Goal: Information Seeking & Learning: Find specific fact

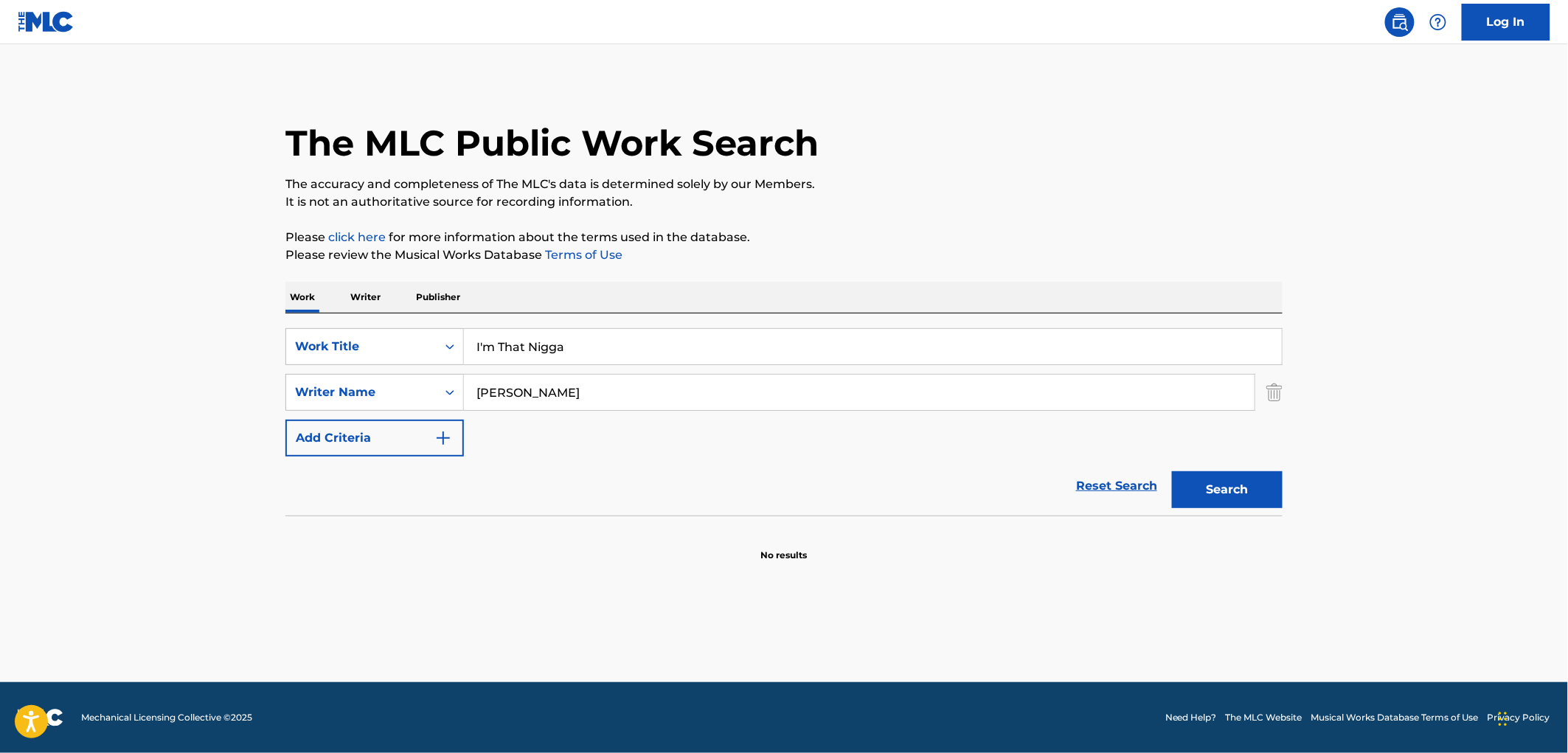
drag, startPoint x: 539, startPoint y: 344, endPoint x: 465, endPoint y: 358, distance: 75.3
click at [465, 358] on input "I'm That Nigga" at bounding box center [873, 346] width 818 height 35
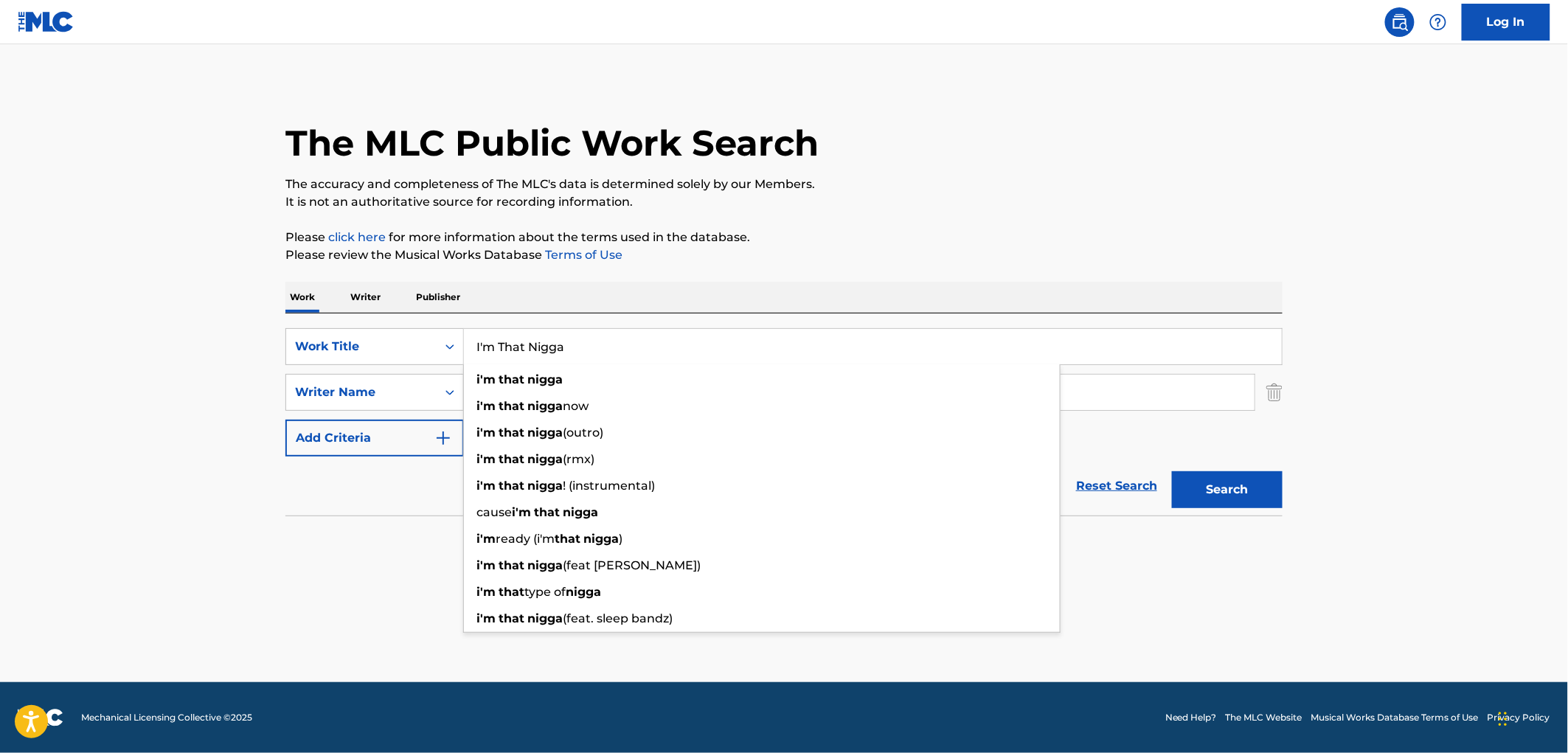
paste input "Jalo"
type input "Jalo"
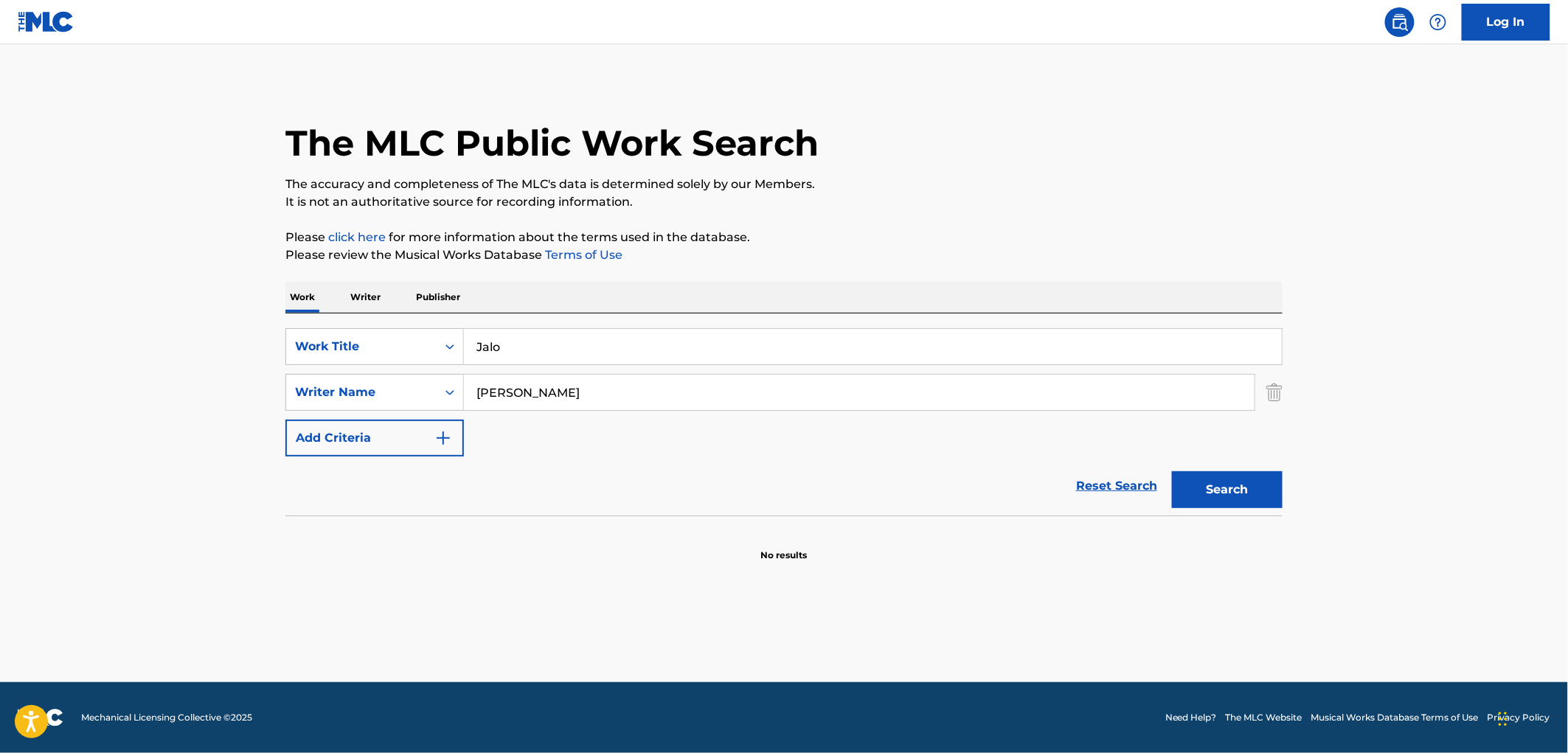
click at [789, 187] on p "The accuracy and completeness of The MLC's data is determined solely by our Mem…" at bounding box center [784, 184] width 997 height 18
drag, startPoint x: 312, startPoint y: 389, endPoint x: 241, endPoint y: 387, distance: 71.0
click at [251, 389] on main "The MLC Public Work Search The accuracy and completeness of The MLC's data is d…" at bounding box center [784, 363] width 1568 height 638
type input "[PERSON_NAME]"
click at [1172, 471] on button "Search" at bounding box center [1228, 489] width 111 height 37
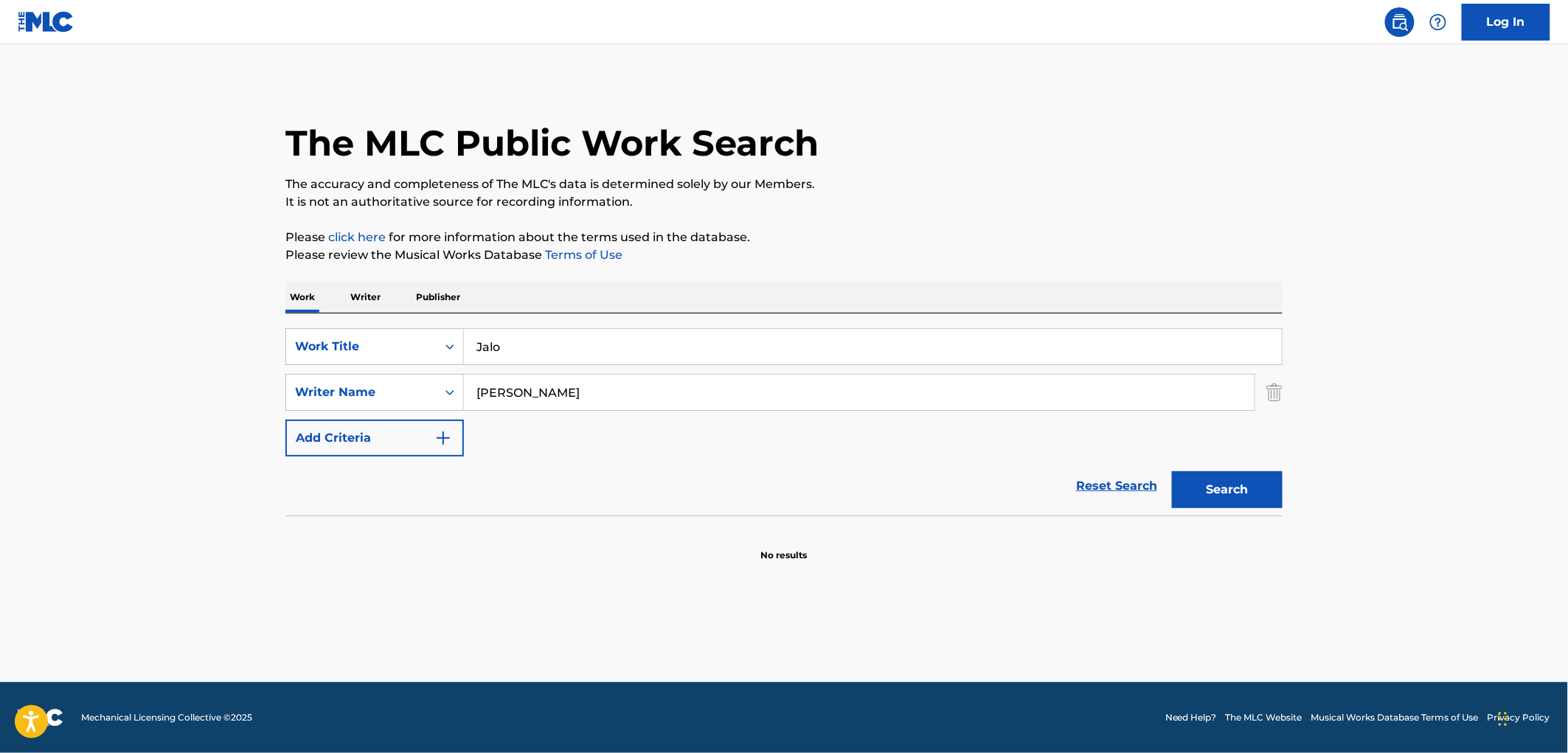
click at [1214, 492] on button "Search" at bounding box center [1228, 489] width 111 height 37
click at [449, 356] on div "SearchWithCriteria4eca8ca4-fa60-4a59-a897-860f152f00a8 Work Title Jalo" at bounding box center [784, 346] width 997 height 37
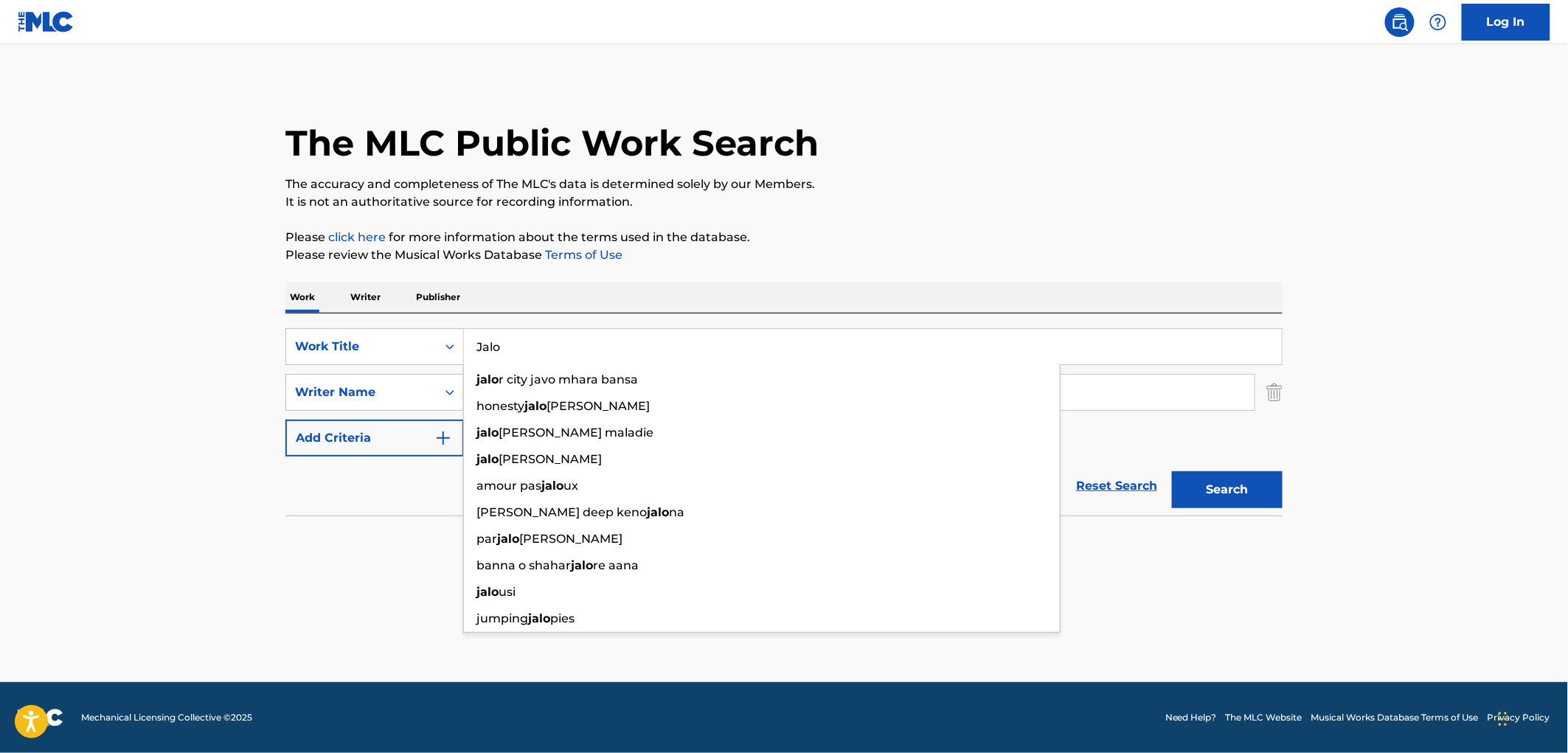
paste input "La Venia Bendita"
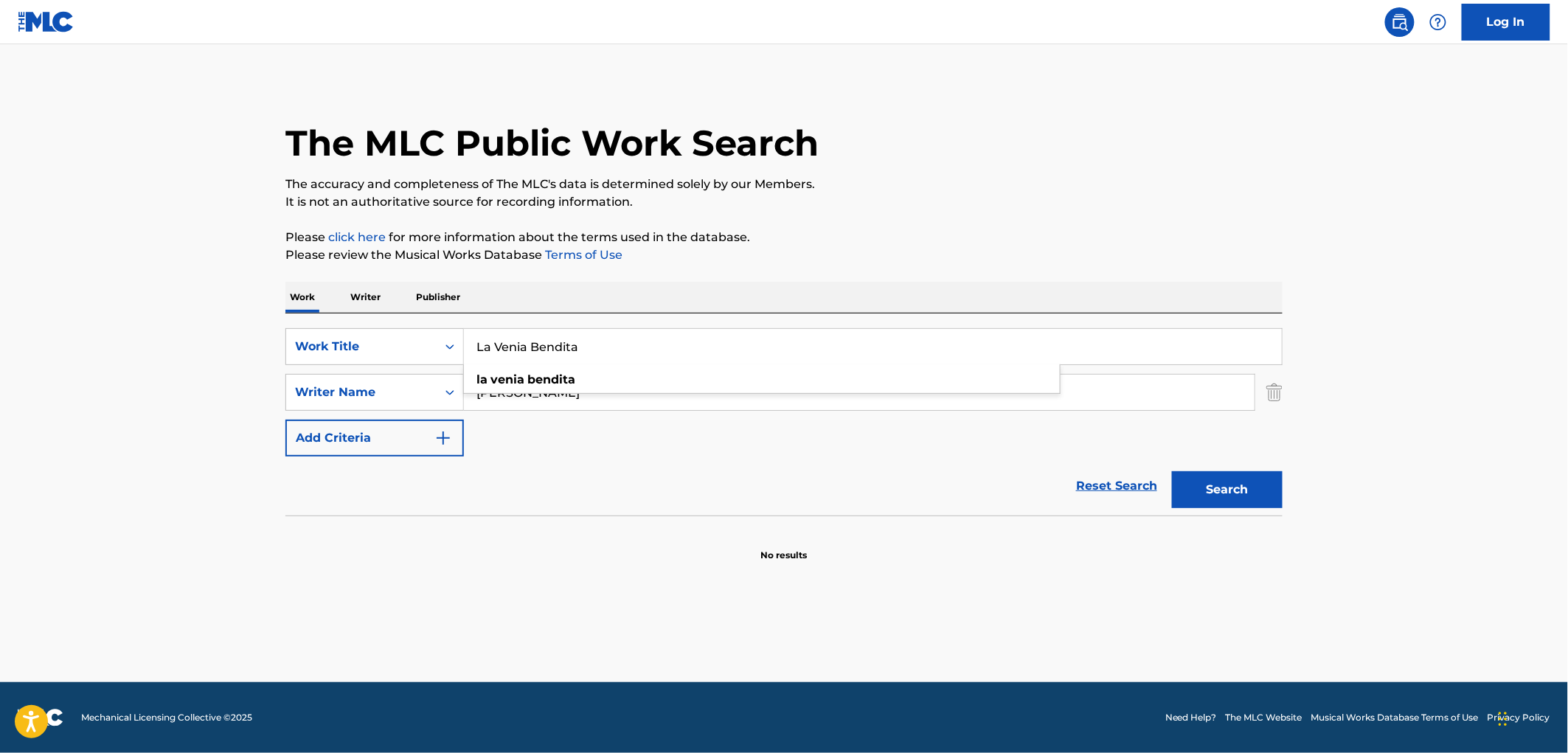
type input "La Venia Bendita"
click at [1199, 492] on button "Search" at bounding box center [1228, 489] width 111 height 37
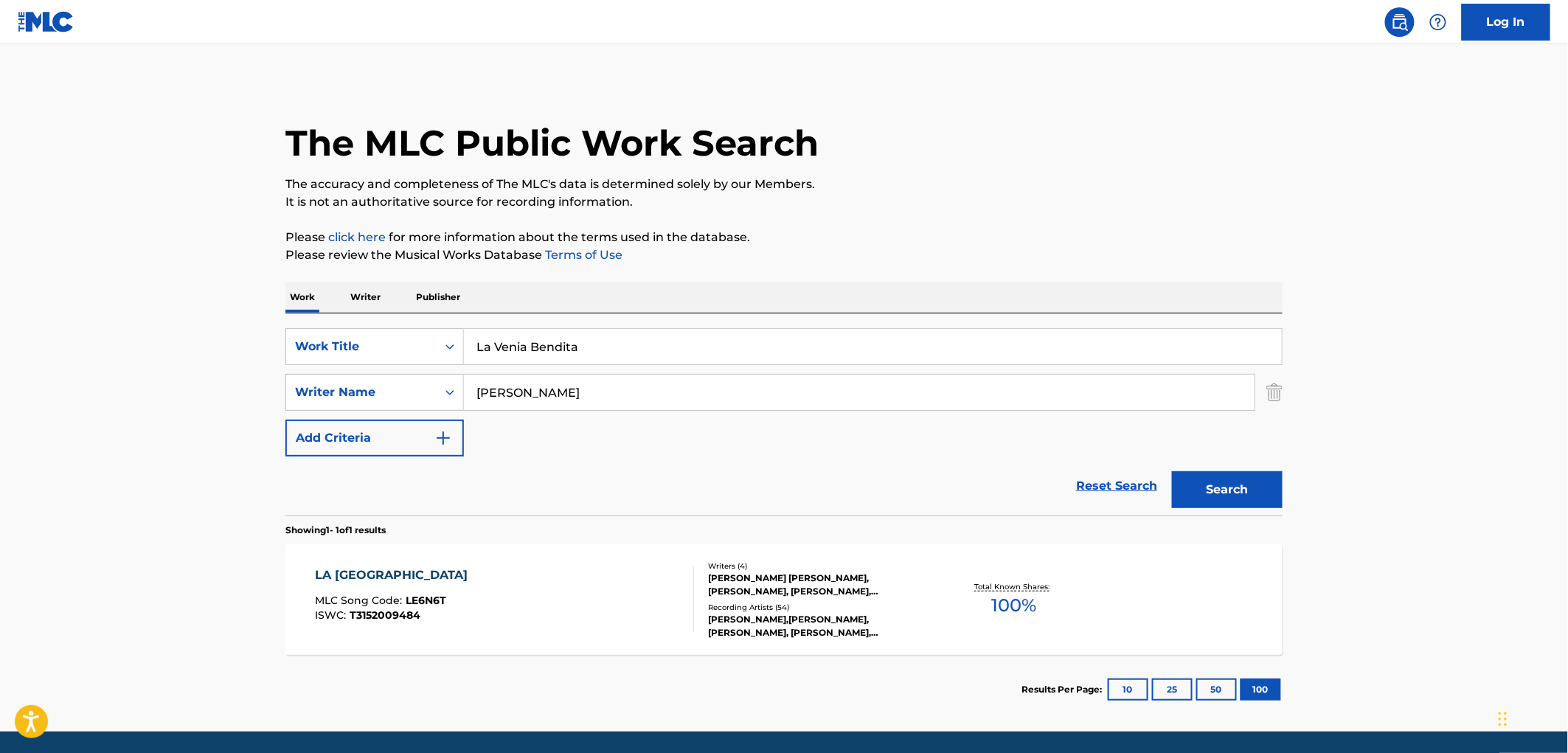
click at [806, 590] on div "[PERSON_NAME] [PERSON_NAME], [PERSON_NAME], [PERSON_NAME], [PERSON_NAME]" at bounding box center [819, 584] width 222 height 27
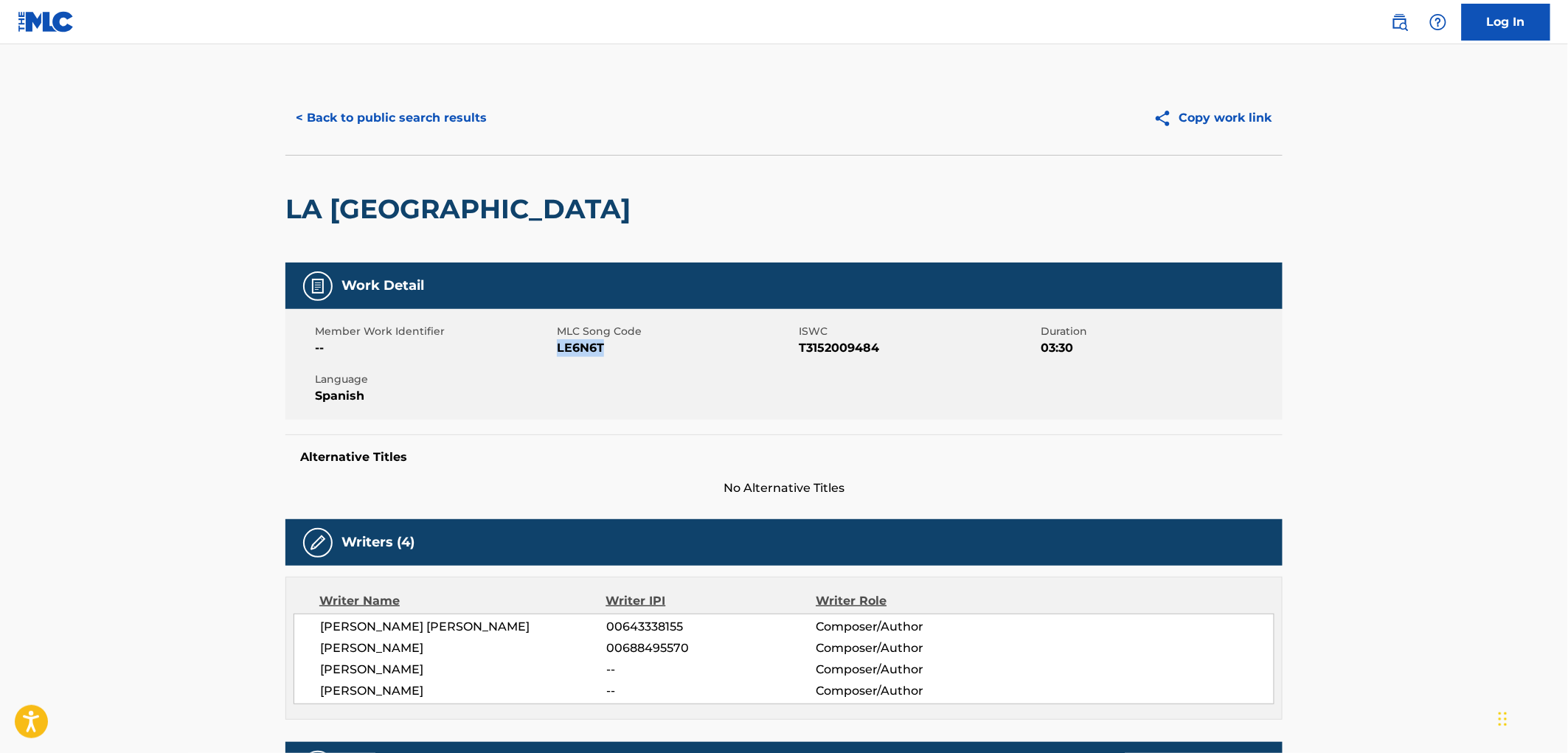
drag, startPoint x: 574, startPoint y: 344, endPoint x: 556, endPoint y: 344, distance: 18.0
click at [556, 344] on span "LE6N6T" at bounding box center [675, 348] width 238 height 18
click at [371, 119] on button "< Back to public search results" at bounding box center [391, 118] width 212 height 37
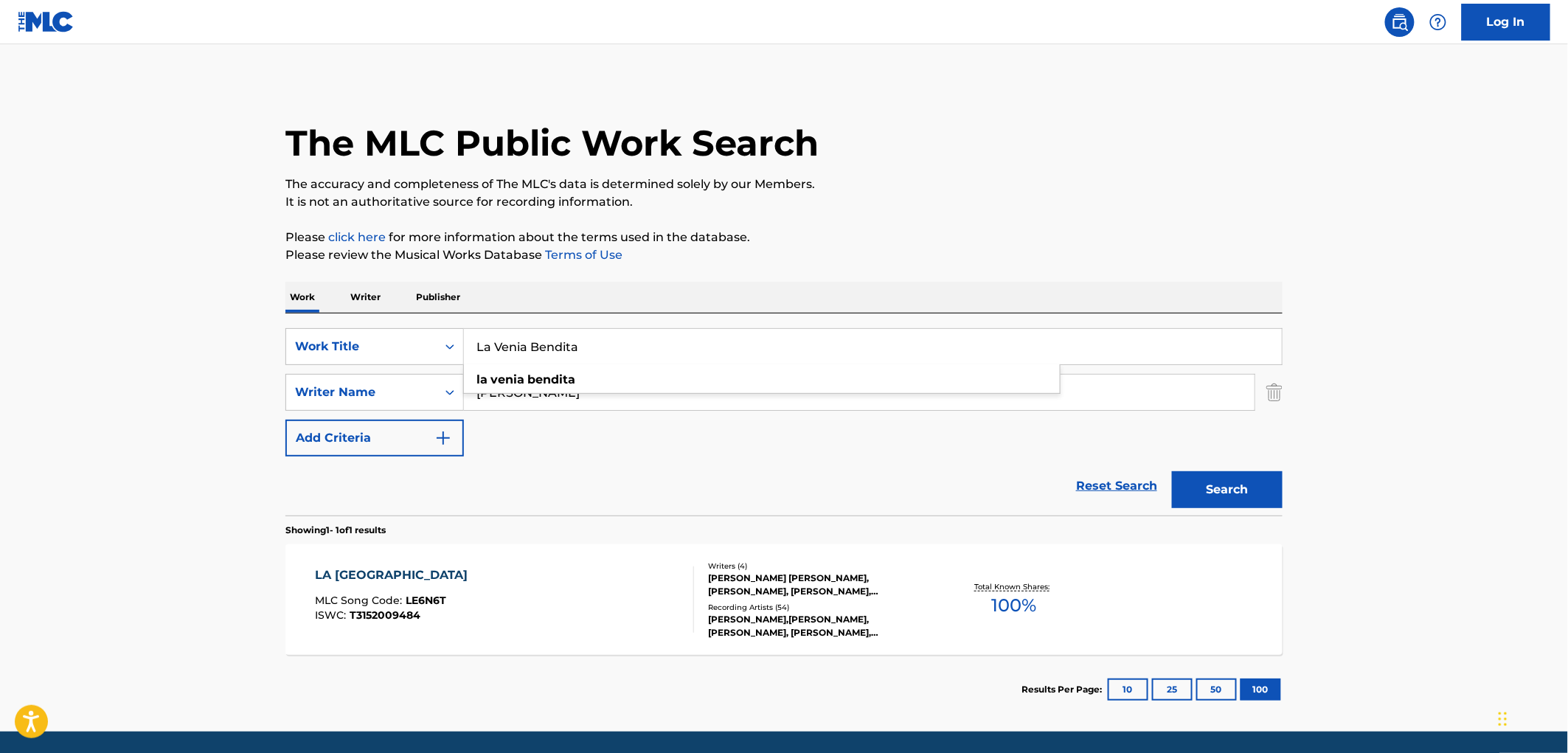
click at [478, 355] on input "La Venia Bendita" at bounding box center [873, 346] width 818 height 35
paste input "[PERSON_NAME] Gaviotas"
click at [1189, 497] on button "Search" at bounding box center [1228, 489] width 111 height 37
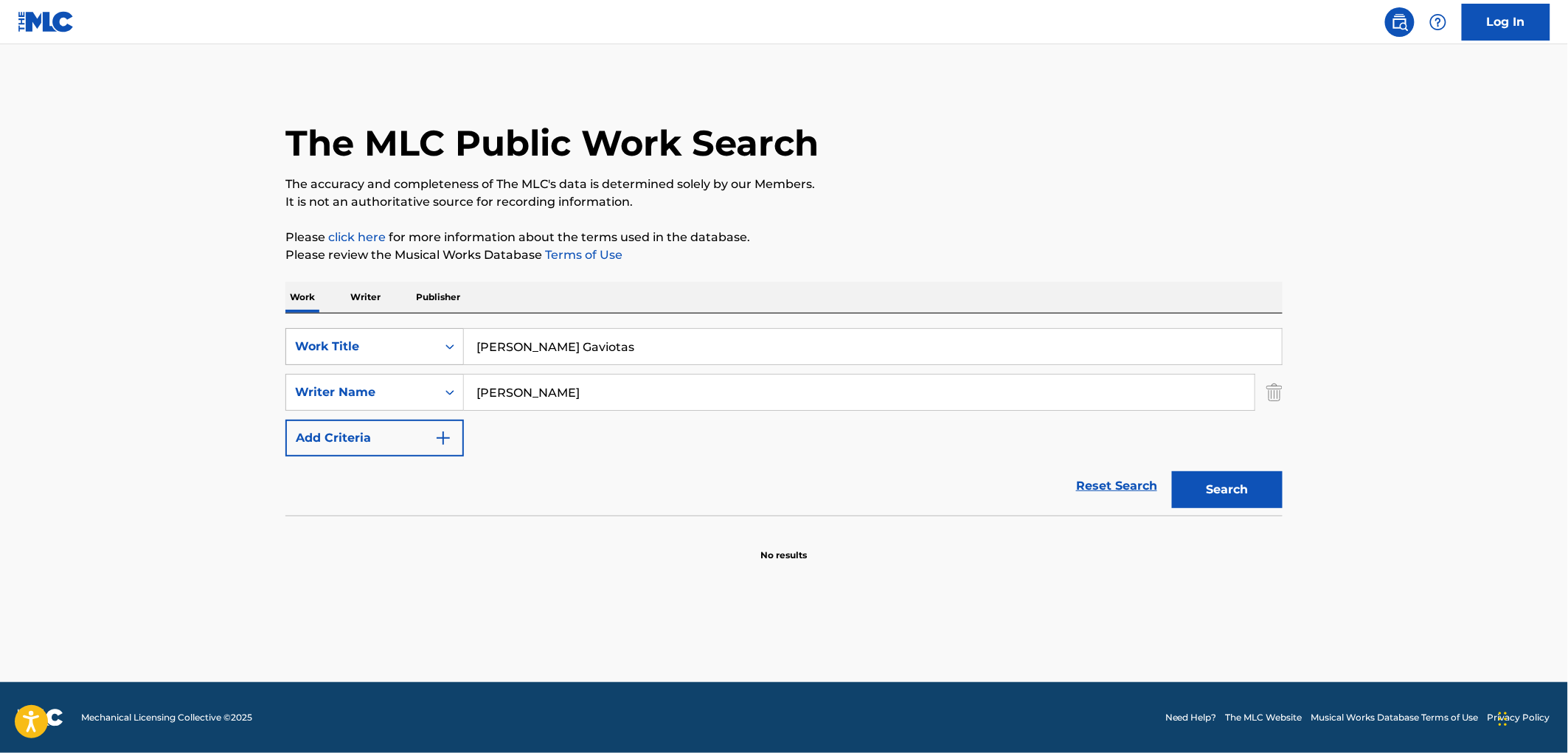
drag, startPoint x: 575, startPoint y: 352, endPoint x: 409, endPoint y: 350, distance: 166.0
click at [409, 347] on div "SearchWithCriteria4eca8ca4-fa60-4a59-a897-860f152f00a8 Work Title [PERSON_NAME]…" at bounding box center [784, 346] width 997 height 37
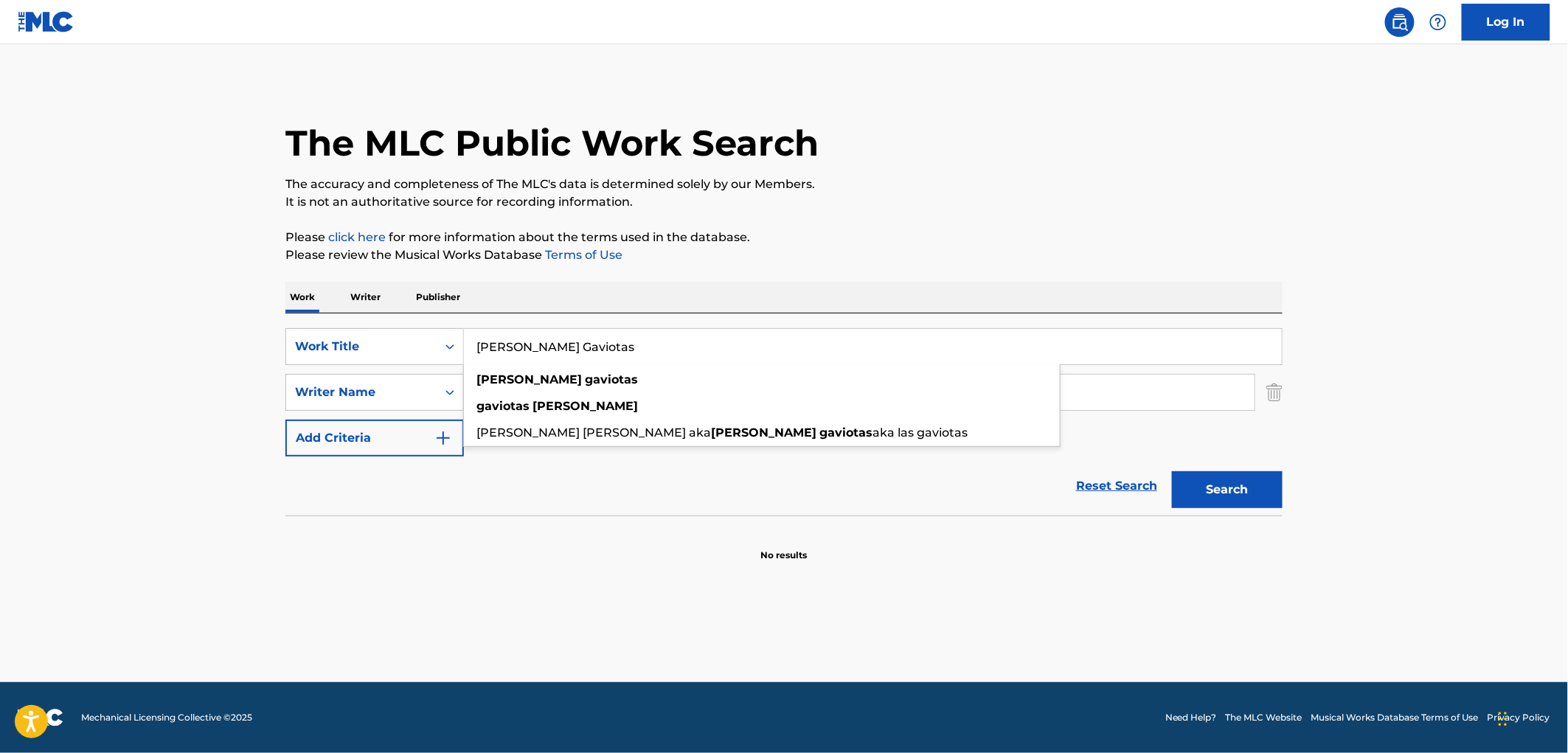
paste input "Que [PERSON_NAME]"
type input "Que [PERSON_NAME]"
click at [912, 214] on div "The MLC Public Work Search The accuracy and completeness of The MLC's data is d…" at bounding box center [784, 321] width 1033 height 481
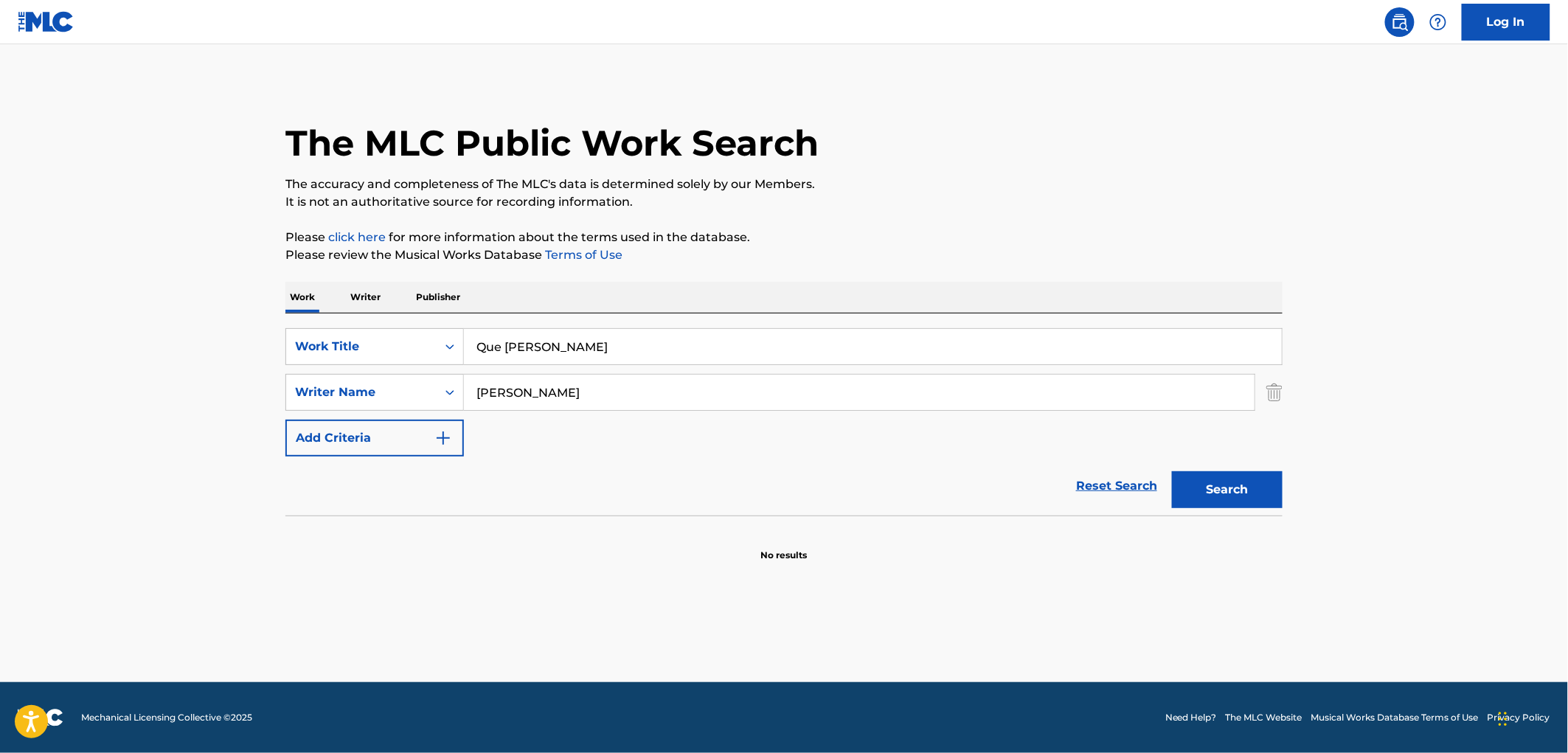
click at [1223, 485] on button "Search" at bounding box center [1228, 489] width 111 height 37
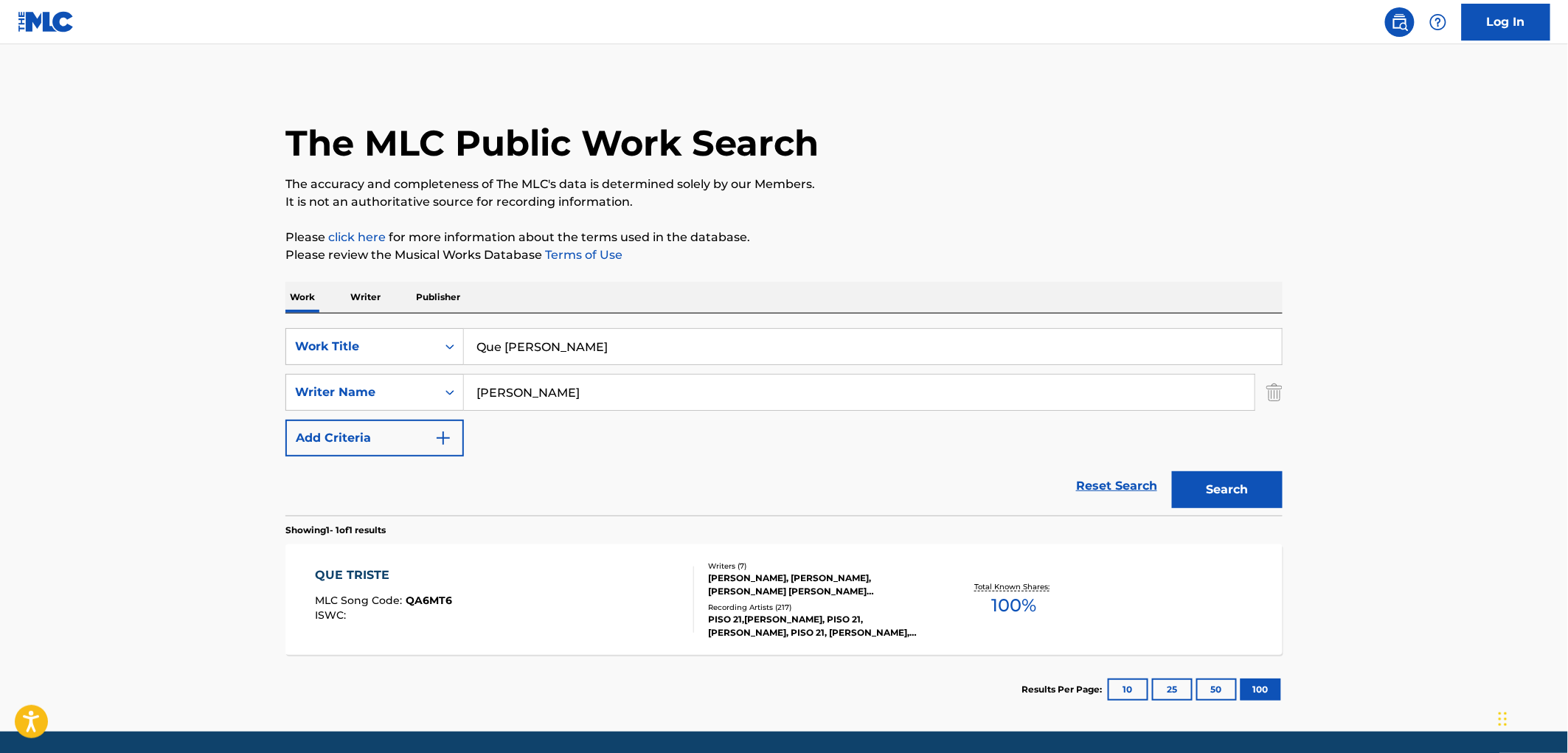
click at [757, 584] on div "[PERSON_NAME], [PERSON_NAME], [PERSON_NAME] [PERSON_NAME] [PERSON_NAME], [PERSO…" at bounding box center [819, 584] width 222 height 27
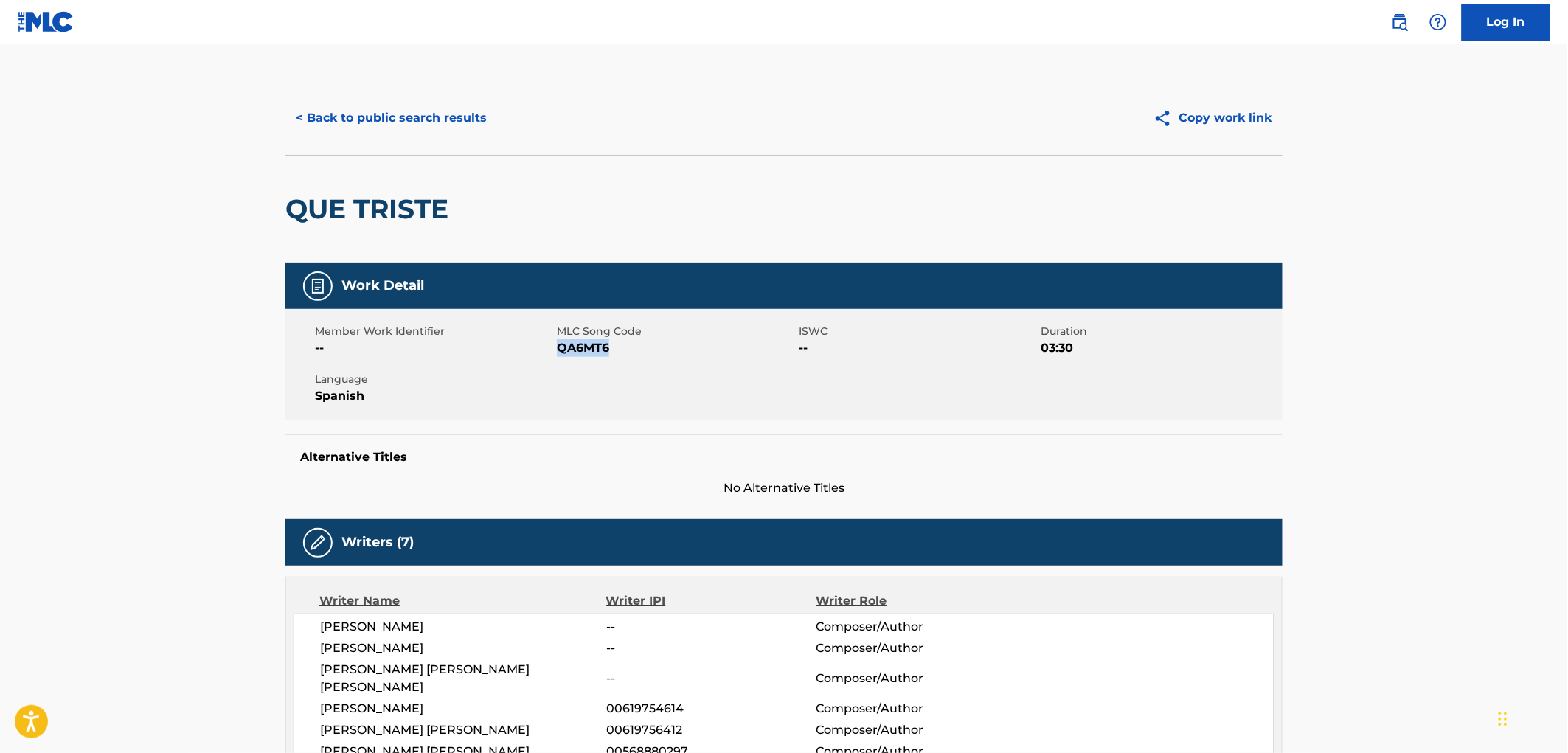
drag, startPoint x: 615, startPoint y: 343, endPoint x: 560, endPoint y: 345, distance: 55.0
click at [560, 345] on span "QA6MT6" at bounding box center [675, 348] width 238 height 18
copy span "QA6MT6"
click at [373, 115] on button "< Back to public search results" at bounding box center [391, 118] width 212 height 37
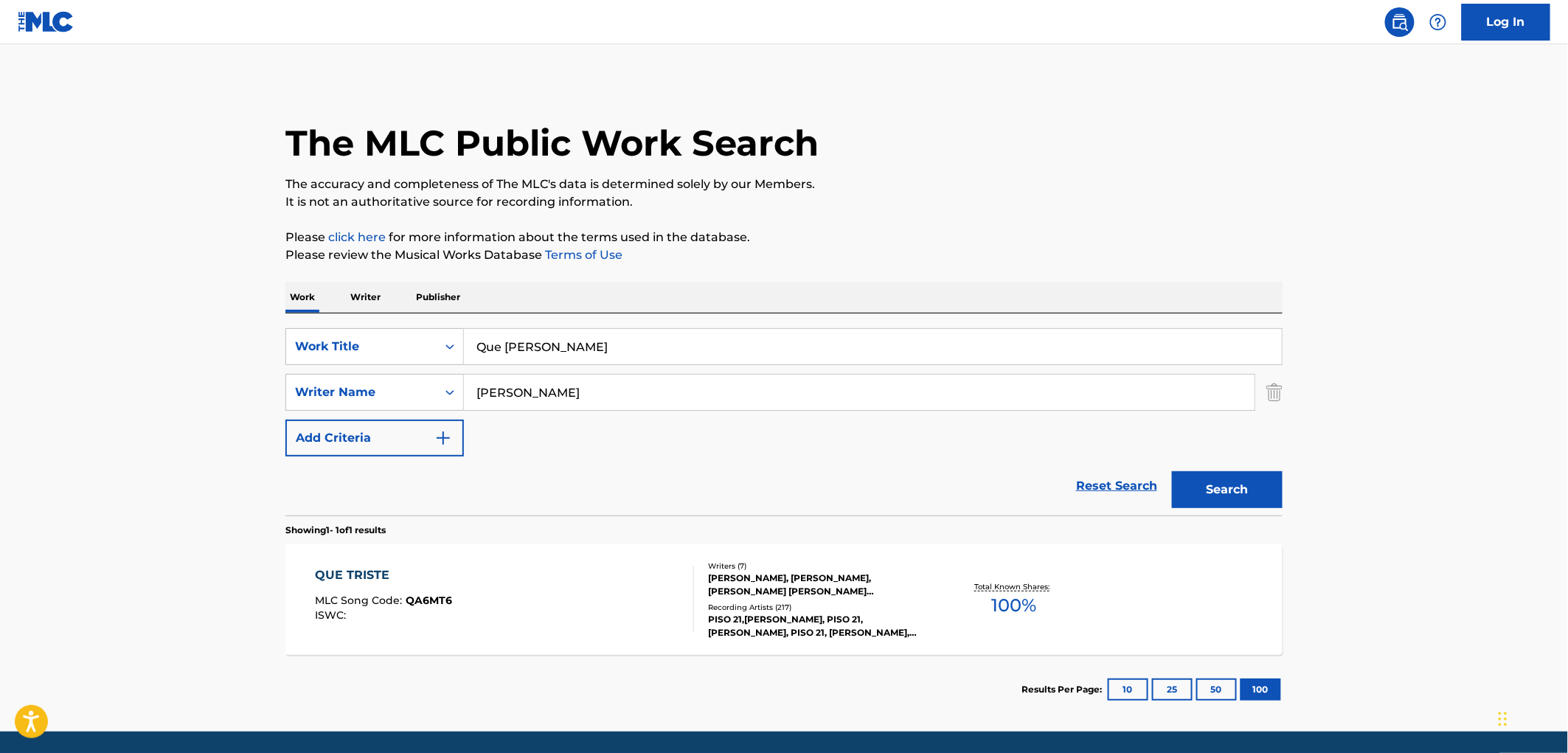
drag, startPoint x: 490, startPoint y: 347, endPoint x: 471, endPoint y: 349, distance: 19.1
click at [472, 349] on input "Que [PERSON_NAME]" at bounding box center [873, 346] width 818 height 35
paste input "Caldito de Aguil"
click at [1214, 480] on button "Search" at bounding box center [1228, 489] width 111 height 37
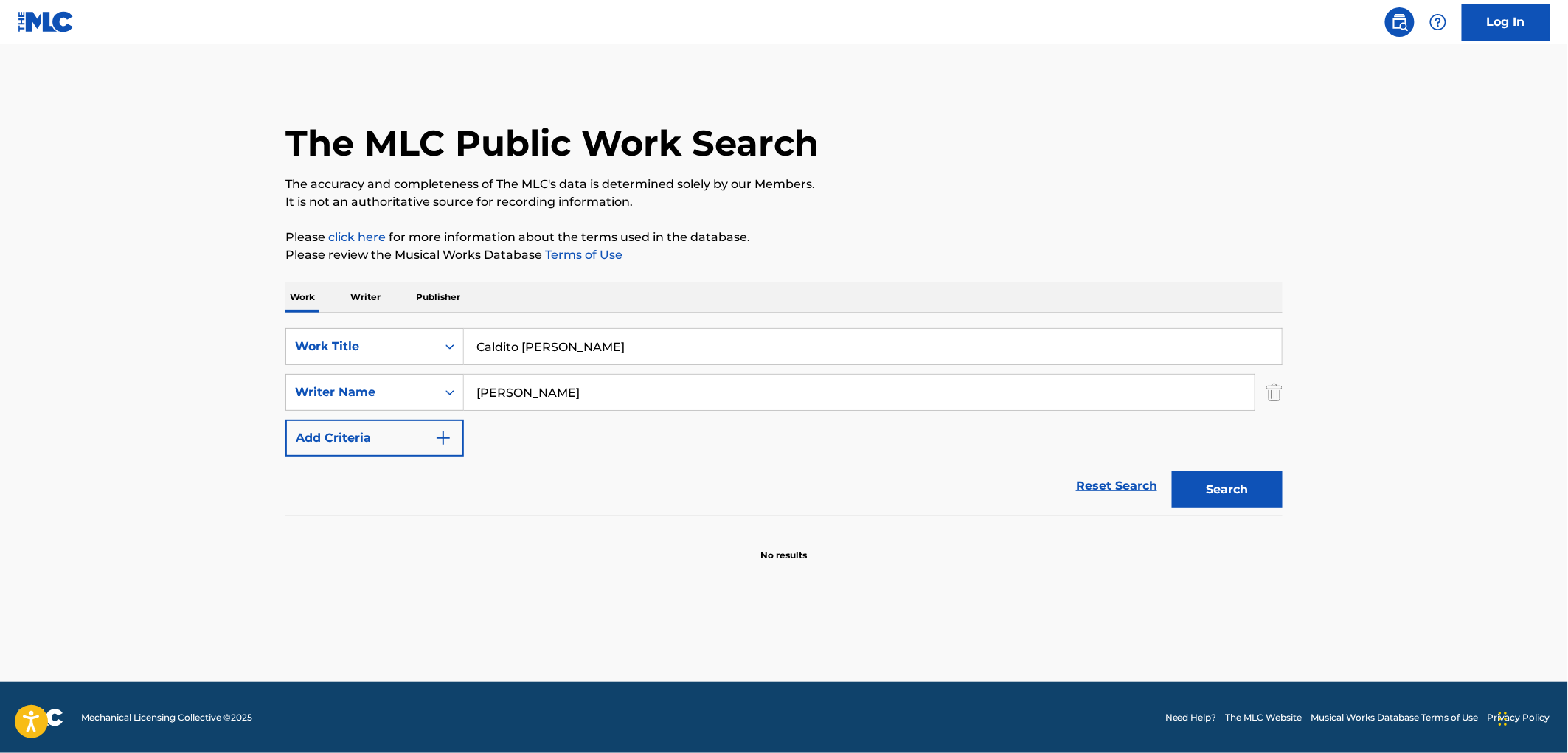
drag, startPoint x: 591, startPoint y: 341, endPoint x: 498, endPoint y: 343, distance: 93.0
click at [457, 342] on div "SearchWithCriteria4eca8ca4-fa60-4a59-a897-860f152f00a8 Work Title Caldito [PERS…" at bounding box center [784, 346] width 997 height 37
paste input "uentame Tus Penas"
click at [1223, 489] on button "Search" at bounding box center [1228, 489] width 111 height 37
drag, startPoint x: 526, startPoint y: 347, endPoint x: 472, endPoint y: 348, distance: 54.0
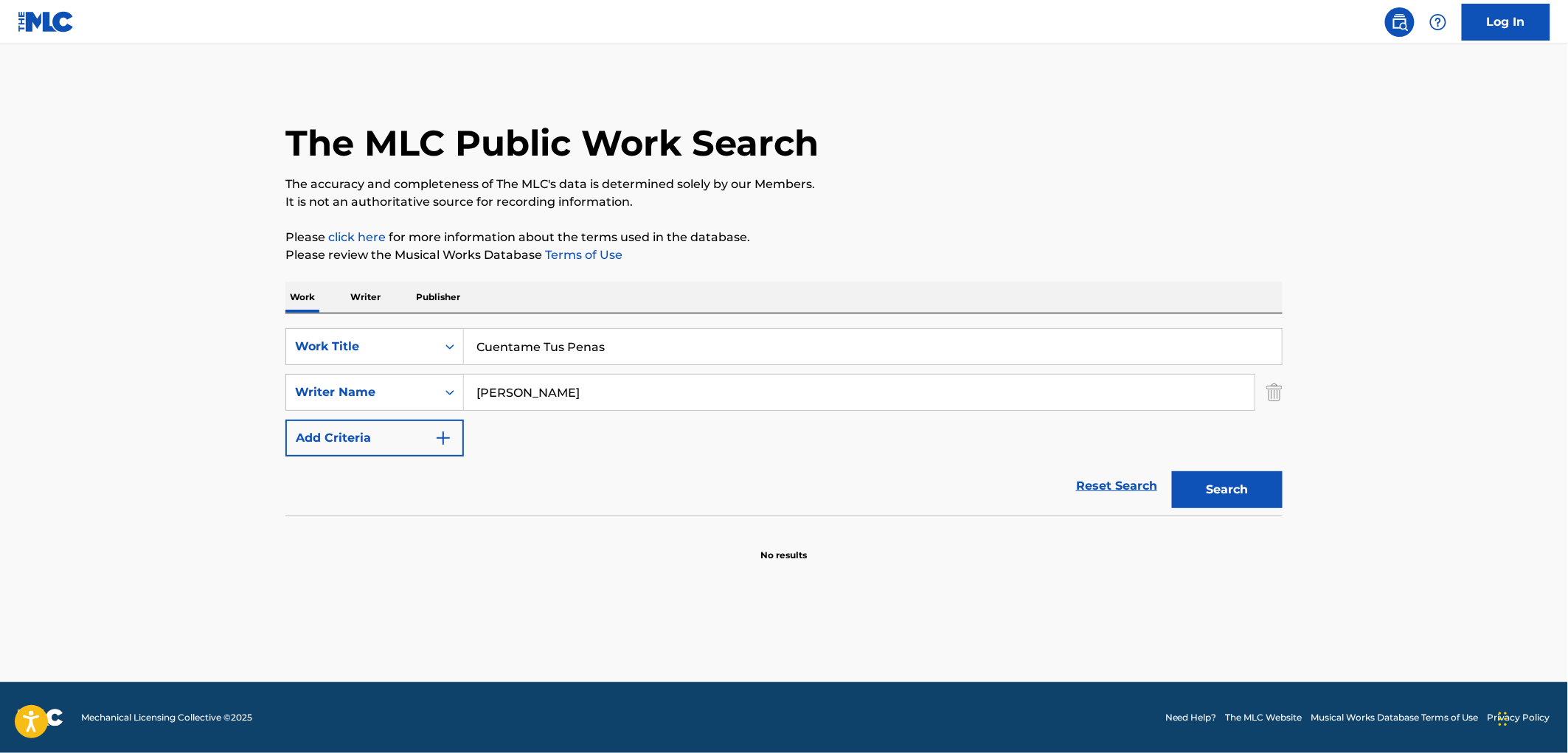
click at [472, 348] on input "Cuentame Tus Penas" at bounding box center [873, 346] width 818 height 35
paste input "omo Agua y Aceite"
click at [1239, 480] on button "Search" at bounding box center [1228, 489] width 111 height 37
drag, startPoint x: 559, startPoint y: 347, endPoint x: 460, endPoint y: 343, distance: 99.1
click at [452, 340] on div "SearchWithCriteria4eca8ca4-fa60-4a59-a897-860f152f00a8 Work Title Como Agua y A…" at bounding box center [784, 346] width 997 height 37
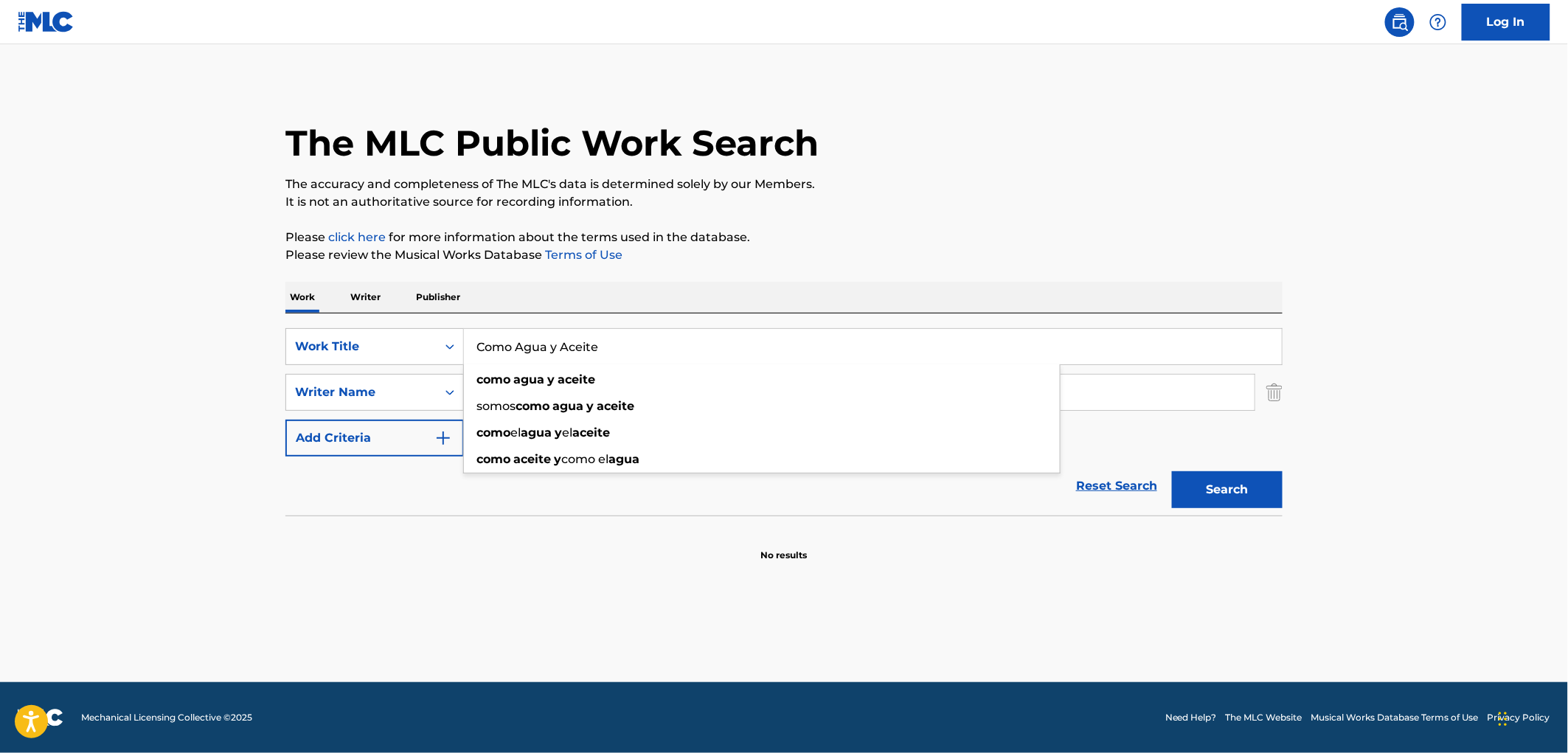
drag, startPoint x: 610, startPoint y: 342, endPoint x: 474, endPoint y: 342, distance: 136.0
click at [474, 342] on input "Como Agua y Aceite" at bounding box center [873, 346] width 818 height 35
paste input "Hand Clap"
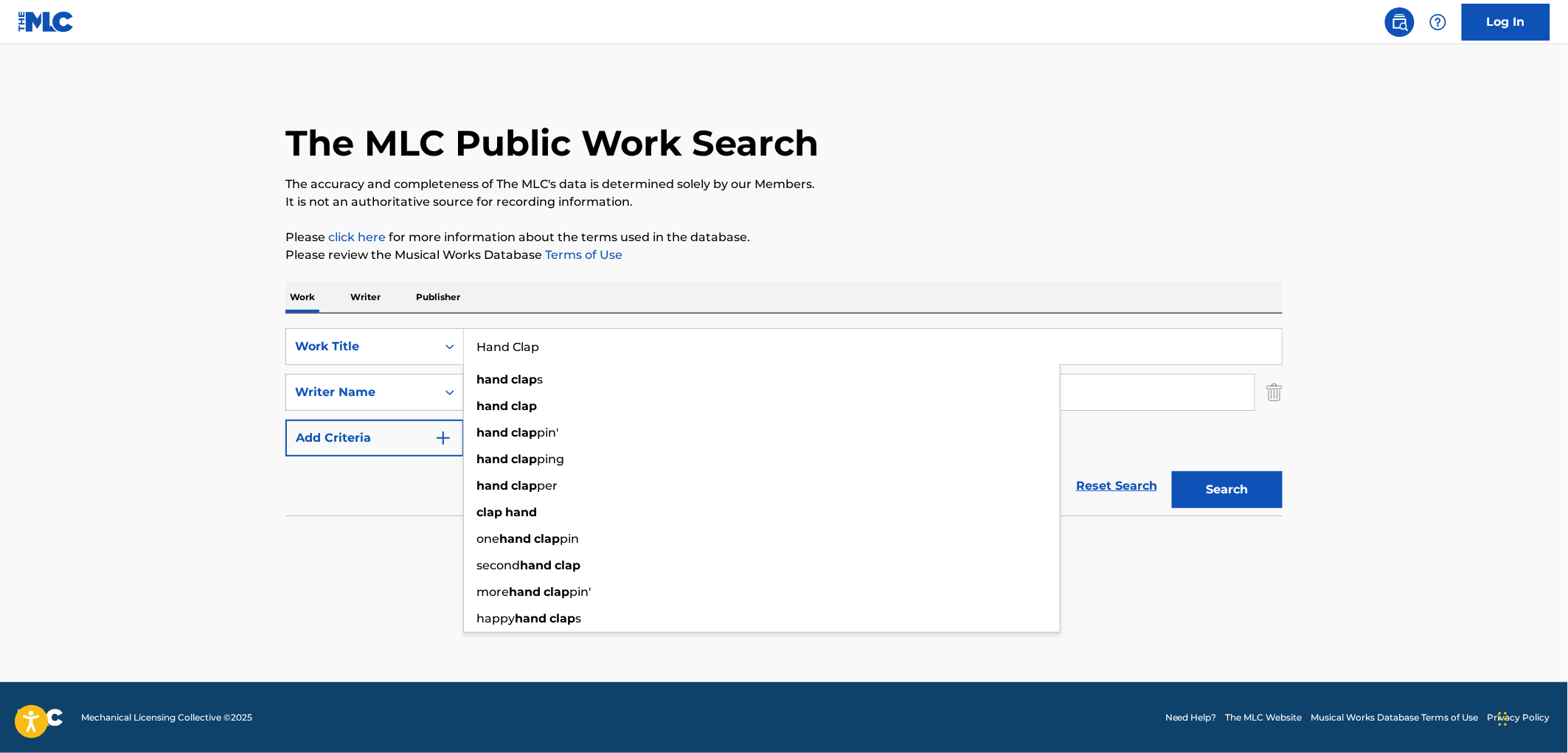
type input "Hand Clap"
drag, startPoint x: 853, startPoint y: 222, endPoint x: 843, endPoint y: 226, distance: 10.8
click at [852, 222] on div "The MLC Public Work Search The accuracy and completeness of The MLC's data is d…" at bounding box center [784, 321] width 1033 height 481
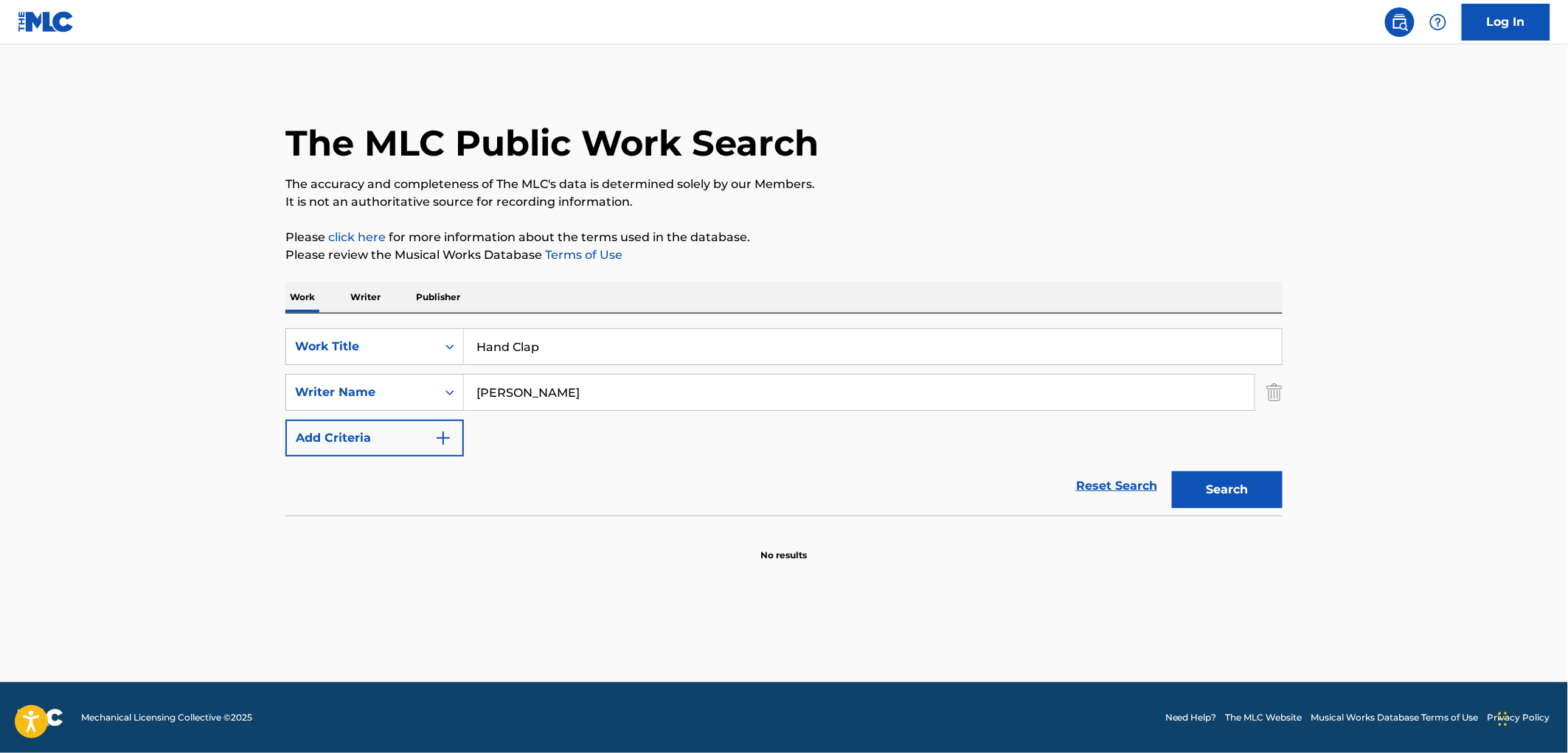
drag, startPoint x: 544, startPoint y: 384, endPoint x: 332, endPoint y: 411, distance: 213.7
click at [429, 396] on div "SearchWithCriteria5ef3ace1-6e12-4074-96ba-8f5f49973348 Writer Name [PERSON_NAME]" at bounding box center [784, 392] width 997 height 37
click at [1172, 471] on button "Search" at bounding box center [1228, 489] width 111 height 37
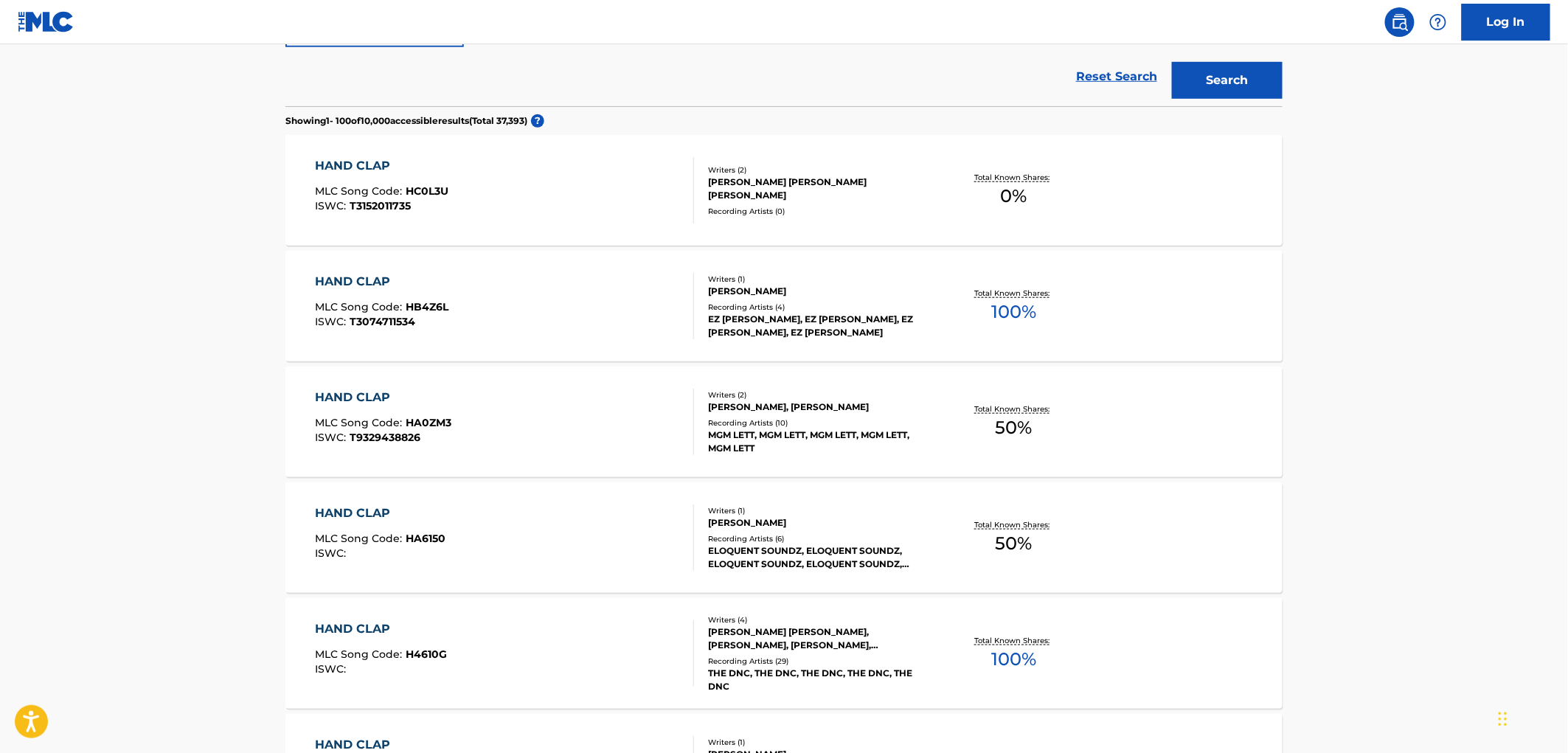
scroll to position [164, 0]
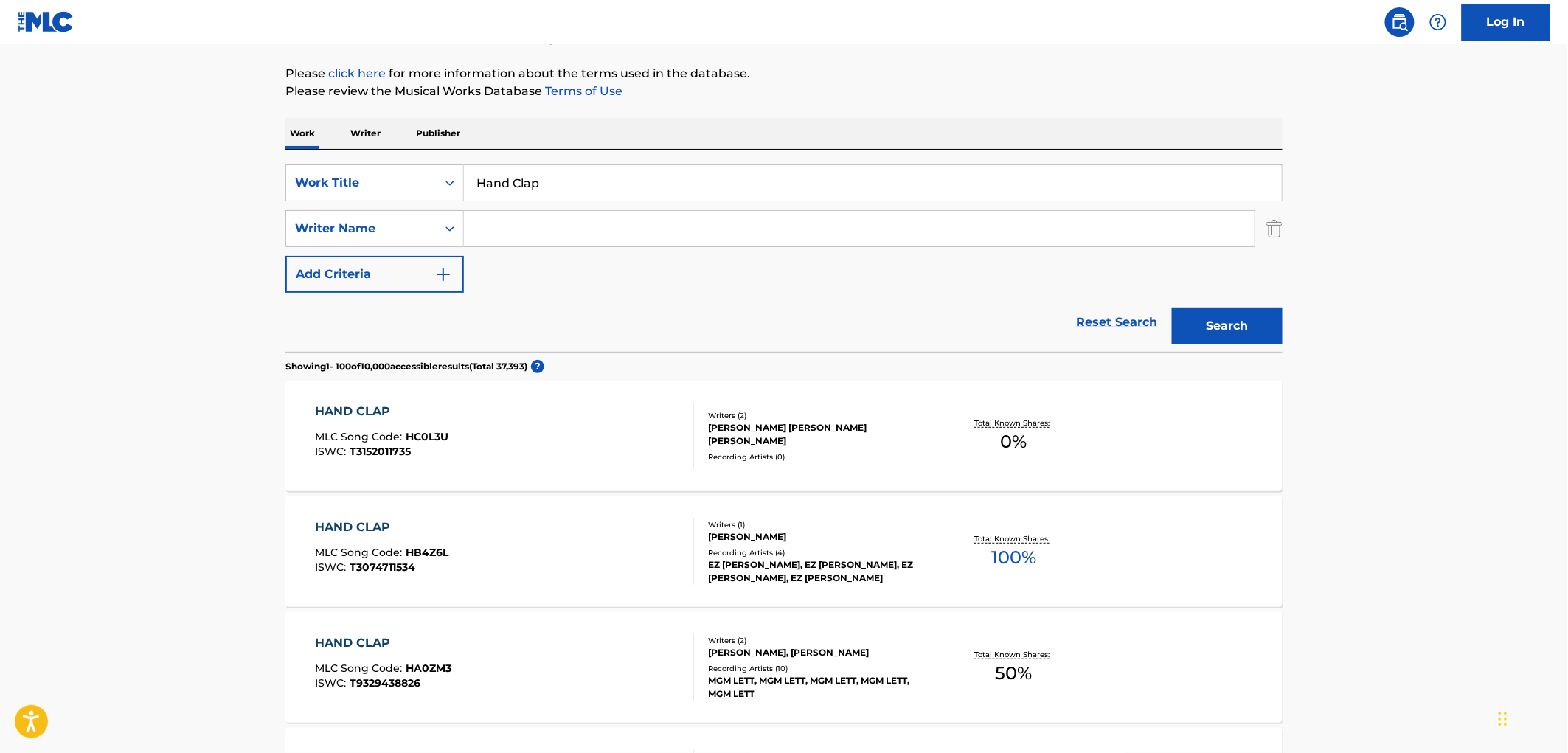
paste input "[PERSON_NAME]"
click at [1266, 329] on button "Search" at bounding box center [1228, 325] width 111 height 37
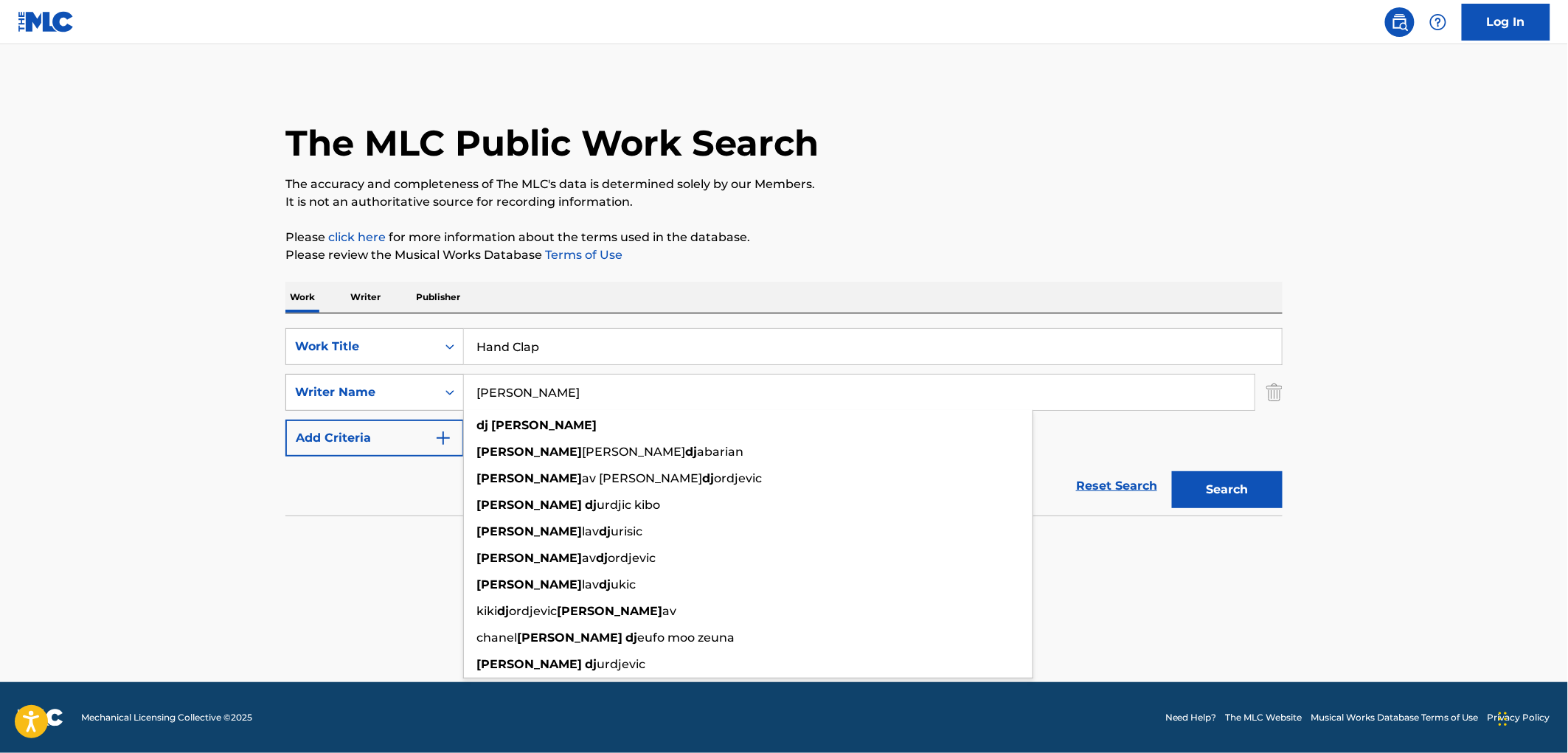
drag, startPoint x: 437, startPoint y: 394, endPoint x: 428, endPoint y: 395, distance: 9.1
click at [428, 395] on div "SearchWithCriteria5ef3ace1-6e12-4074-96ba-8f5f49973348 Writer Name [PERSON_NAME…" at bounding box center [784, 392] width 997 height 37
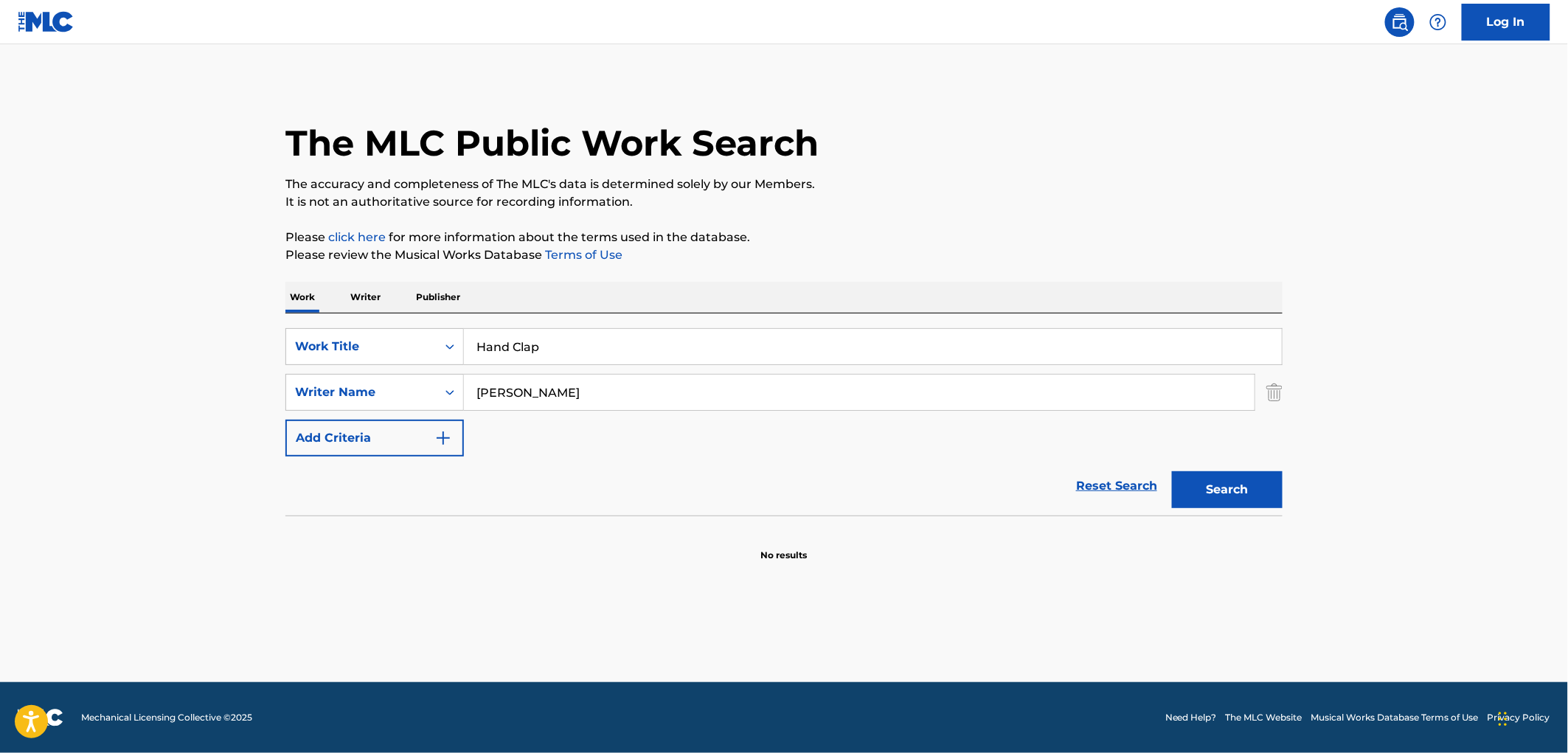
click at [599, 282] on div "Work Writer Publisher" at bounding box center [784, 297] width 997 height 31
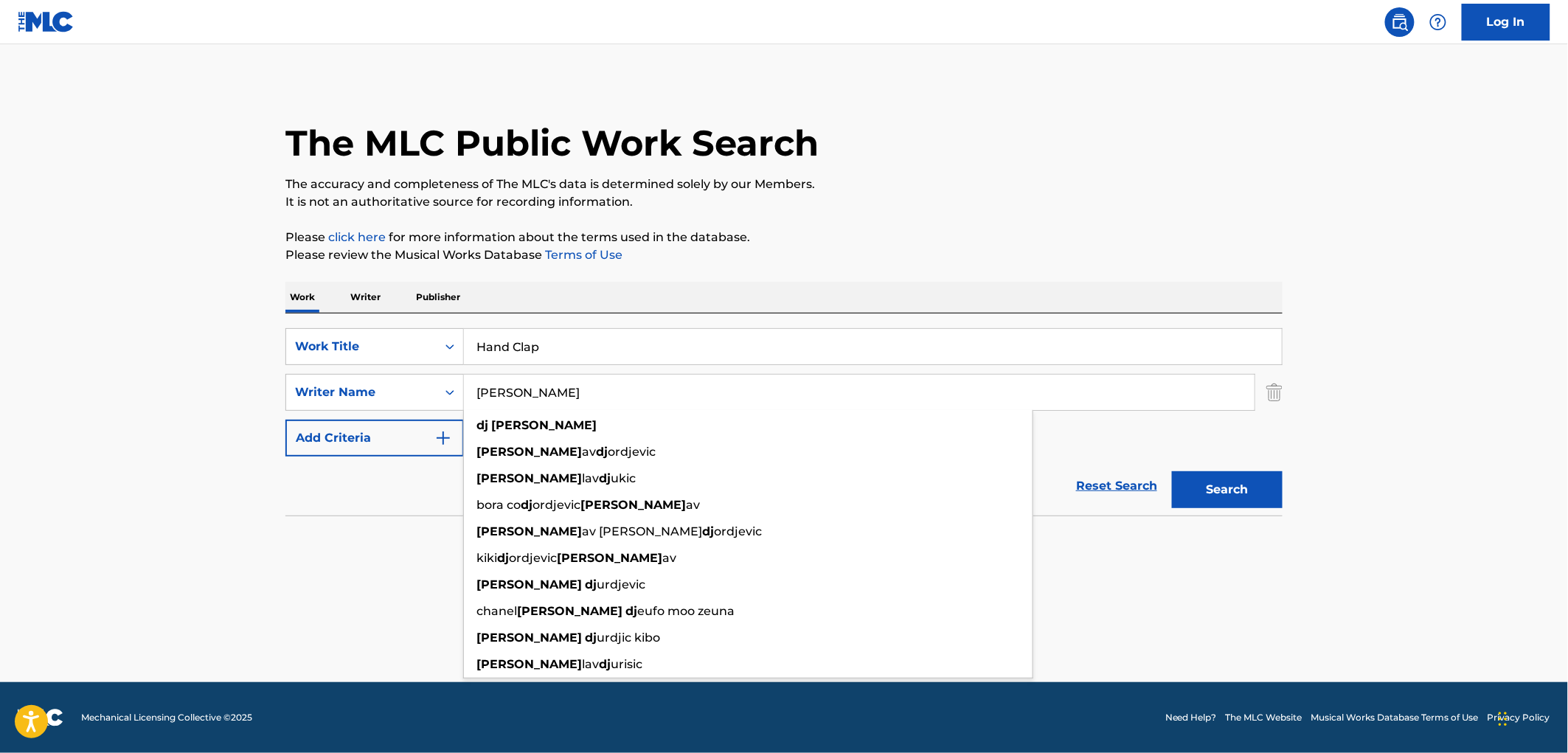
drag, startPoint x: 478, startPoint y: 388, endPoint x: 506, endPoint y: 389, distance: 28.0
click at [462, 388] on div "SearchWithCriteria5ef3ace1-6e12-4074-96ba-8f5f49973348 Writer Name [PERSON_NAME…" at bounding box center [784, 392] width 997 height 37
paste input "[PERSON_NAME]"
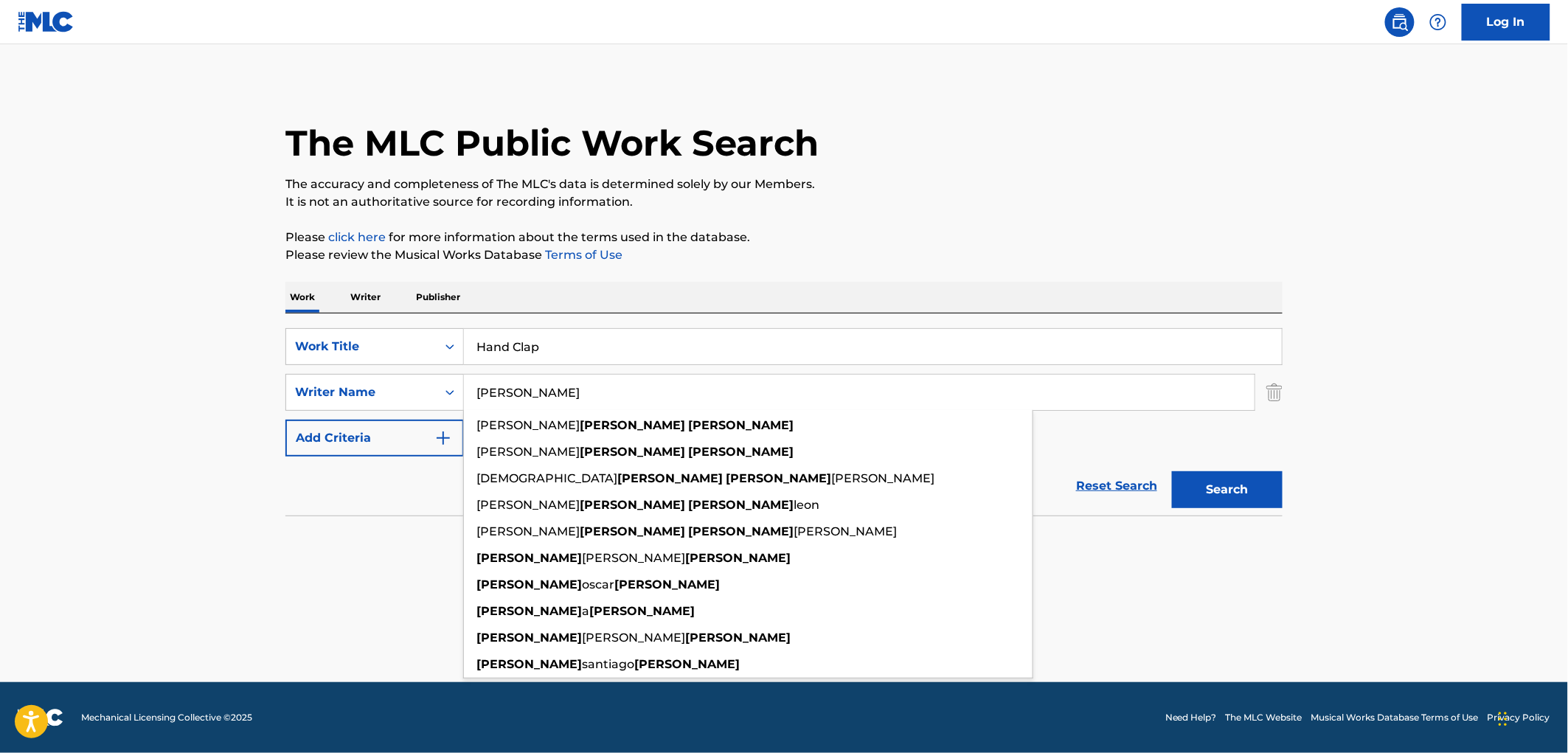
type input "[PERSON_NAME]"
drag, startPoint x: 782, startPoint y: 298, endPoint x: 329, endPoint y: 333, distance: 454.4
click at [780, 298] on div "Work Writer Publisher" at bounding box center [784, 297] width 997 height 31
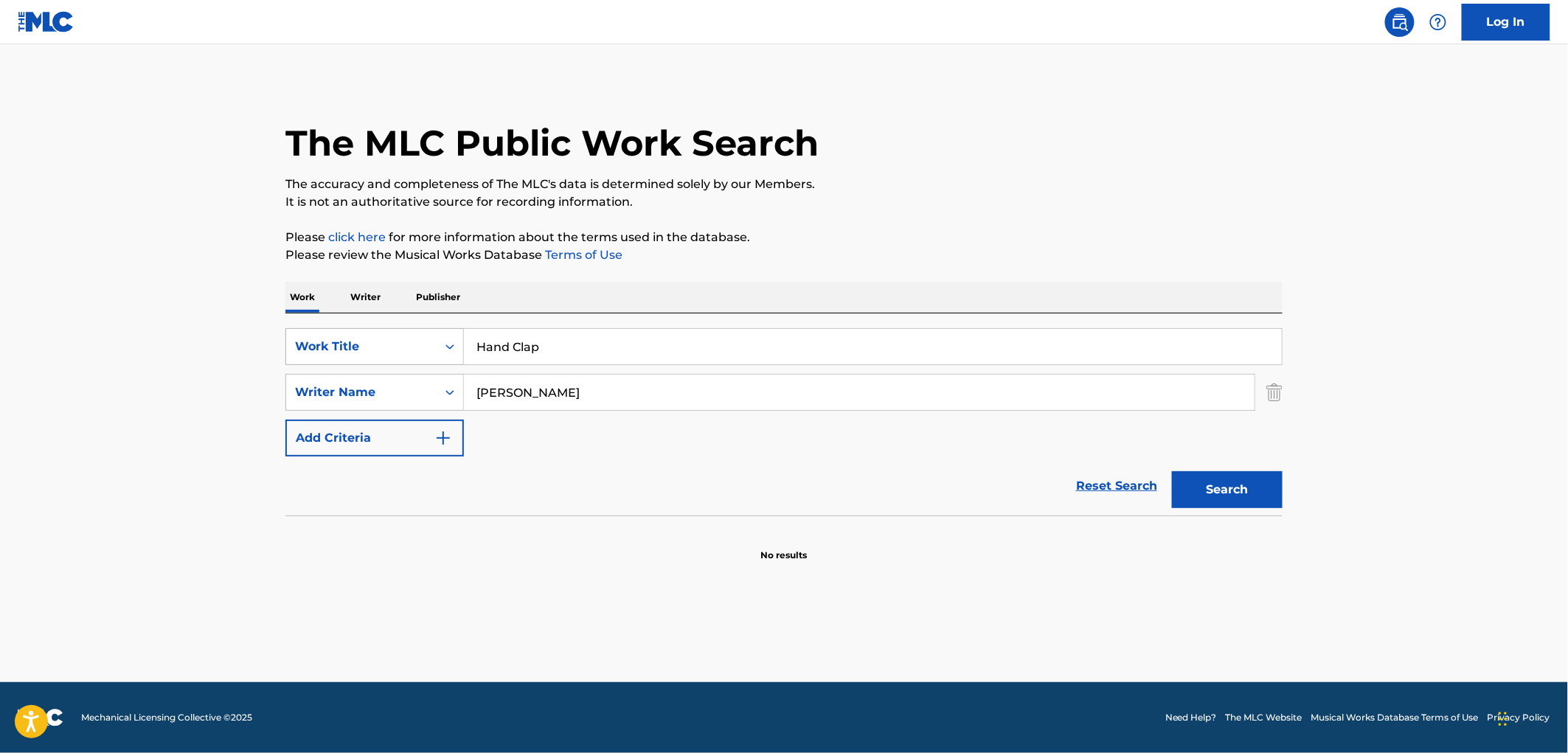
drag, startPoint x: 528, startPoint y: 355, endPoint x: 451, endPoint y: 355, distance: 77.0
click at [451, 355] on div "SearchWithCriteria4eca8ca4-fa60-4a59-a897-860f152f00a8 Work Title Hand Clap" at bounding box center [784, 346] width 997 height 37
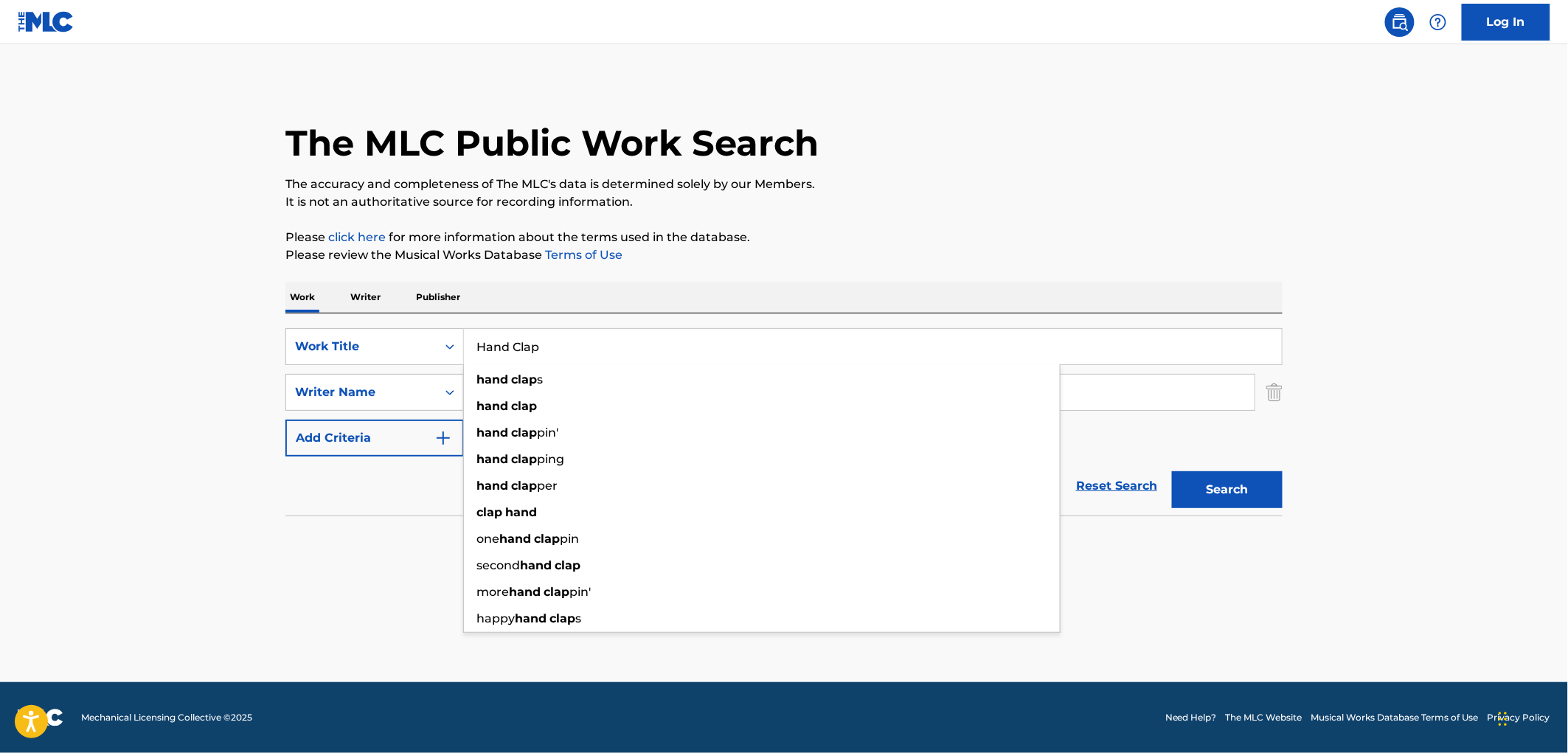
paste input "[PERSON_NAME]"
click at [1237, 495] on button "Search" at bounding box center [1228, 489] width 111 height 37
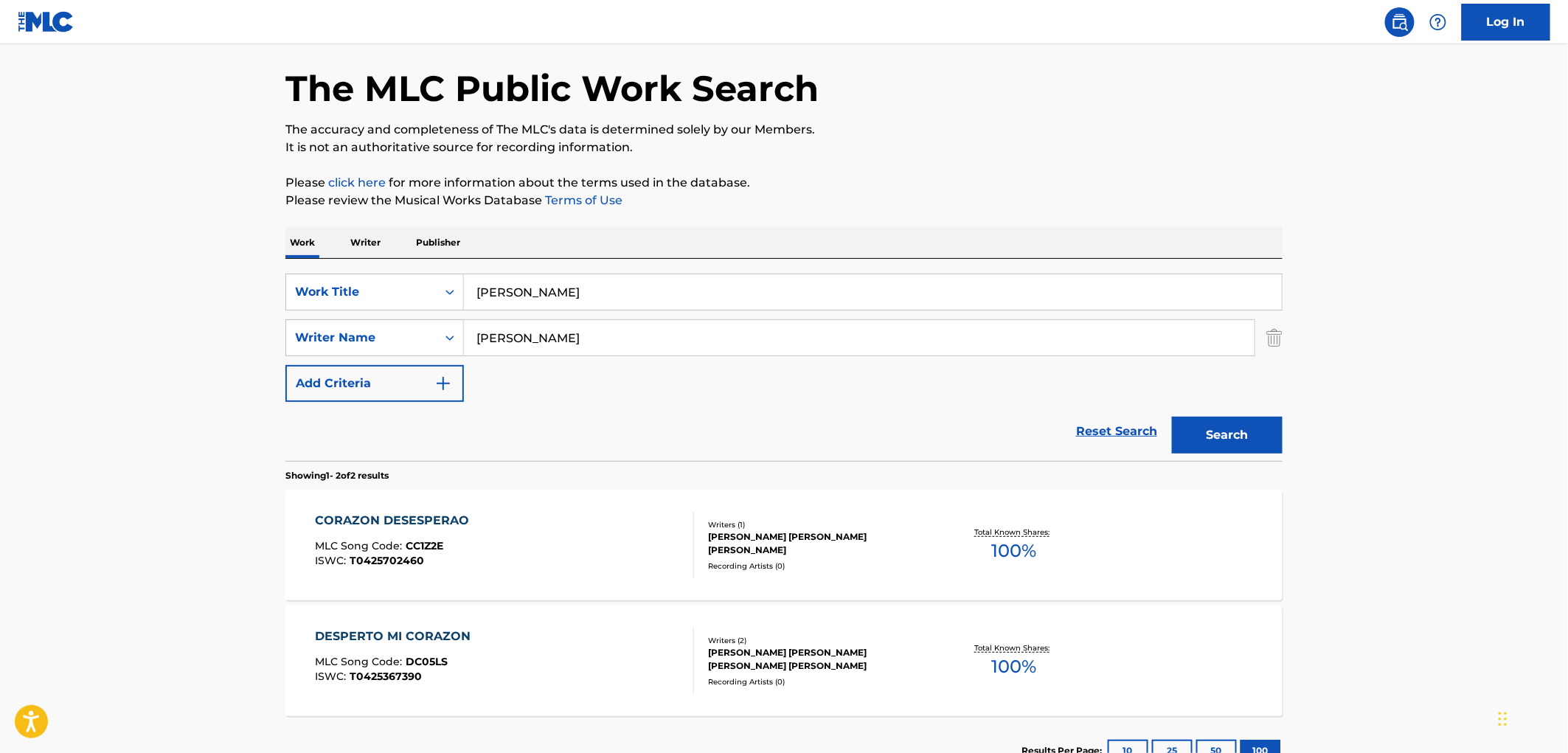
scroll to position [165, 0]
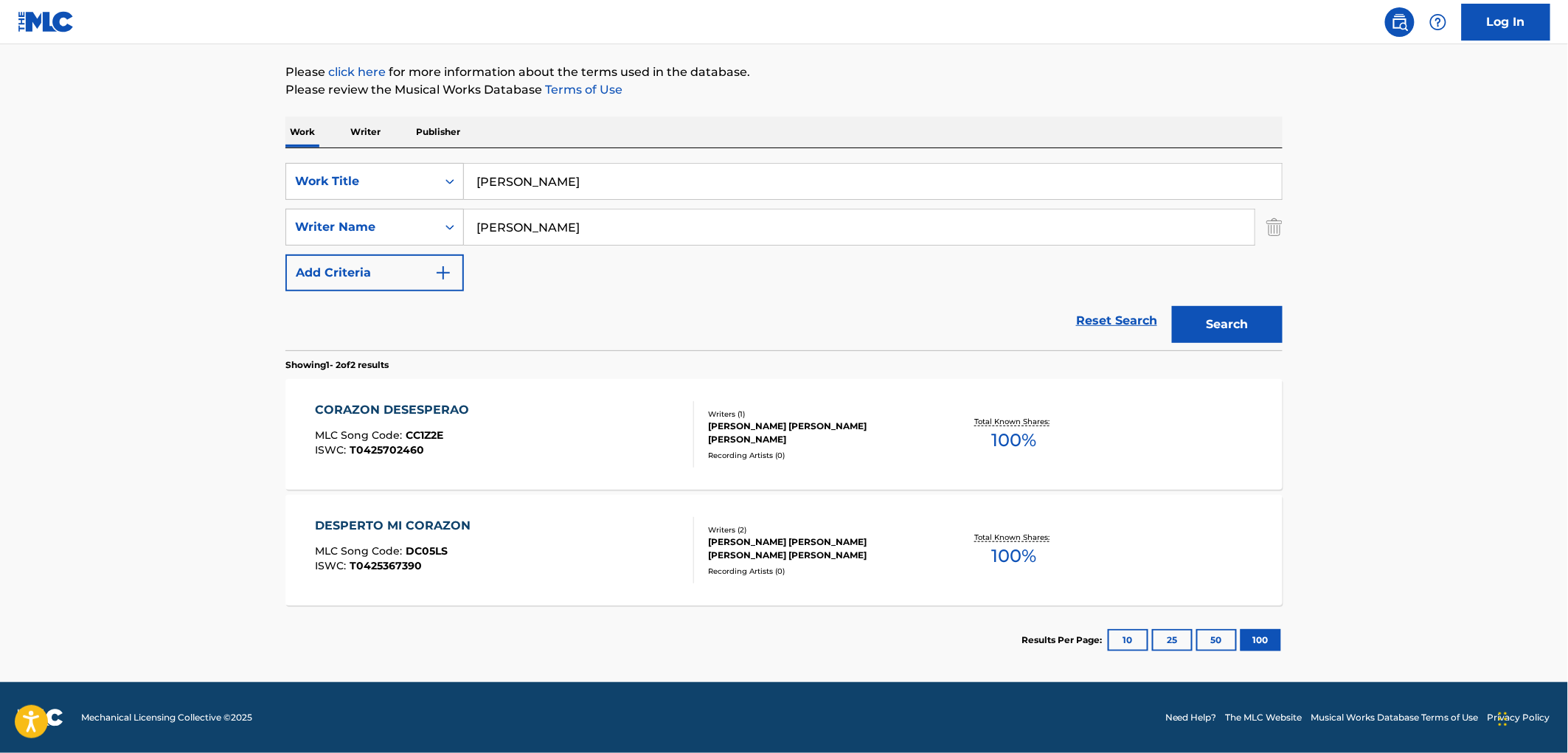
click at [1253, 638] on button "100" at bounding box center [1260, 640] width 41 height 22
drag, startPoint x: 528, startPoint y: 178, endPoint x: 454, endPoint y: 179, distance: 74.0
click at [455, 178] on div "SearchWithCriteria4eca8ca4-fa60-4a59-a897-860f152f00a8 Work Title [PERSON_NAME]" at bounding box center [784, 181] width 997 height 37
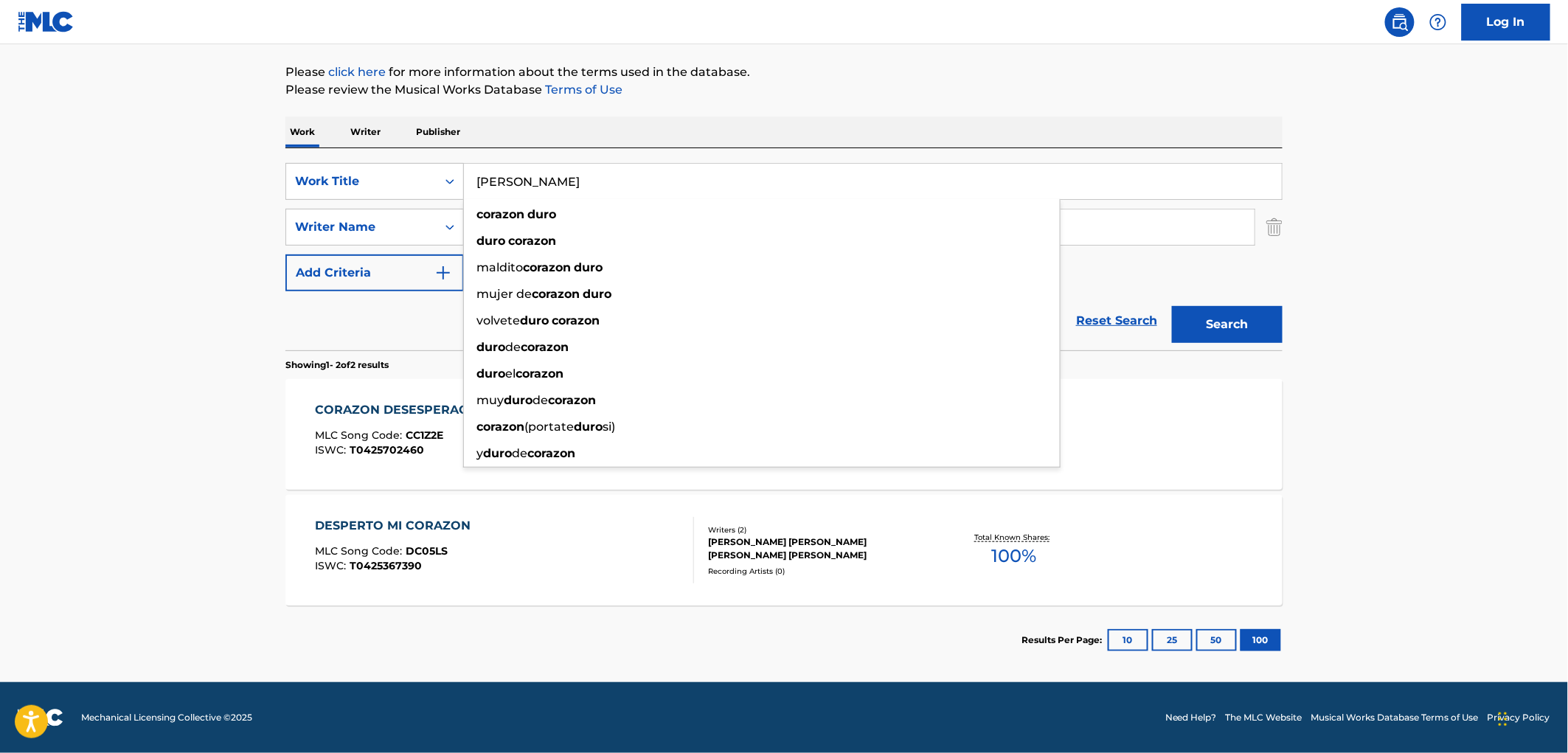
paste input "Dos Razones"
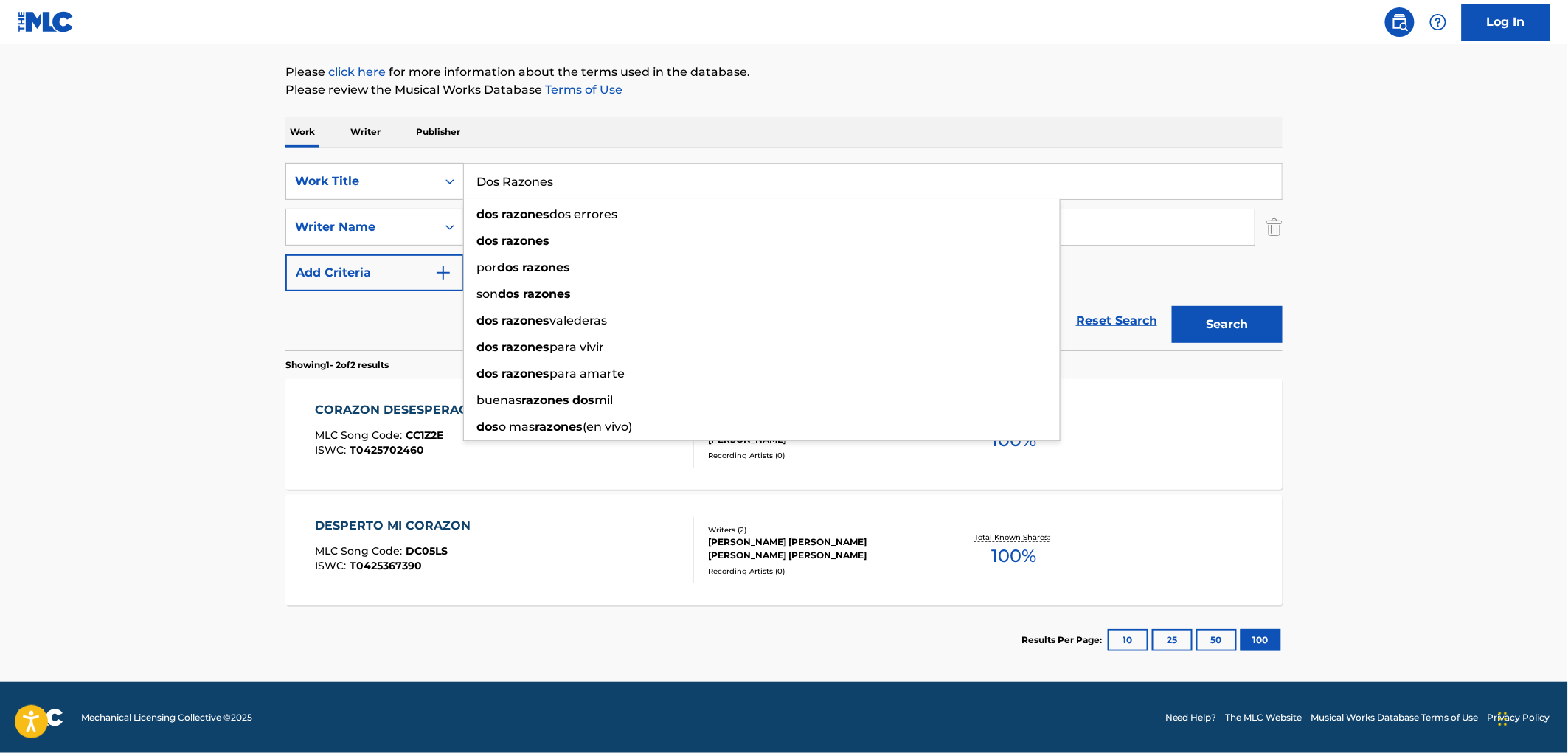
type input "Dos Razones"
click at [674, 136] on div "Work Writer Publisher" at bounding box center [784, 132] width 997 height 31
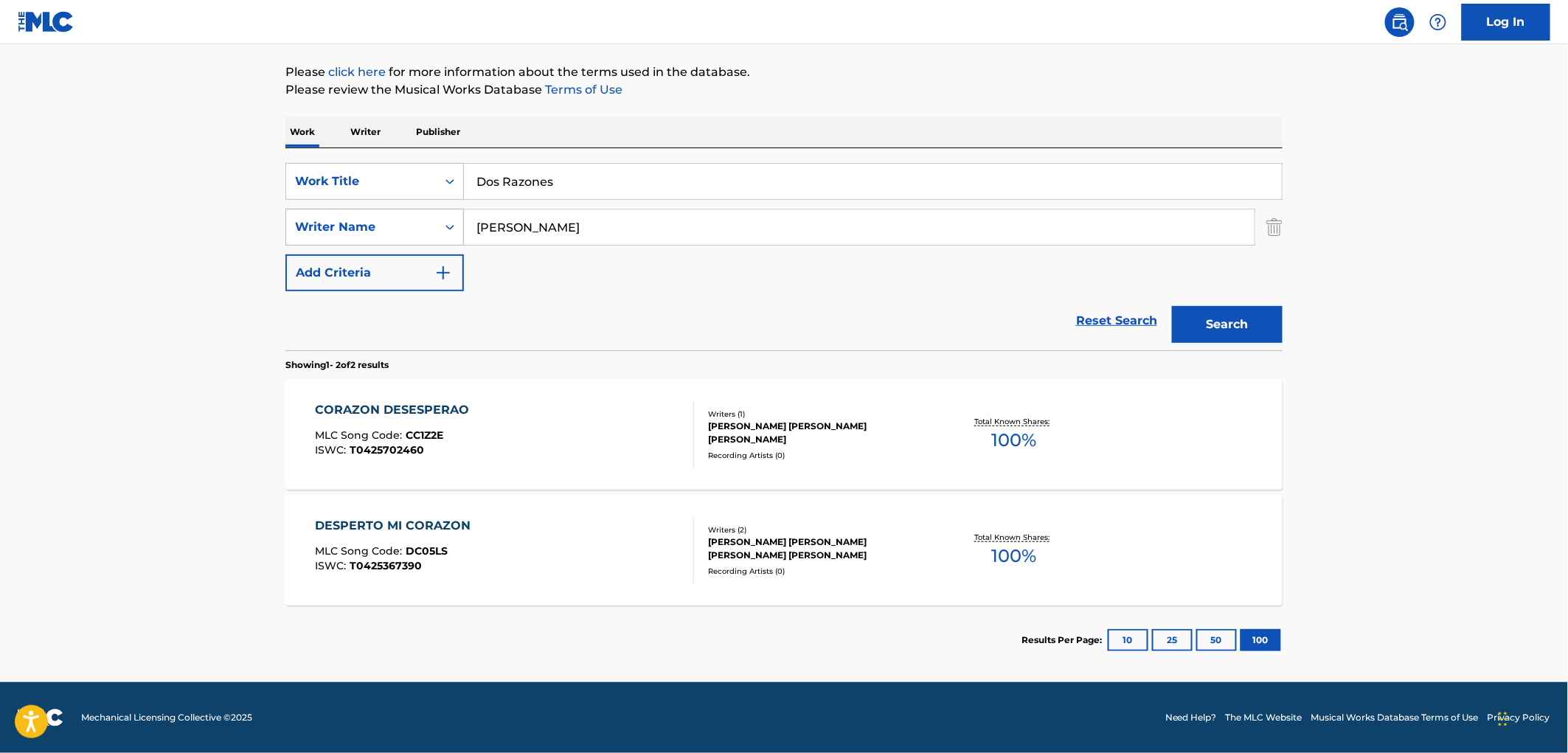
click at [469, 231] on input "[PERSON_NAME]" at bounding box center [859, 226] width 791 height 35
click at [1172, 306] on button "Search" at bounding box center [1228, 324] width 111 height 37
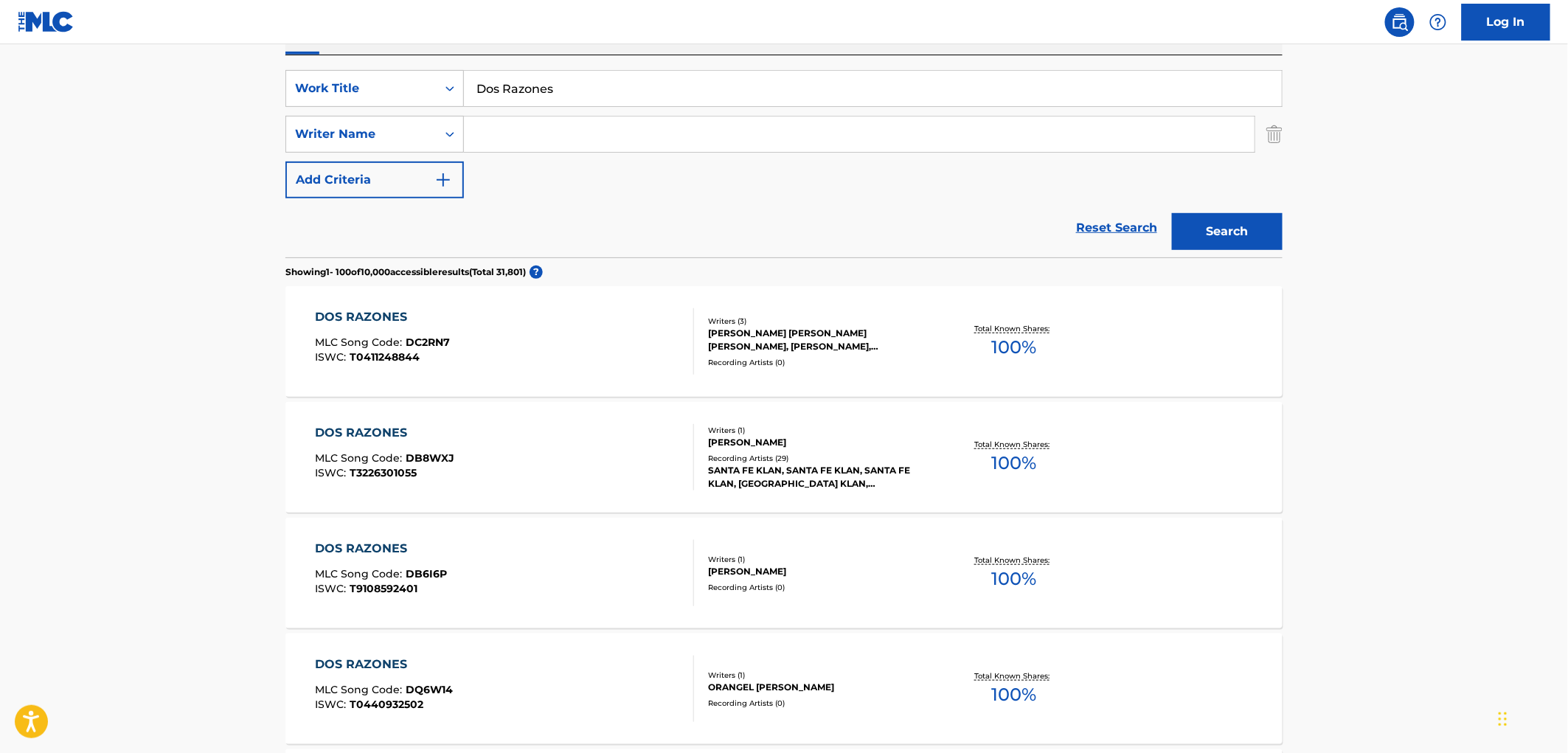
scroll to position [82, 0]
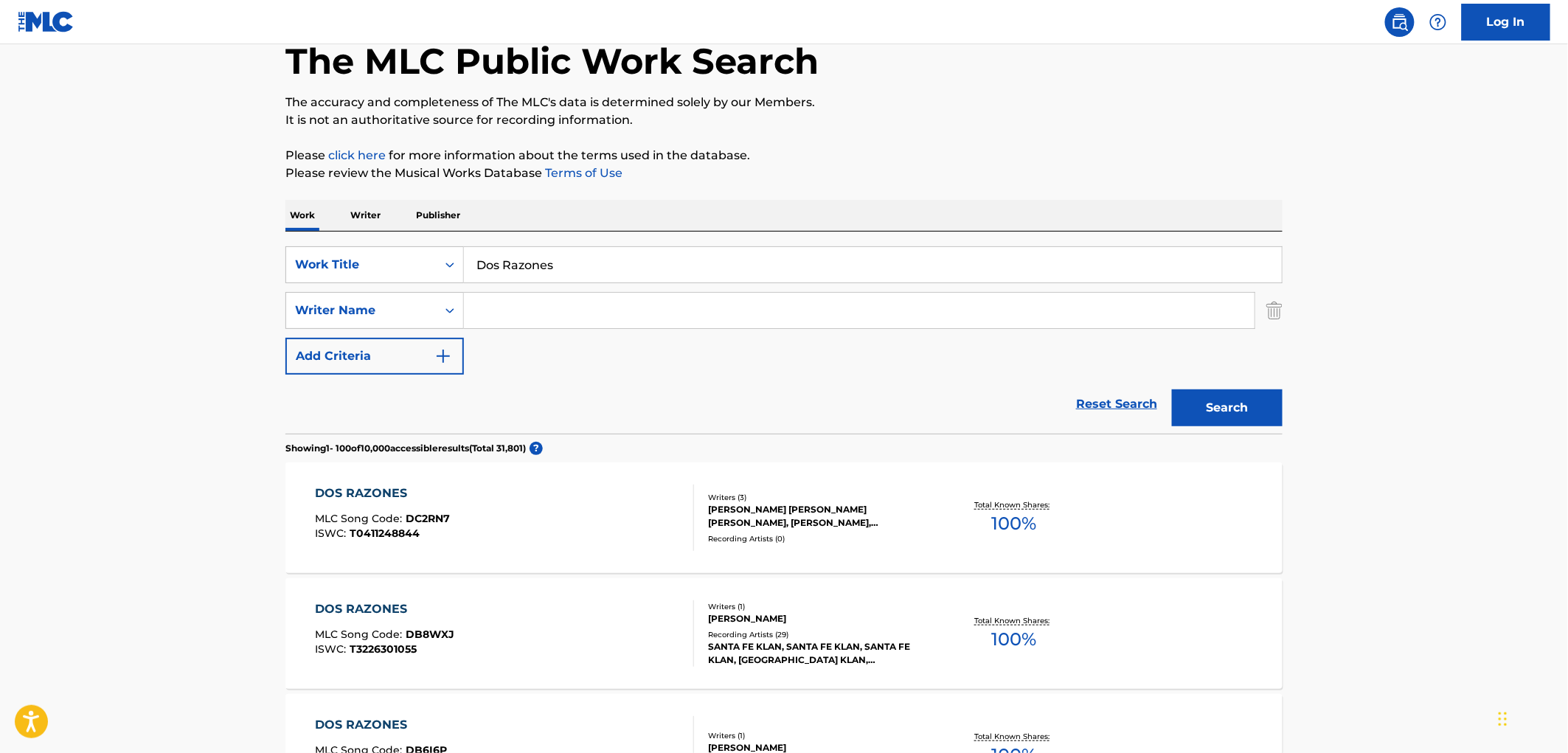
click at [802, 641] on div "SANTA FE KLAN, SANTA FE KLAN, SANTA FE KLAN, [GEOGRAPHIC_DATA] KLAN, [GEOGRAPHI…" at bounding box center [819, 653] width 222 height 27
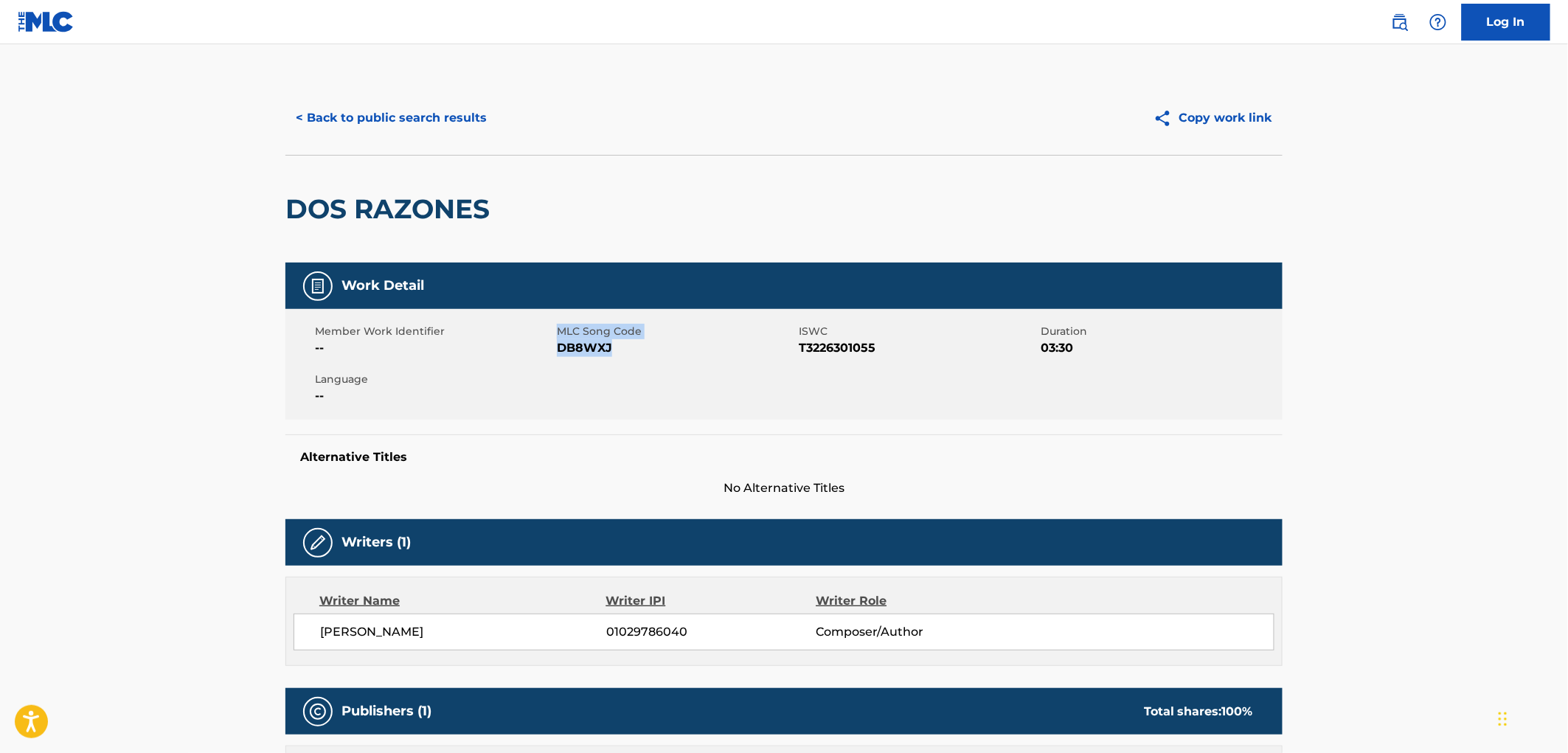
drag, startPoint x: 617, startPoint y: 343, endPoint x: 524, endPoint y: 343, distance: 93.0
click at [524, 343] on div "Member Work Identifier -- MLC Song Code DB8WXJ ISWC T3226301055 Duration 03:30 …" at bounding box center [784, 364] width 997 height 111
click at [603, 350] on span "DB8WXJ" at bounding box center [675, 348] width 238 height 18
drag, startPoint x: 600, startPoint y: 348, endPoint x: 585, endPoint y: 347, distance: 15.0
click at [585, 347] on span "DB8WXJ" at bounding box center [675, 348] width 238 height 18
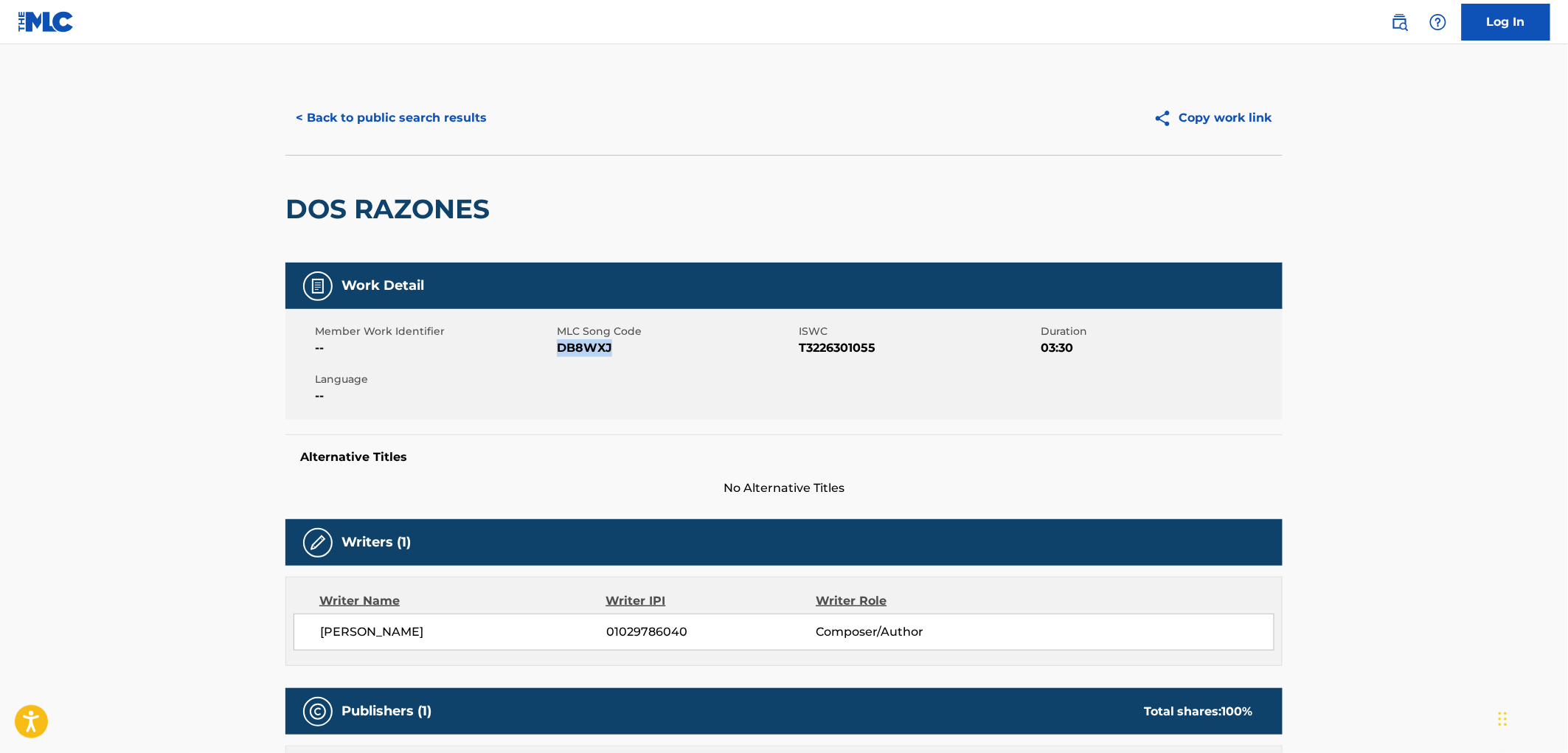
drag, startPoint x: 620, startPoint y: 345, endPoint x: 556, endPoint y: 350, distance: 64.2
click at [556, 350] on span "DB8WXJ" at bounding box center [675, 348] width 238 height 18
copy span "DB8WXJ"
click at [459, 123] on button "< Back to public search results" at bounding box center [391, 118] width 212 height 37
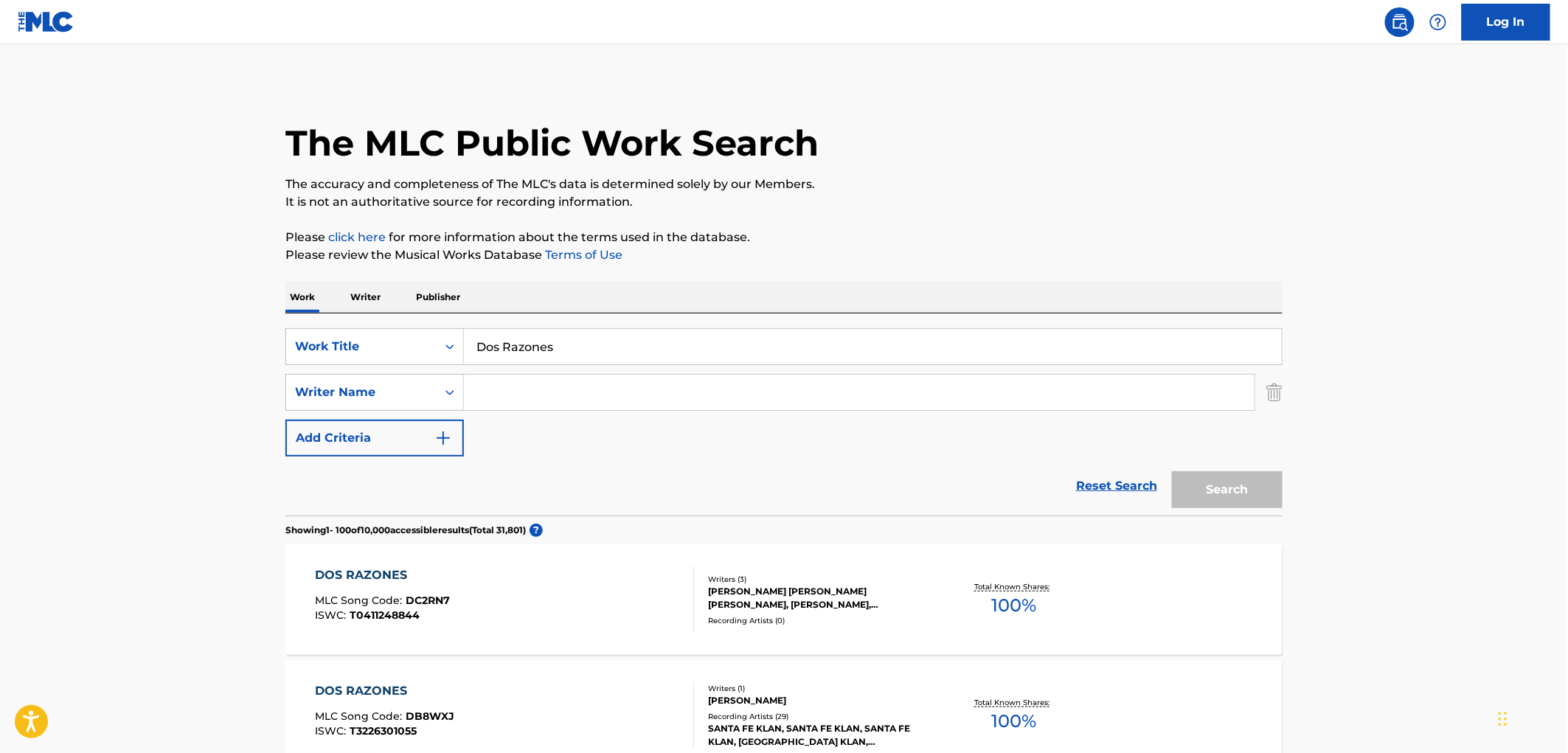
scroll to position [82, 0]
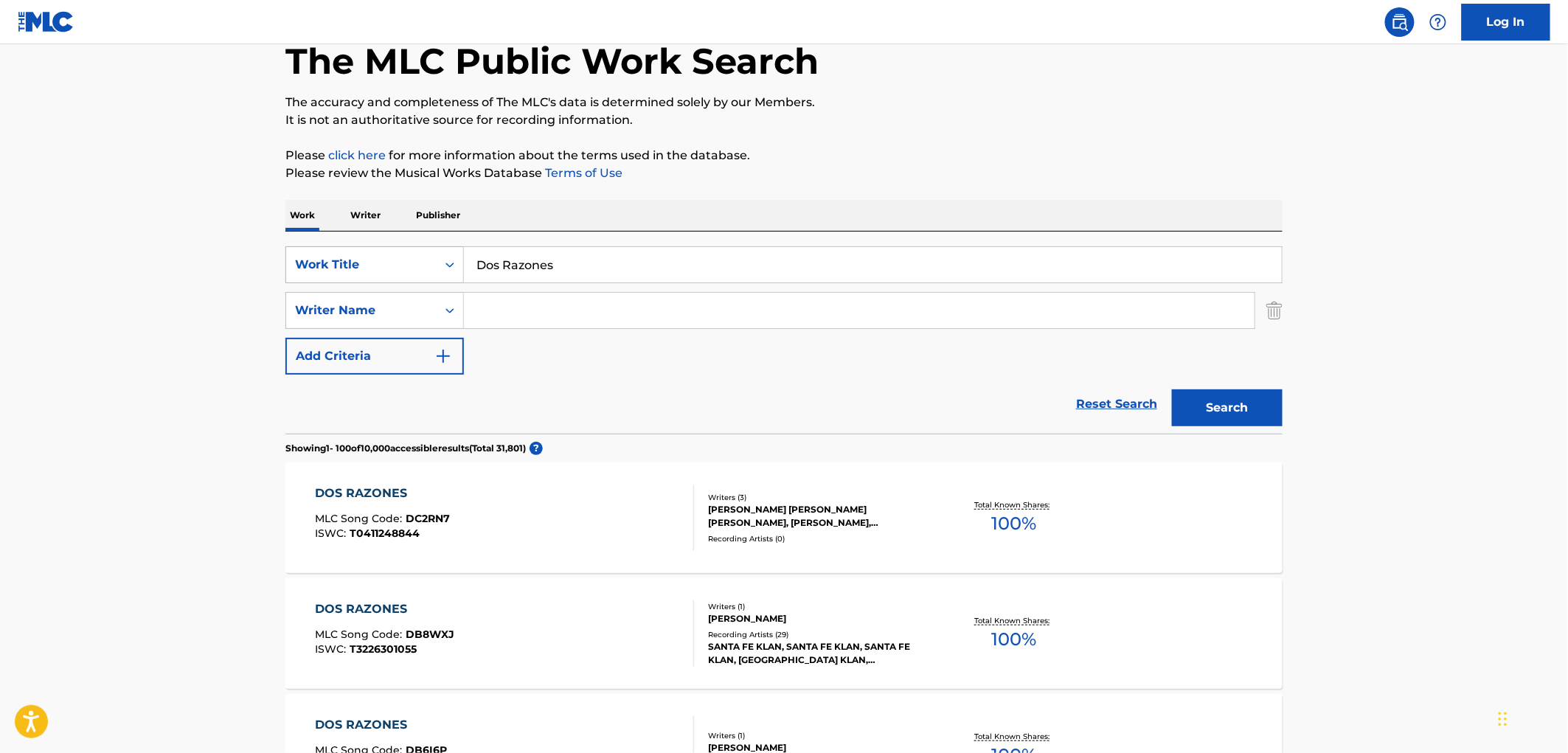
drag, startPoint x: 510, startPoint y: 263, endPoint x: 440, endPoint y: 268, distance: 70.2
click at [439, 266] on div "SearchWithCriteria4eca8ca4-fa60-4a59-a897-860f152f00a8 Work Title Dos Razones" at bounding box center [784, 265] width 997 height 37
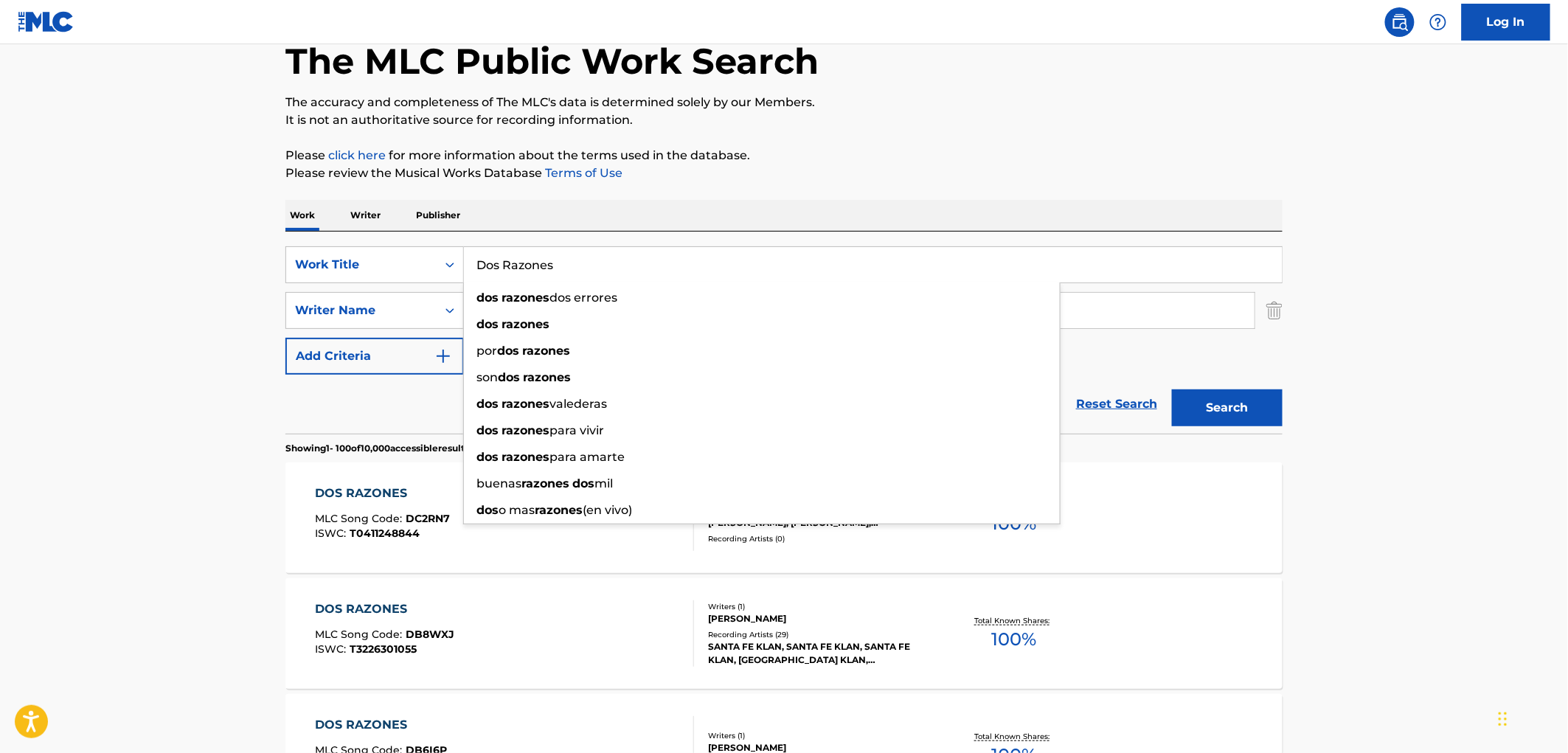
paste input "Potpurri [PERSON_NAME]"
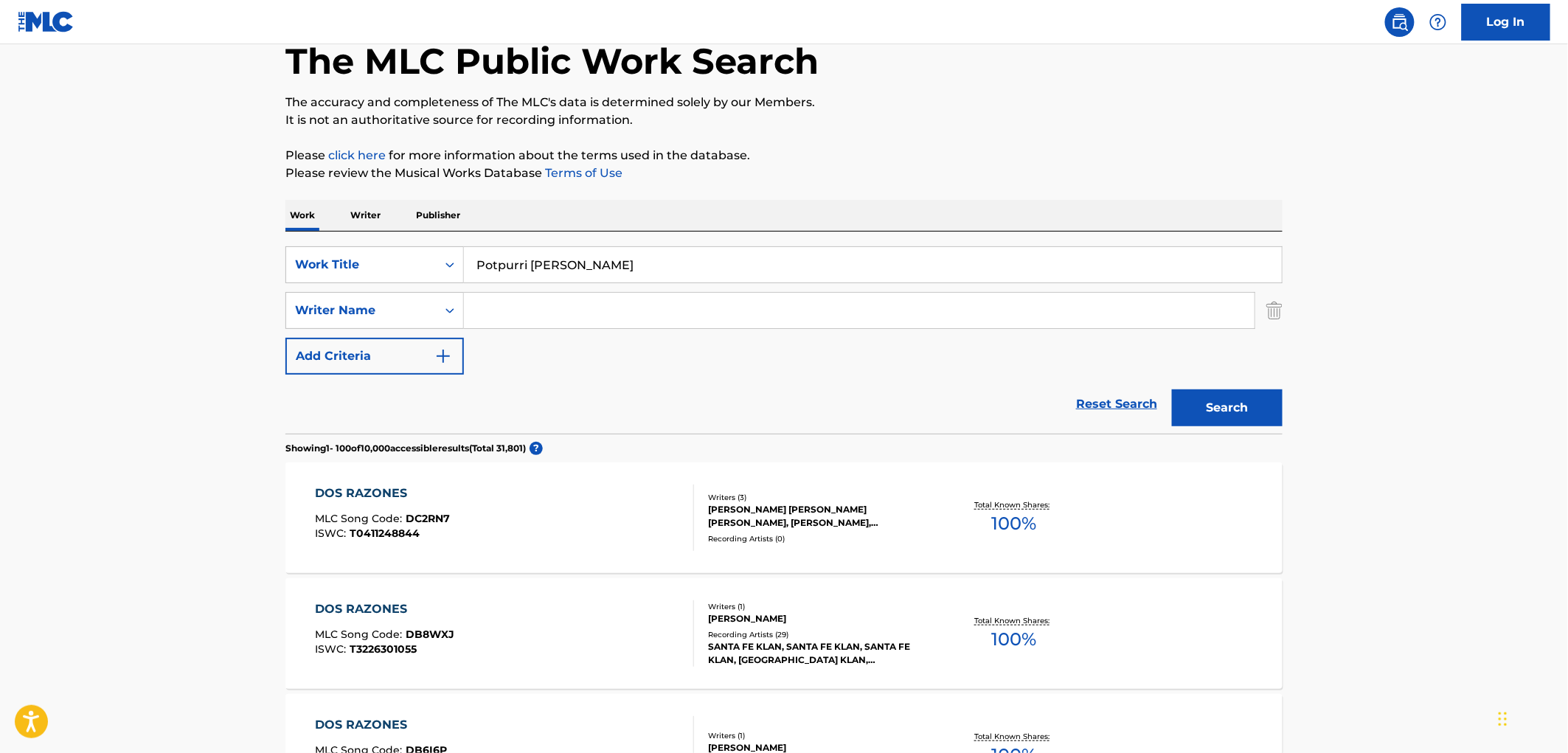
click at [1189, 402] on button "Search" at bounding box center [1228, 407] width 111 height 37
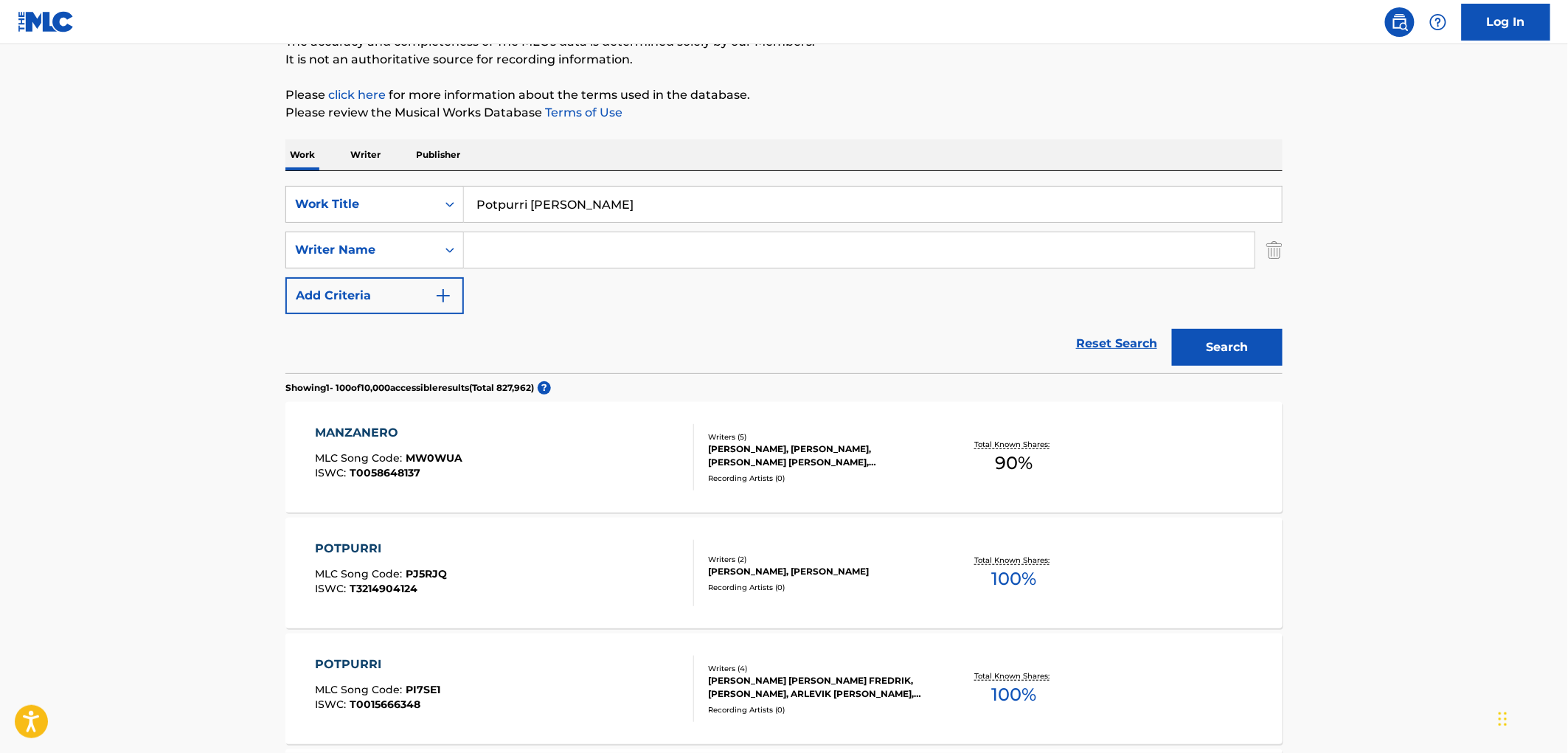
scroll to position [0, 0]
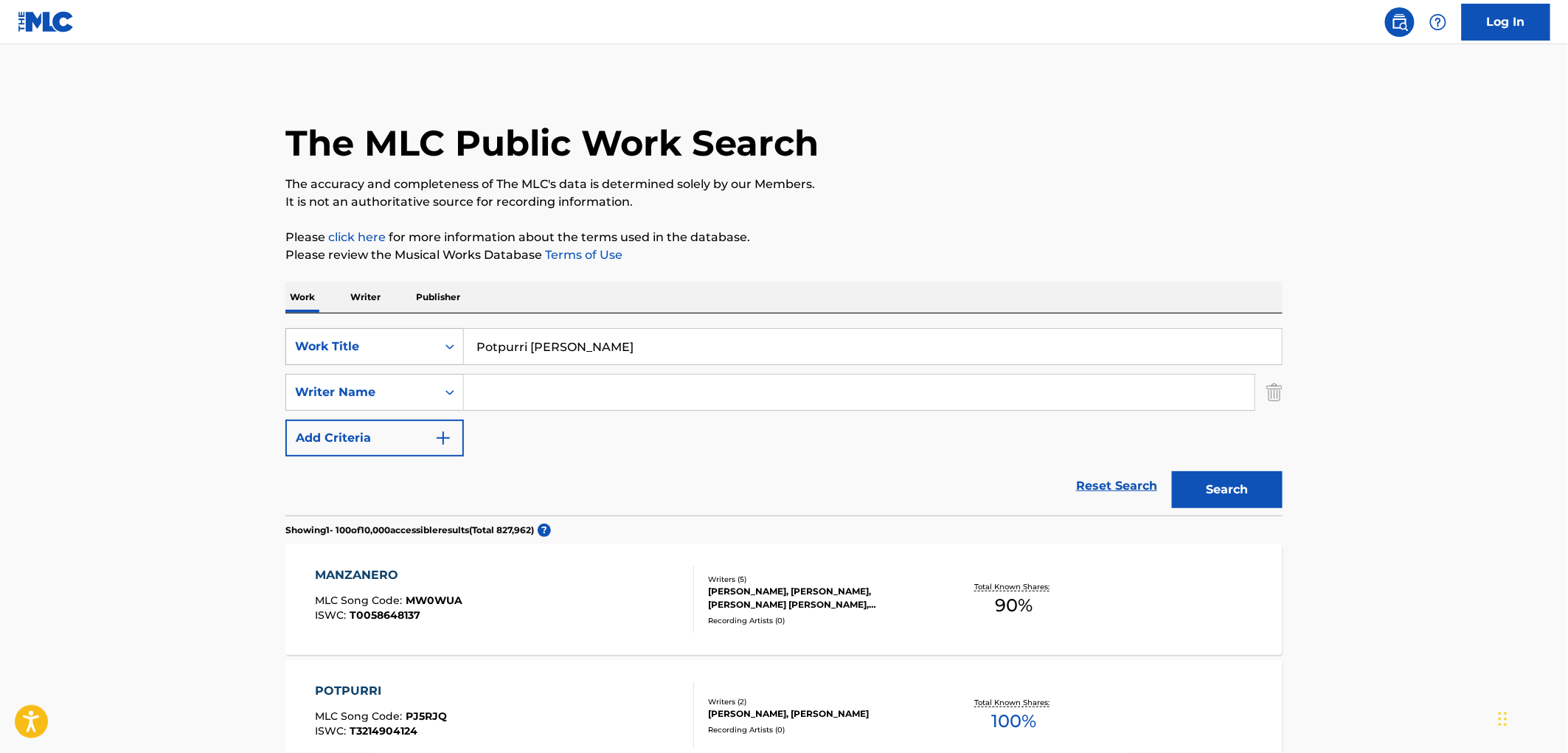
drag, startPoint x: 548, startPoint y: 343, endPoint x: 436, endPoint y: 343, distance: 112.0
click at [436, 343] on div "SearchWithCriteria4eca8ca4-fa60-4a59-a897-860f152f00a8 Work Title Potpurri [PER…" at bounding box center [784, 346] width 997 height 37
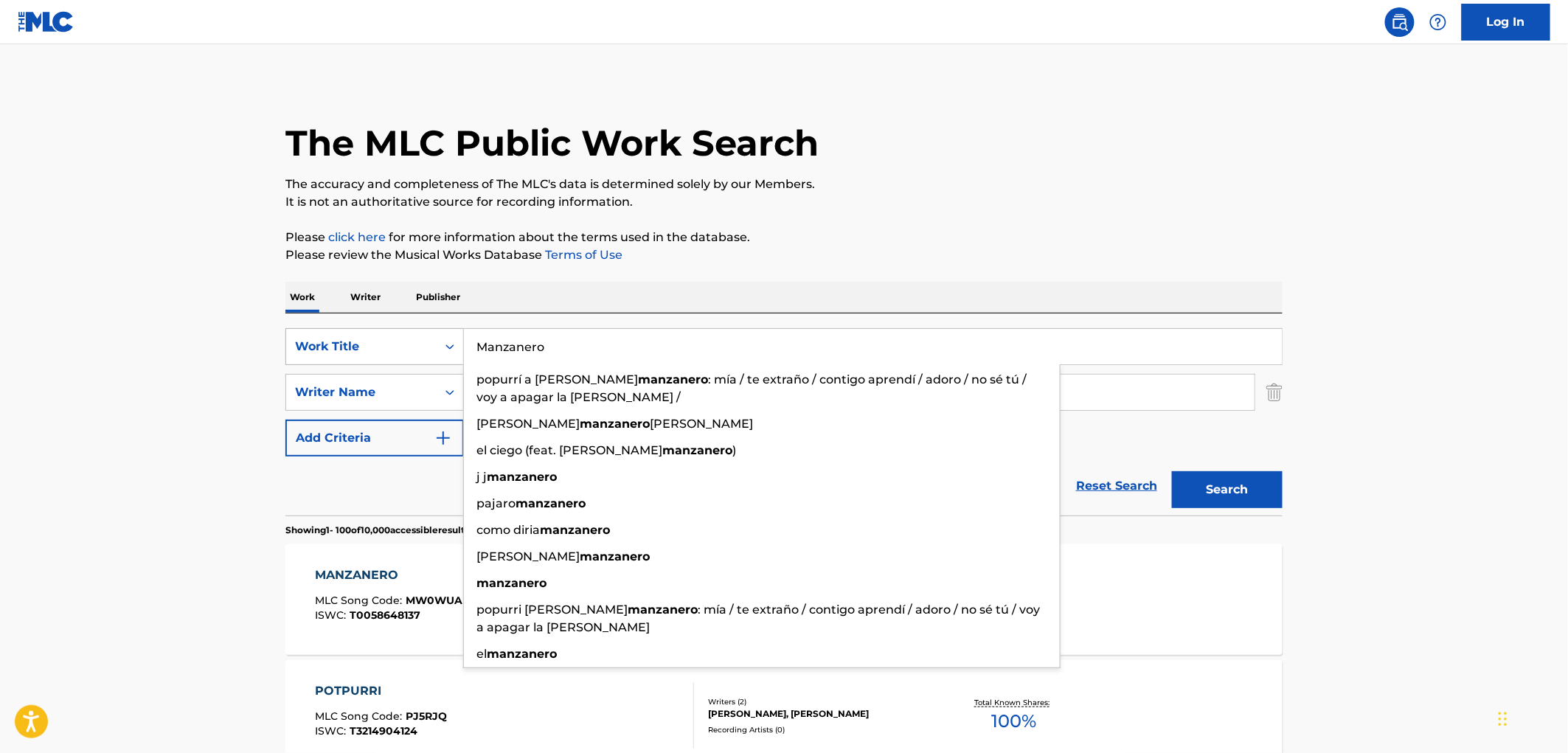
drag, startPoint x: 500, startPoint y: 349, endPoint x: 426, endPoint y: 350, distance: 74.0
click at [426, 350] on div "SearchWithCriteria4eca8ca4-fa60-4a59-a897-860f152f00a8 Work Title Manzanero pop…" at bounding box center [784, 346] width 997 height 37
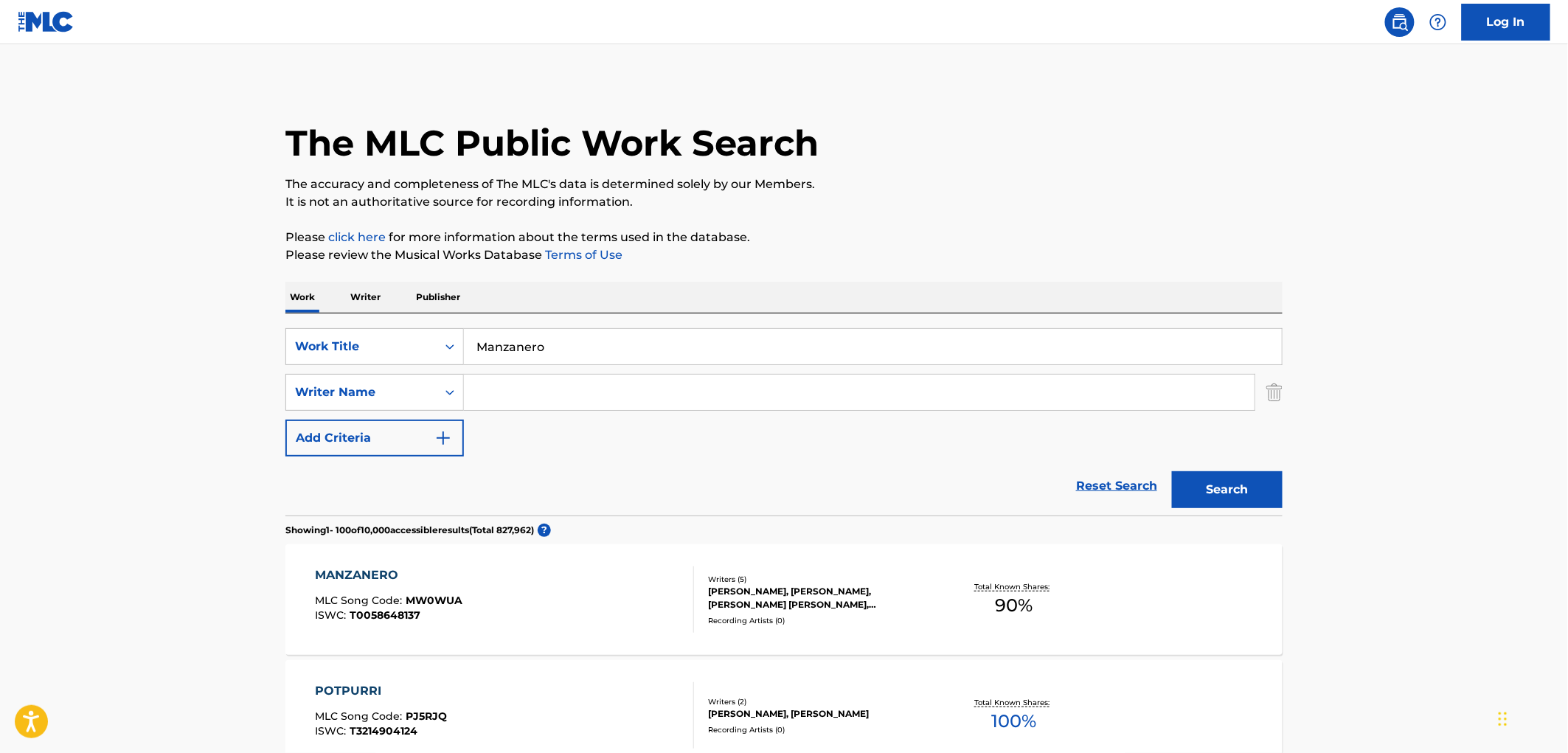
drag, startPoint x: 1225, startPoint y: 491, endPoint x: 1213, endPoint y: 492, distance: 12.0
click at [1223, 491] on button "Search" at bounding box center [1228, 489] width 111 height 37
drag, startPoint x: 539, startPoint y: 350, endPoint x: 463, endPoint y: 349, distance: 76.0
click at [464, 349] on input "Manzanero" at bounding box center [873, 346] width 818 height 35
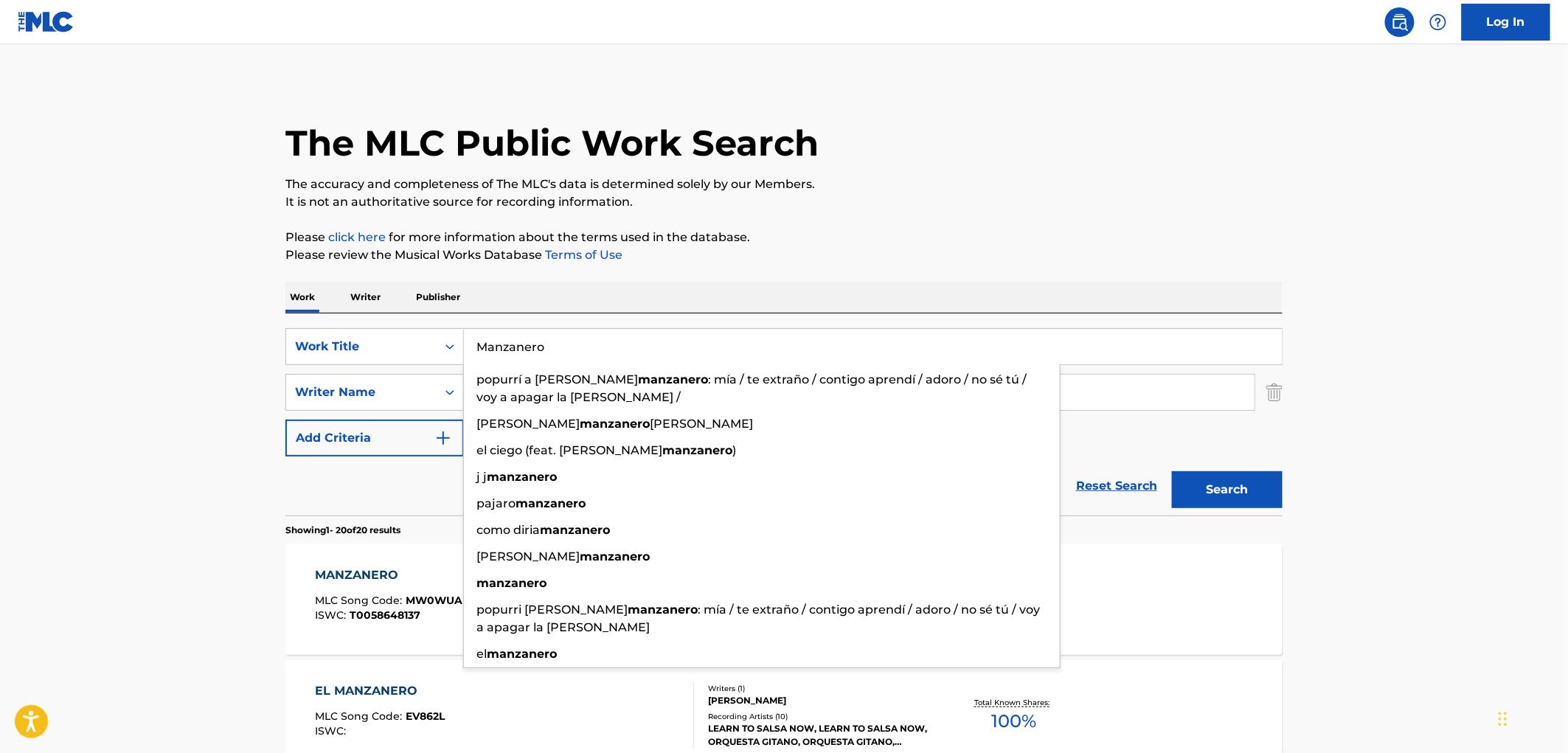
paste input "Tres Viudas Solas"
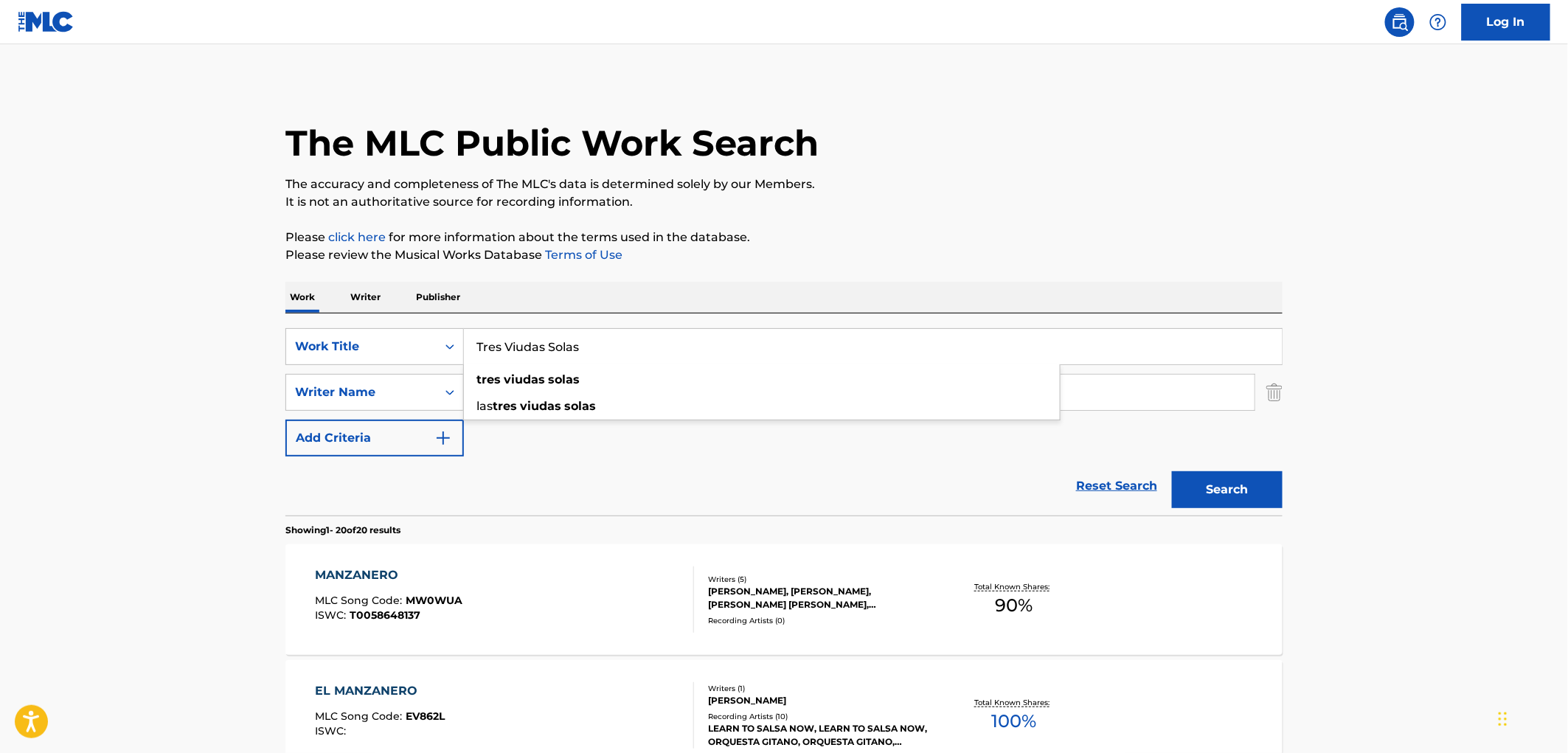
type input "Tres Viudas Solas"
click at [1240, 487] on button "Search" at bounding box center [1228, 489] width 111 height 37
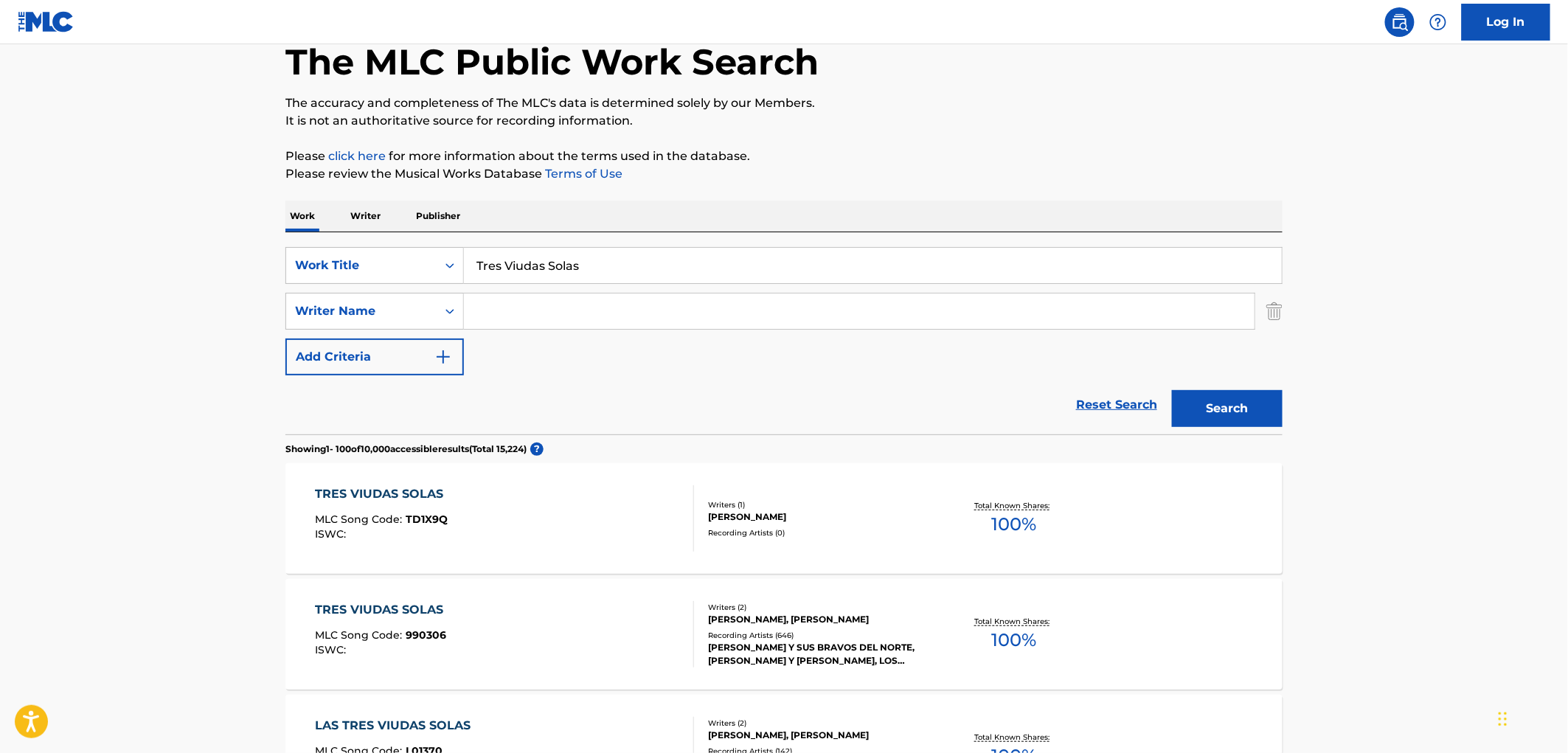
scroll to position [82, 0]
click at [807, 652] on div "[PERSON_NAME] Y SUS BRAVOS DEL NORTE, [PERSON_NAME] Y [PERSON_NAME], LOS ALEGRE…" at bounding box center [819, 653] width 222 height 27
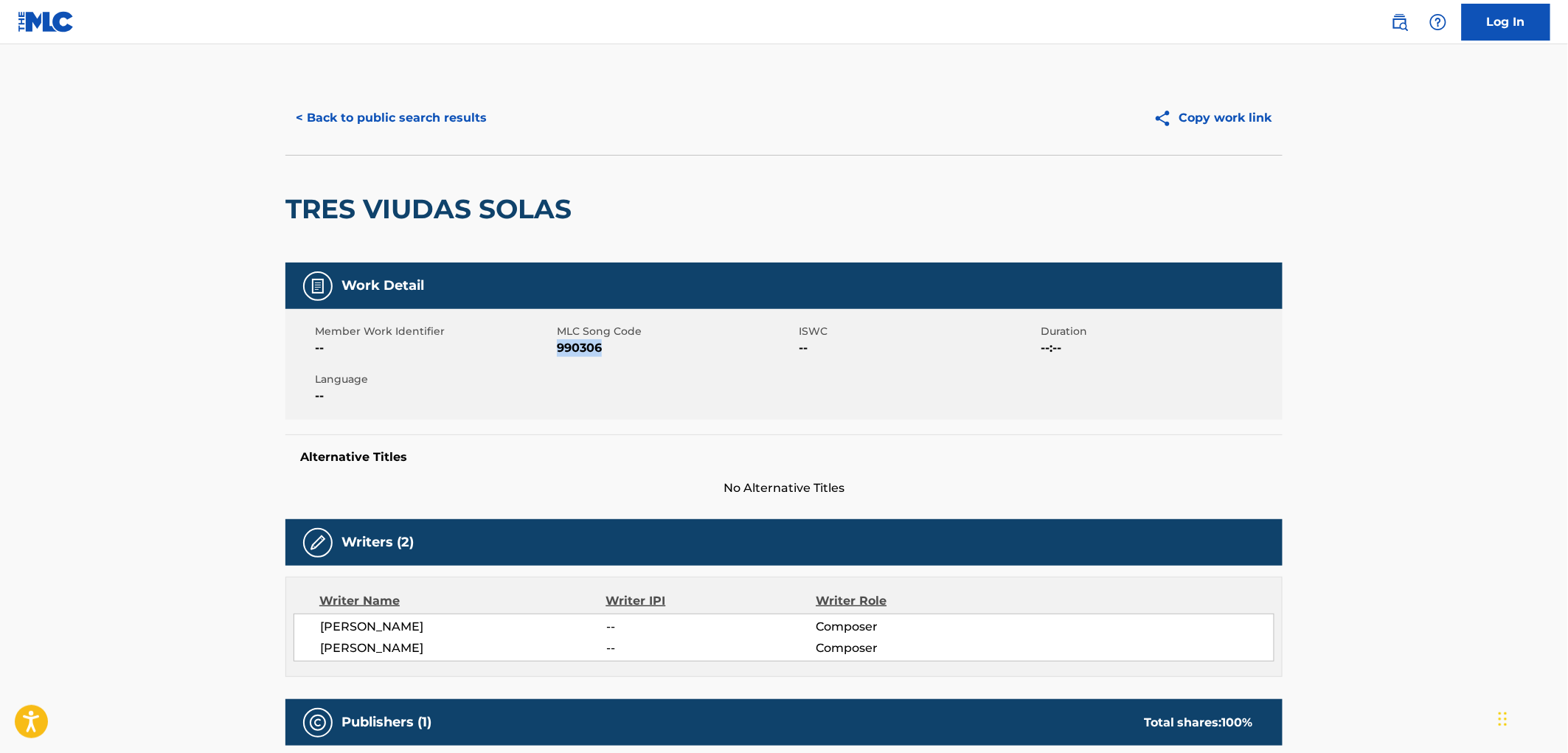
drag, startPoint x: 613, startPoint y: 347, endPoint x: 560, endPoint y: 347, distance: 53.0
click at [560, 347] on span "990306" at bounding box center [675, 348] width 238 height 18
copy span "990306"
click at [428, 126] on button "< Back to public search results" at bounding box center [391, 118] width 212 height 37
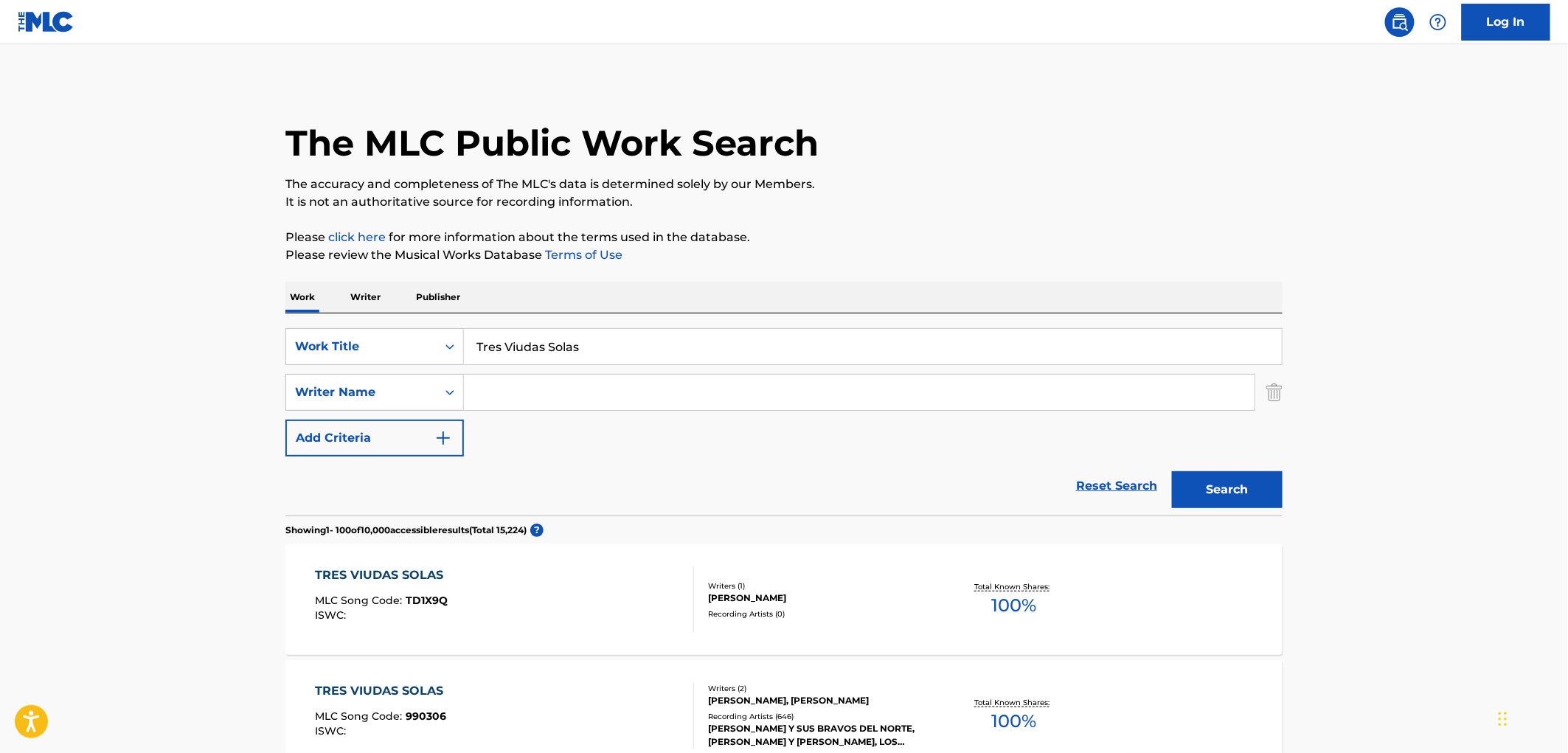
scroll to position [82, 0]
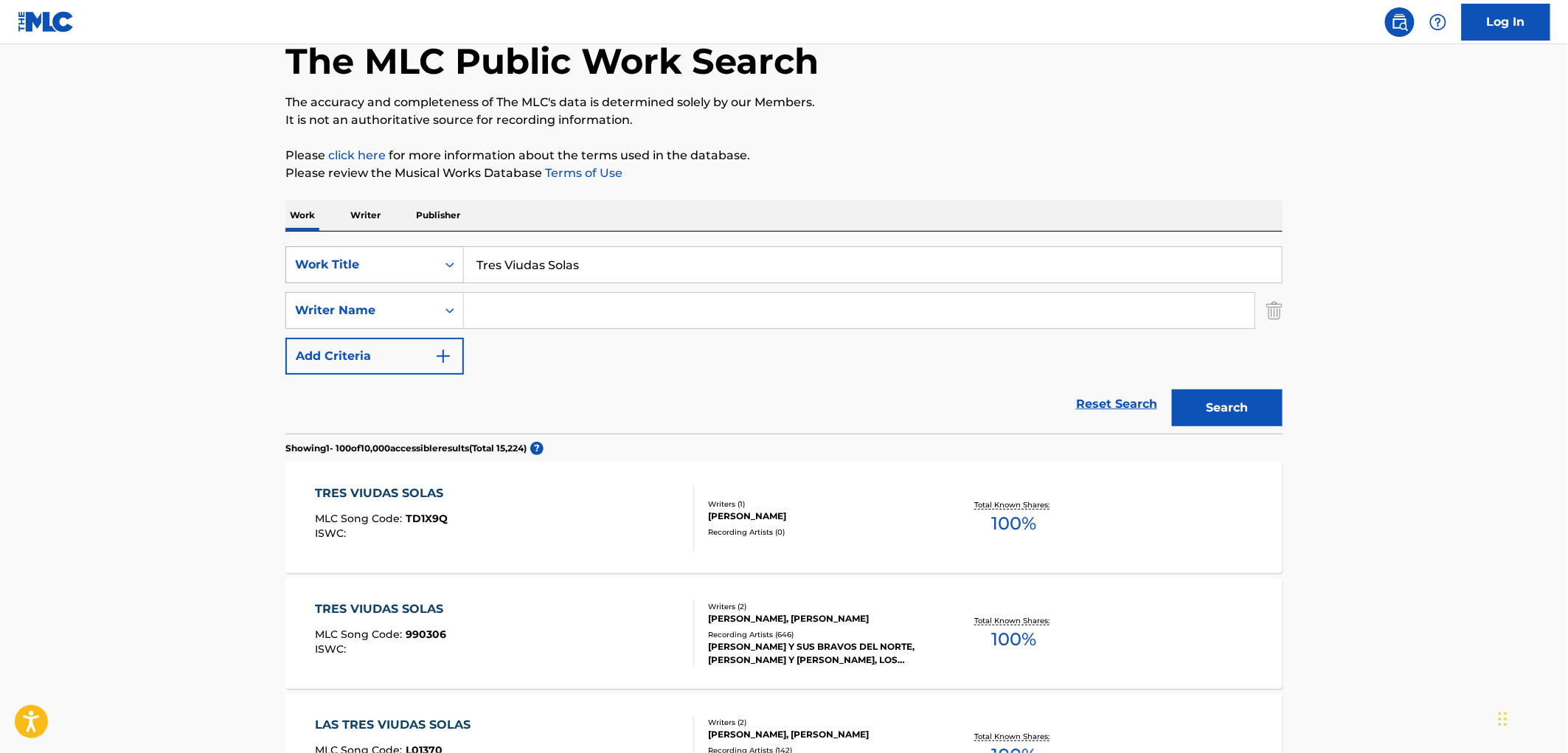
drag, startPoint x: 580, startPoint y: 260, endPoint x: 458, endPoint y: 261, distance: 122.0
click at [458, 261] on div "SearchWithCriteria4eca8ca4-fa60-4a59-a897-860f152f00a8 Work Title Tres Viudas S…" at bounding box center [784, 265] width 997 height 37
paste input "things I don't chase"
type input "things I don't chase"
click at [1243, 410] on button "Search" at bounding box center [1228, 407] width 111 height 37
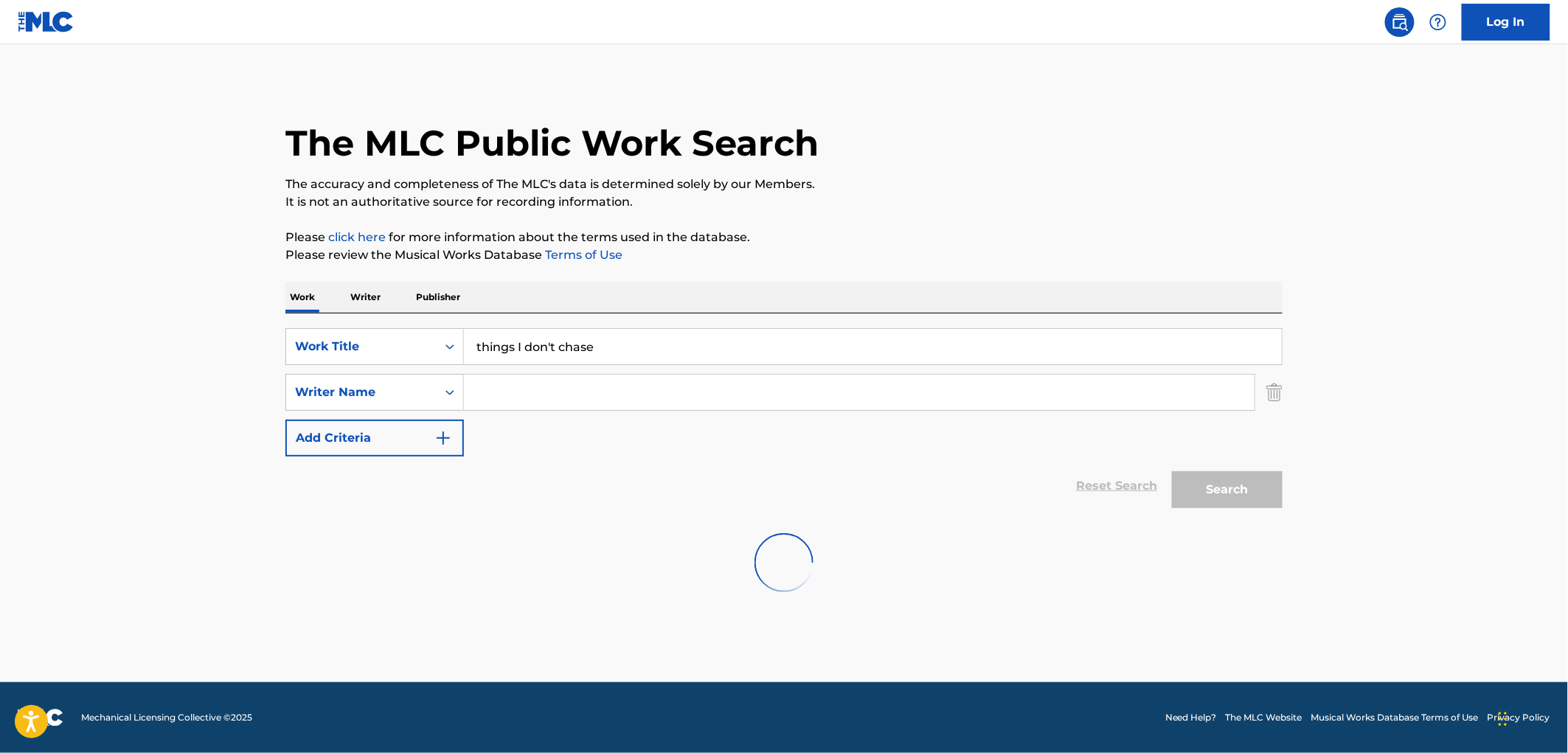
scroll to position [0, 0]
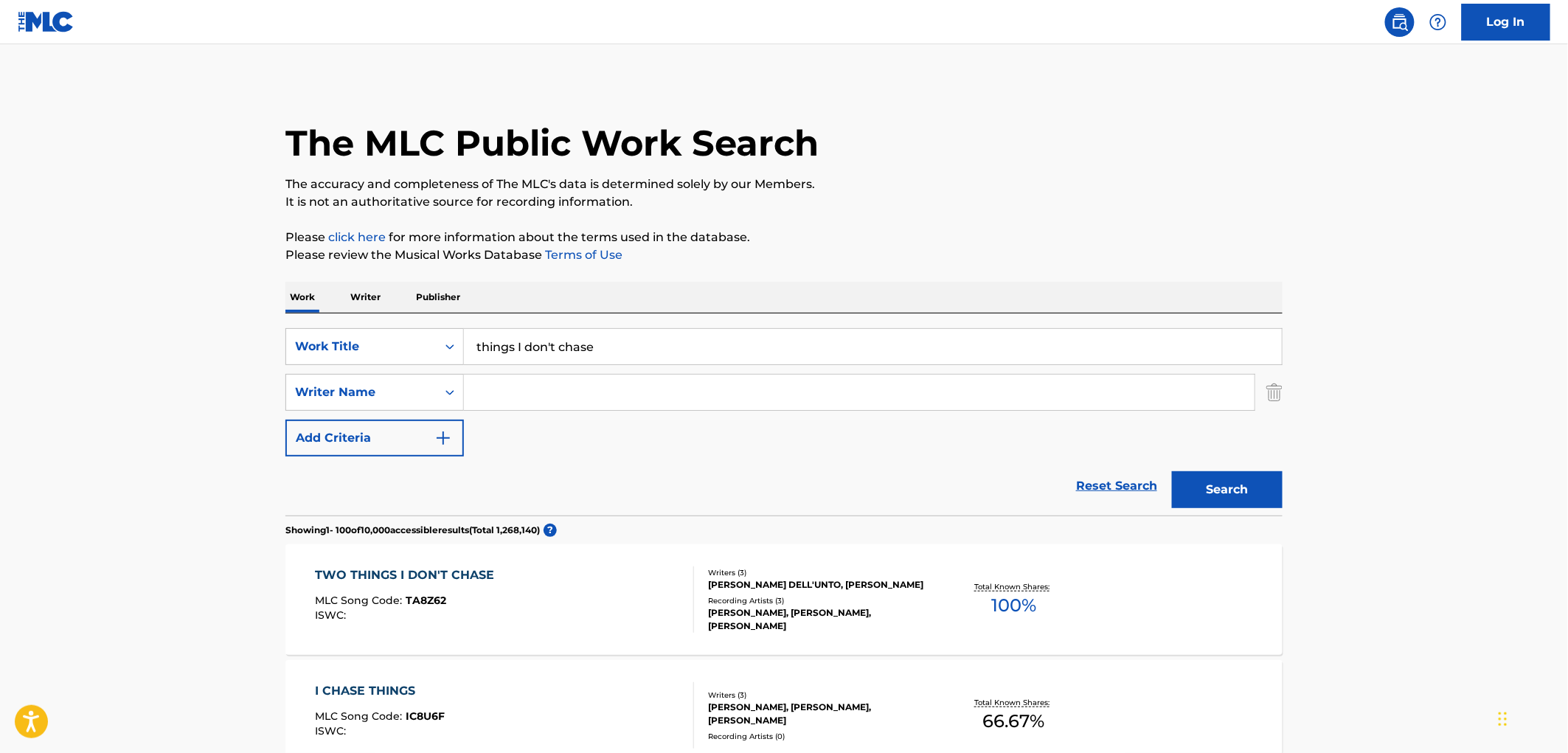
click at [763, 606] on div "Writers ( 3 ) [PERSON_NAME] DELL'UNTO, [PERSON_NAME] Recording Artists ( 3 ) [P…" at bounding box center [812, 600] width 236 height 66
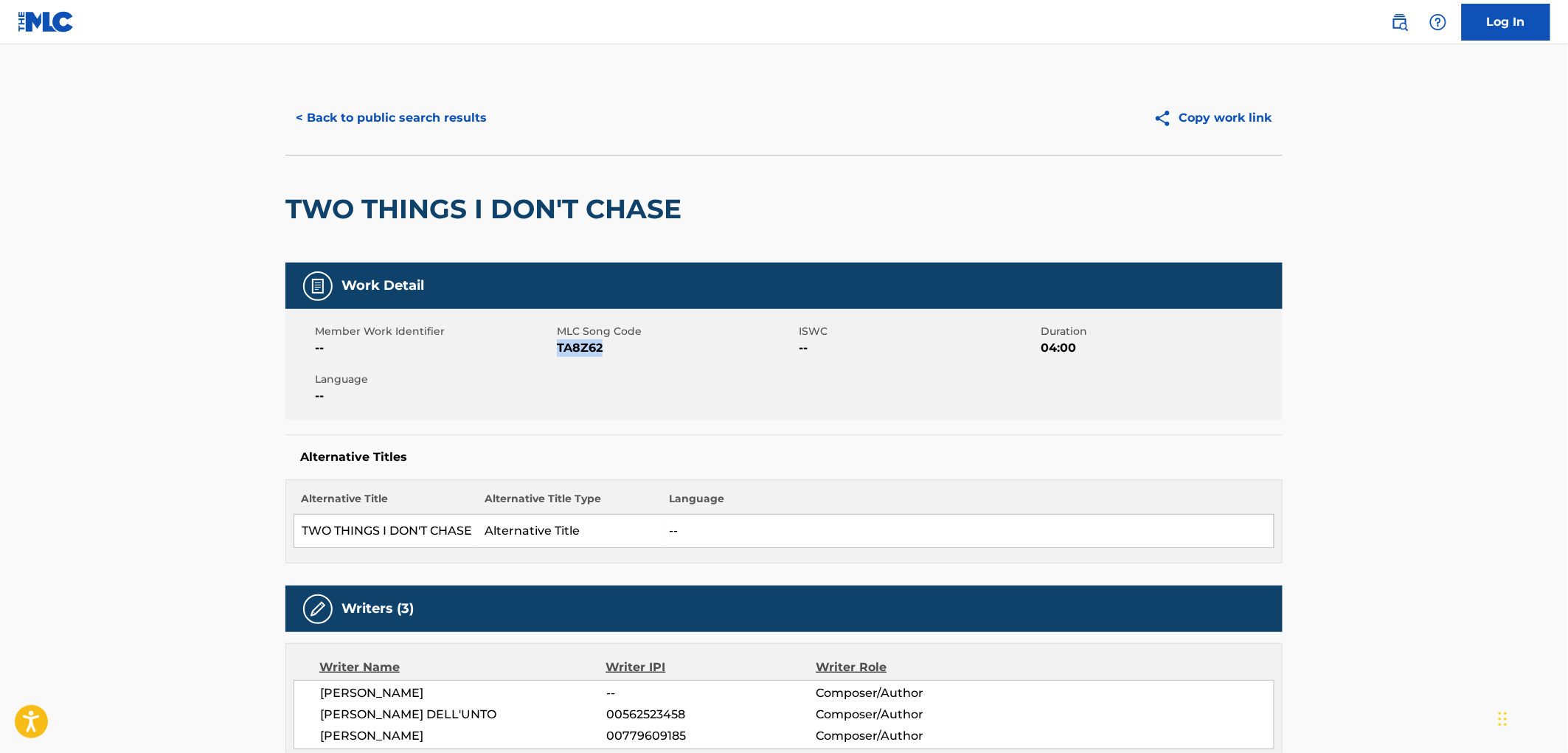
drag, startPoint x: 616, startPoint y: 343, endPoint x: 558, endPoint y: 342, distance: 58.0
click at [558, 342] on span "TA8Z62" at bounding box center [675, 348] width 238 height 18
copy span "TA8Z62"
click at [409, 115] on button "< Back to public search results" at bounding box center [391, 118] width 212 height 37
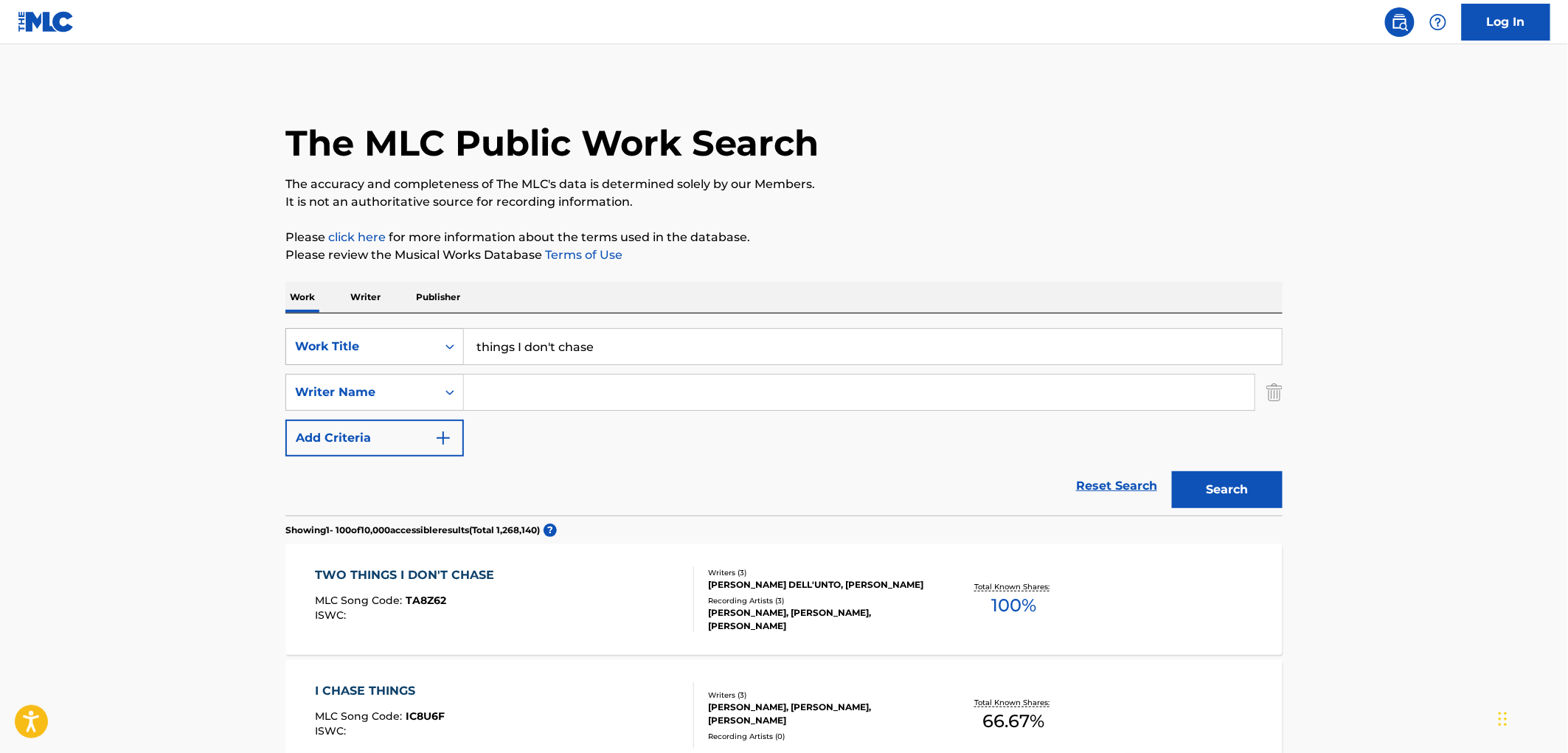
drag, startPoint x: 487, startPoint y: 356, endPoint x: 453, endPoint y: 363, distance: 34.7
click at [452, 363] on div "SearchWithCriteria4eca8ca4-fa60-4a59-a897-860f152f00a8 Work Title things I don'…" at bounding box center [784, 346] width 997 height 37
paste input "still blu"
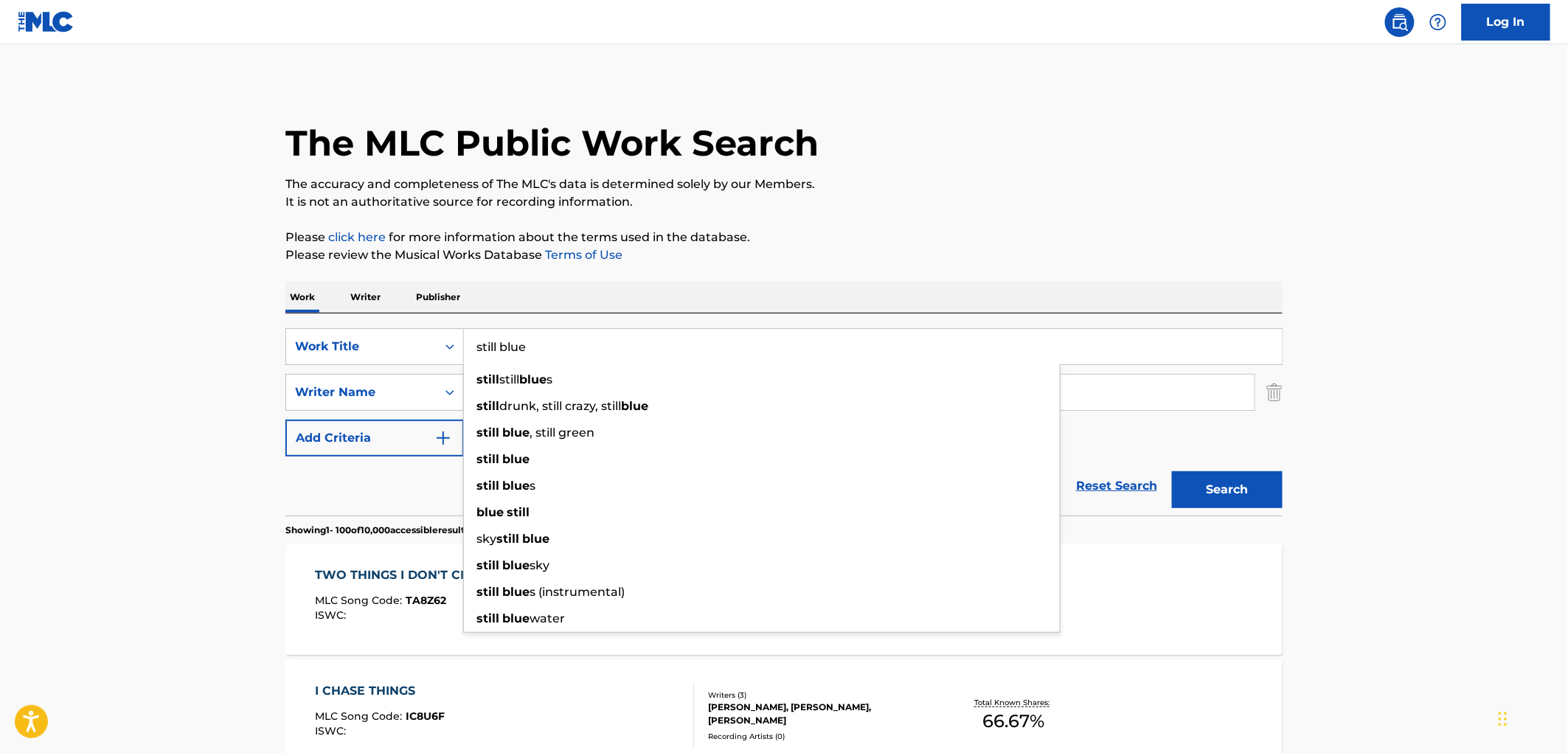
type input "still blue"
click at [1228, 509] on div "Search" at bounding box center [1223, 486] width 118 height 59
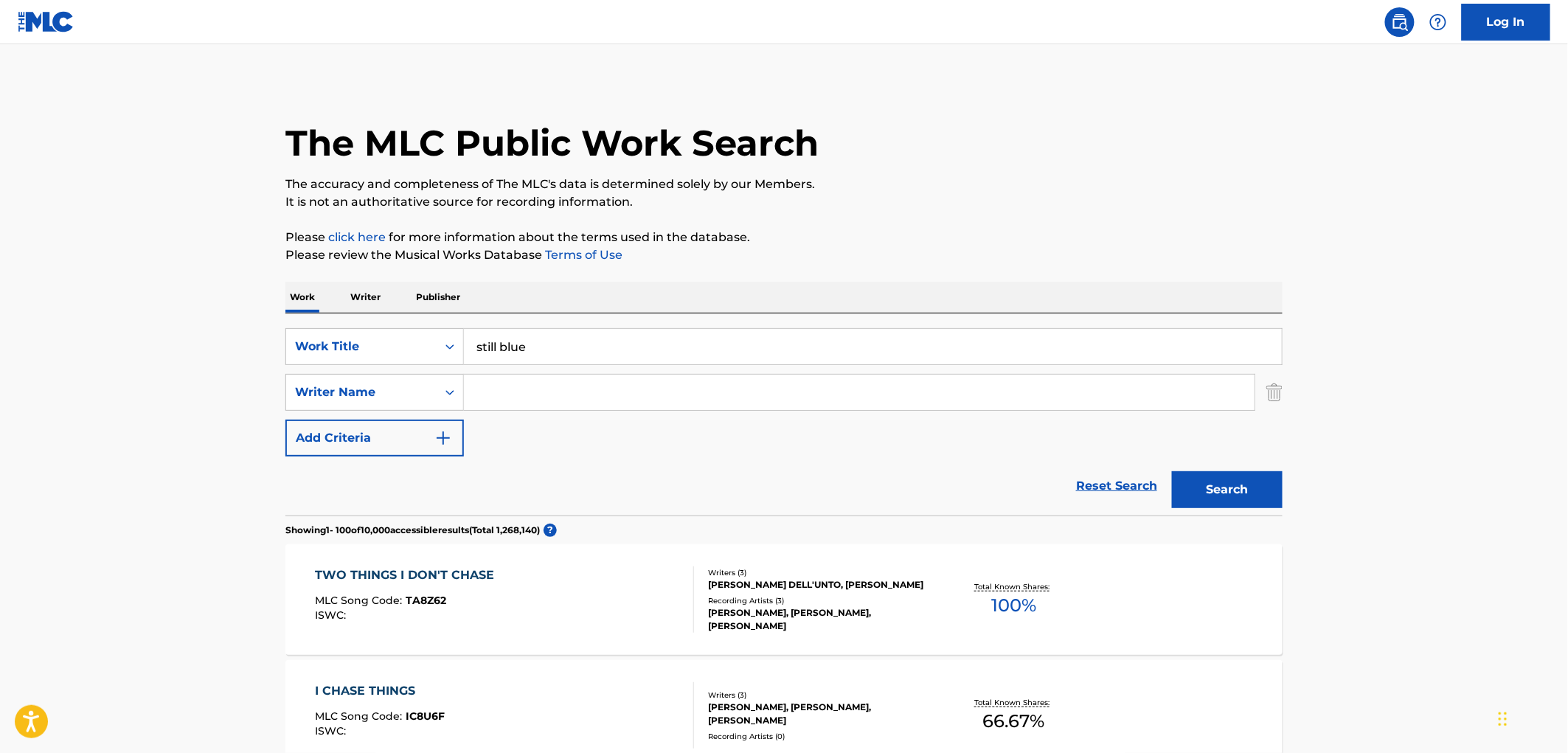
click at [1211, 500] on button "Search" at bounding box center [1228, 489] width 111 height 37
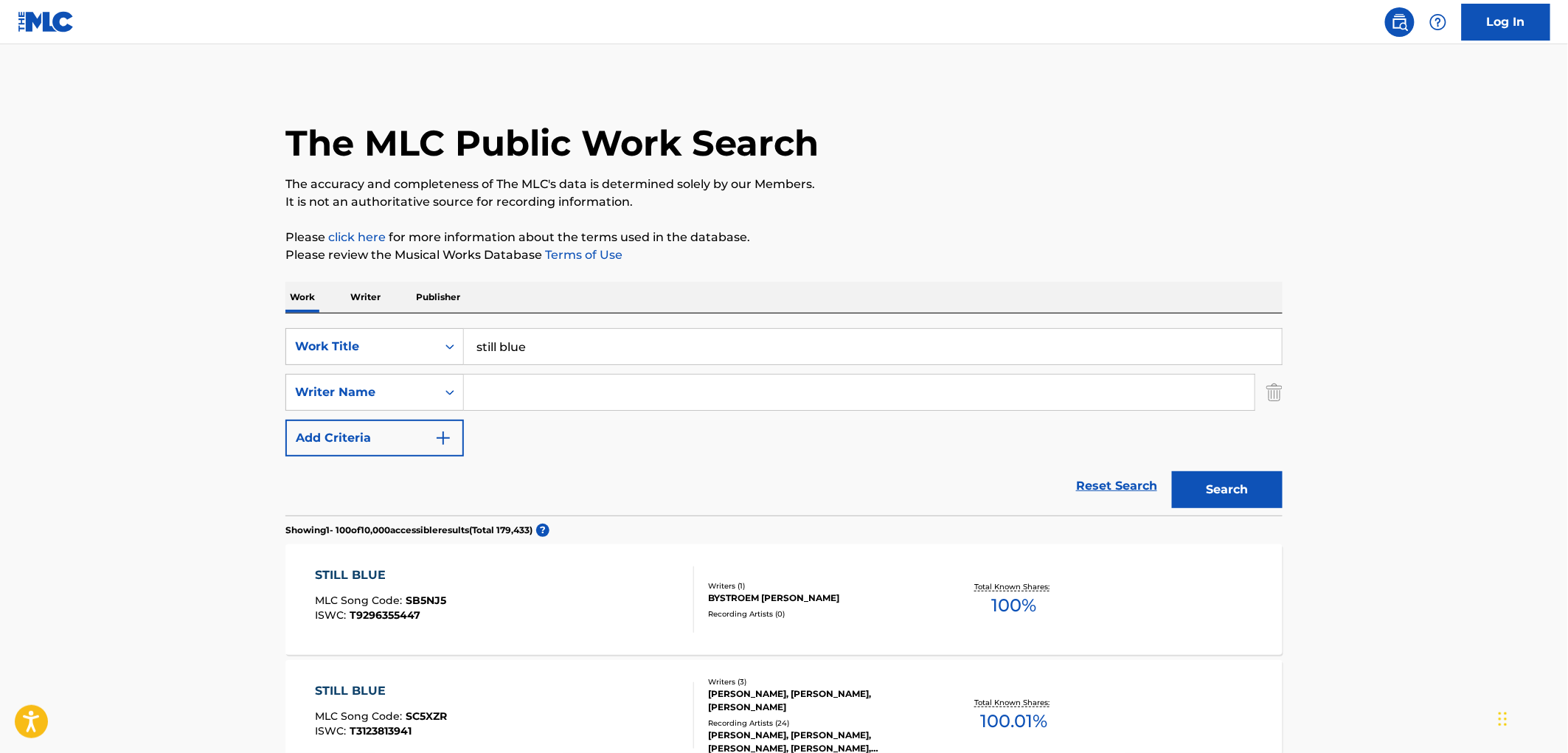
click at [772, 689] on div "[PERSON_NAME], [PERSON_NAME], [PERSON_NAME]" at bounding box center [819, 701] width 222 height 27
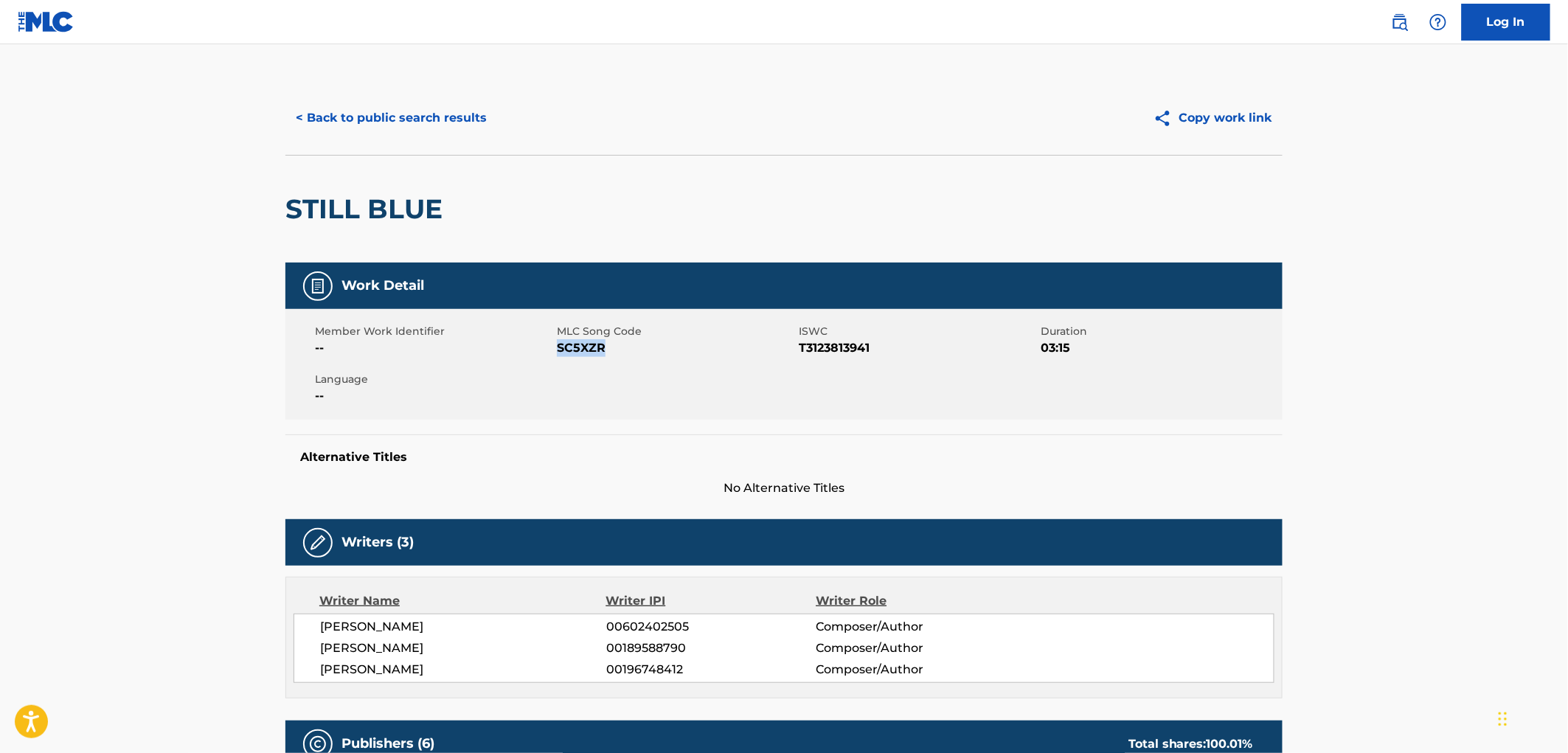
drag, startPoint x: 579, startPoint y: 349, endPoint x: 558, endPoint y: 349, distance: 21.0
click at [558, 349] on span "SC5XZR" at bounding box center [675, 348] width 238 height 18
copy span "SC5XZR"
click at [401, 129] on button "< Back to public search results" at bounding box center [391, 118] width 212 height 37
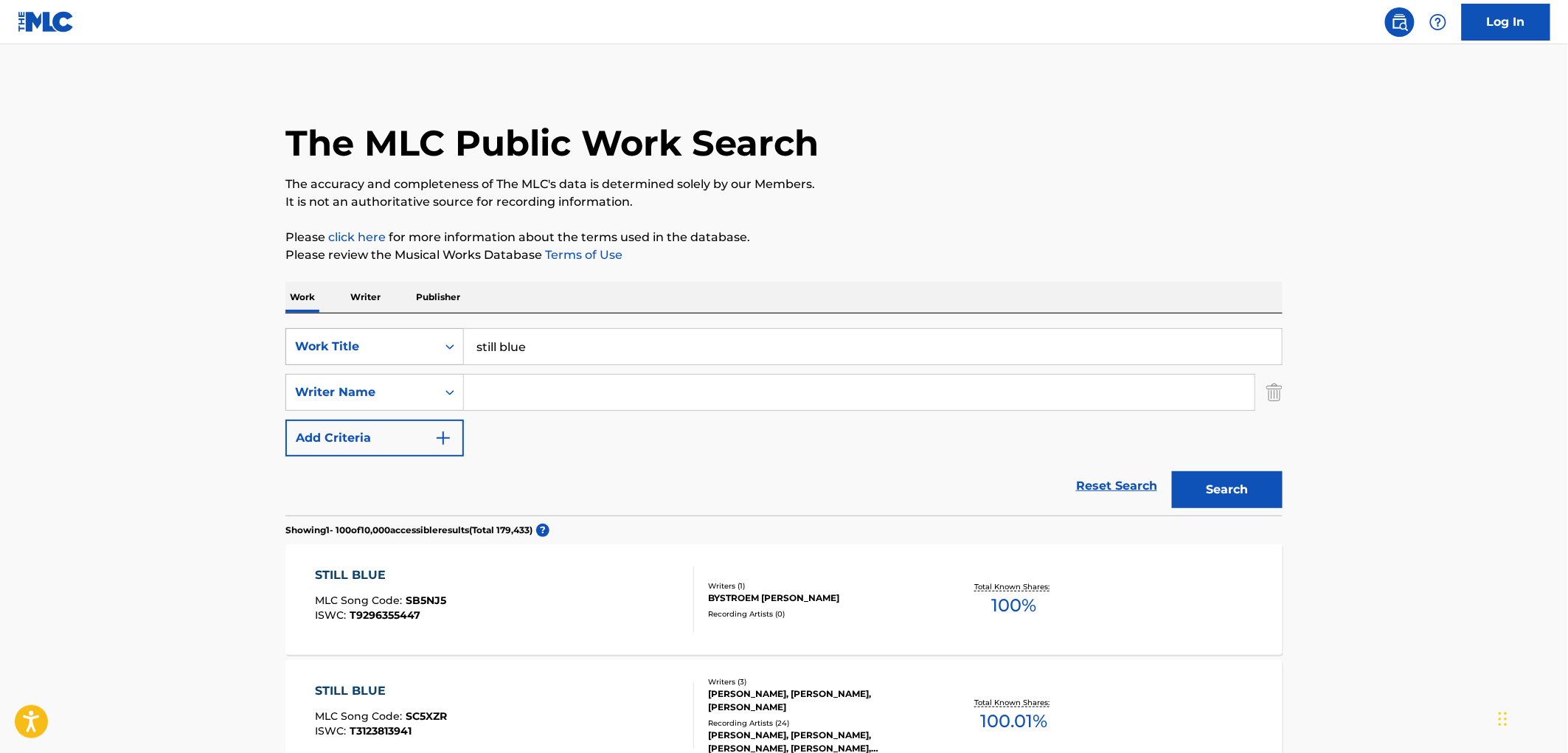
drag, startPoint x: 558, startPoint y: 337, endPoint x: 462, endPoint y: 354, distance: 97.5
click at [462, 354] on div "SearchWithCriteria4eca8ca4-fa60-4a59-a897-860f152f00a8 Work Title still blue" at bounding box center [784, 346] width 997 height 37
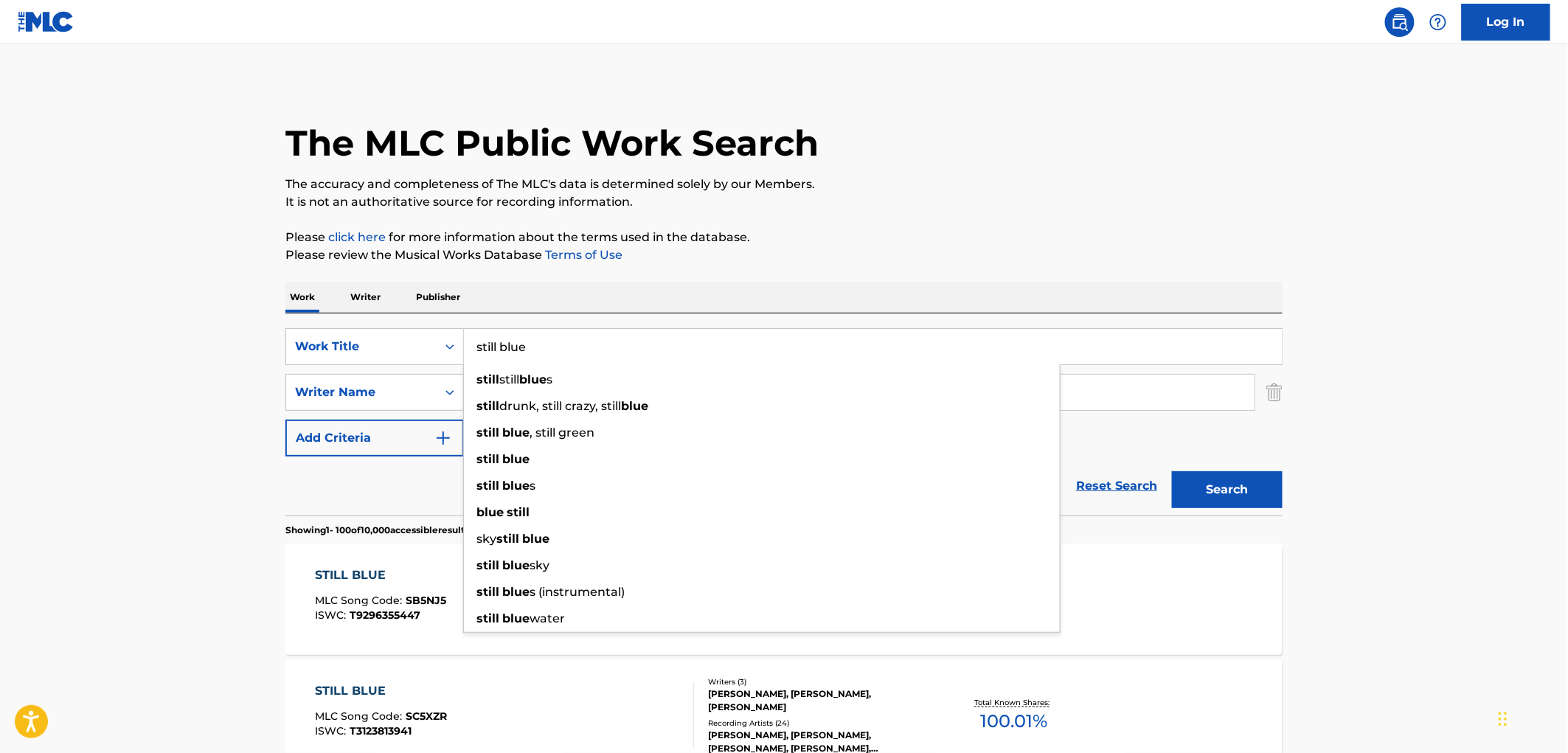
paste input "The Last Day of Summer"
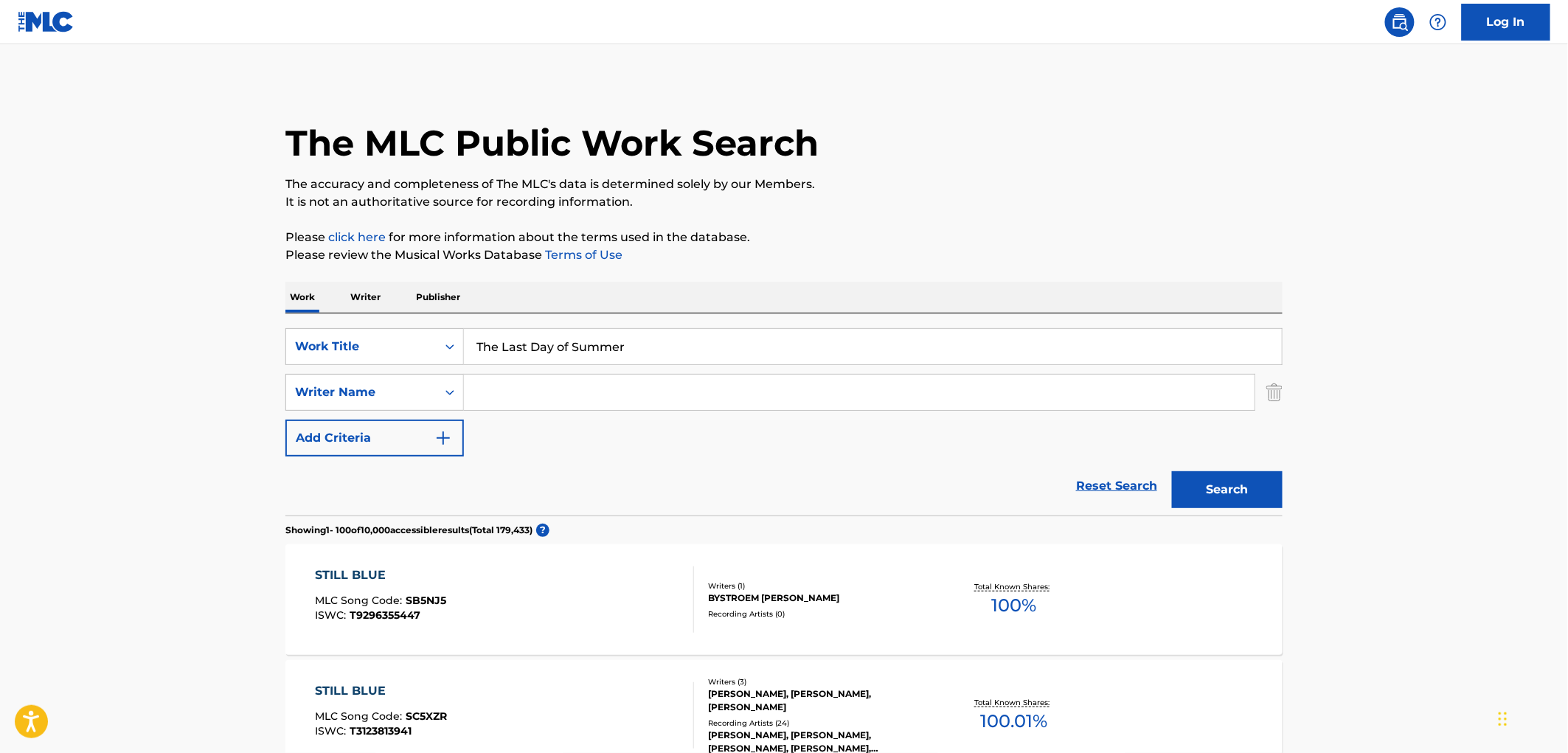
click at [1204, 485] on button "Search" at bounding box center [1228, 489] width 111 height 37
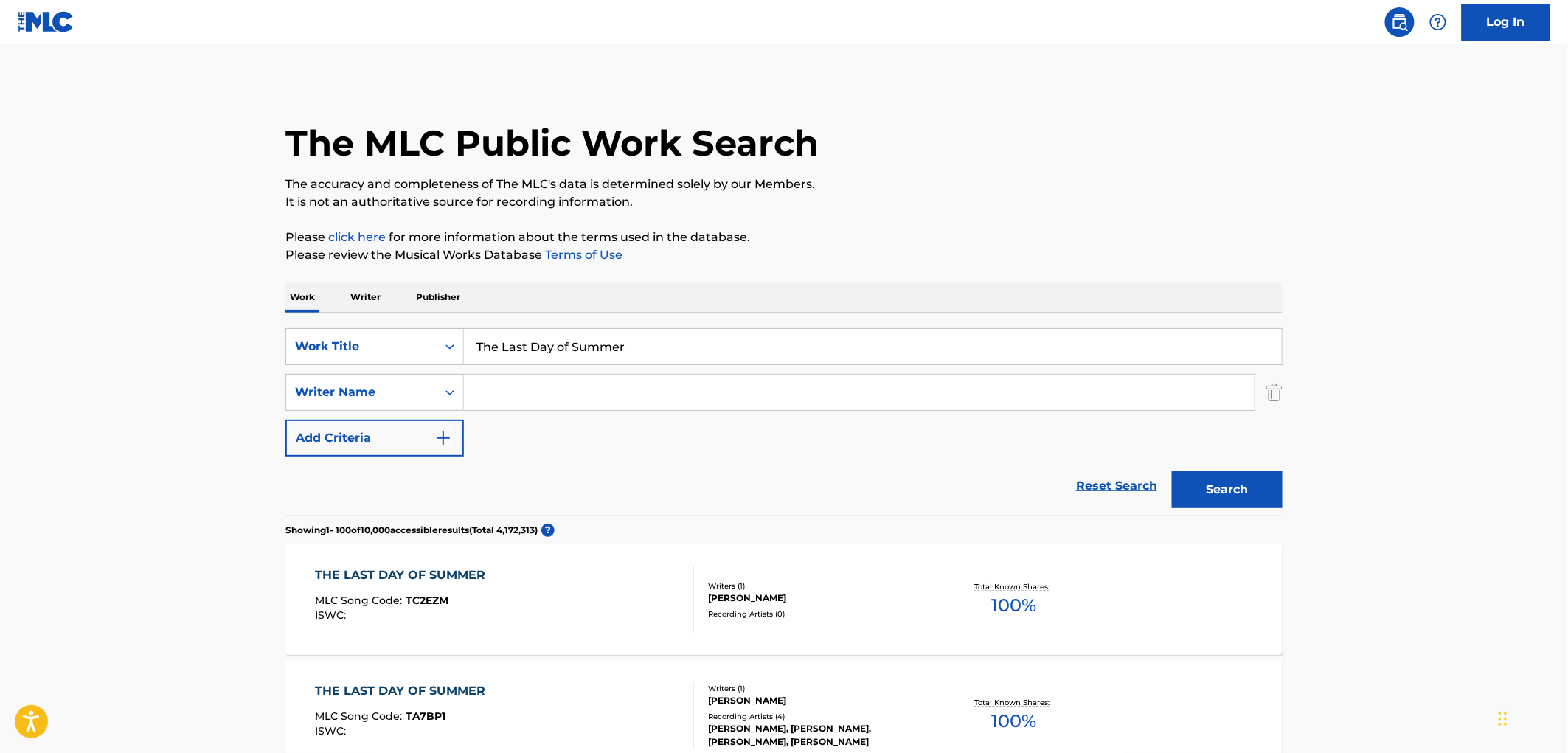
drag, startPoint x: 664, startPoint y: 343, endPoint x: 273, endPoint y: 355, distance: 391.2
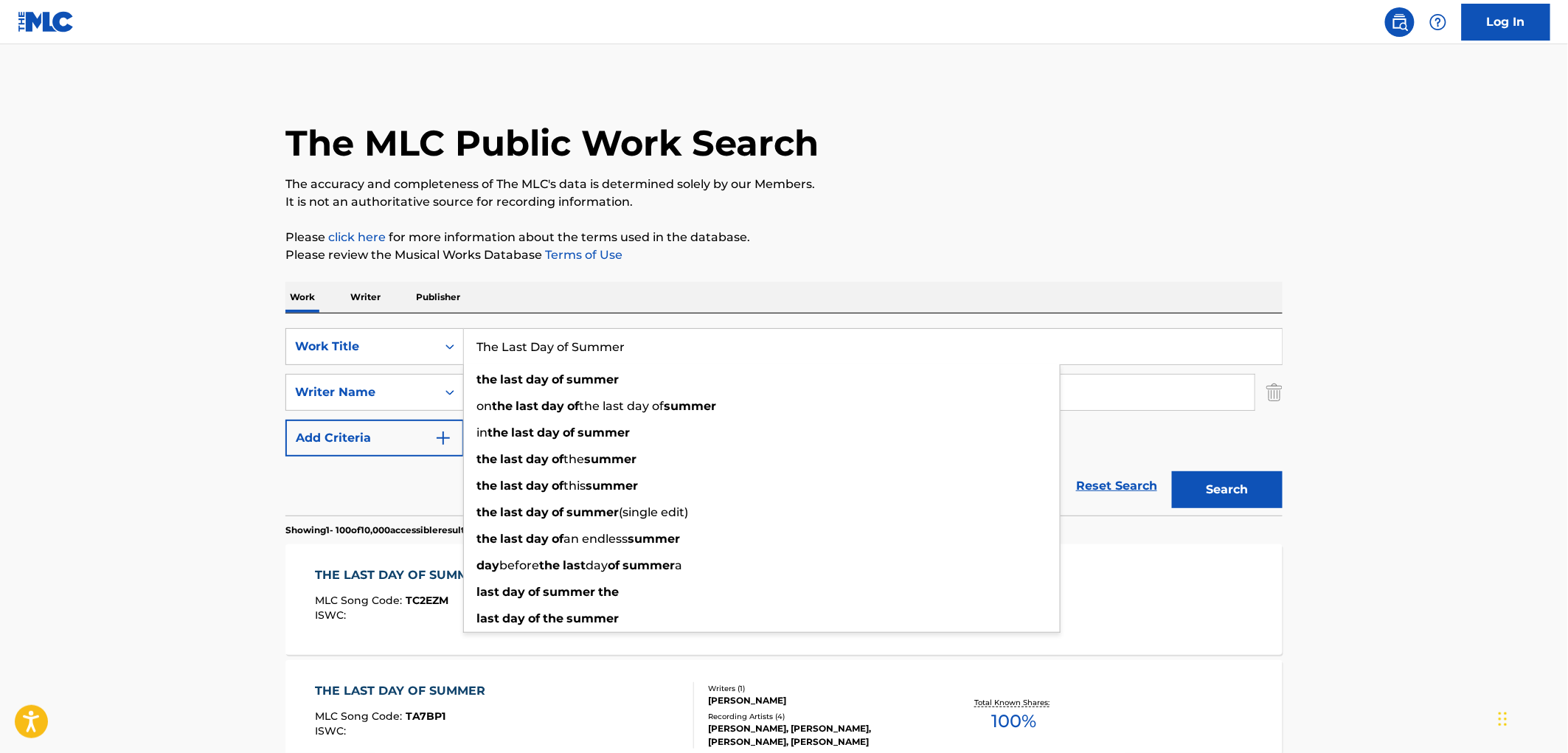
paste input "ake Your Clothes Off"
click at [1179, 488] on button "Search" at bounding box center [1228, 489] width 111 height 37
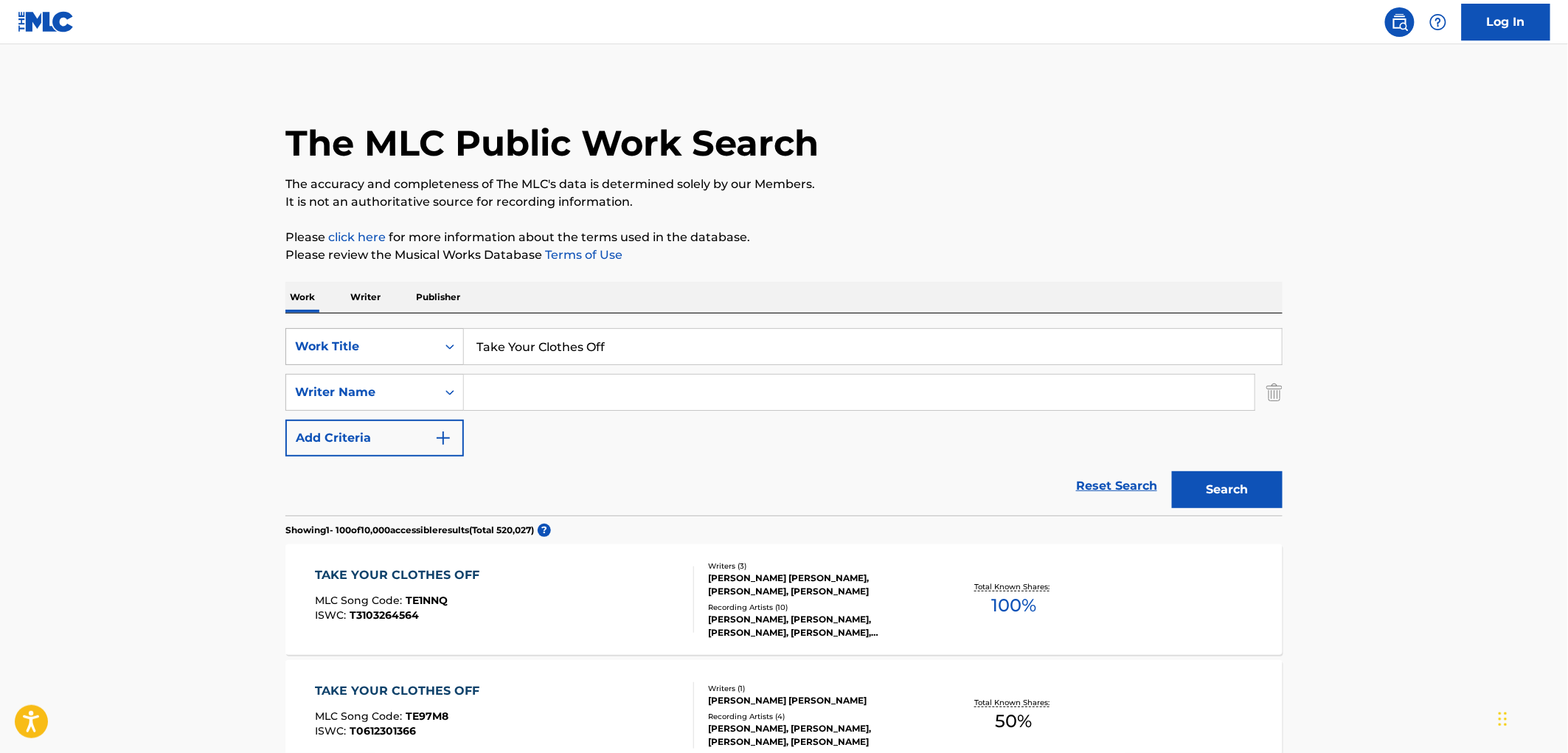
drag, startPoint x: 606, startPoint y: 347, endPoint x: 421, endPoint y: 346, distance: 185.0
click at [421, 346] on div "SearchWithCriteria4eca8ca4-fa60-4a59-a897-860f152f00a8 Work Title Take Your Clo…" at bounding box center [784, 346] width 997 height 37
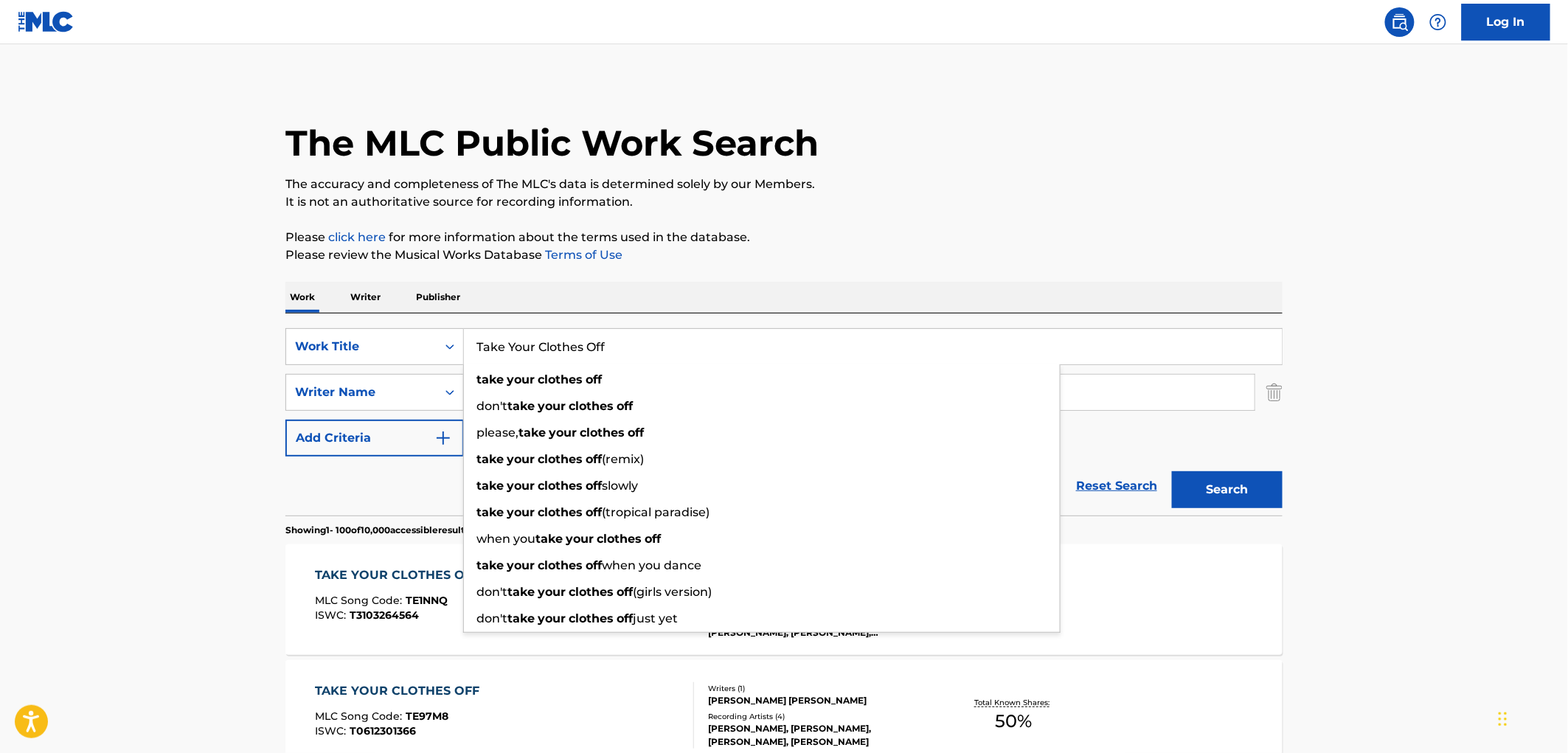
paste input "Dancing Queen"
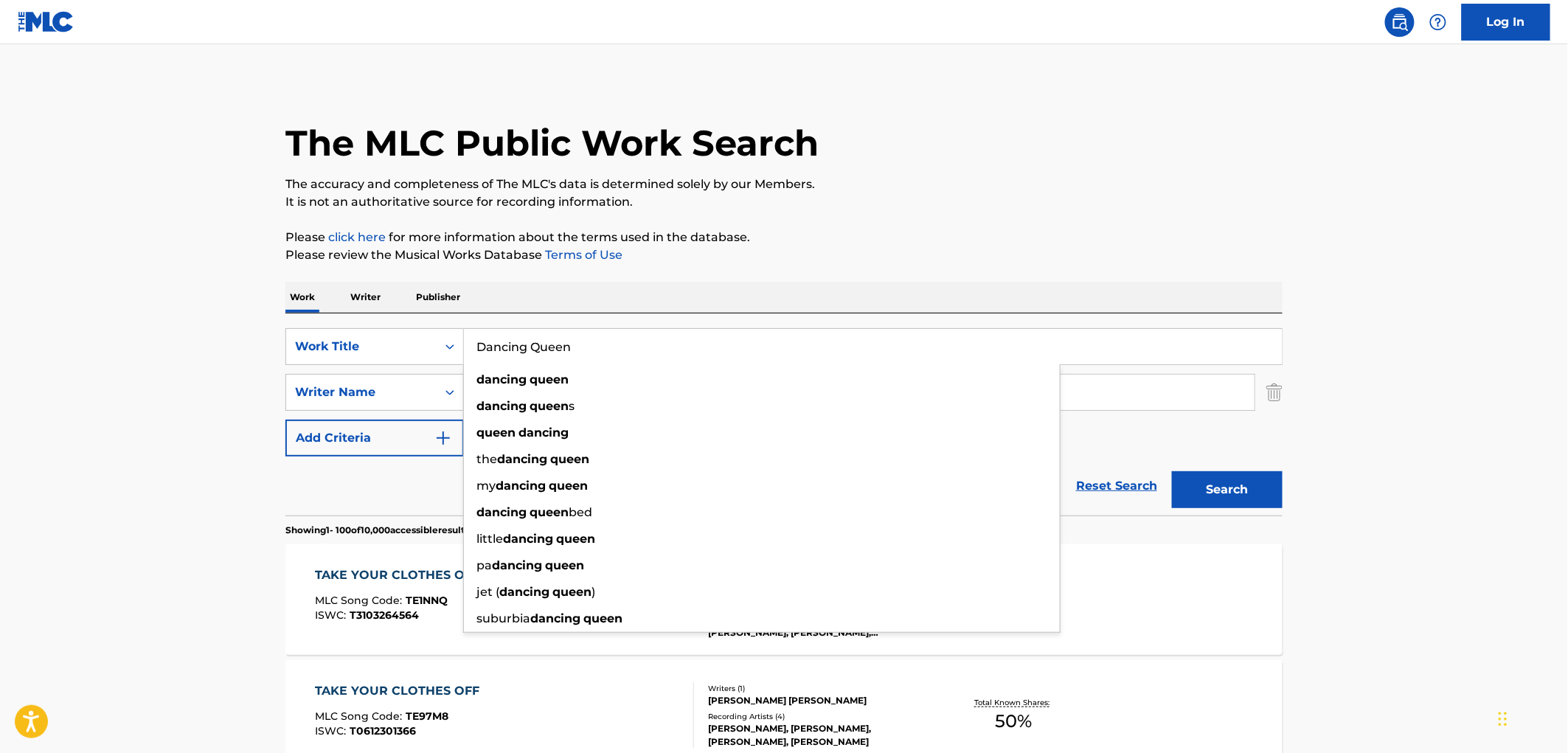
click at [1250, 488] on button "Search" at bounding box center [1228, 489] width 111 height 37
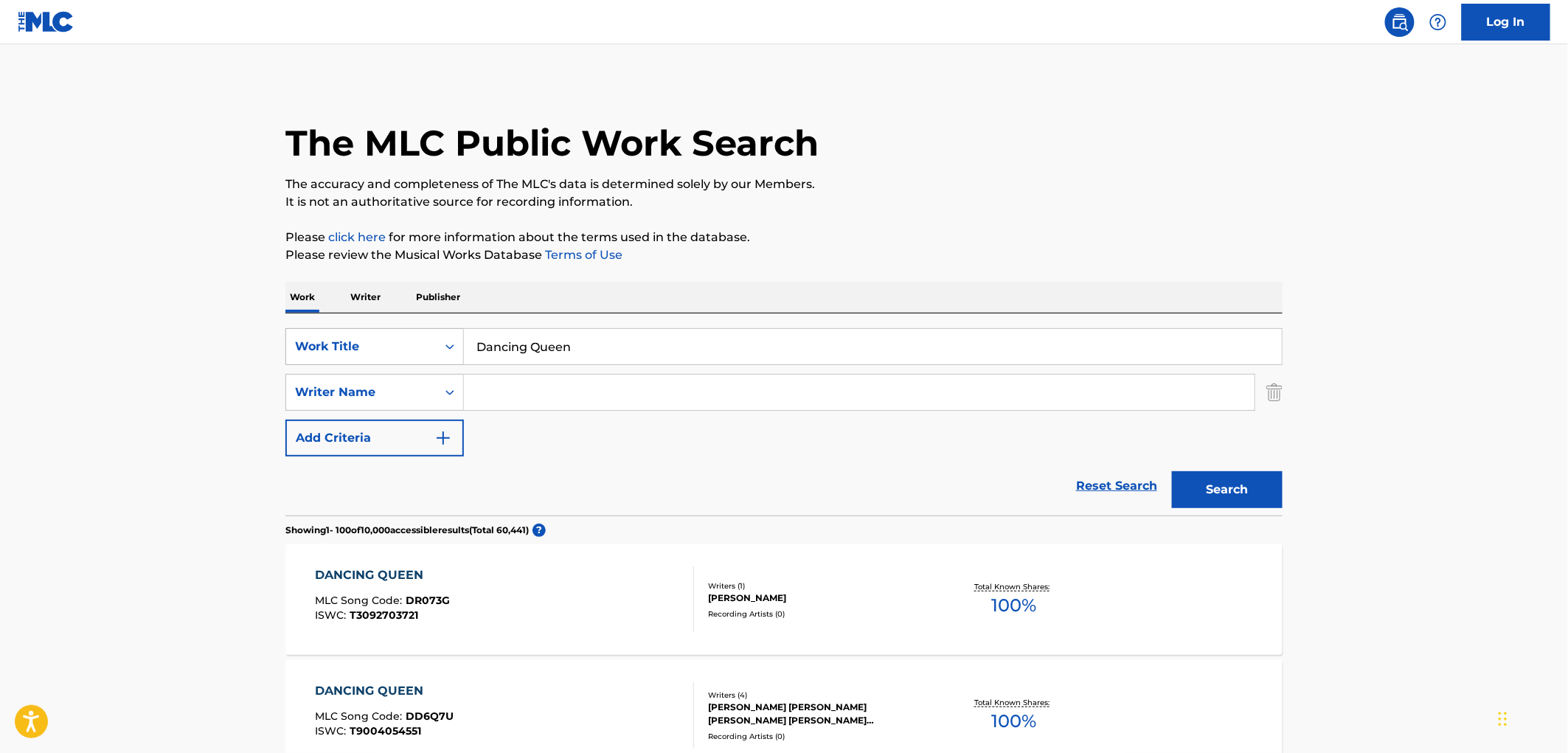
drag, startPoint x: 603, startPoint y: 349, endPoint x: 462, endPoint y: 355, distance: 141.1
click at [462, 355] on div "SearchWithCriteria4eca8ca4-fa60-4a59-a897-860f152f00a8 Work Title Dancing Queen" at bounding box center [784, 346] width 997 height 37
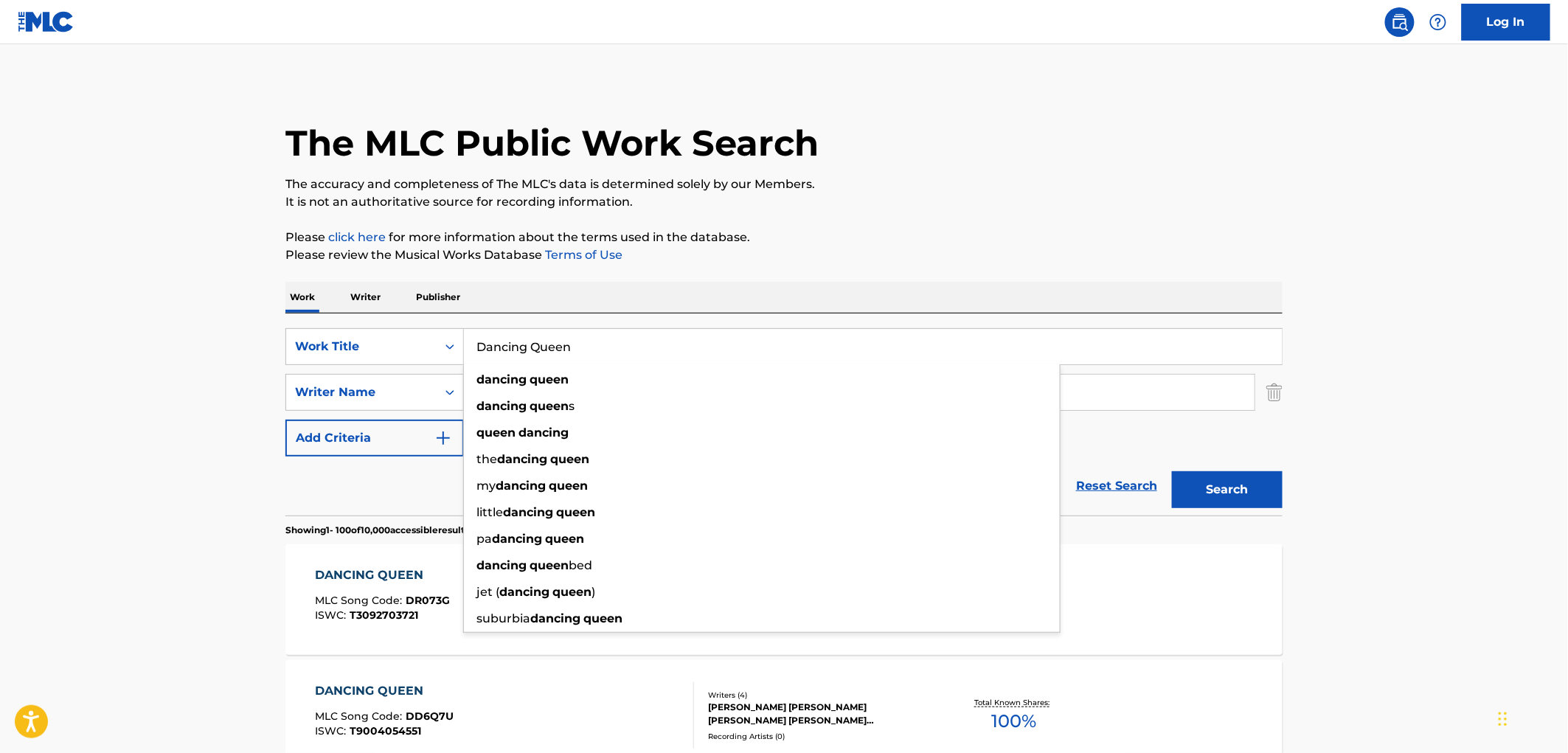
paste input "I'm Gonna Sit Right Down and Write Myself a Letter"
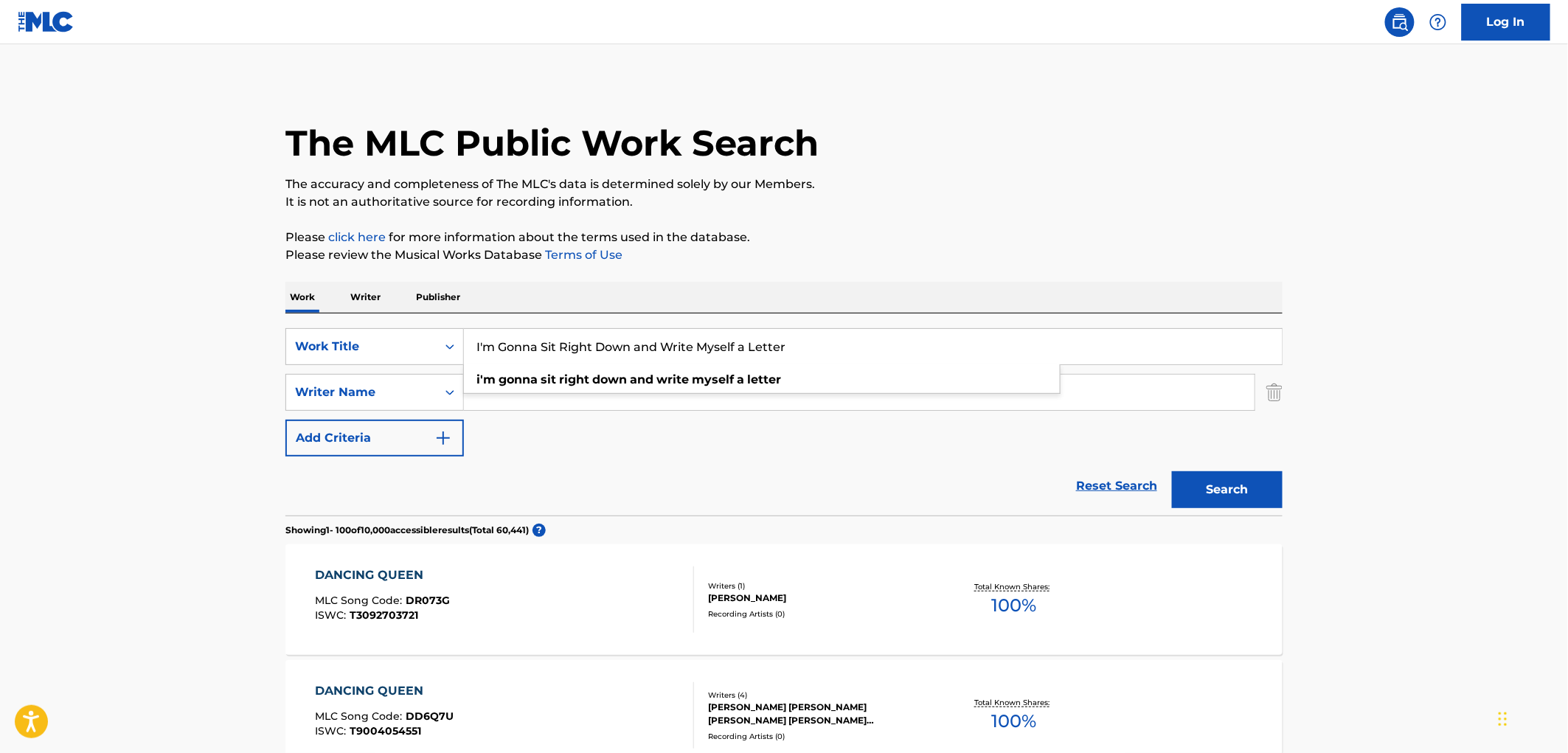
type input "I'm Gonna Sit Right Down and Write Myself a Letter"
click at [1232, 488] on button "Search" at bounding box center [1228, 489] width 111 height 37
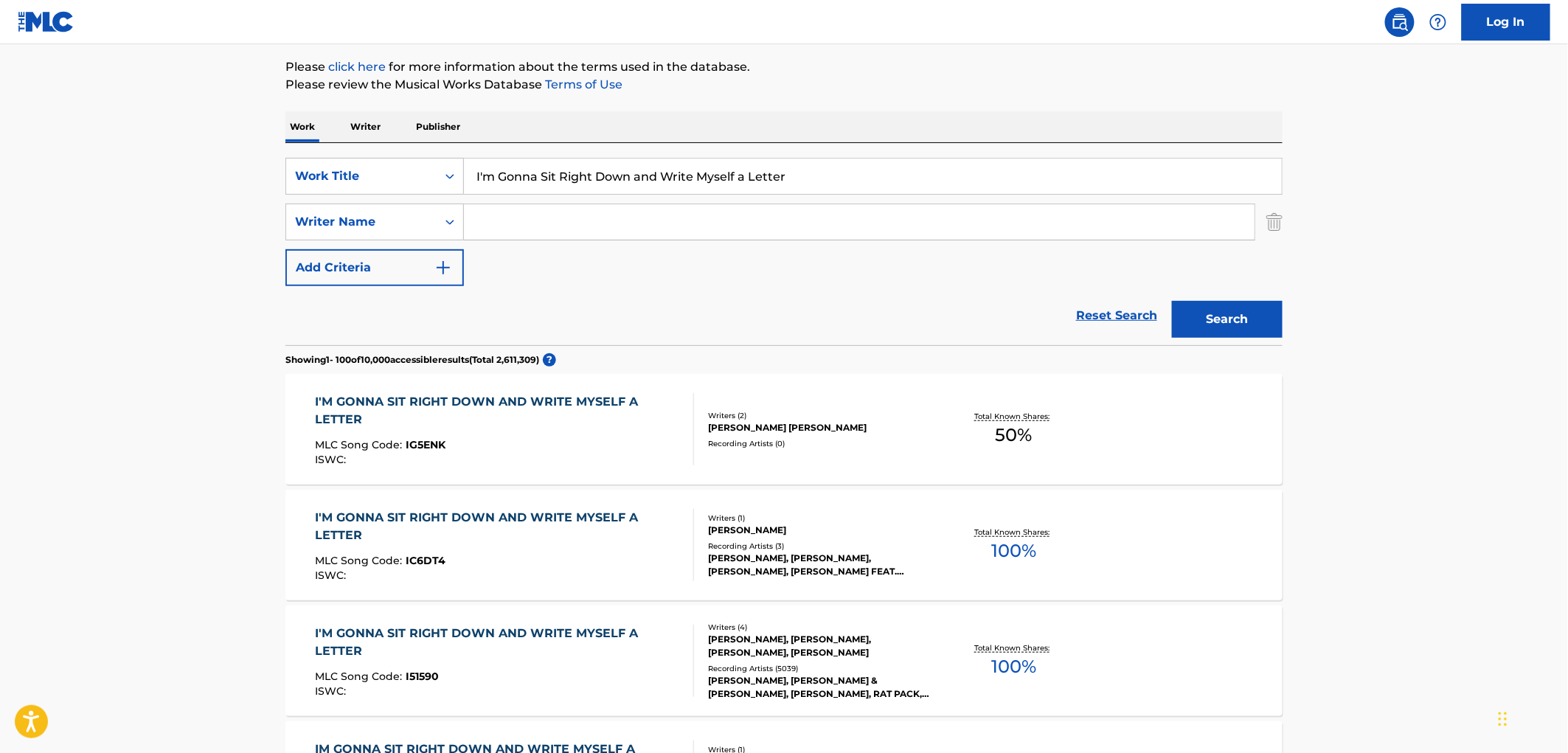
scroll to position [164, 0]
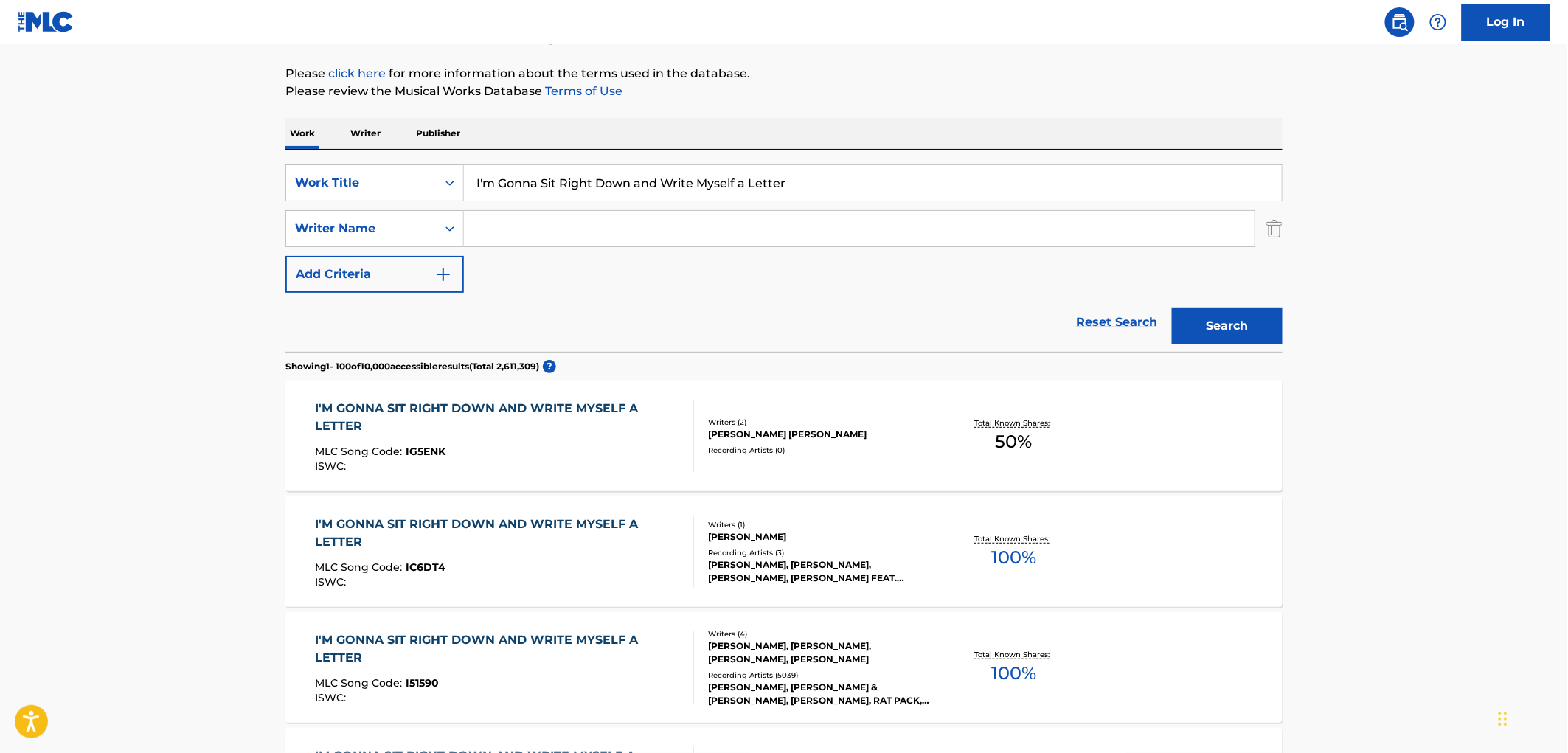
paste input "[PERSON_NAME]"
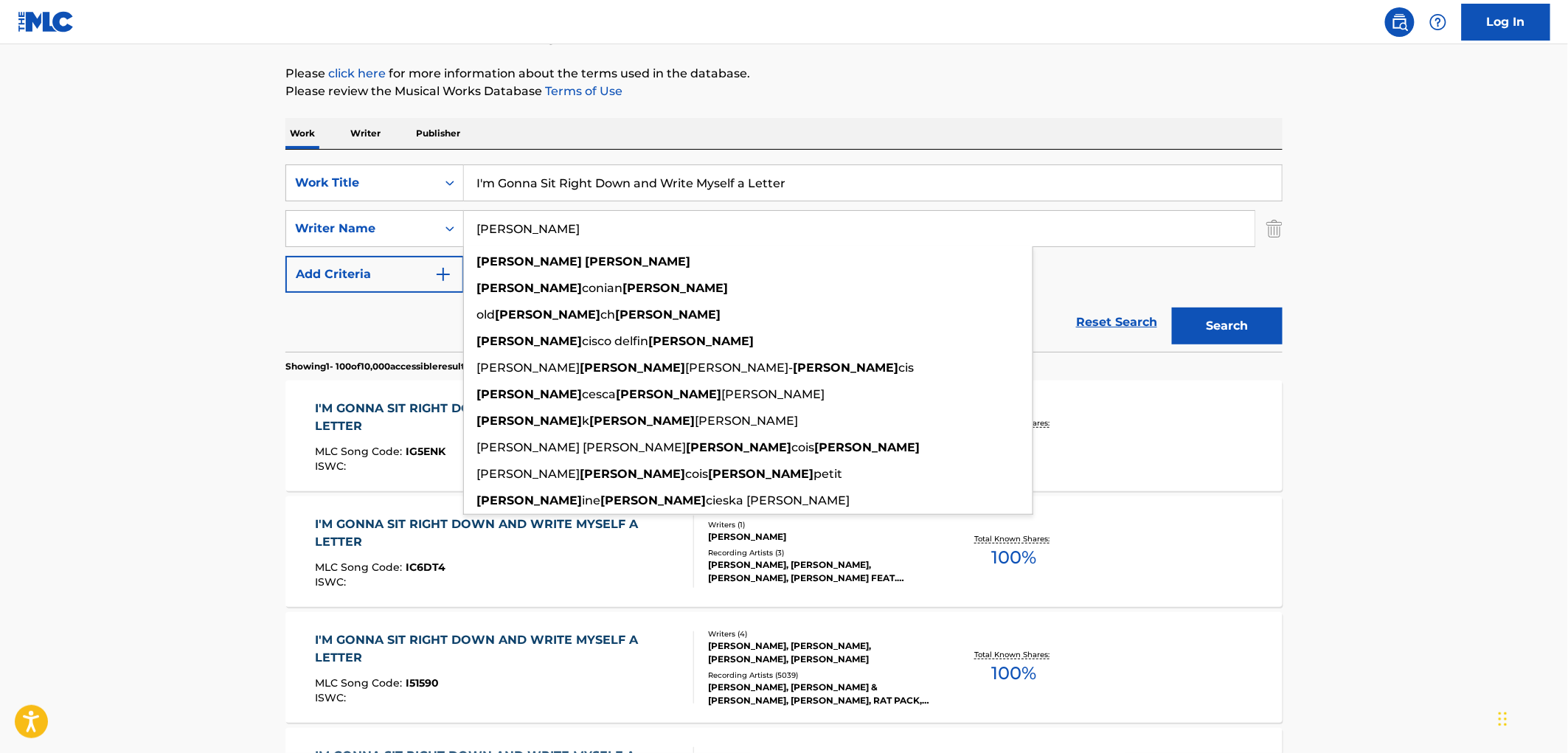
type input "[PERSON_NAME]"
click at [1225, 326] on button "Search" at bounding box center [1228, 325] width 111 height 37
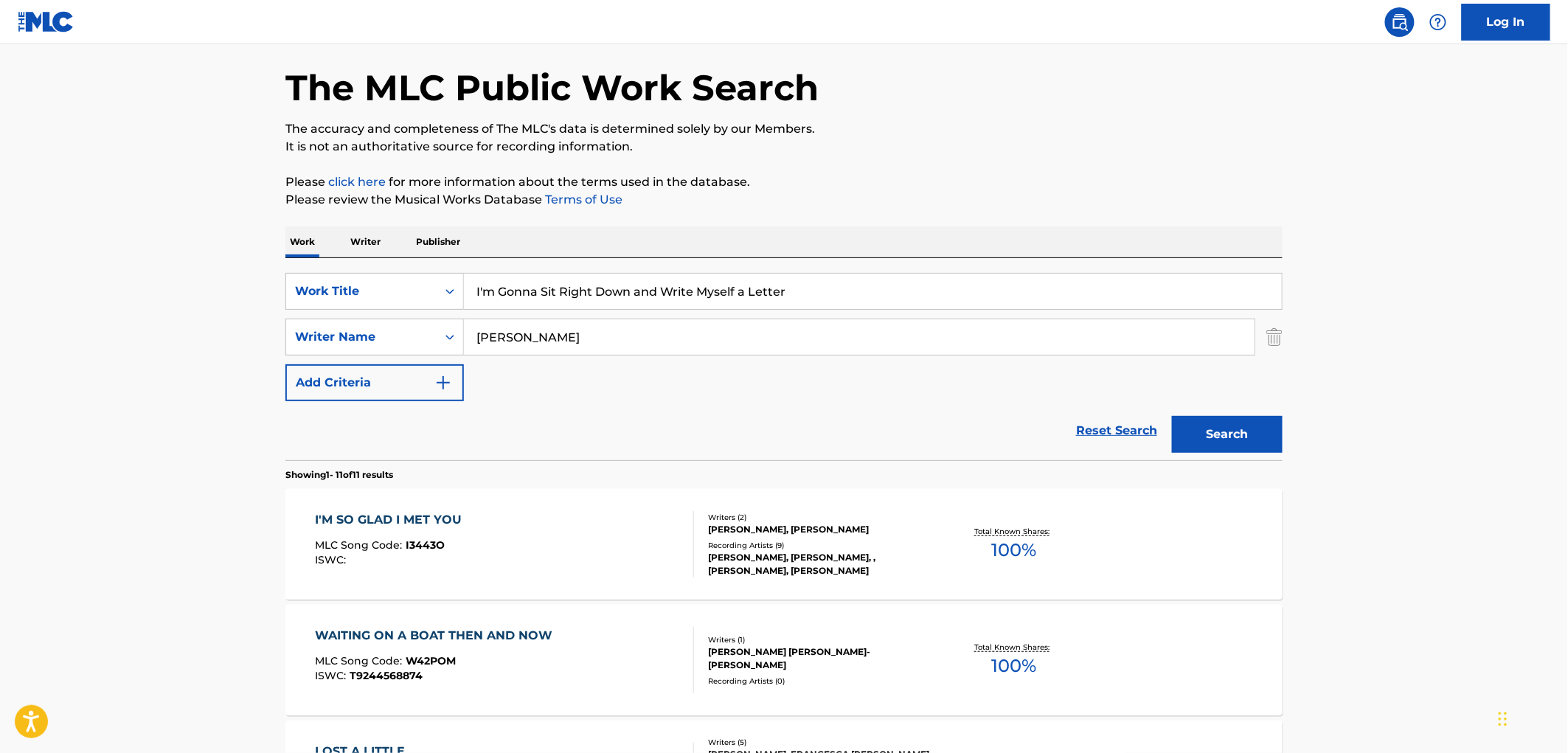
scroll to position [0, 0]
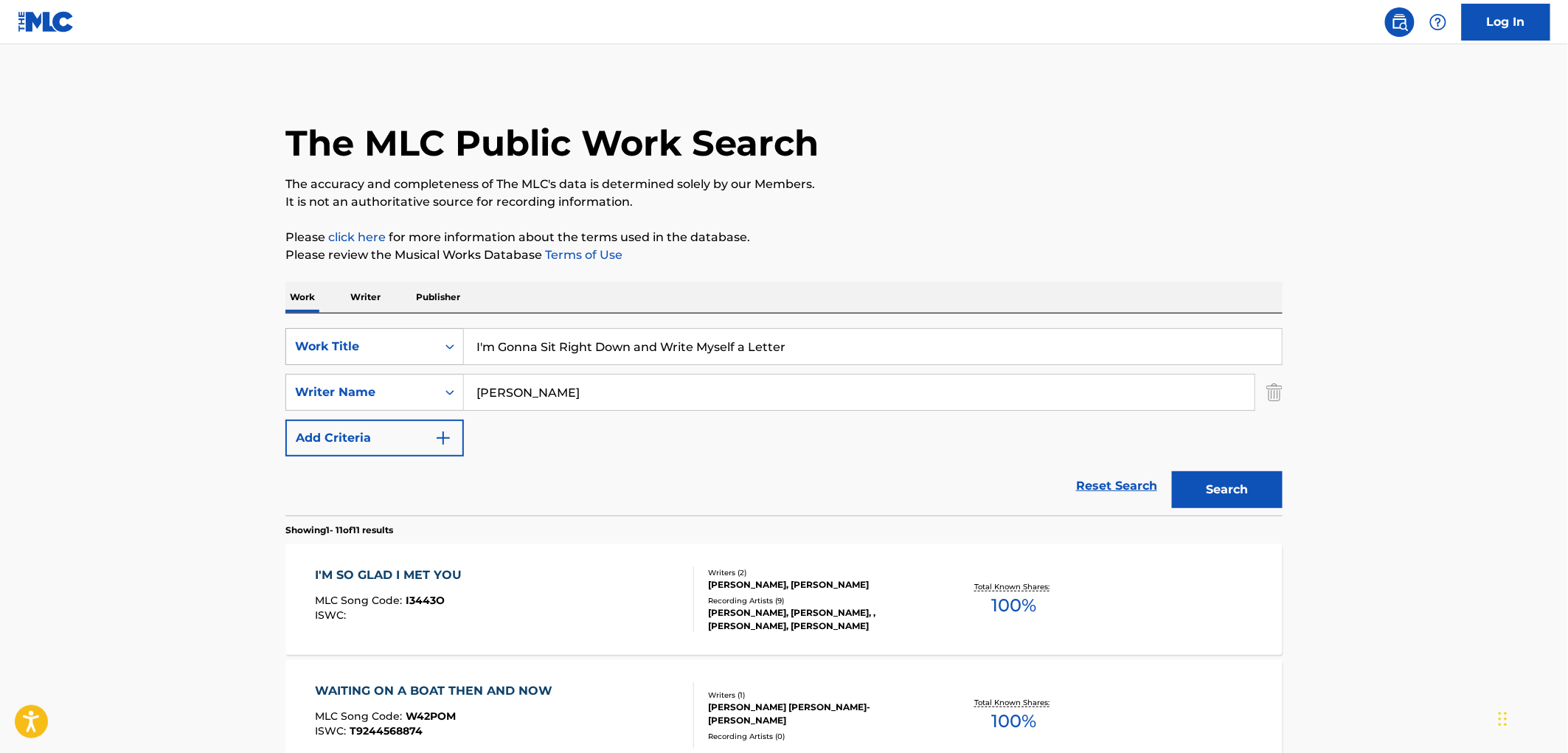
drag, startPoint x: 546, startPoint y: 340, endPoint x: 404, endPoint y: 342, distance: 142.0
click at [404, 342] on div "SearchWithCriteria4eca8ca4-fa60-4a59-a897-860f152f00a8 Work Title I'm Gonna Sit…" at bounding box center [784, 346] width 997 height 37
paste input "d Rather Die"
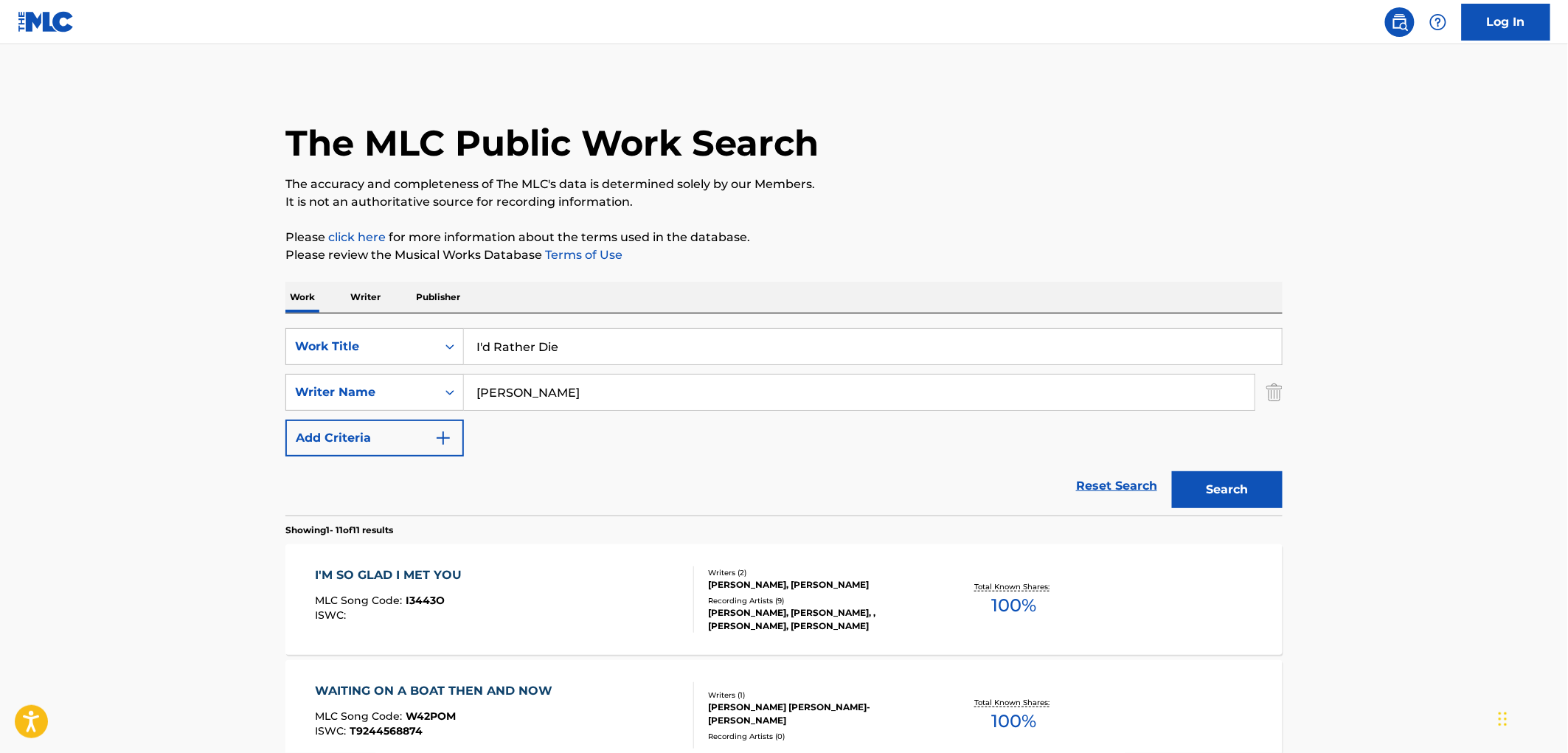
drag, startPoint x: 566, startPoint y: 344, endPoint x: 489, endPoint y: 344, distance: 77.0
click at [489, 344] on input "I'd Rather Die" at bounding box center [873, 346] width 818 height 35
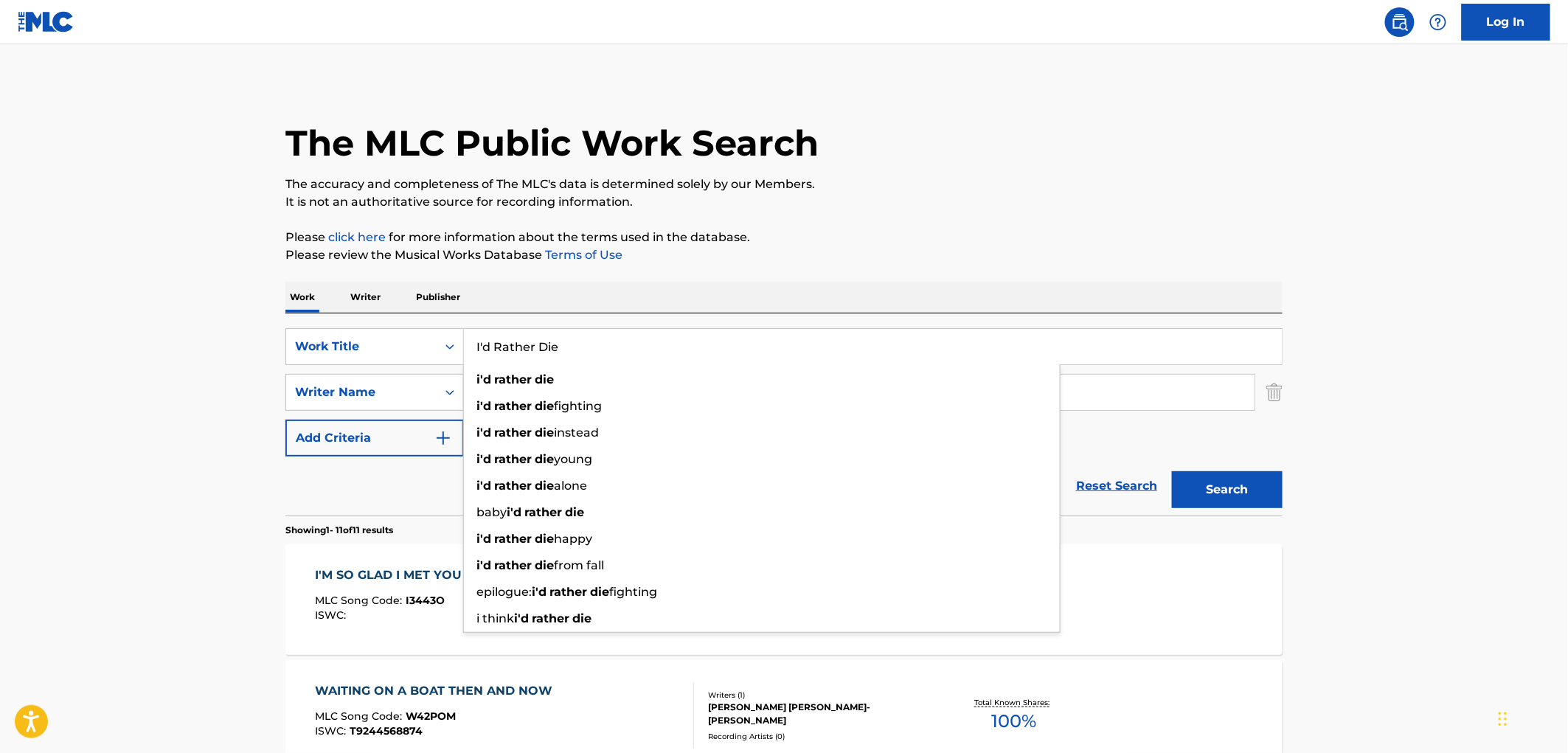
click at [480, 345] on input "I'd Rather Die" at bounding box center [873, 346] width 818 height 35
drag, startPoint x: 475, startPoint y: 345, endPoint x: 583, endPoint y: 353, distance: 108.3
click at [583, 353] on input "I'd Rather Die" at bounding box center [873, 346] width 818 height 35
paste input "Bang Bang"
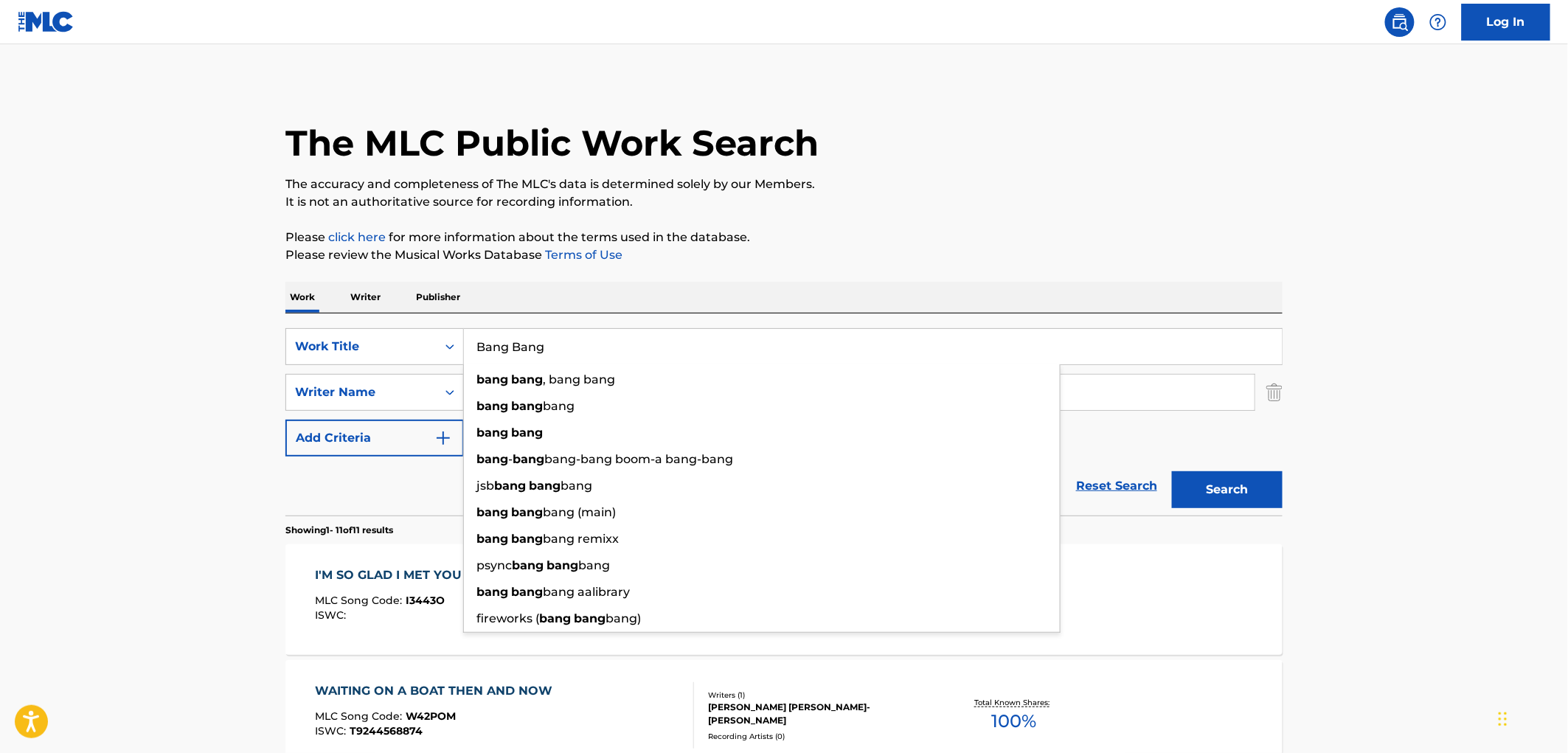
type input "Bang Bang"
click at [760, 176] on p "The accuracy and completeness of The MLC's data is determined solely by our Mem…" at bounding box center [784, 184] width 997 height 18
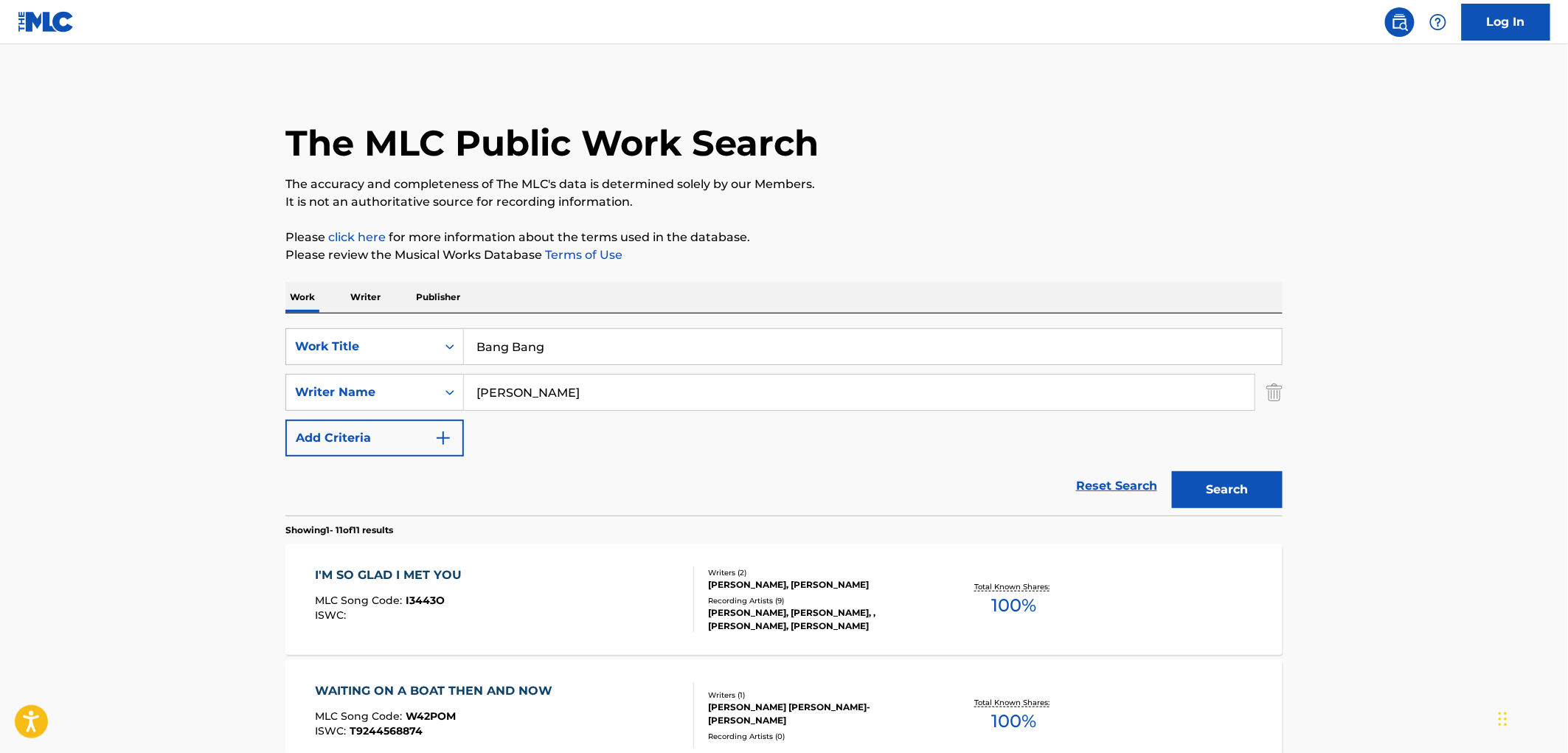
drag, startPoint x: 531, startPoint y: 395, endPoint x: 485, endPoint y: 395, distance: 46.0
click at [490, 395] on input "[PERSON_NAME]" at bounding box center [859, 392] width 791 height 35
type input "C"
paste input "[PERSON_NAME]"
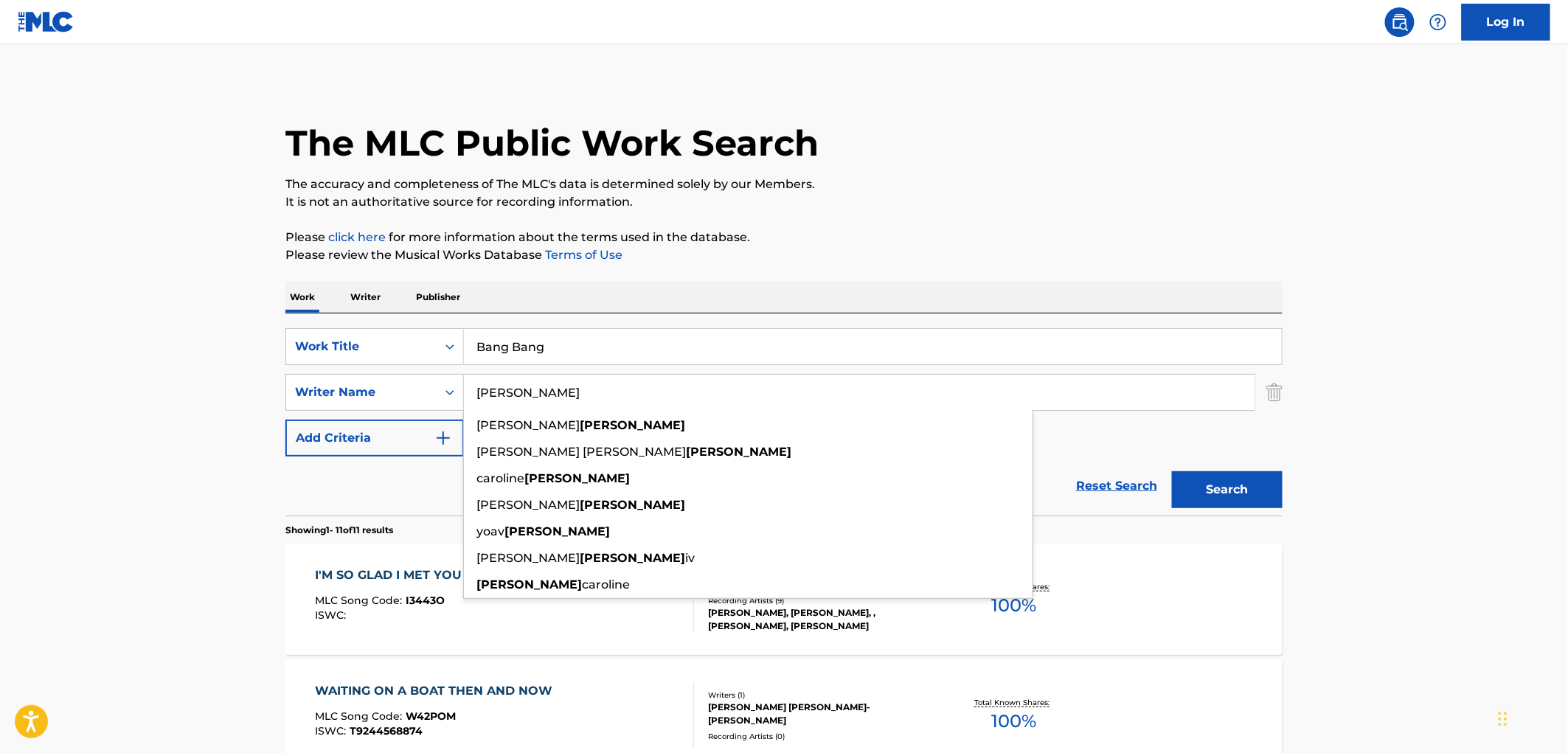
type input "[PERSON_NAME]"
click at [1218, 481] on button "Search" at bounding box center [1228, 489] width 111 height 37
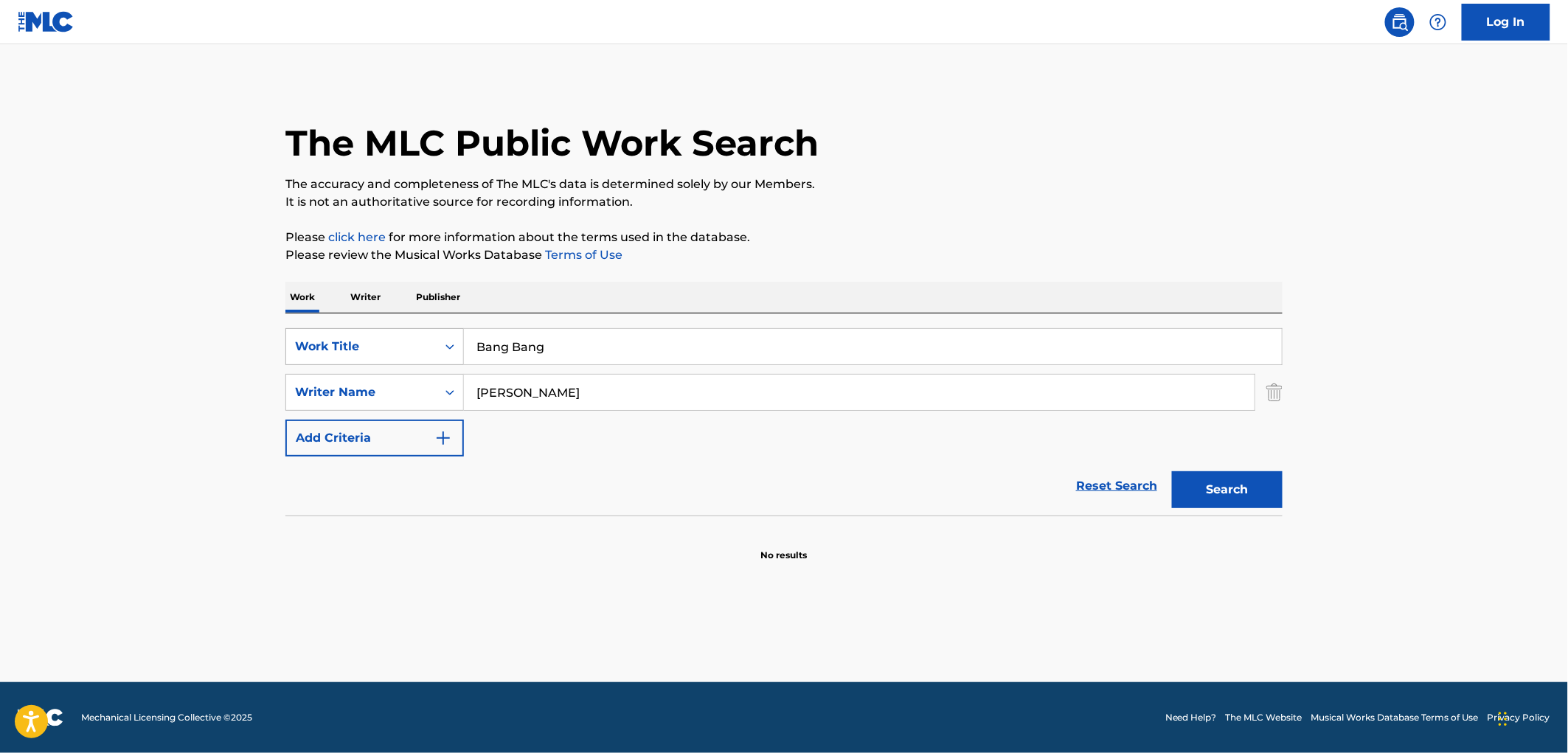
drag, startPoint x: 531, startPoint y: 346, endPoint x: 439, endPoint y: 344, distance: 92.0
click at [439, 344] on div "SearchWithCriteria4eca8ca4-fa60-4a59-a897-860f152f00a8 Work Title Bang Bang" at bounding box center [784, 346] width 997 height 37
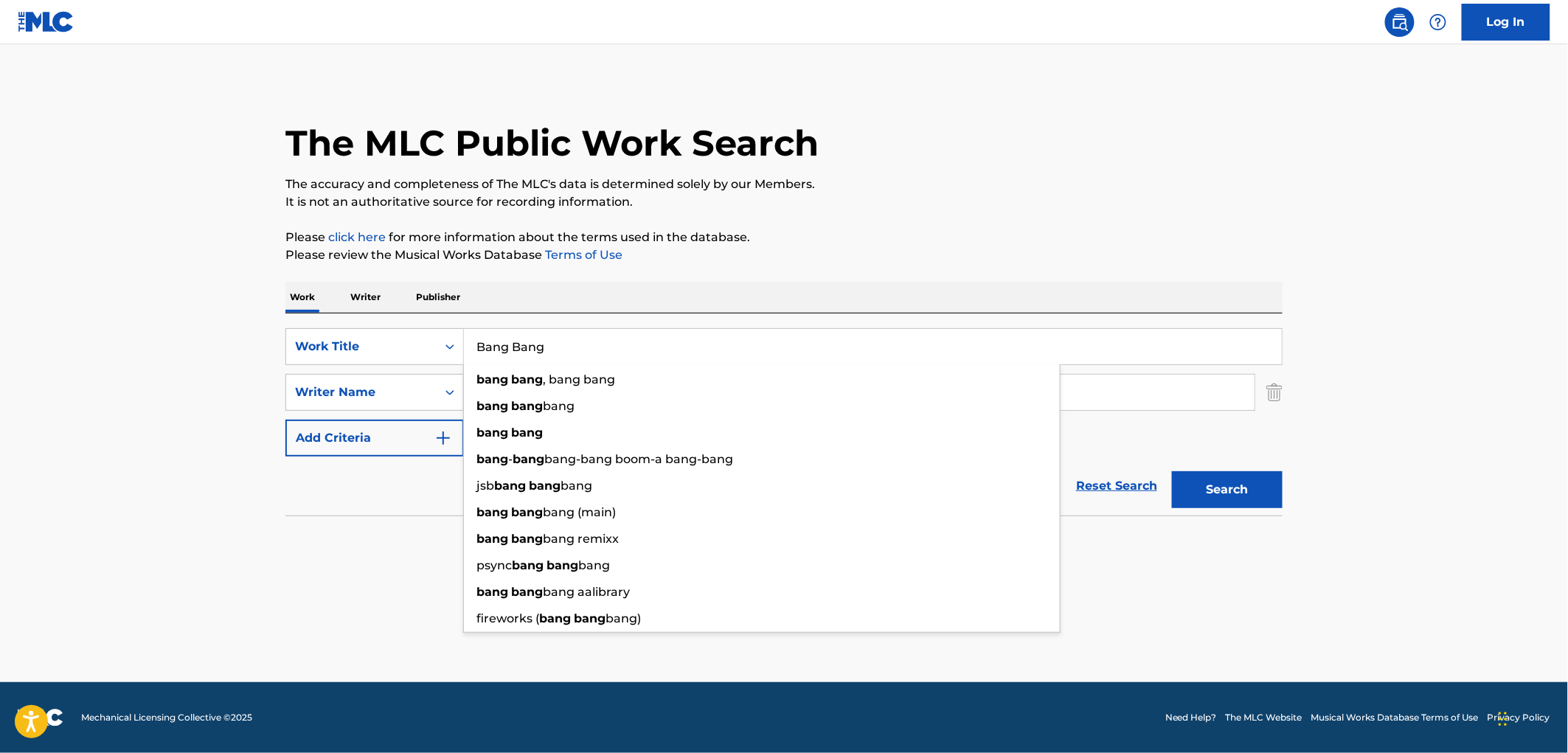
paste input "WALLFLOWER"
type input "WALLFLOWER"
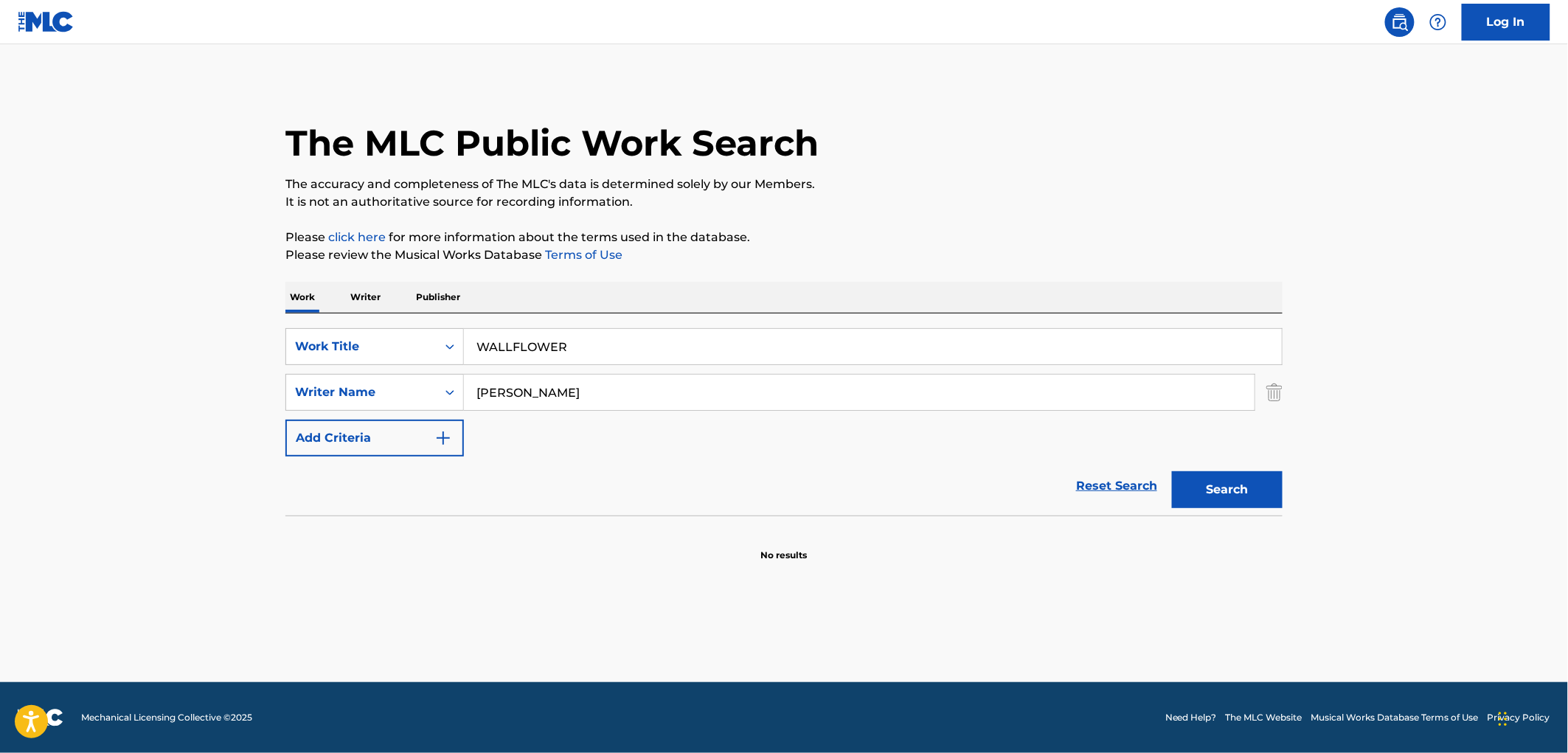
click at [1088, 249] on p "Please review the Musical Works Database Terms of Use" at bounding box center [784, 255] width 997 height 18
click at [264, 409] on main "The MLC Public Work Search The accuracy and completeness of The MLC's data is d…" at bounding box center [784, 363] width 1568 height 638
click at [1172, 471] on button "Search" at bounding box center [1228, 489] width 111 height 37
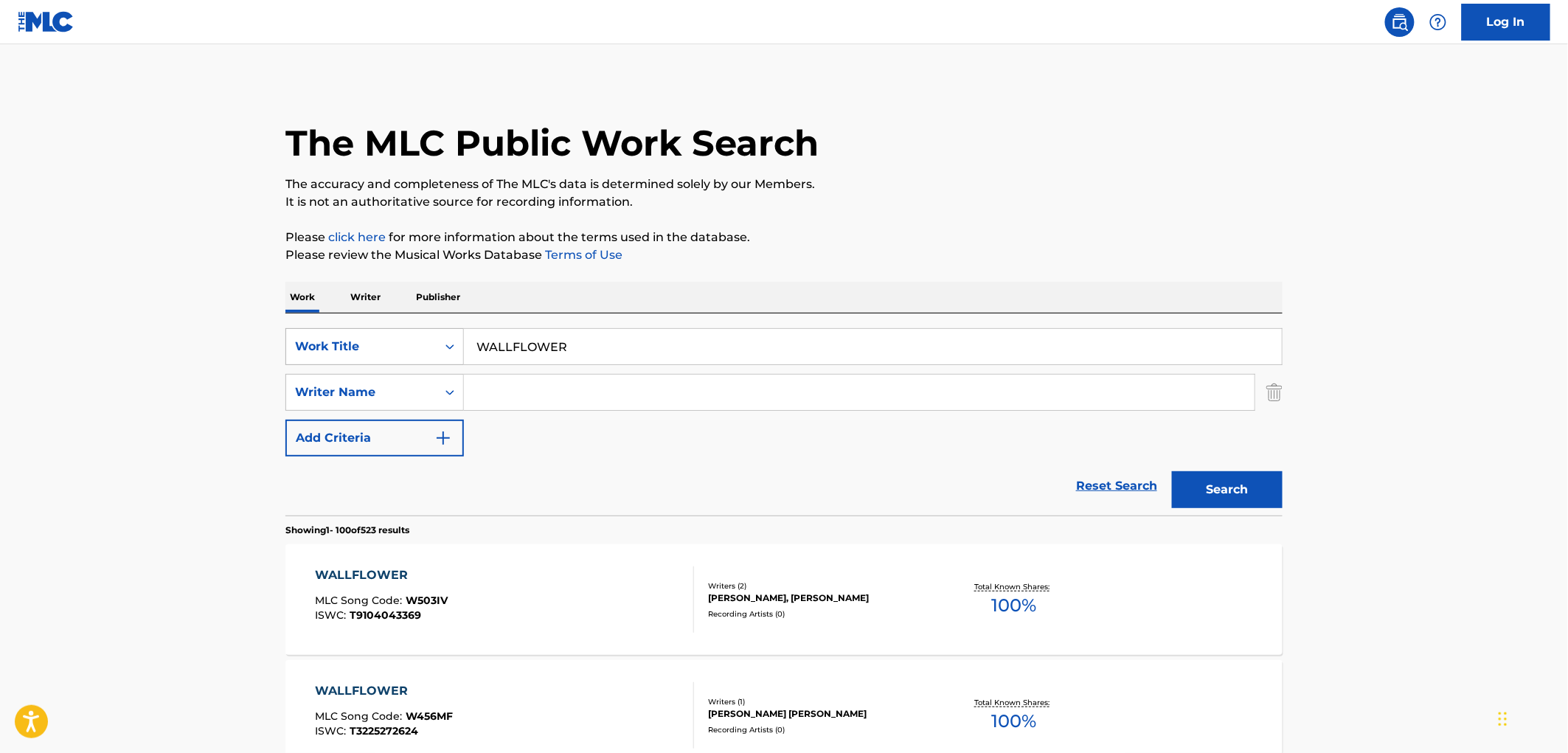
drag, startPoint x: 588, startPoint y: 348, endPoint x: 461, endPoint y: 352, distance: 127.1
click at [461, 352] on div "SearchWithCriteria4eca8ca4-fa60-4a59-a897-860f152f00a8 Work Title WALLFLOWER" at bounding box center [784, 346] width 997 height 37
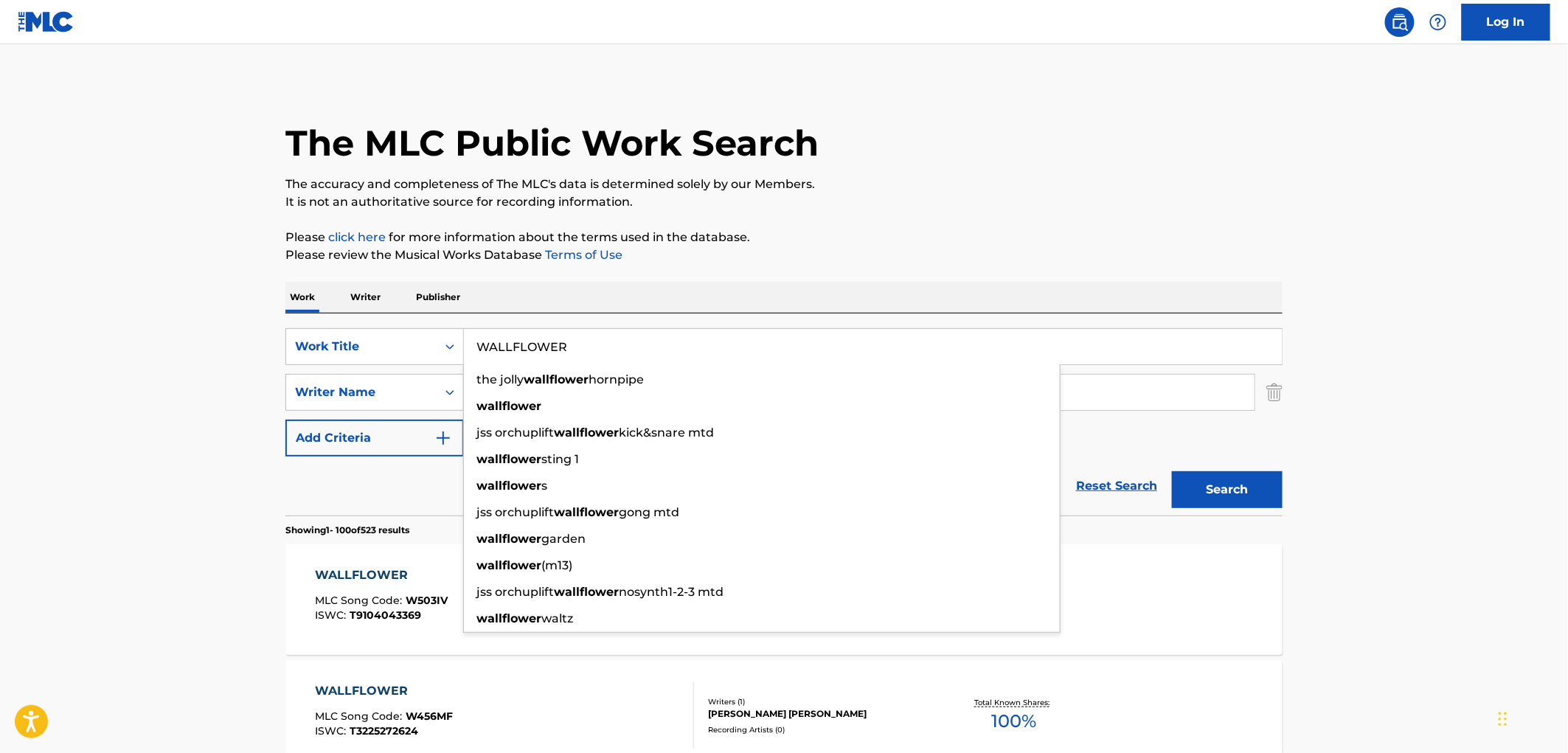
paste input "Gungrave"
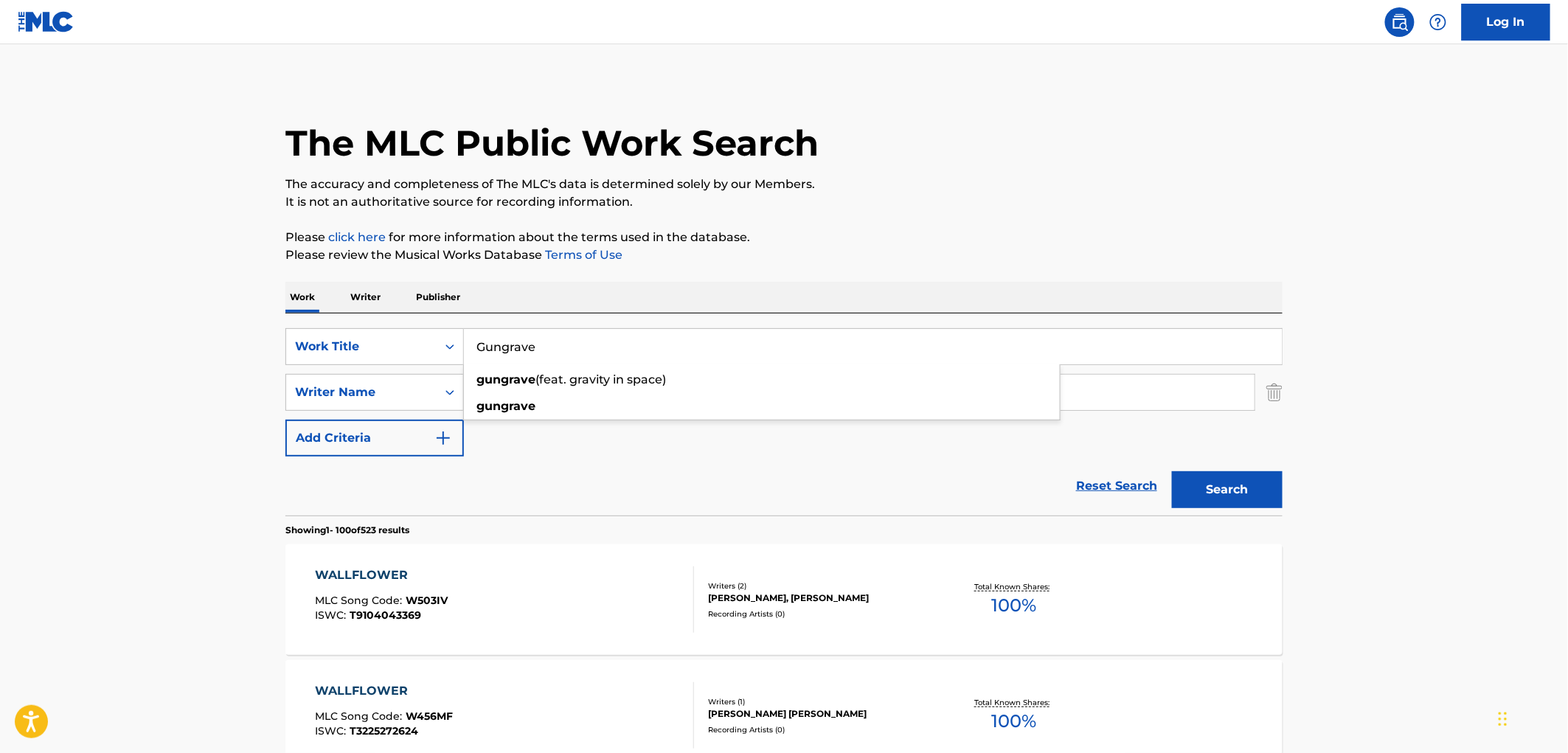
type input "Gungrave"
click at [1195, 489] on button "Search" at bounding box center [1228, 489] width 111 height 37
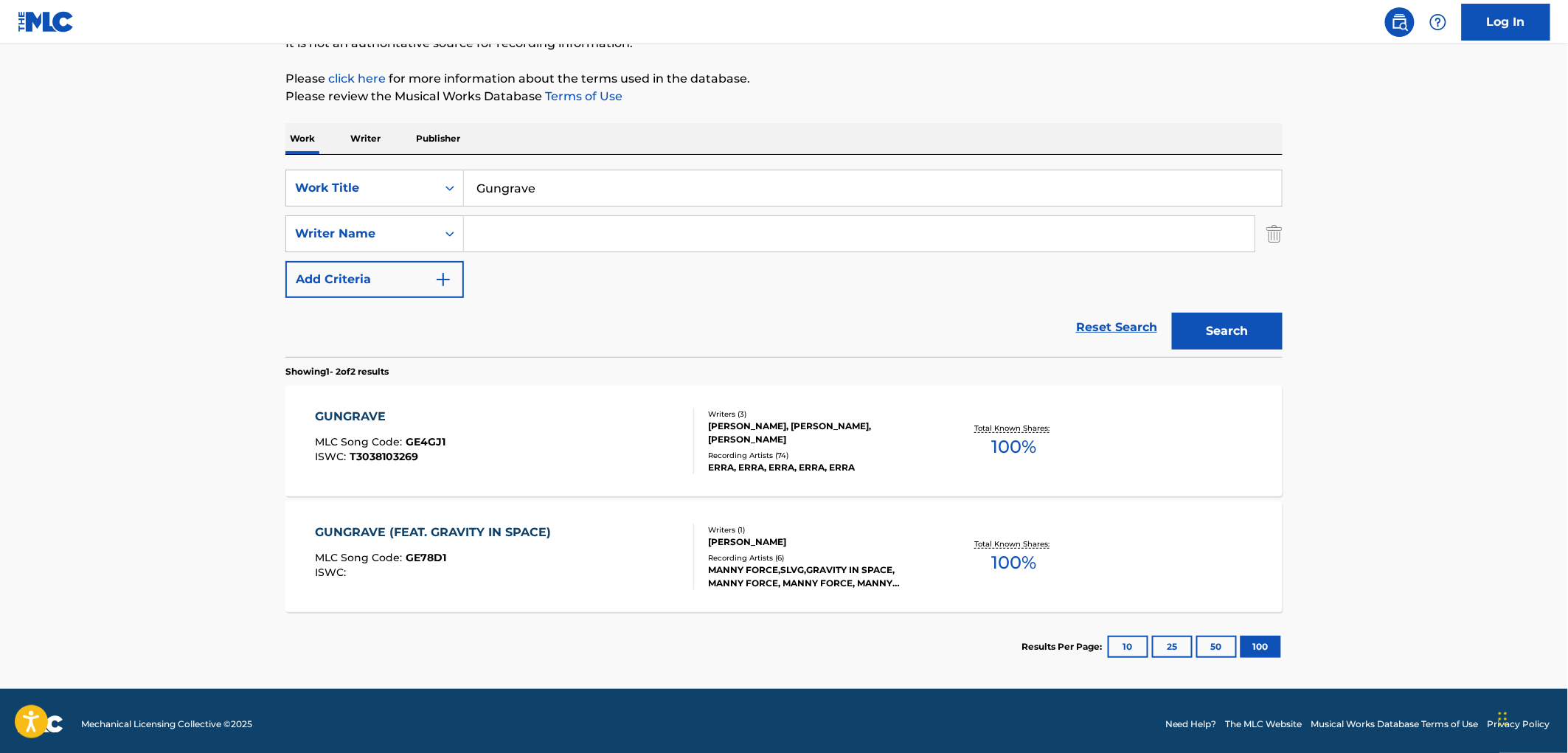
scroll to position [164, 0]
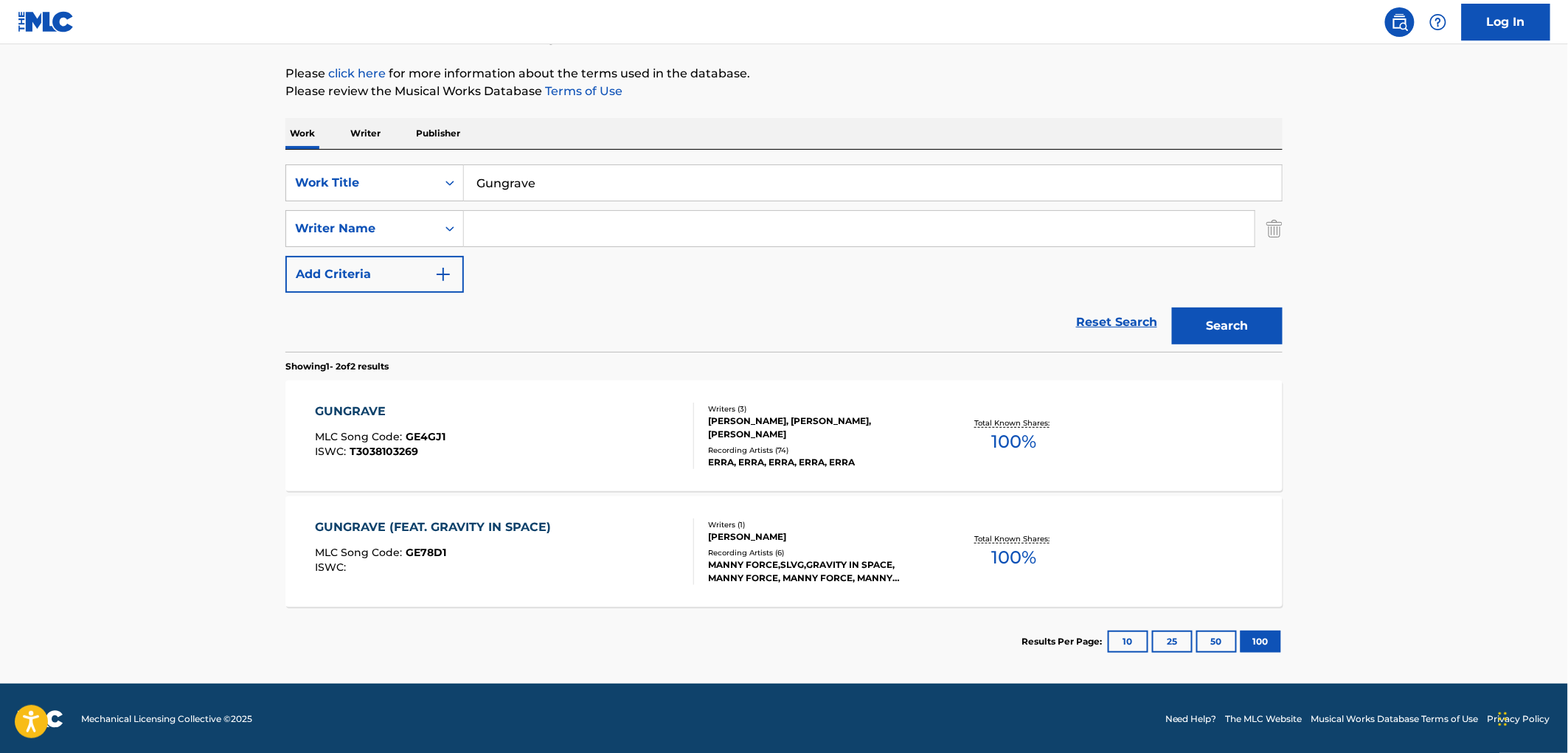
click at [772, 453] on div "Recording Artists ( 74 )" at bounding box center [819, 450] width 222 height 11
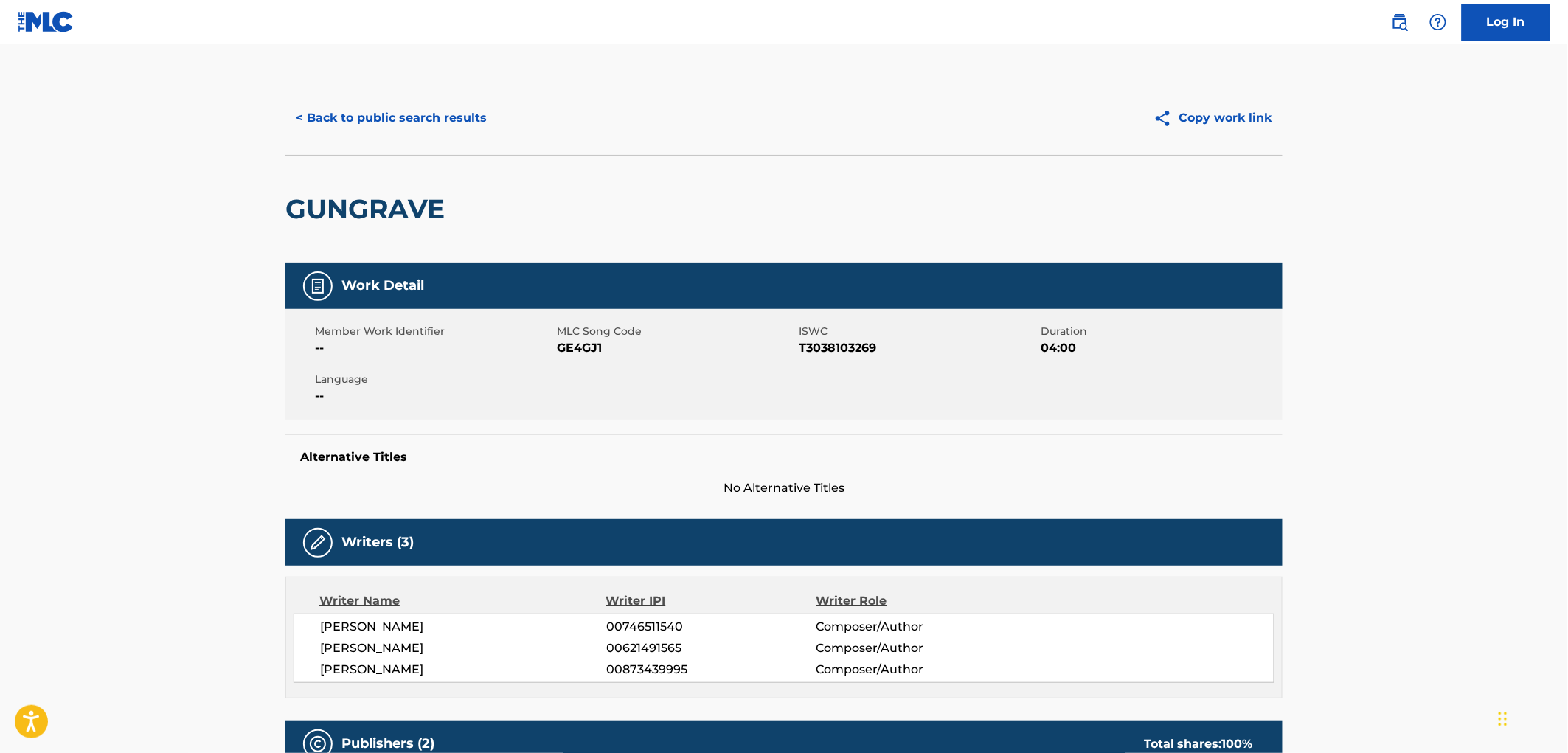
click at [358, 133] on button "< Back to public search results" at bounding box center [391, 118] width 212 height 37
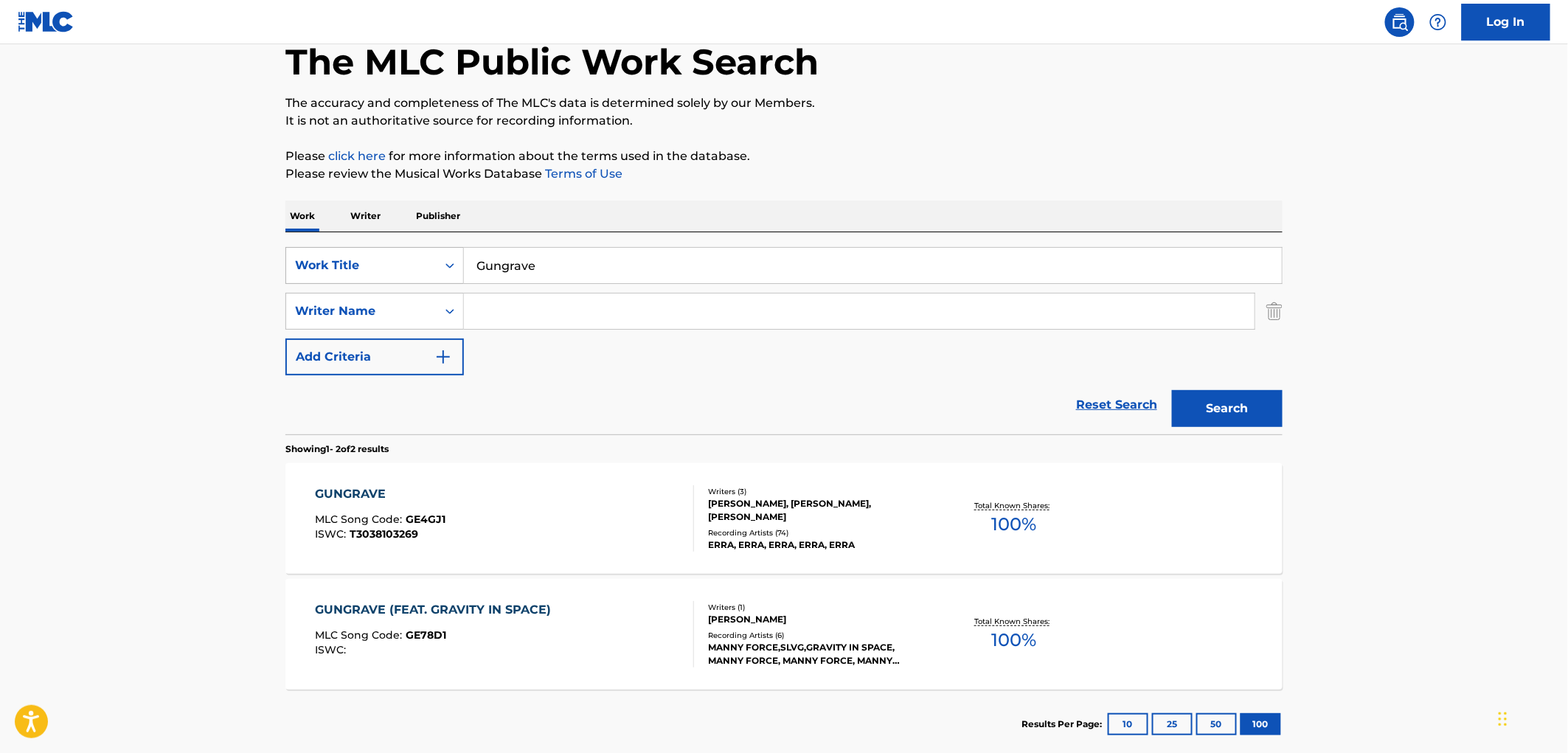
drag, startPoint x: 539, startPoint y: 263, endPoint x: 450, endPoint y: 265, distance: 89.0
click at [453, 265] on div "SearchWithCriteria4eca8ca4-fa60-4a59-a897-860f152f00a8 Work Title Gungrave" at bounding box center [784, 265] width 997 height 37
paste input "[PERSON_NAME] ESTAN MAMAN** RIATA"
click at [1204, 407] on button "Search" at bounding box center [1228, 408] width 111 height 37
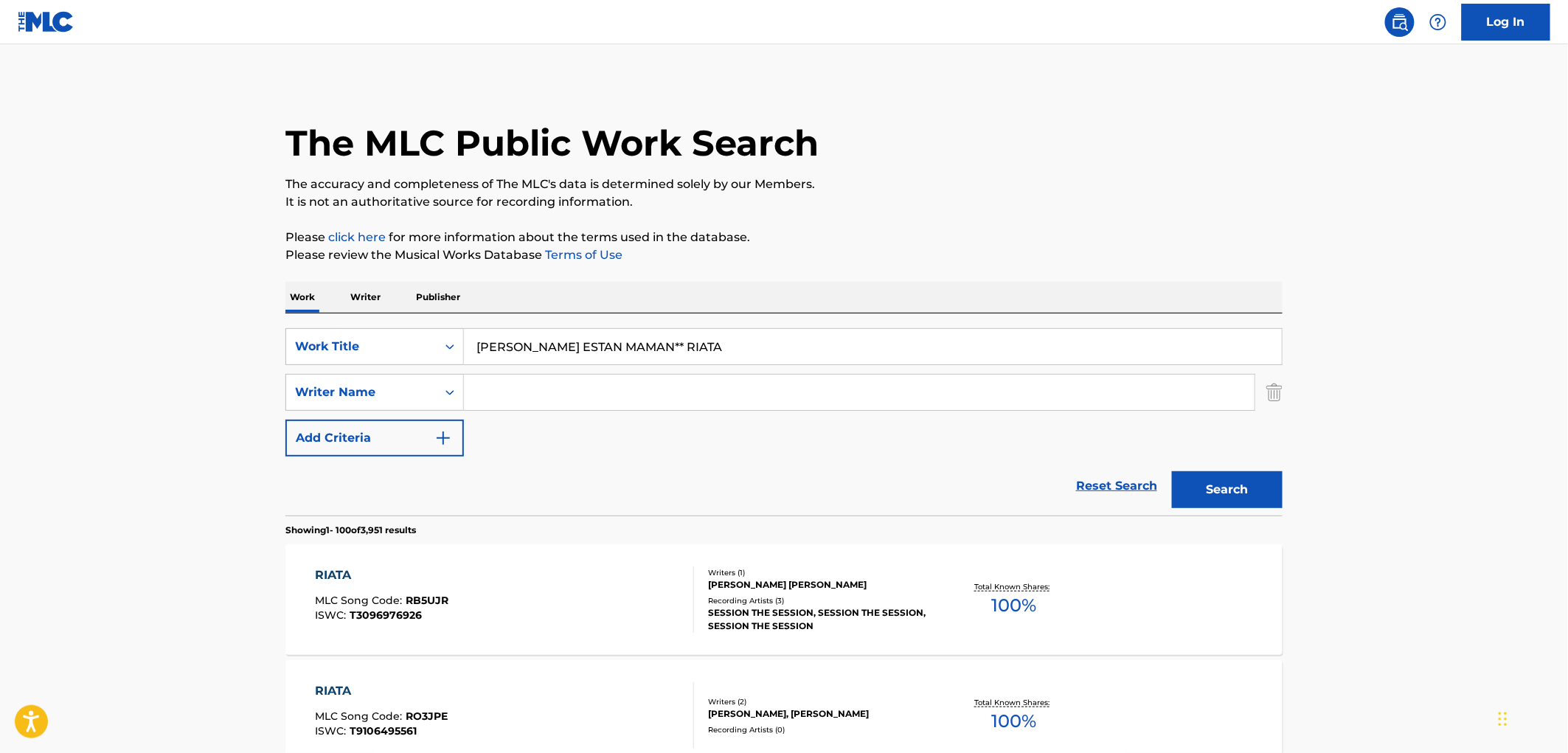
drag, startPoint x: 620, startPoint y: 344, endPoint x: 690, endPoint y: 342, distance: 70.0
click at [690, 342] on input "[PERSON_NAME] ESTAN MAMAN** RIATA" at bounding box center [873, 346] width 818 height 35
click at [1172, 471] on button "Search" at bounding box center [1228, 489] width 111 height 37
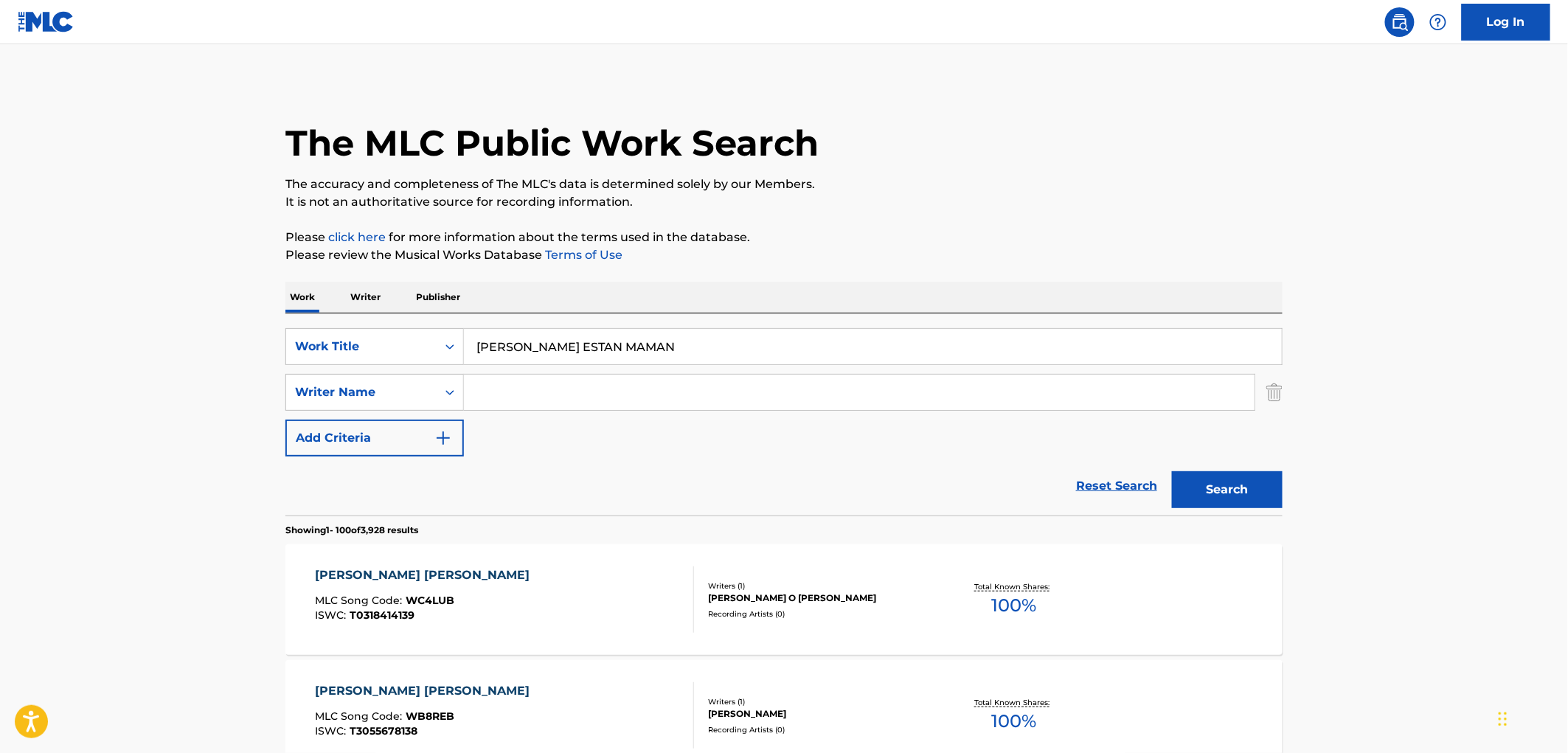
drag, startPoint x: 625, startPoint y: 345, endPoint x: 476, endPoint y: 354, distance: 149.3
click at [476, 354] on input "[PERSON_NAME] ESTAN MAMAN" at bounding box center [873, 346] width 818 height 35
paste input "BULLYAR"
click at [1268, 477] on button "Search" at bounding box center [1228, 489] width 111 height 37
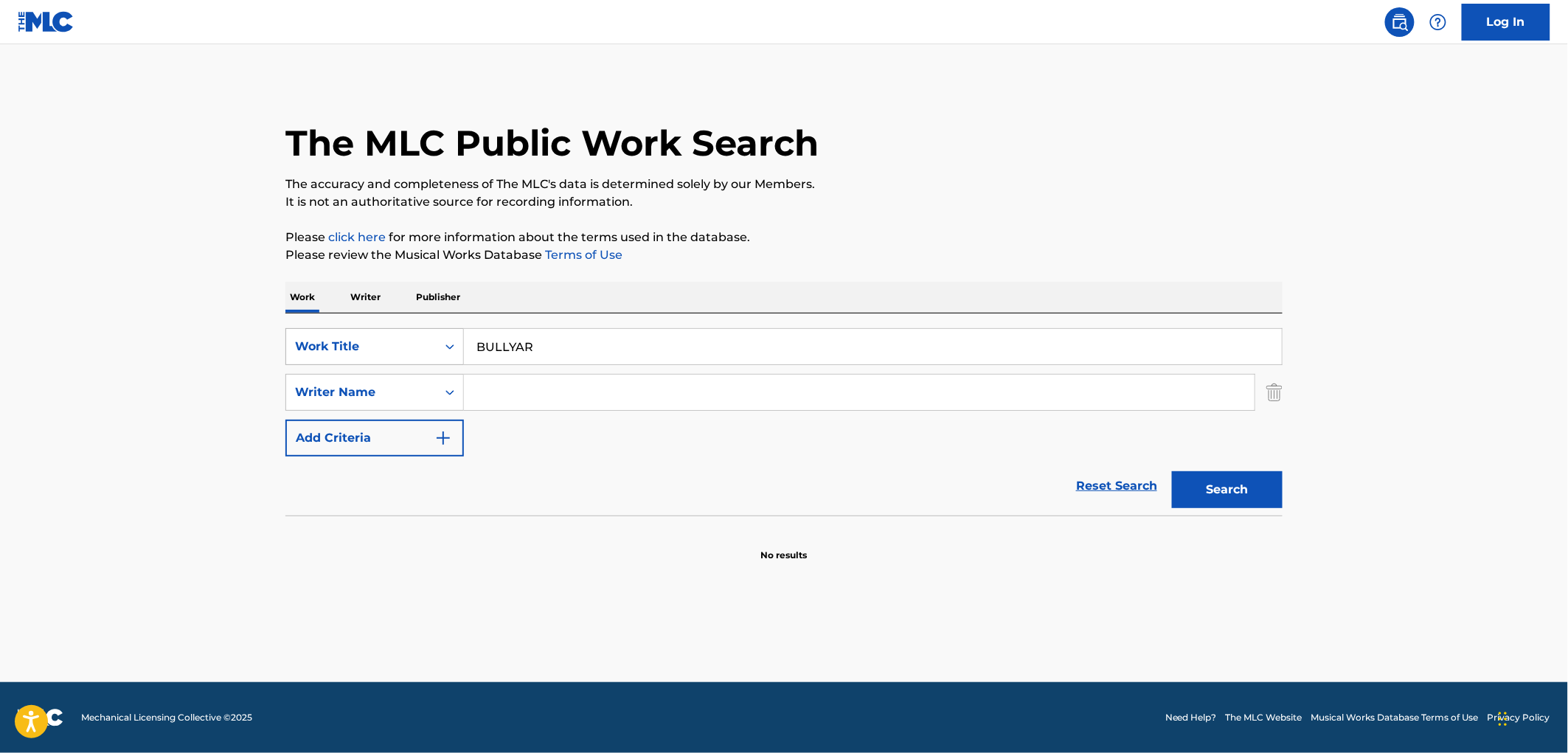
drag, startPoint x: 529, startPoint y: 344, endPoint x: 450, endPoint y: 348, distance: 79.1
click at [440, 348] on div "SearchWithCriteria4eca8ca4-fa60-4a59-a897-860f152f00a8 Work Title BULLYAR" at bounding box center [784, 346] width 997 height 37
paste input "Greener Pasture"
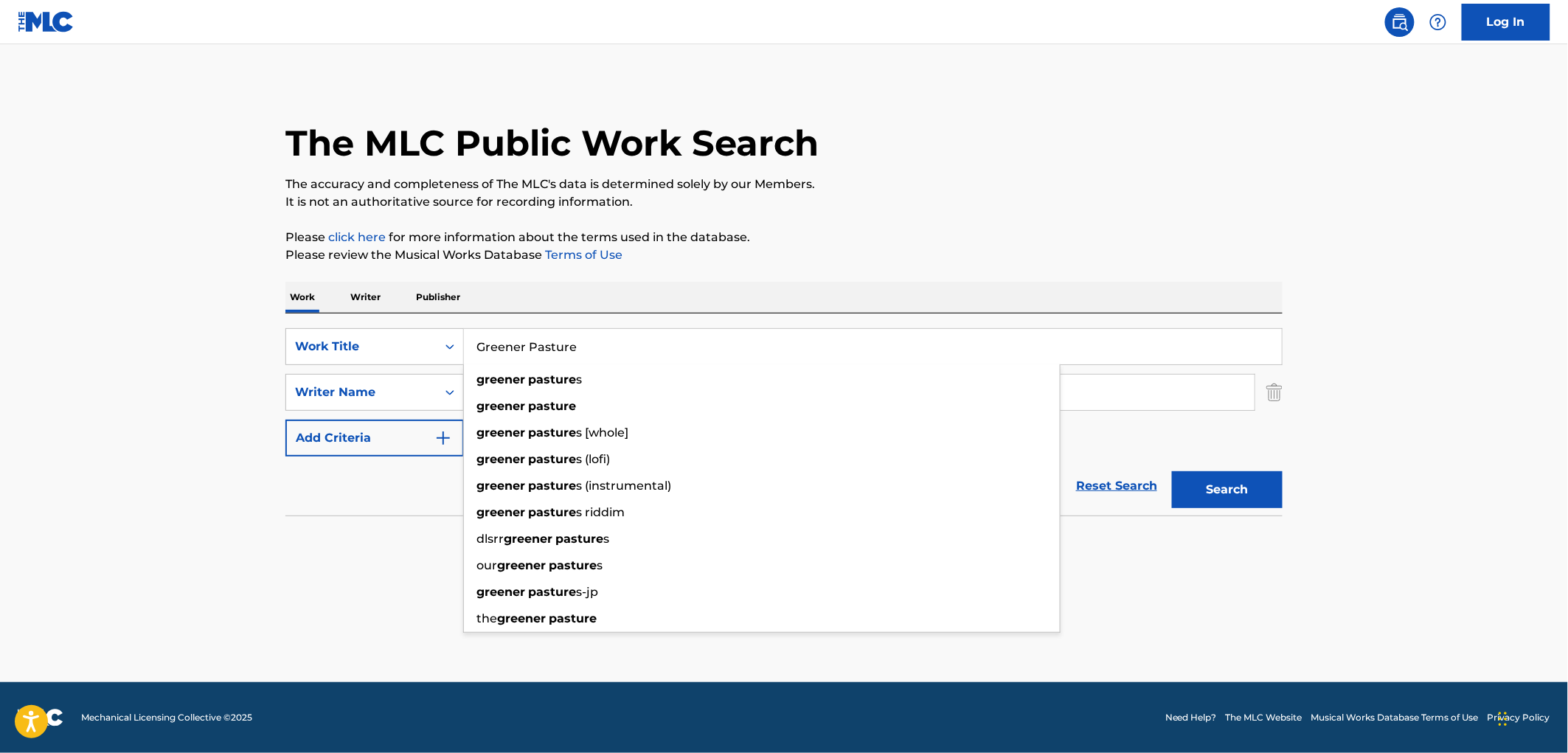
type input "Greener Pasture"
click at [1226, 495] on button "Search" at bounding box center [1228, 489] width 111 height 37
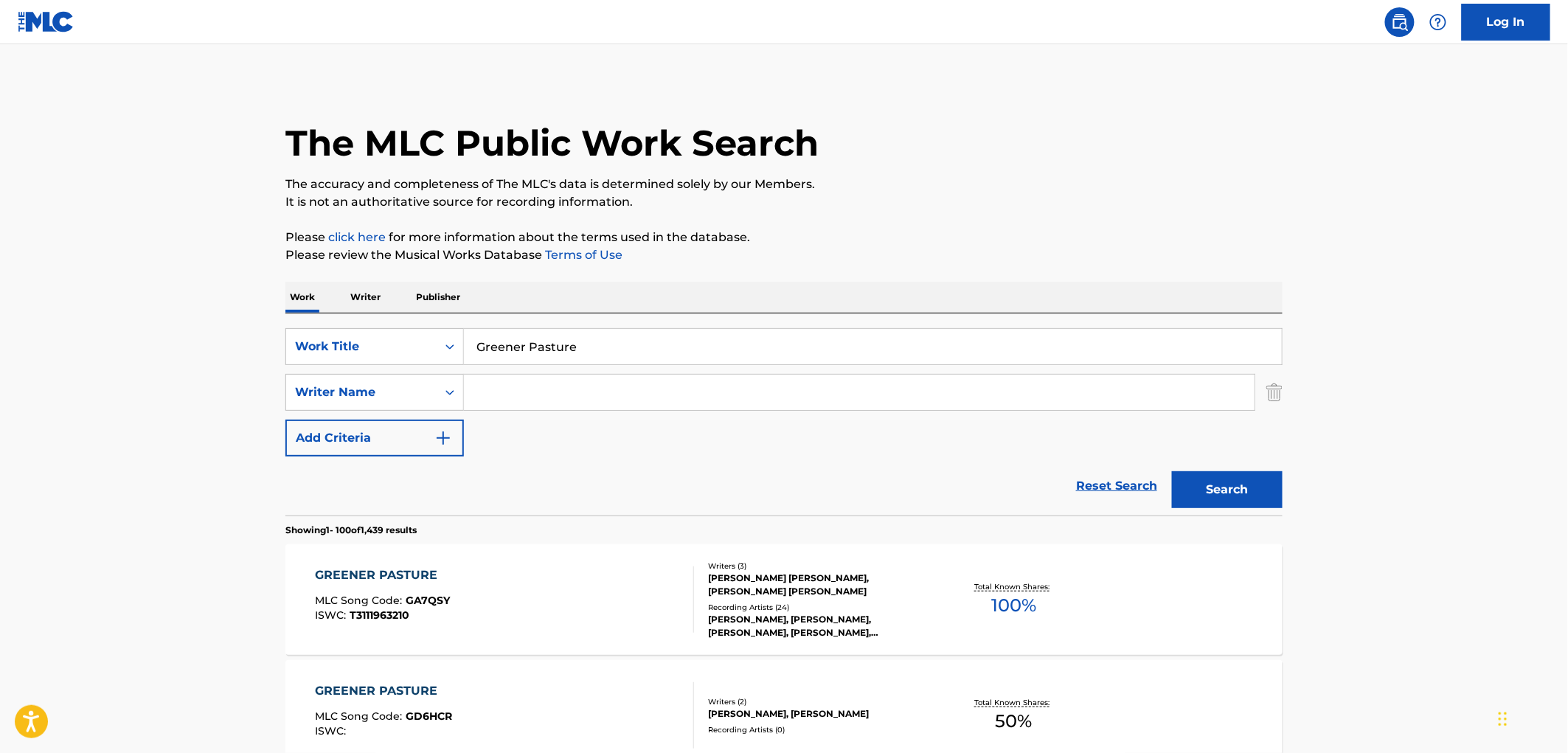
click at [806, 609] on div "Recording Artists ( 24 )" at bounding box center [819, 607] width 222 height 11
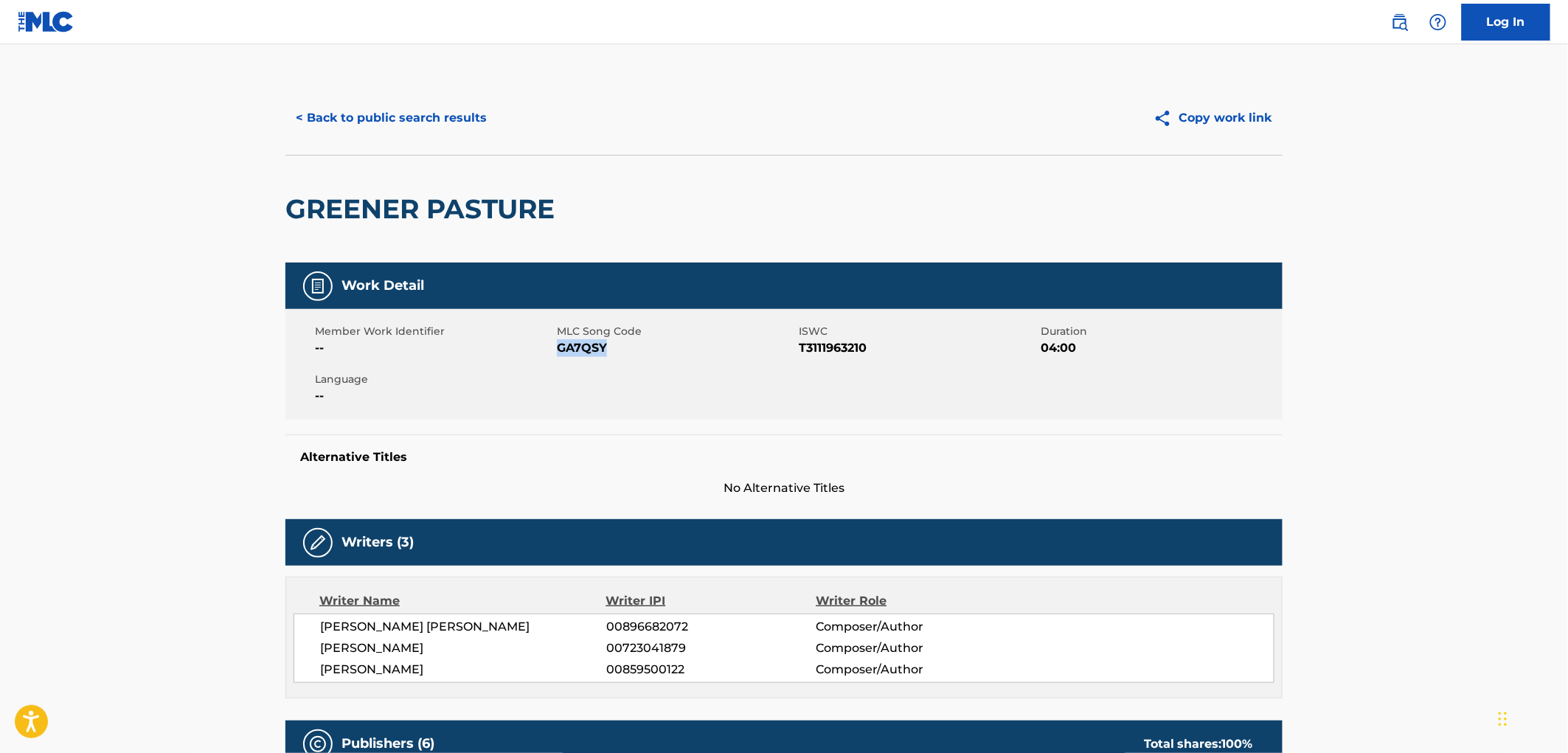
drag, startPoint x: 615, startPoint y: 344, endPoint x: 556, endPoint y: 349, distance: 59.2
click at [556, 349] on span "GA7QSY" at bounding box center [675, 348] width 238 height 18
copy span "GA7QSY"
click at [379, 112] on button "< Back to public search results" at bounding box center [391, 118] width 212 height 37
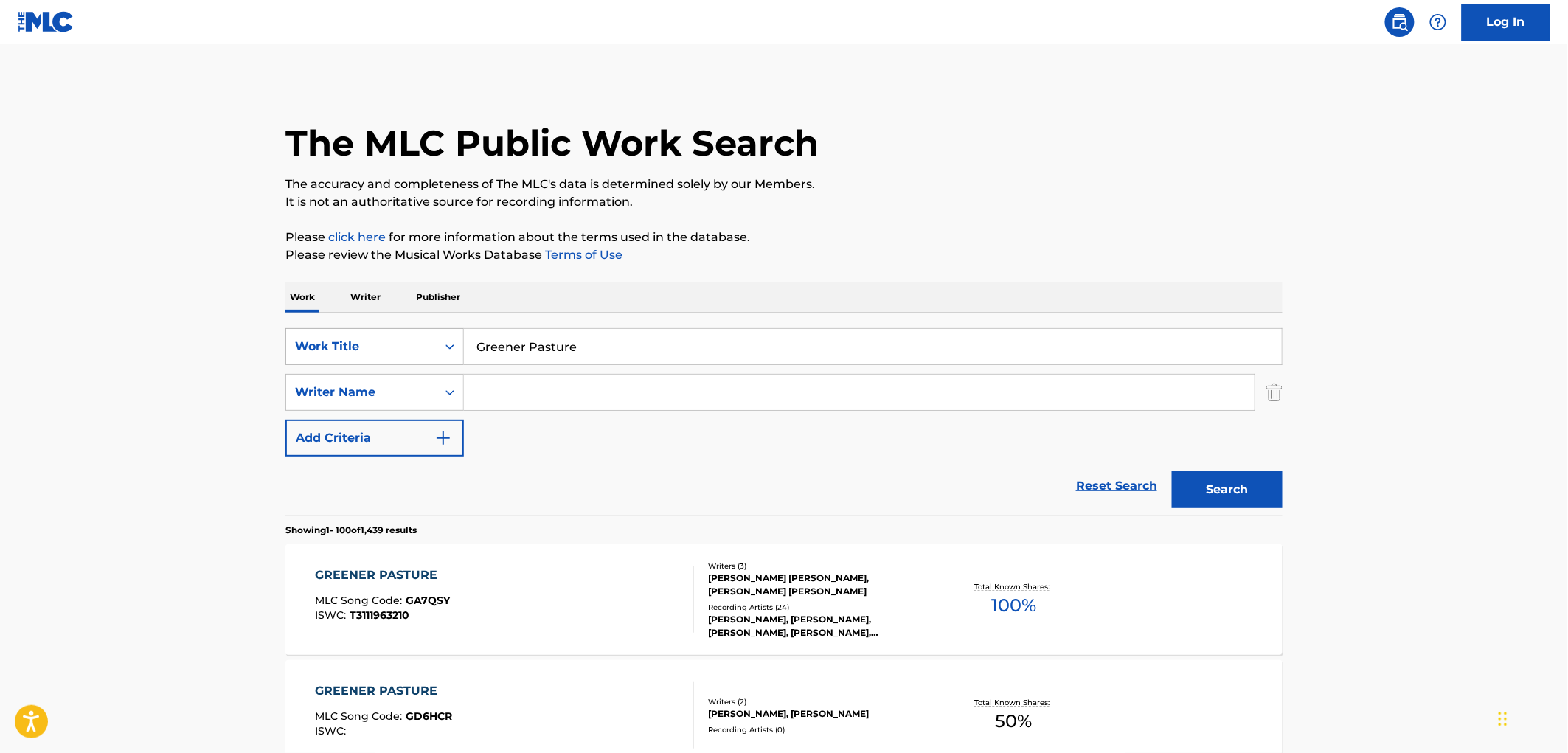
drag, startPoint x: 503, startPoint y: 350, endPoint x: 436, endPoint y: 352, distance: 67.0
click at [434, 352] on div "SearchWithCriteria4eca8ca4-fa60-4a59-a897-860f152f00a8 Work Title Greener Pastu…" at bounding box center [784, 346] width 997 height 37
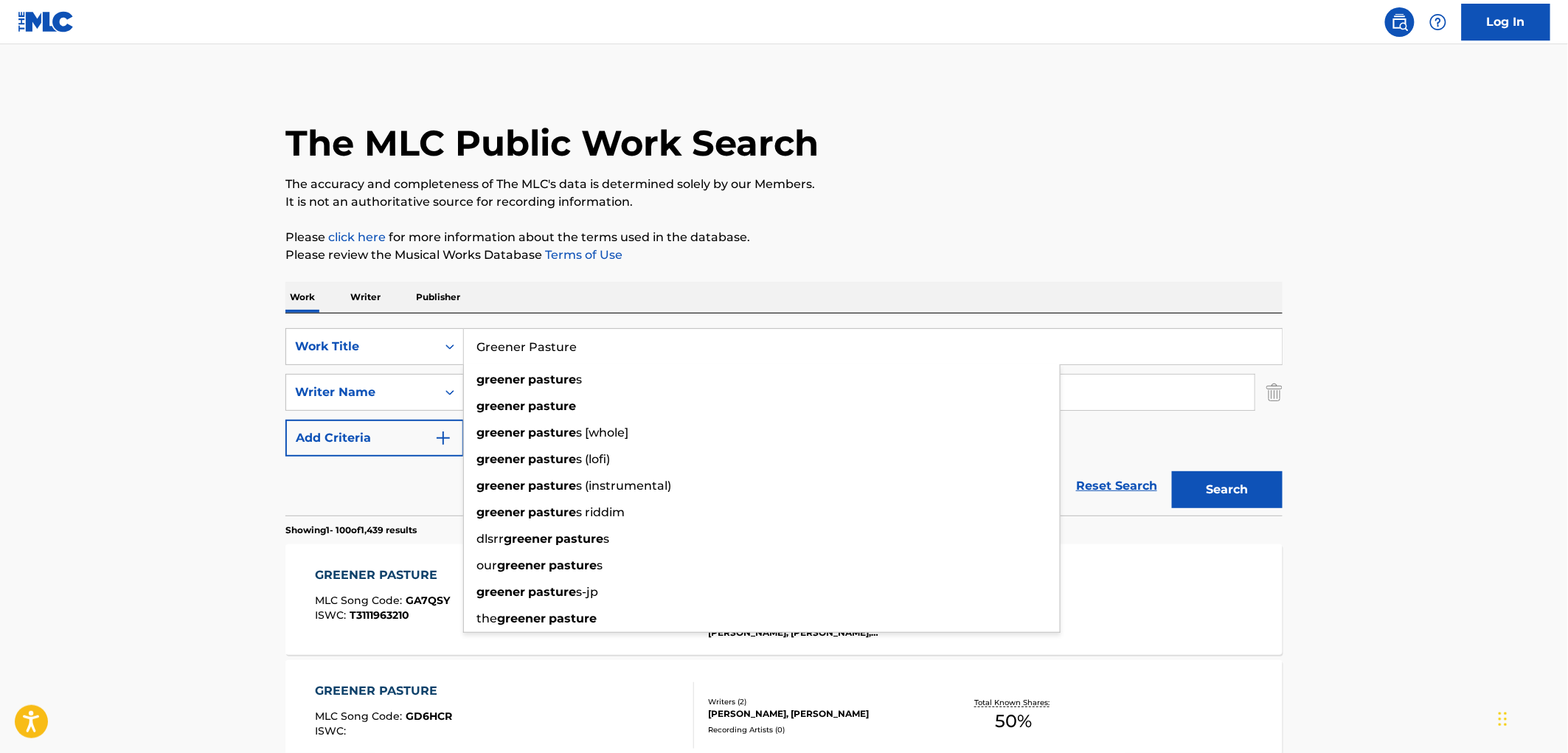
paste input "Blue Bird"
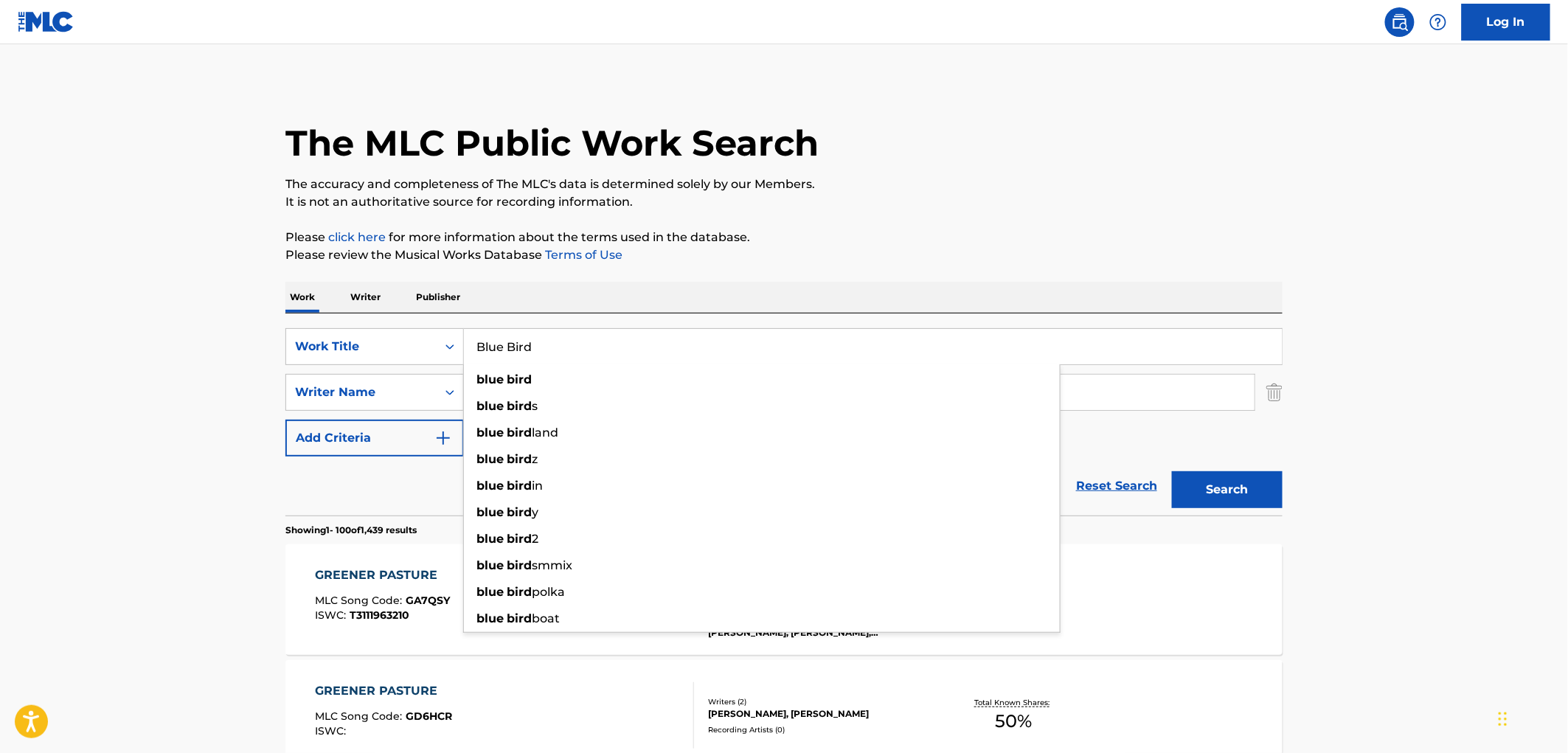
click at [1233, 495] on button "Search" at bounding box center [1228, 489] width 111 height 37
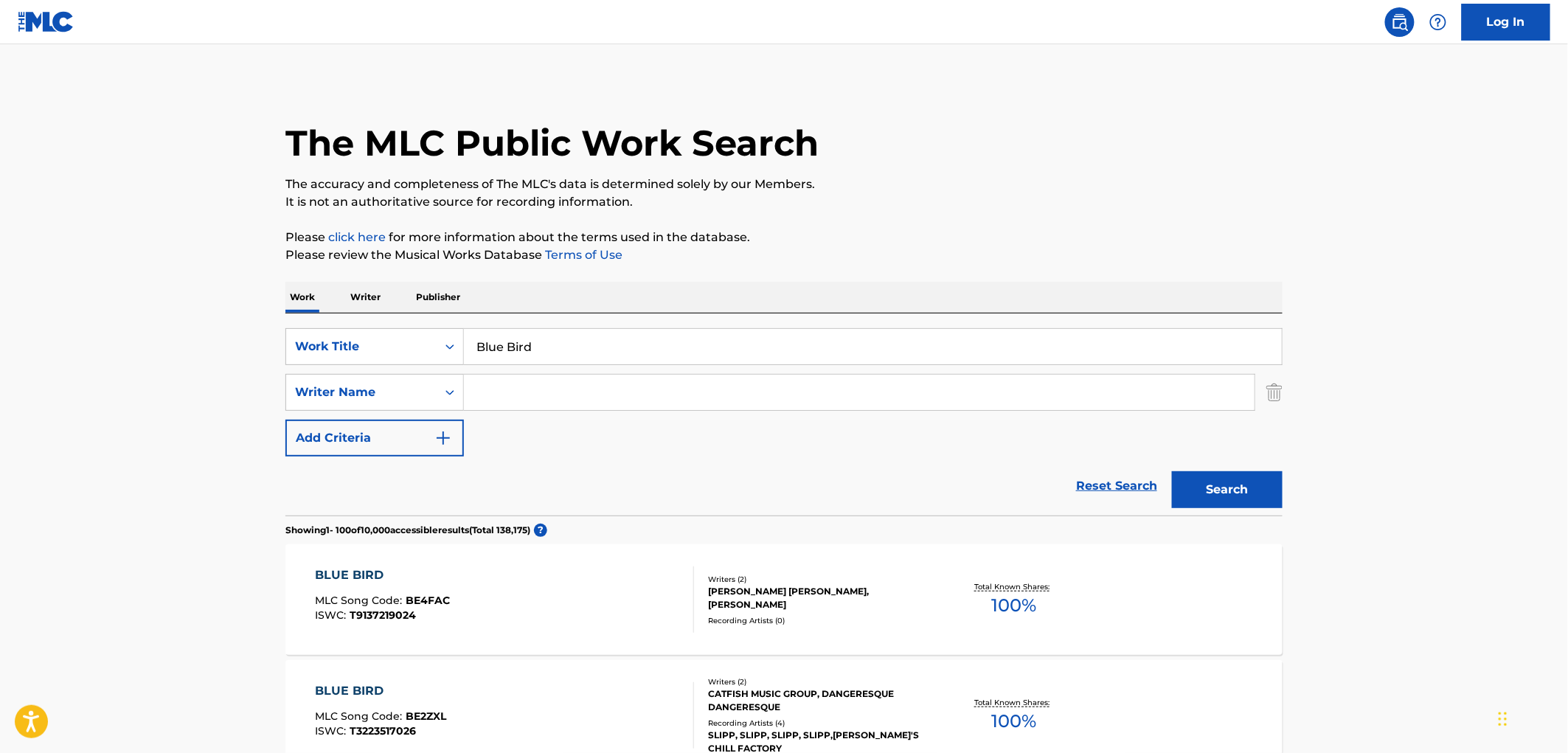
drag, startPoint x: 543, startPoint y: 350, endPoint x: 470, endPoint y: 354, distance: 73.1
click at [468, 354] on input "Blue Bird" at bounding box center [873, 346] width 818 height 35
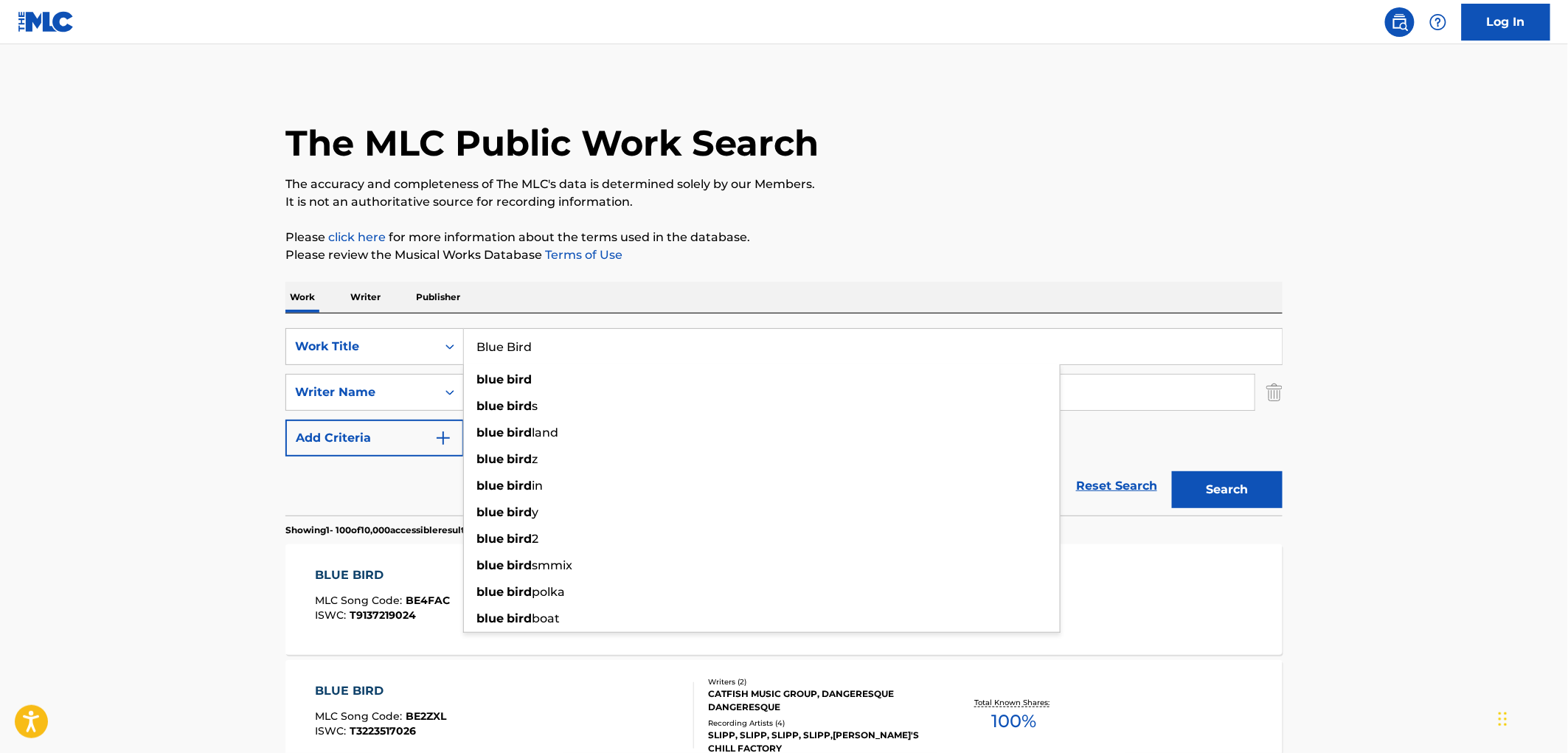
paste input "Ready Aim Fire"
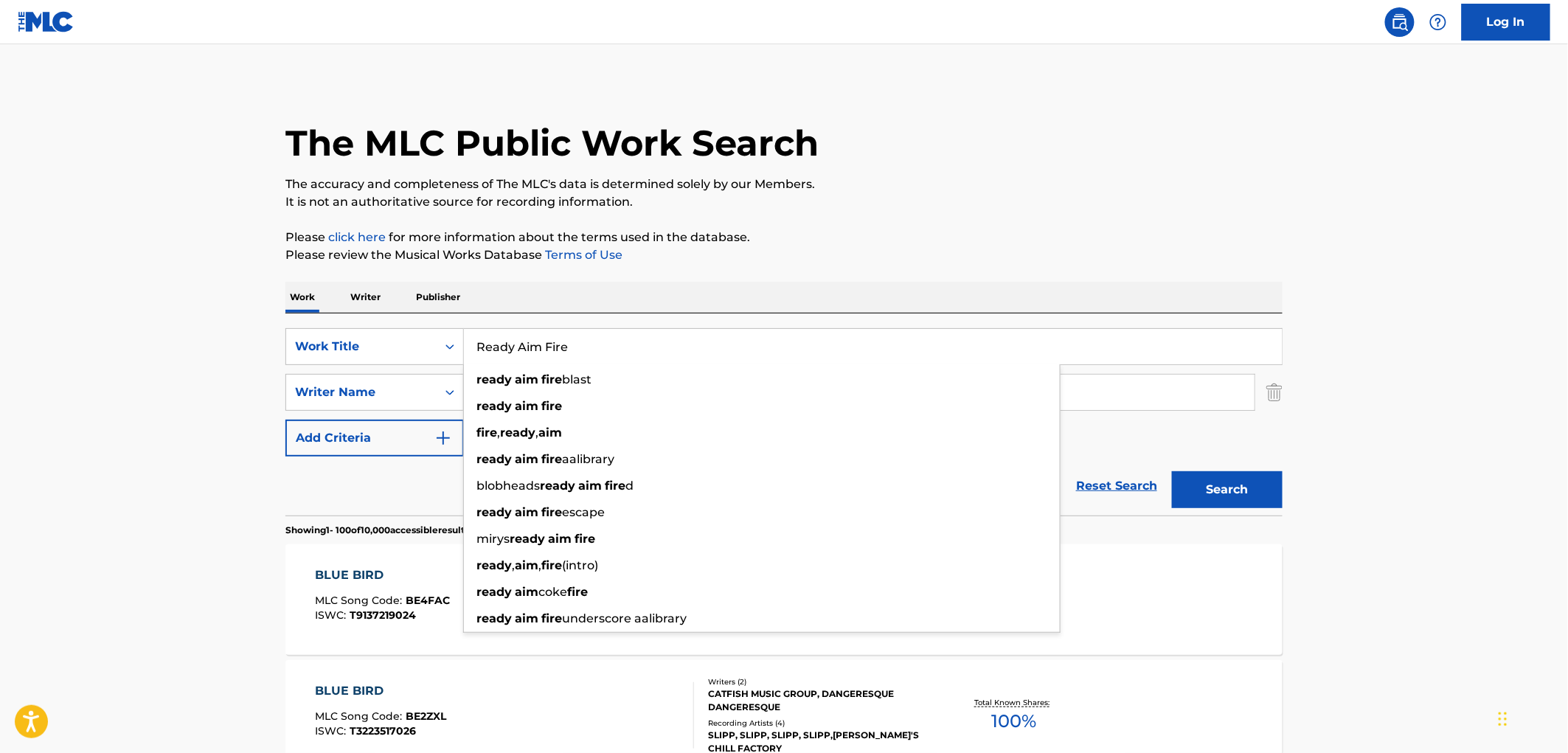
type input "Ready Aim Fire"
click at [1186, 500] on button "Search" at bounding box center [1228, 489] width 111 height 37
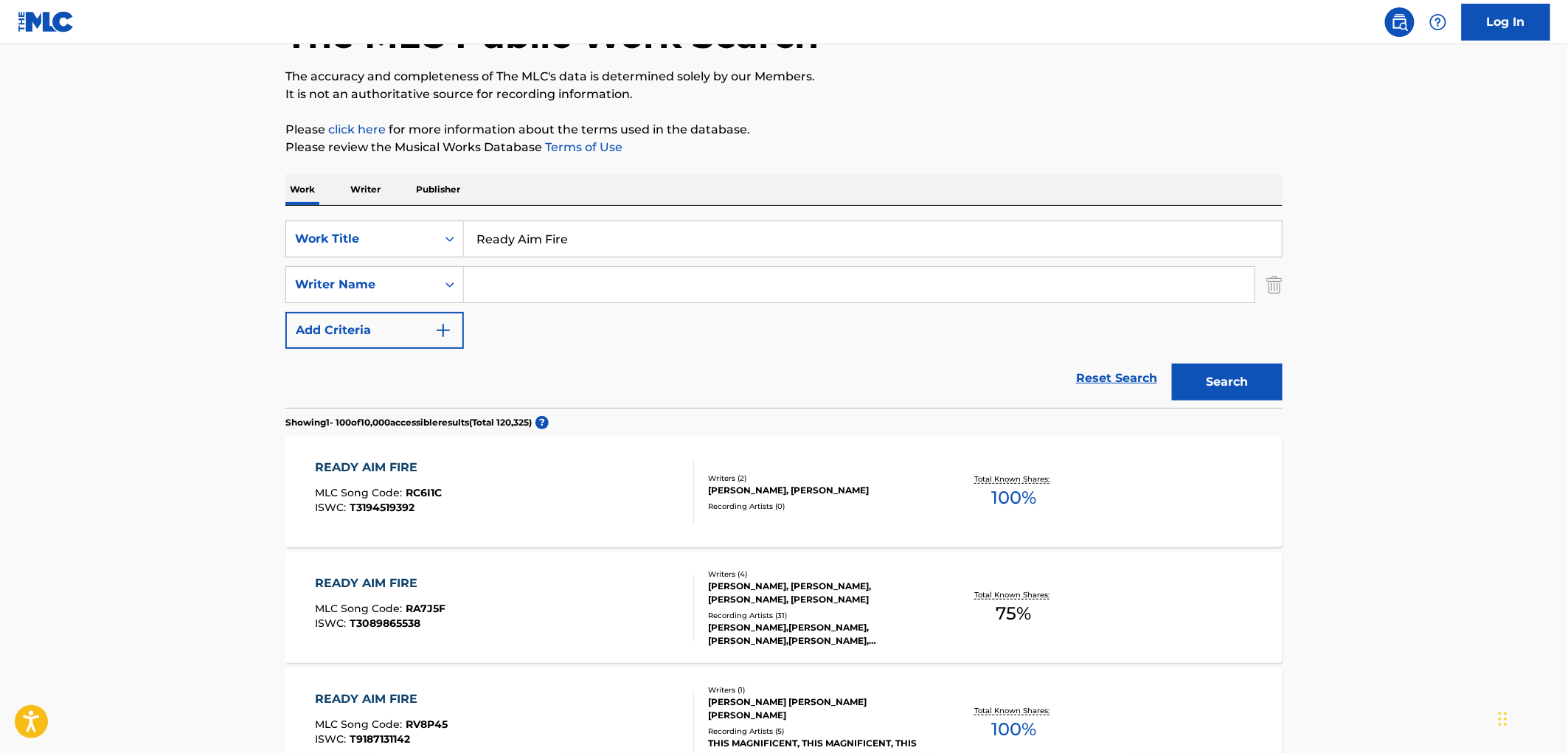
scroll to position [82, 0]
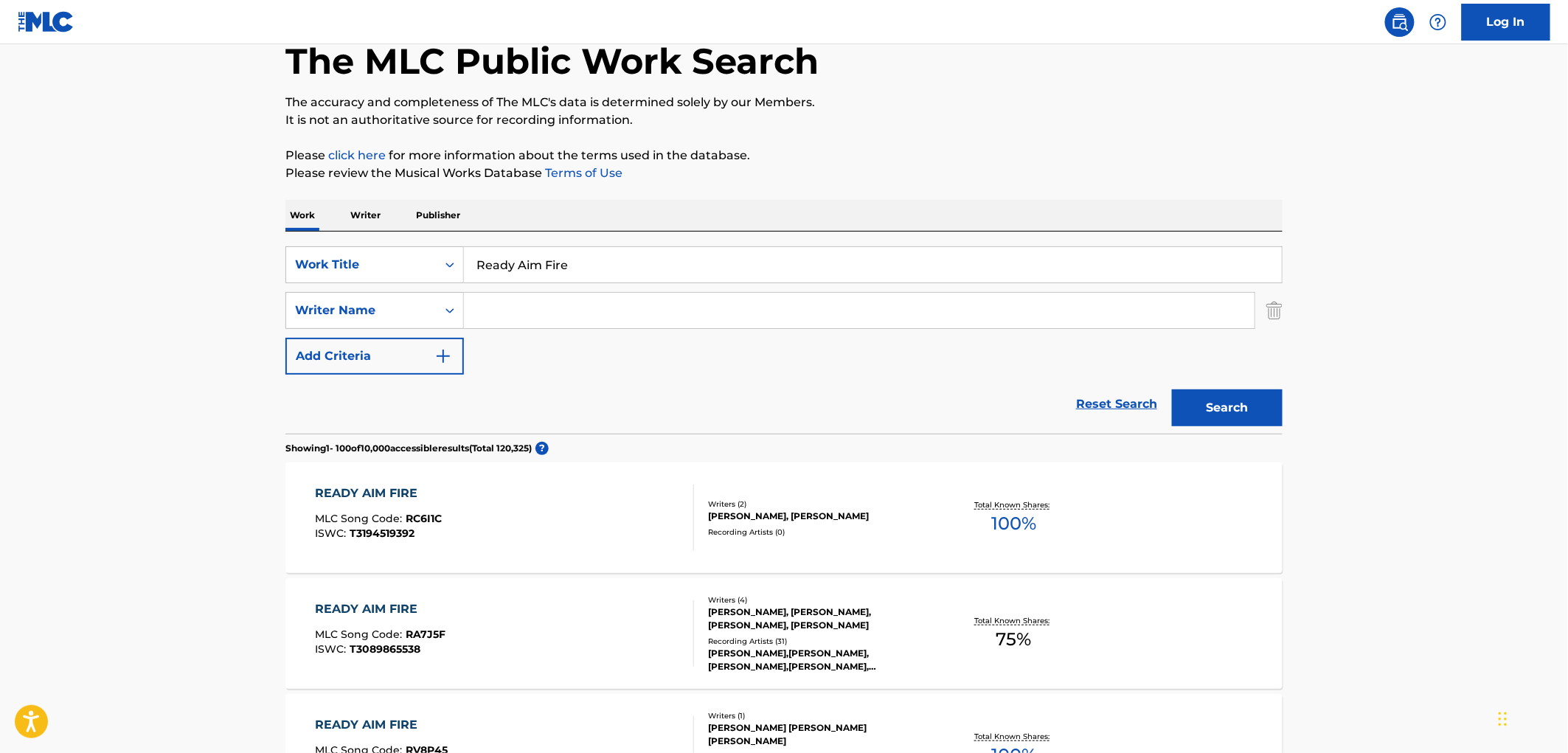
paste input "[PERSON_NAME]"
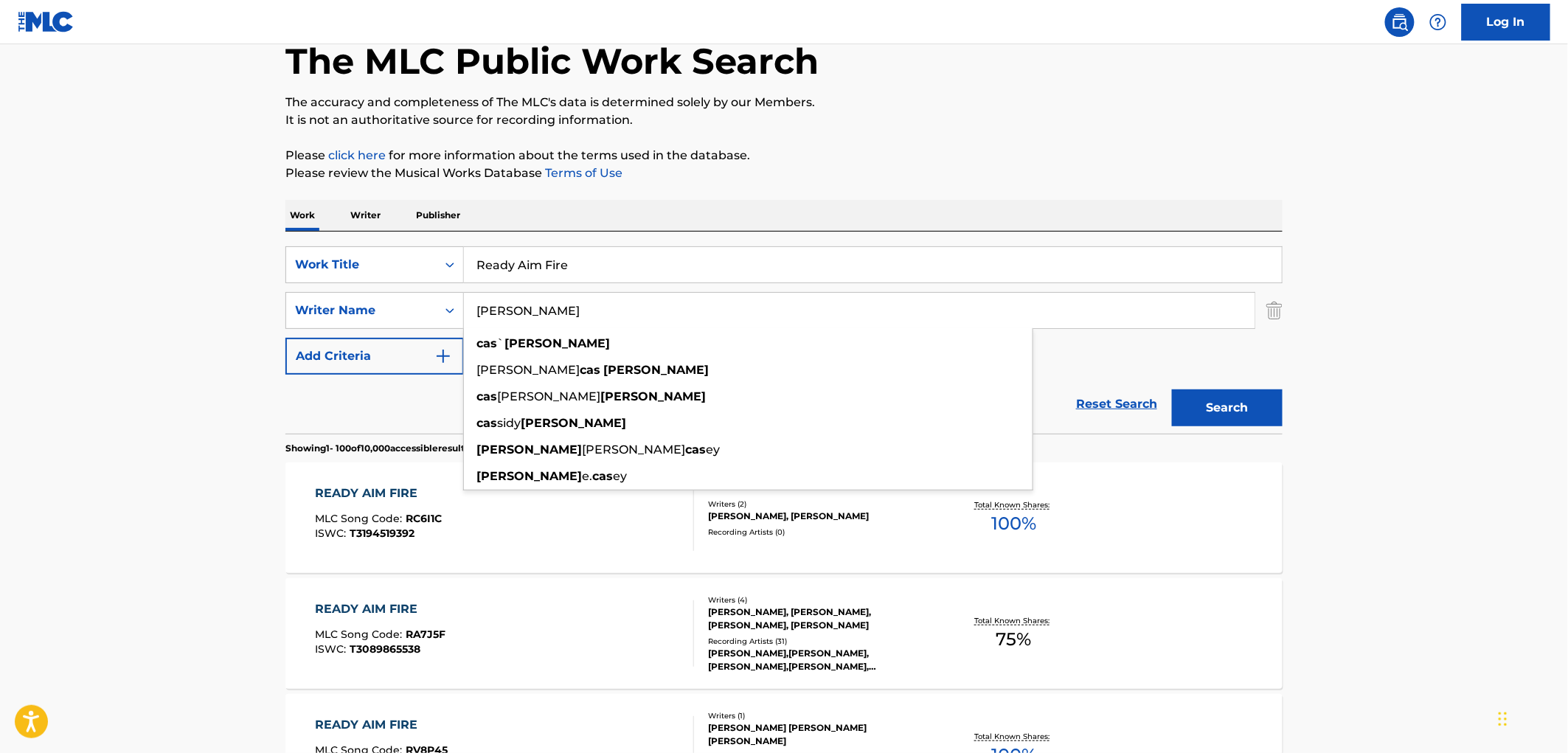
type input "[PERSON_NAME]"
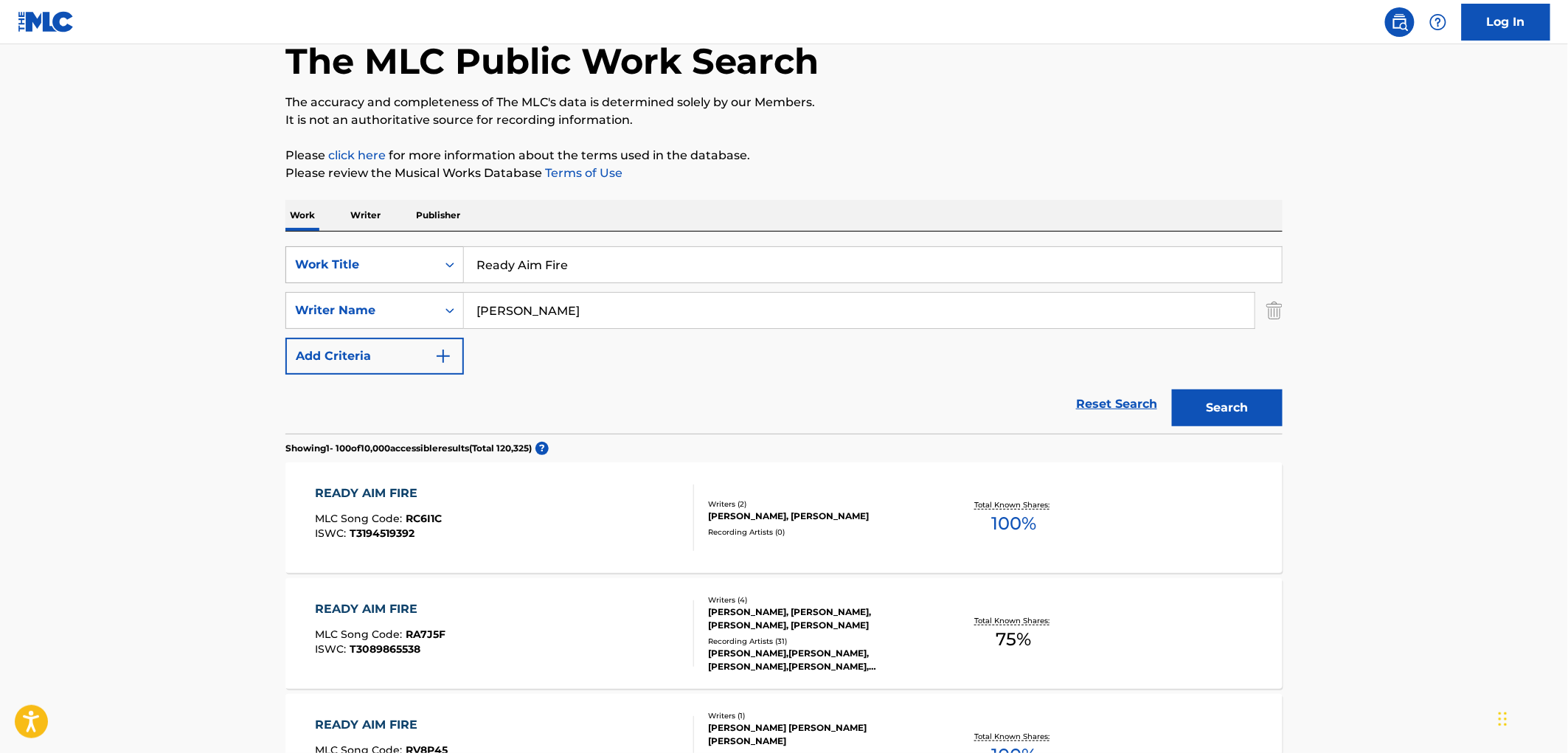
drag, startPoint x: 468, startPoint y: 264, endPoint x: 357, endPoint y: 271, distance: 111.2
click at [356, 271] on div "SearchWithCriteria4eca8ca4-fa60-4a59-a897-860f152f00a8 Work Title Ready Aim Fire" at bounding box center [784, 265] width 997 height 37
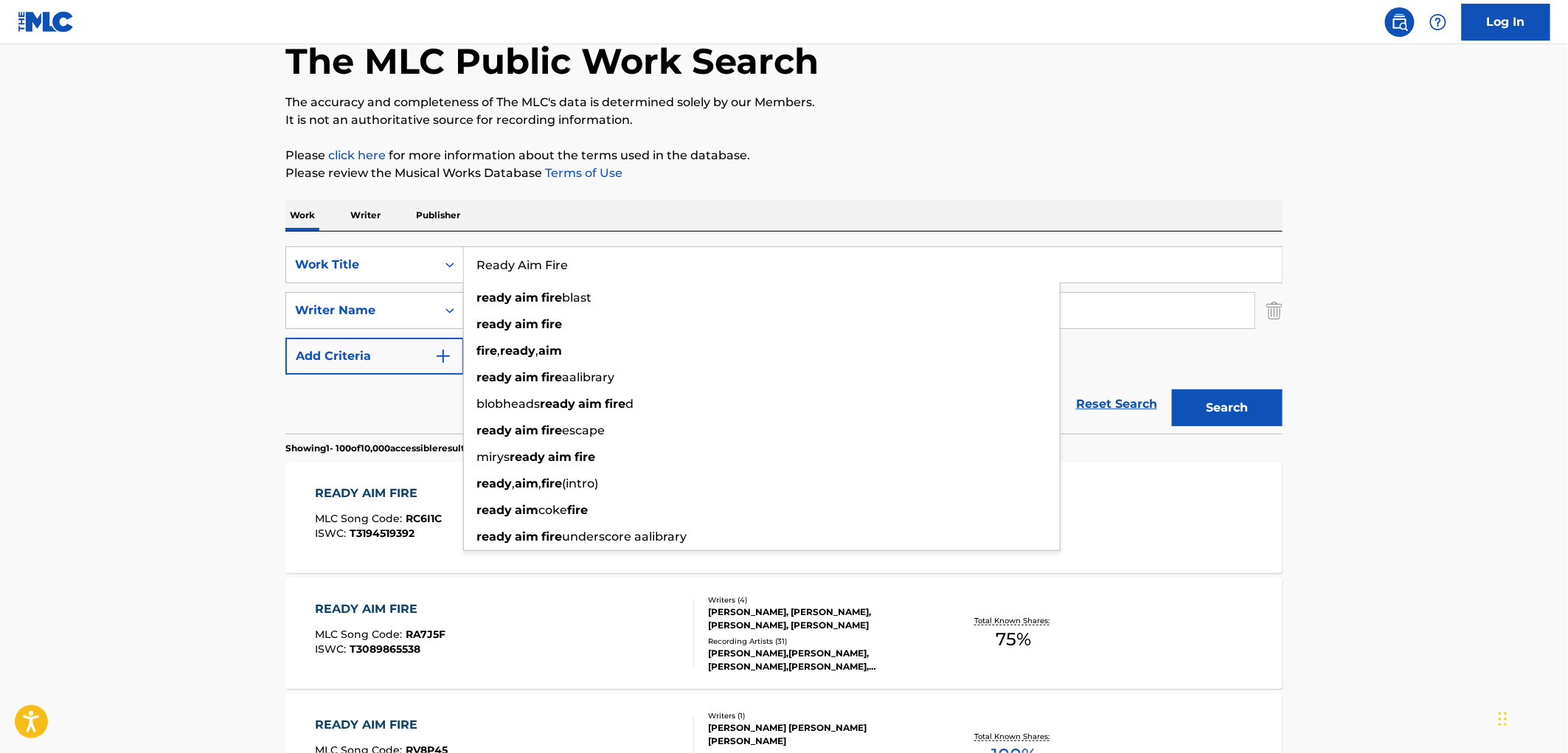
paste input "Jolen"
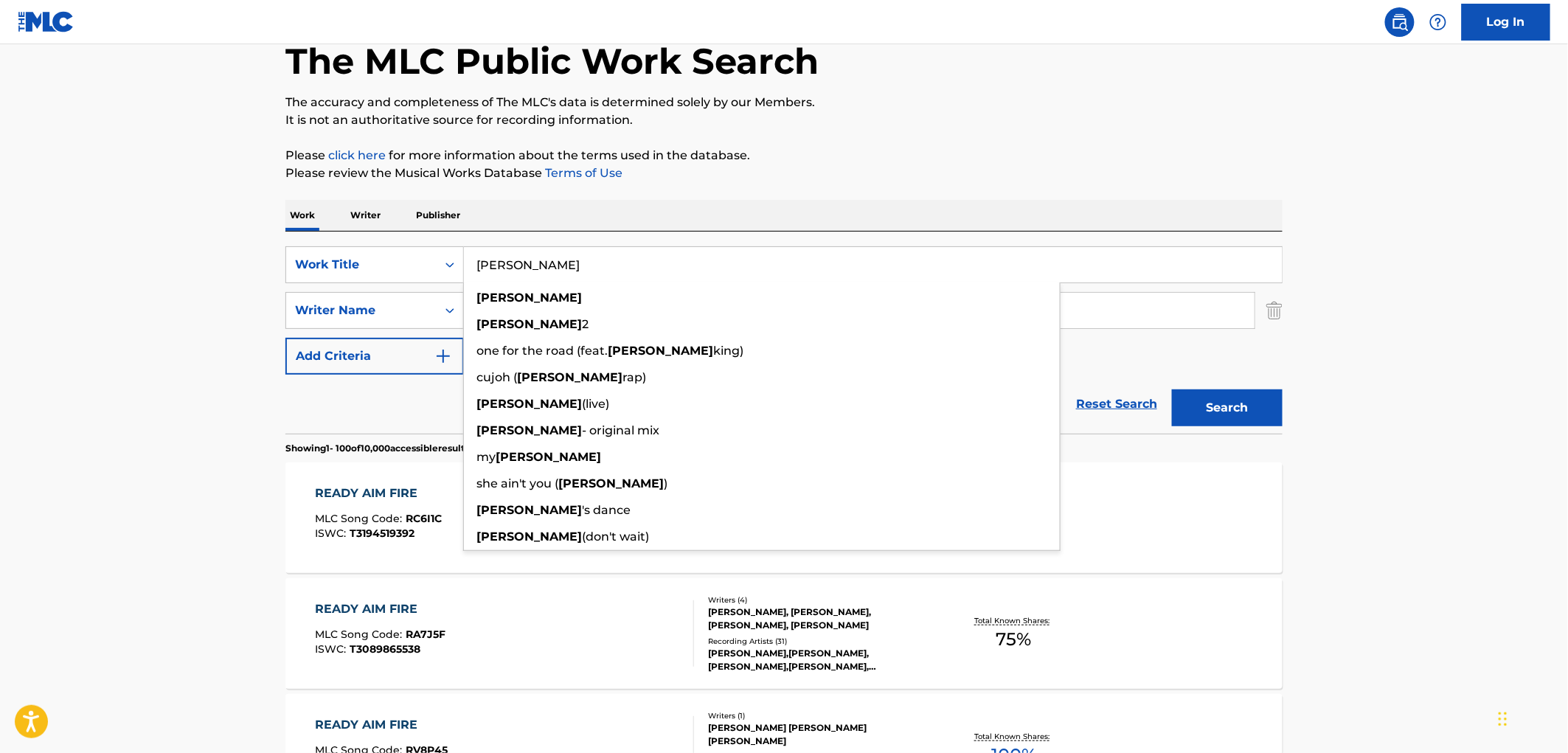
type input "[PERSON_NAME]"
click at [1271, 424] on button "Search" at bounding box center [1228, 407] width 111 height 37
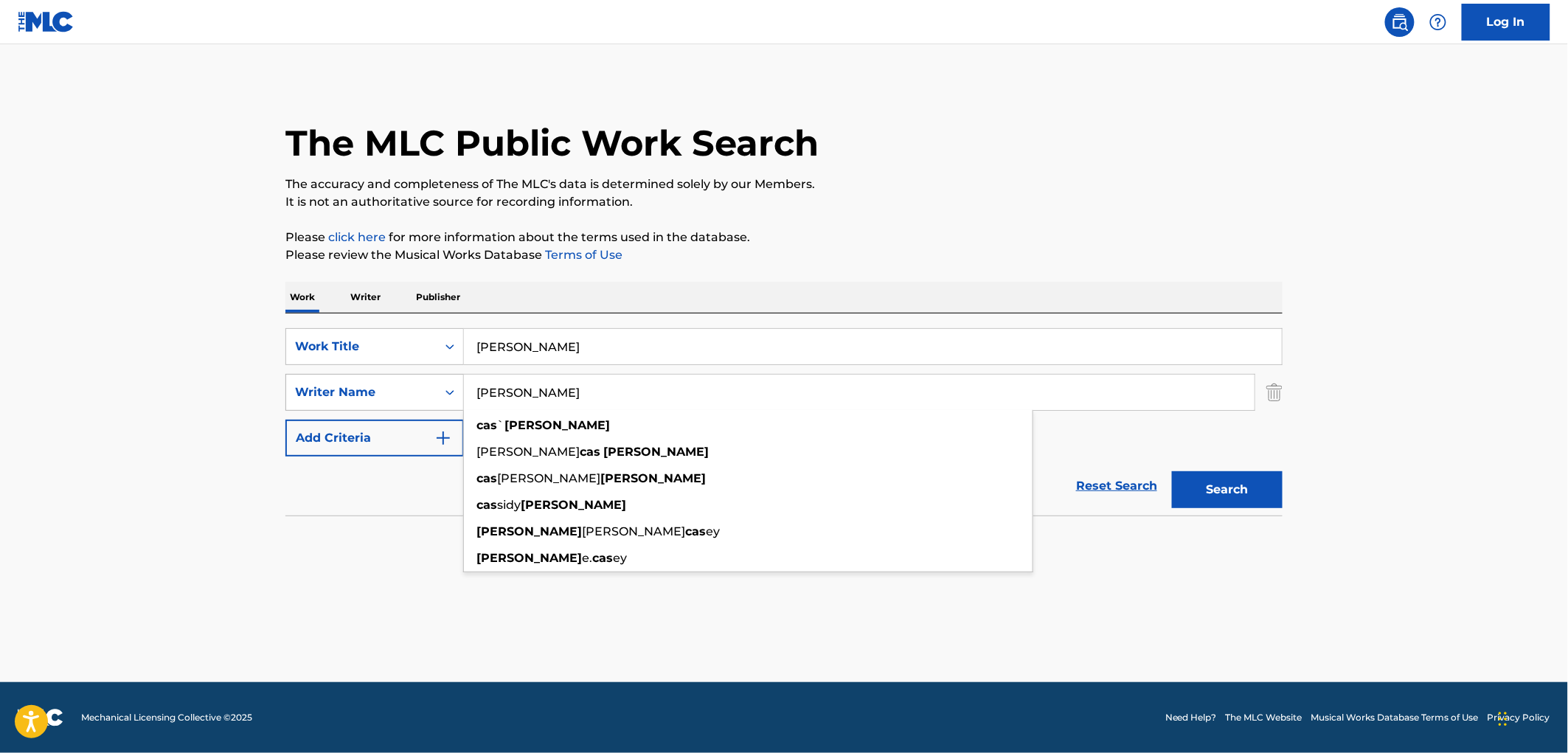
drag, startPoint x: 474, startPoint y: 382, endPoint x: 462, endPoint y: 385, distance: 12.4
click at [454, 383] on div "SearchWithCriteria5ef3ace1-6e12-4074-96ba-8f5f49973348 Writer Name [PERSON_NAME…" at bounding box center [784, 392] width 997 height 37
paste input "SunDub"
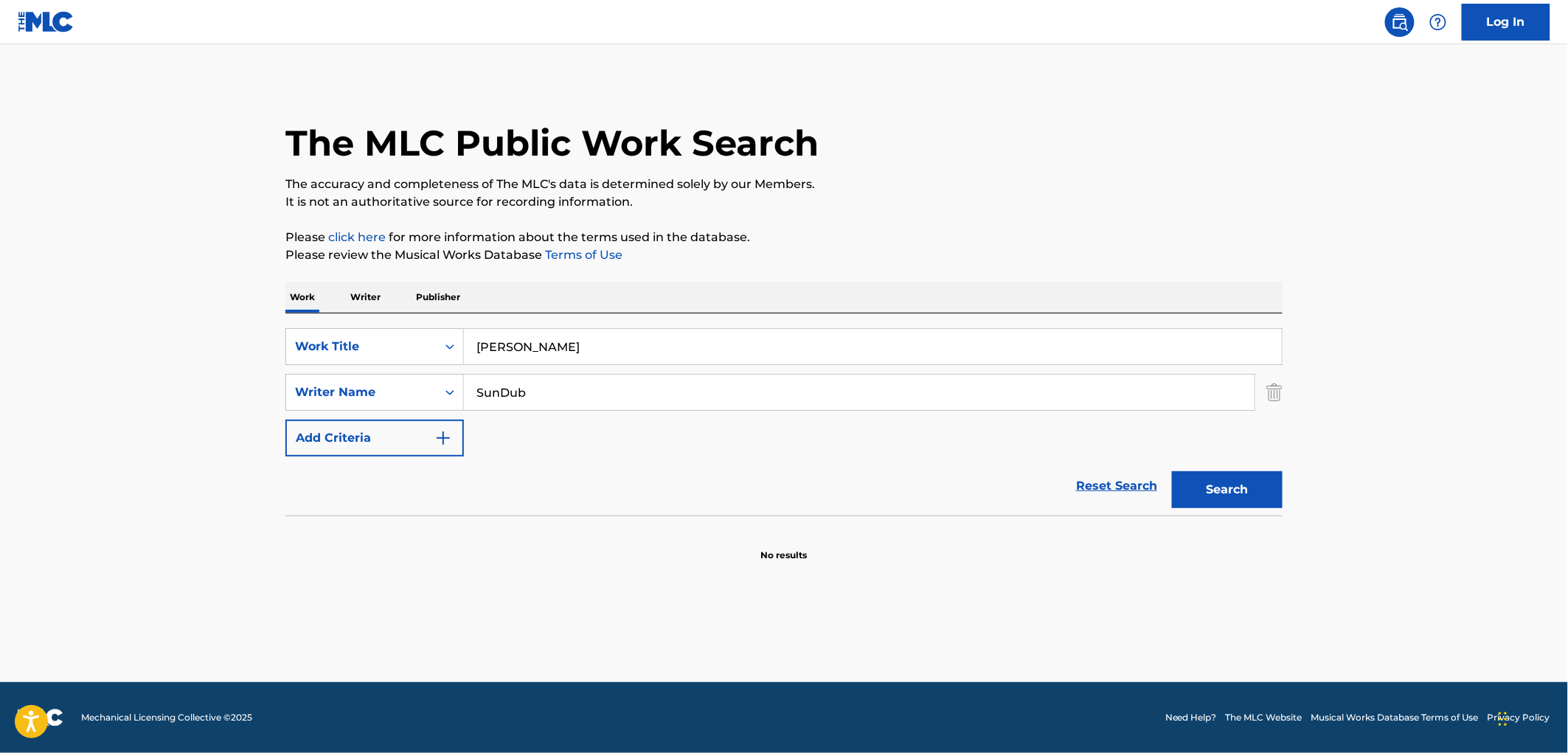
type input "SunDub"
click at [1189, 484] on button "Search" at bounding box center [1228, 489] width 111 height 37
drag, startPoint x: 556, startPoint y: 343, endPoint x: 450, endPoint y: 350, distance: 106.2
click at [450, 350] on div "SearchWithCriteria4eca8ca4-fa60-4a59-a897-860f152f00a8 Work Title [PERSON_NAME]" at bounding box center [784, 346] width 997 height 37
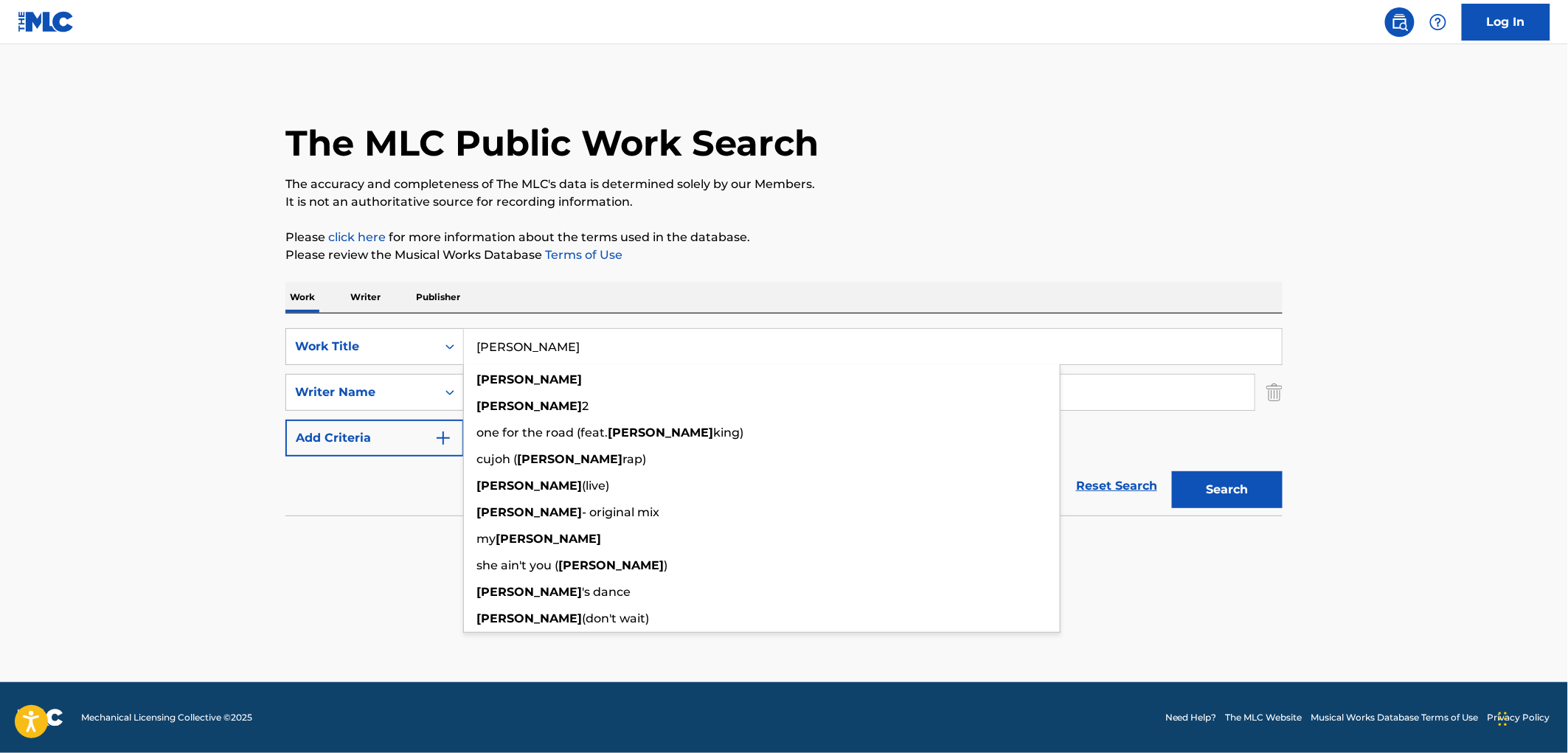
paste input "THE RAVEN & THE DOVE"
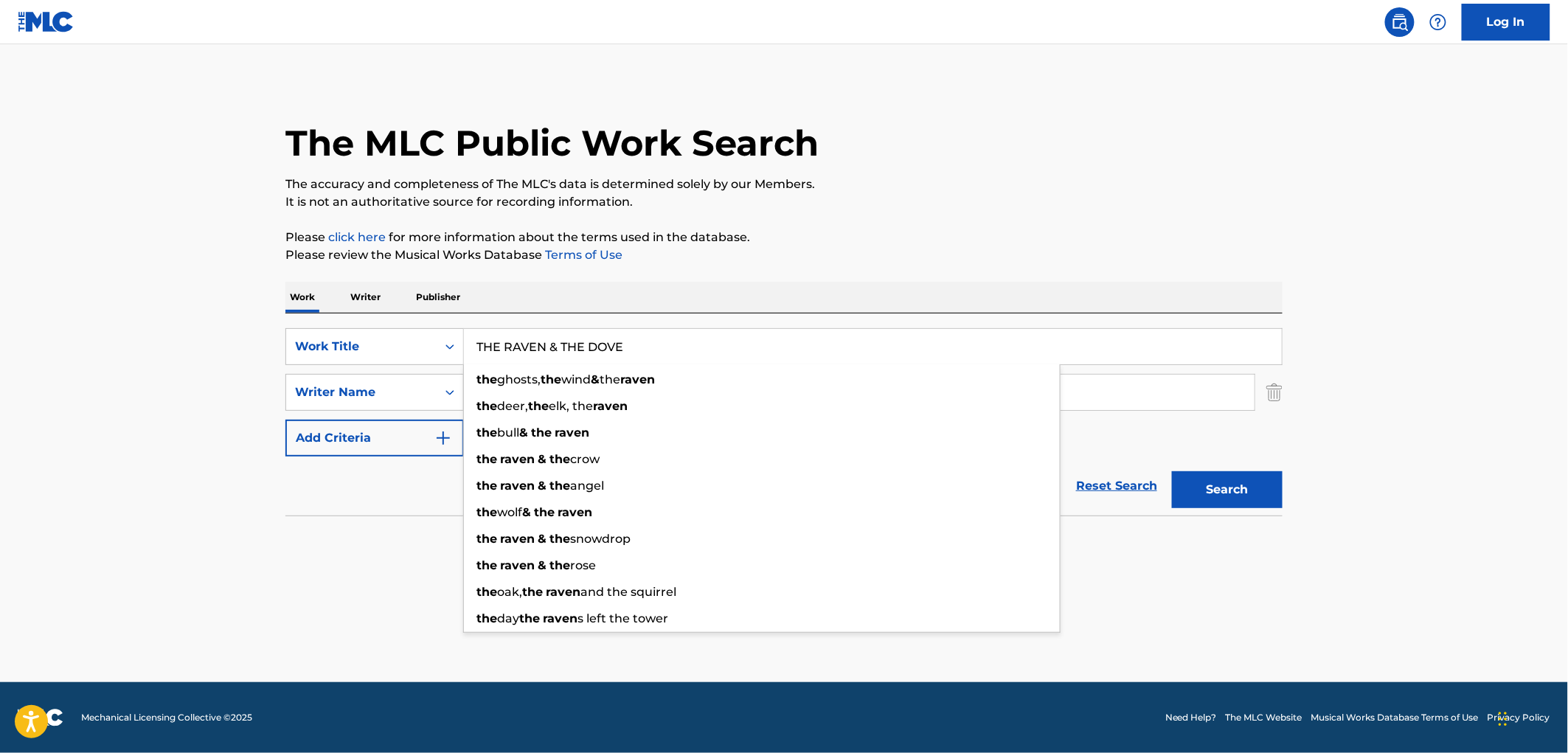
type input "THE RAVEN & THE DOVE"
click at [837, 265] on div "The MLC Public Work Search The accuracy and completeness of The MLC's data is d…" at bounding box center [784, 321] width 1033 height 481
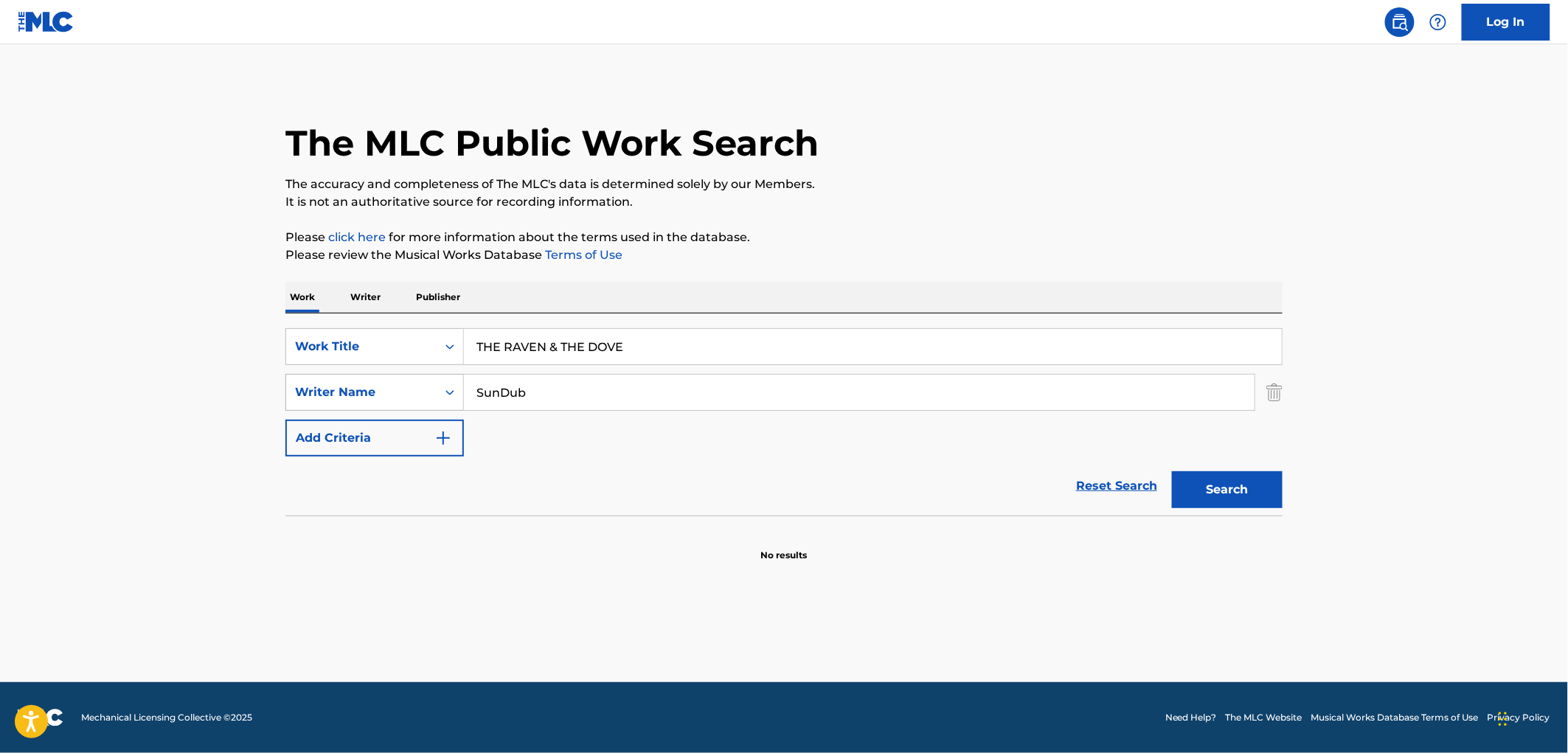
drag, startPoint x: 575, startPoint y: 389, endPoint x: 355, endPoint y: 379, distance: 220.2
click at [358, 372] on div "SearchWithCriteria4eca8ca4-fa60-4a59-a897-860f152f00a8 Work Title THE RAVEN & T…" at bounding box center [784, 392] width 997 height 128
click at [1172, 471] on button "Search" at bounding box center [1228, 489] width 111 height 37
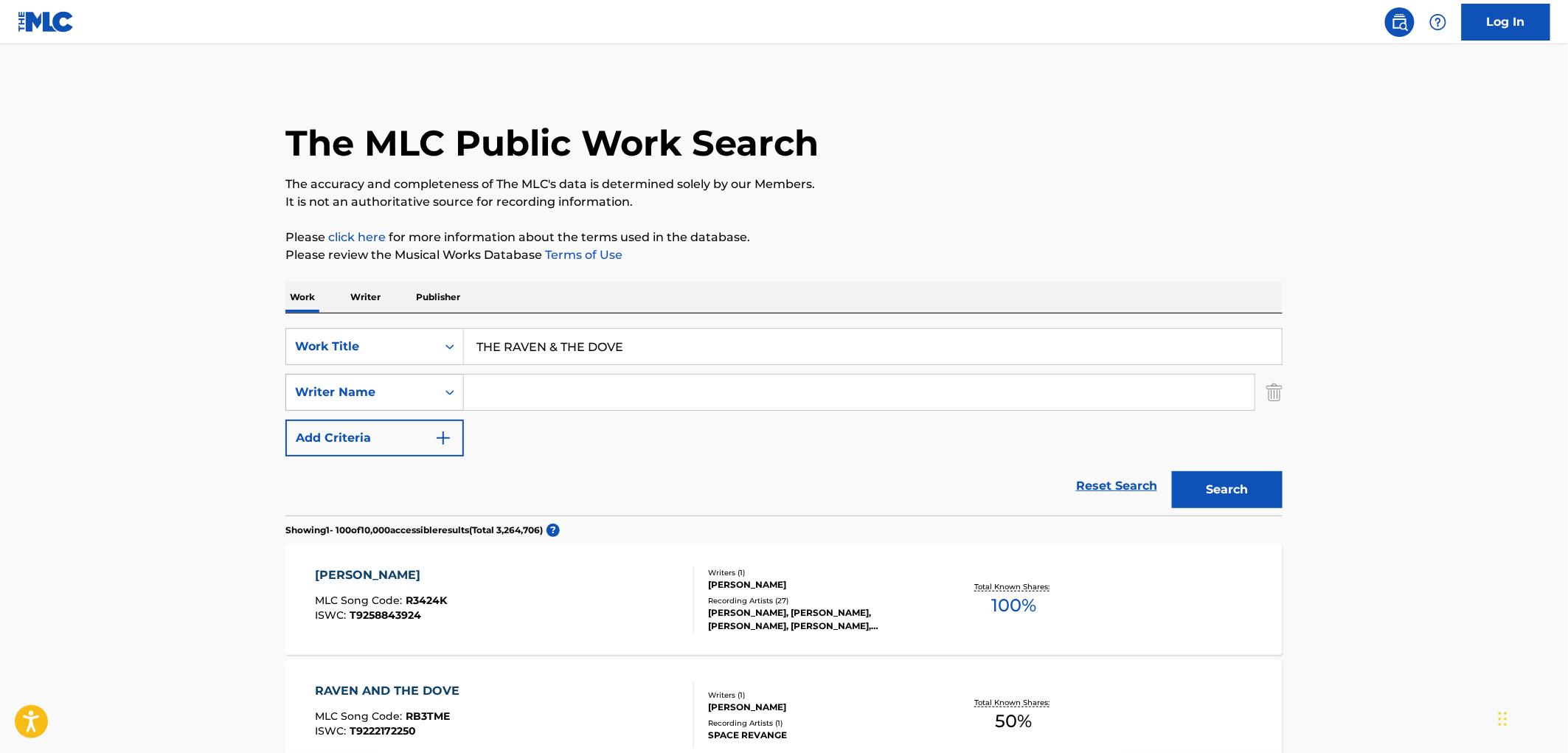
drag, startPoint x: 398, startPoint y: 375, endPoint x: 355, endPoint y: 382, distance: 43.6
click at [355, 382] on div "SearchWithCriteria4eca8ca4-fa60-4a59-a897-860f152f00a8 Work Title THE RAVEN & T…" at bounding box center [784, 392] width 997 height 128
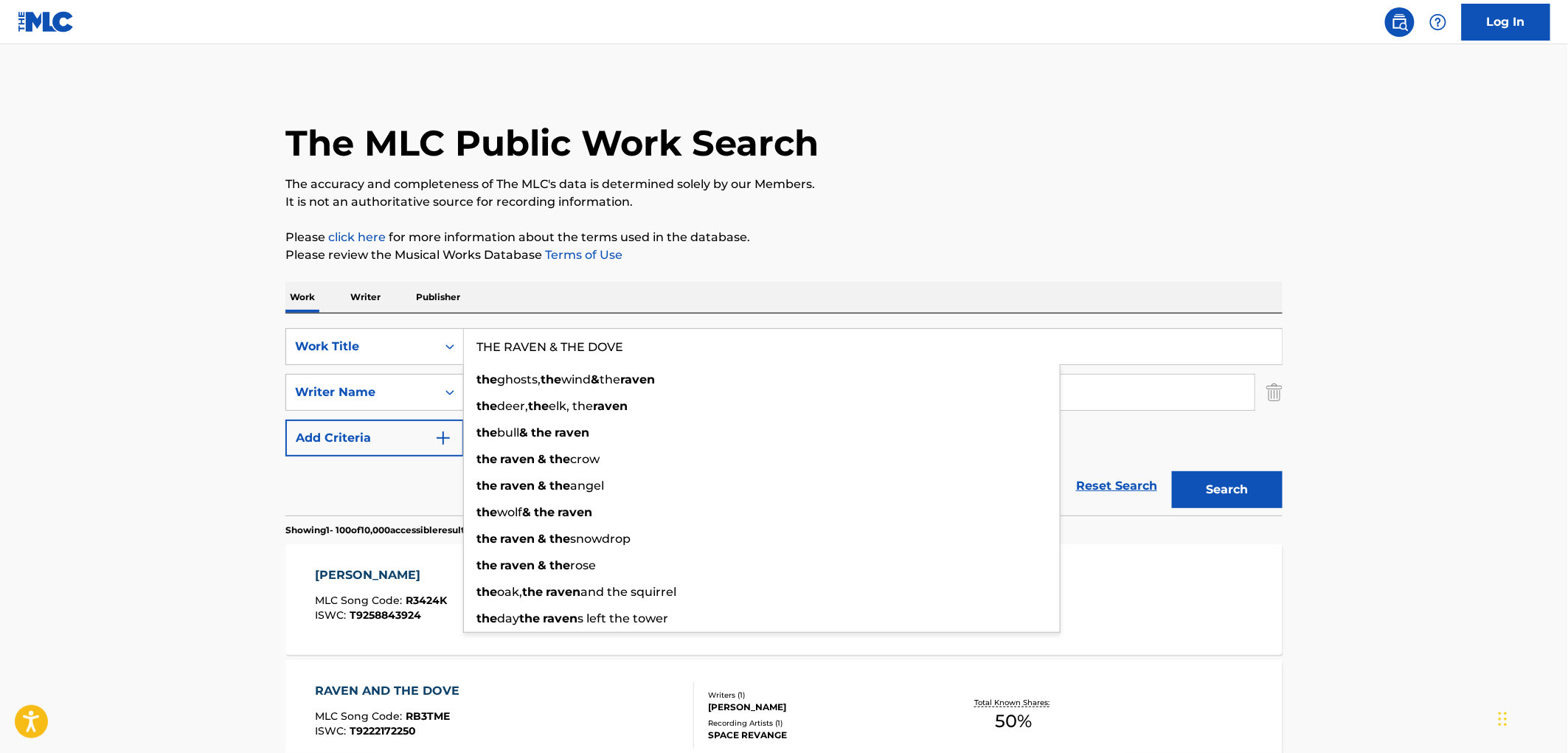
paste input "FORGOTTEN SON"
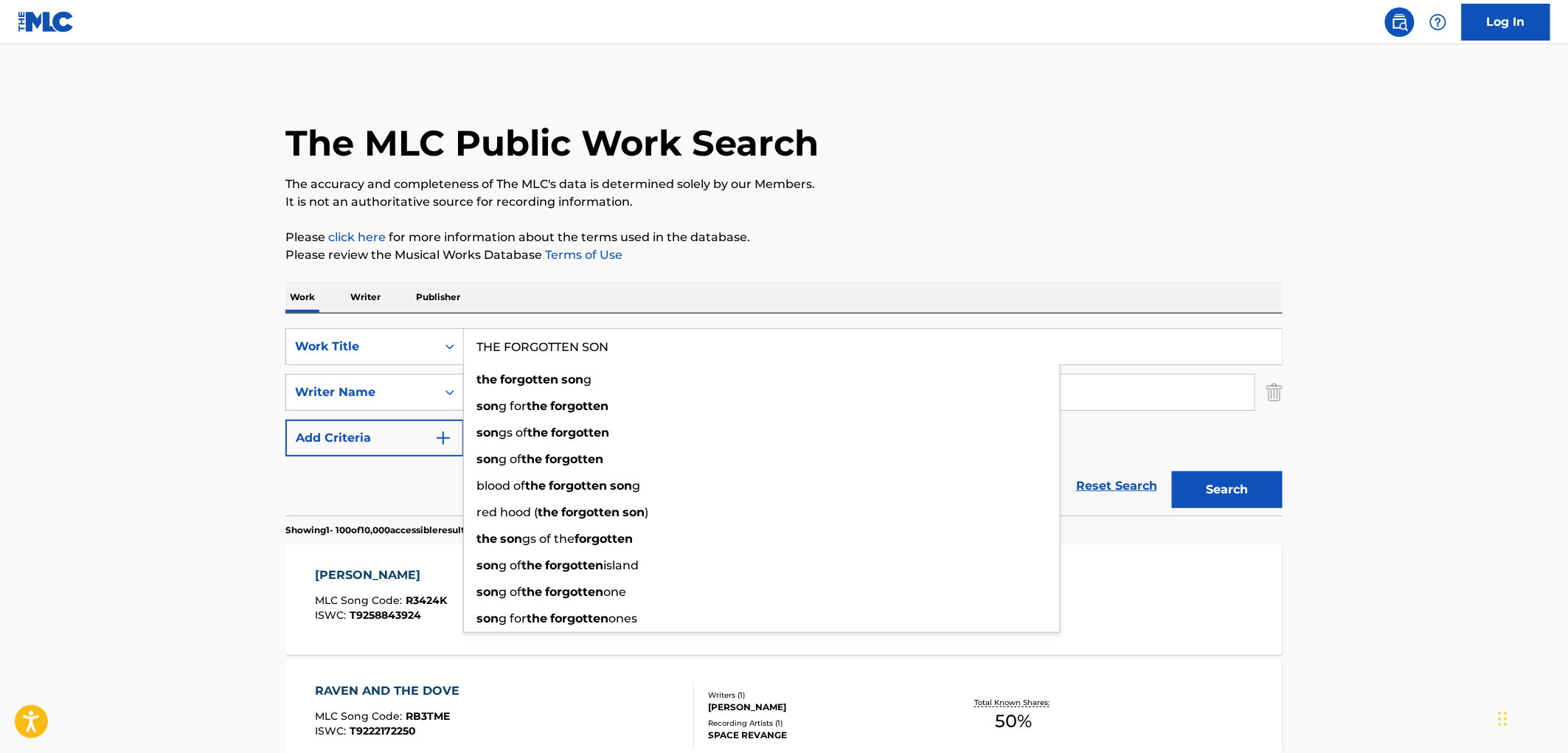
click at [1202, 490] on button "Search" at bounding box center [1228, 489] width 111 height 37
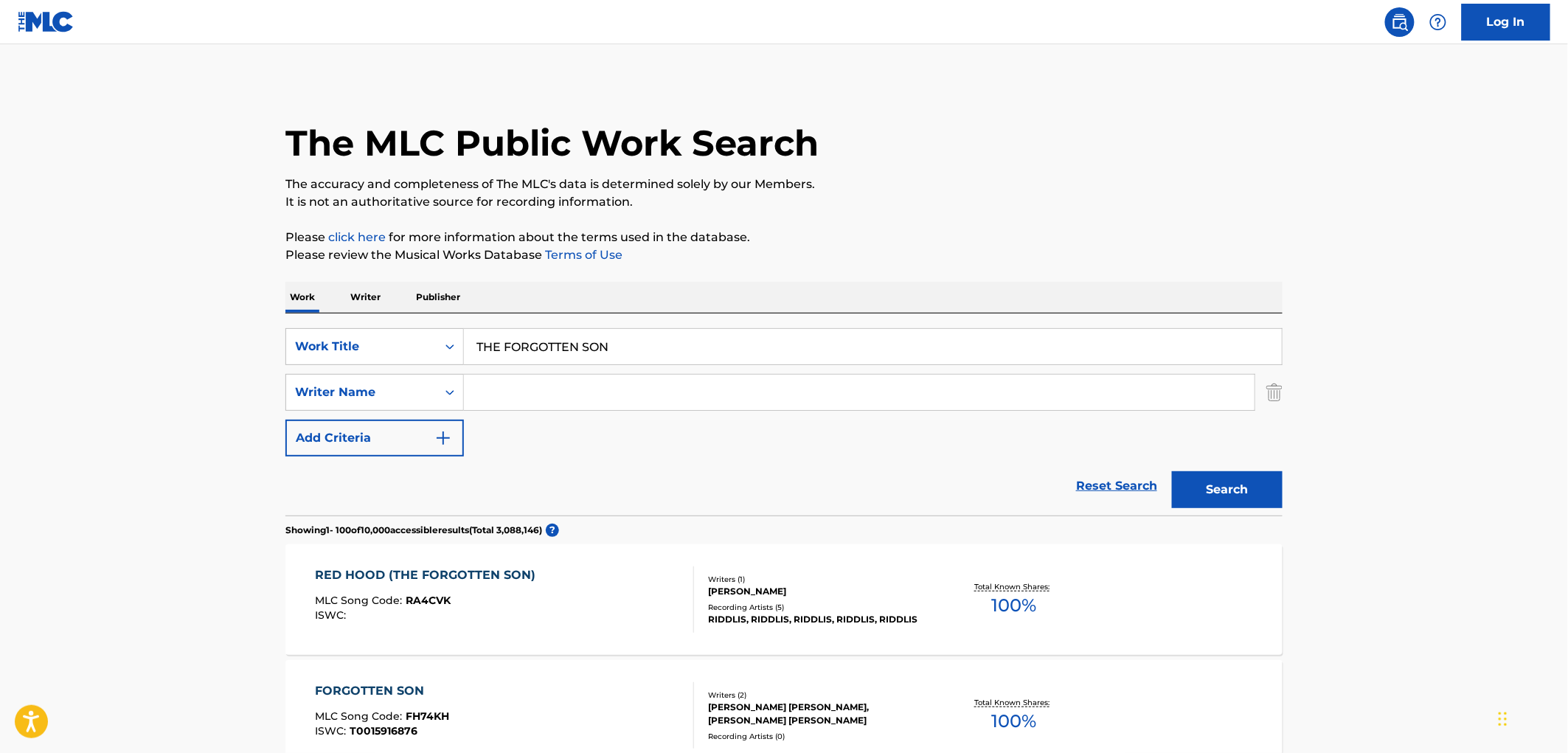
drag, startPoint x: 507, startPoint y: 343, endPoint x: 283, endPoint y: 364, distance: 225.0
click at [302, 358] on div "SearchWithCriteria4eca8ca4-fa60-4a59-a897-860f152f00a8 Work Title THE FORGOTTEN…" at bounding box center [784, 346] width 997 height 37
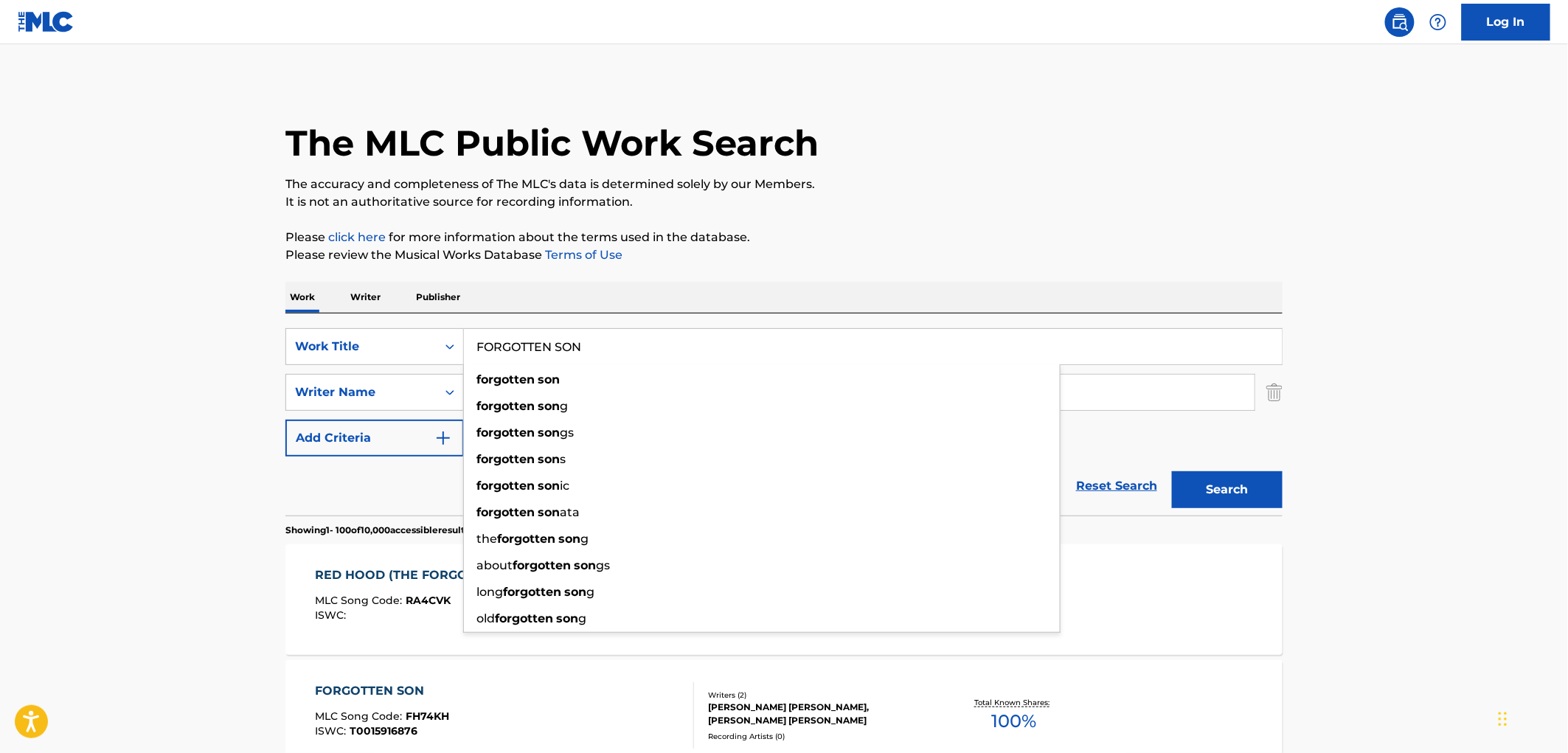
type input "FORGOTTEN SON"
click at [1172, 471] on button "Search" at bounding box center [1228, 489] width 111 height 37
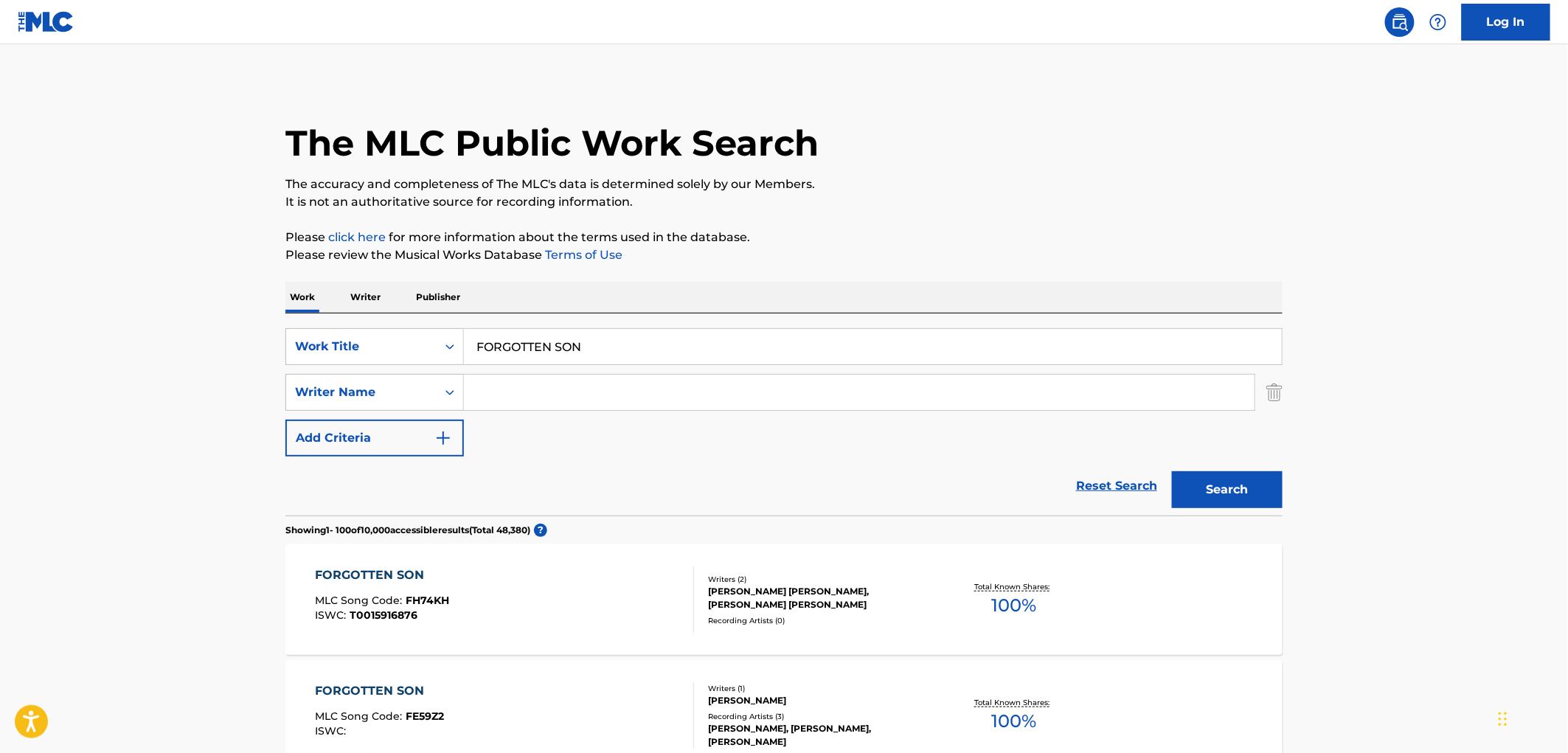
click at [515, 400] on input "Search Form" at bounding box center [859, 392] width 791 height 35
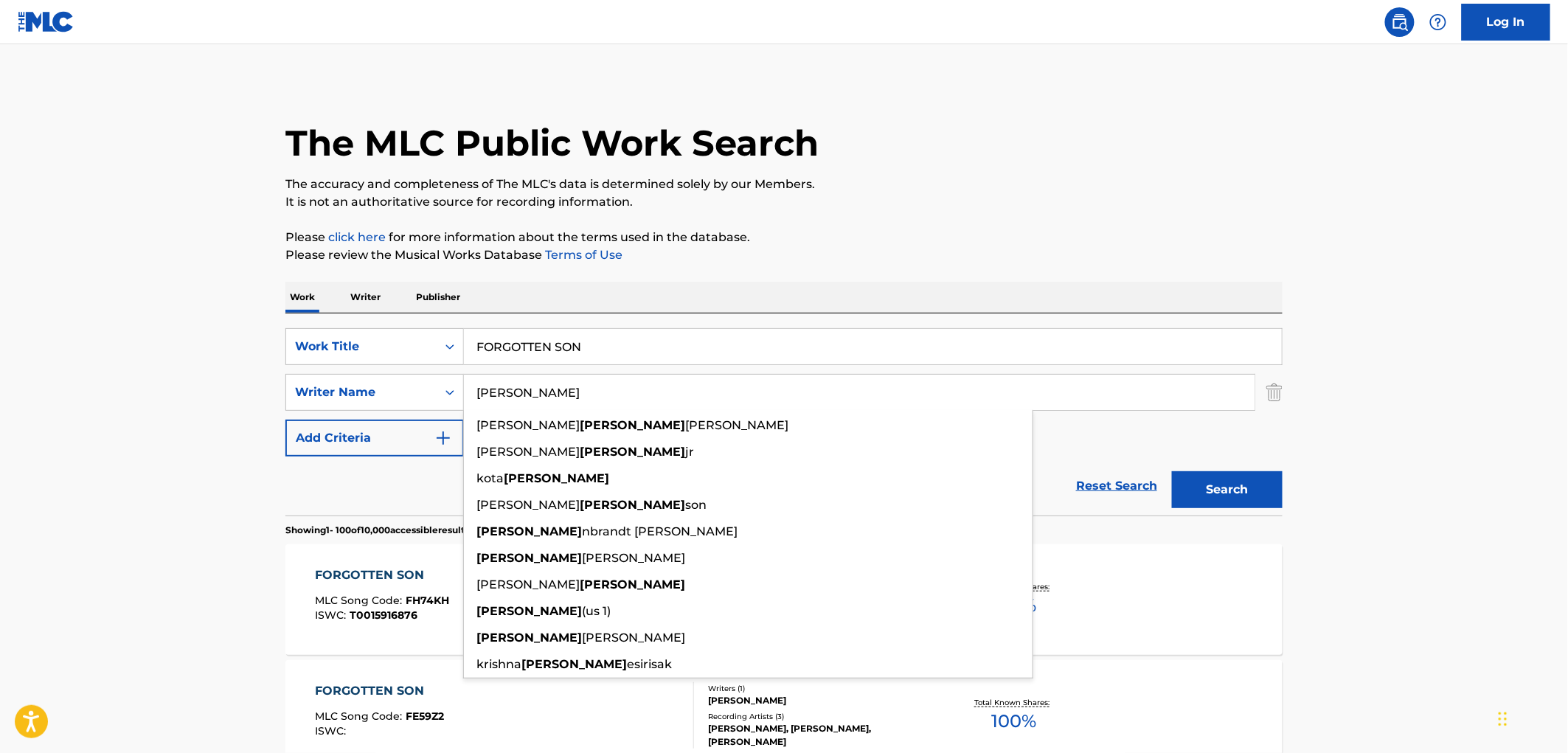
type input "[PERSON_NAME]"
click at [1172, 471] on button "Search" at bounding box center [1228, 489] width 111 height 37
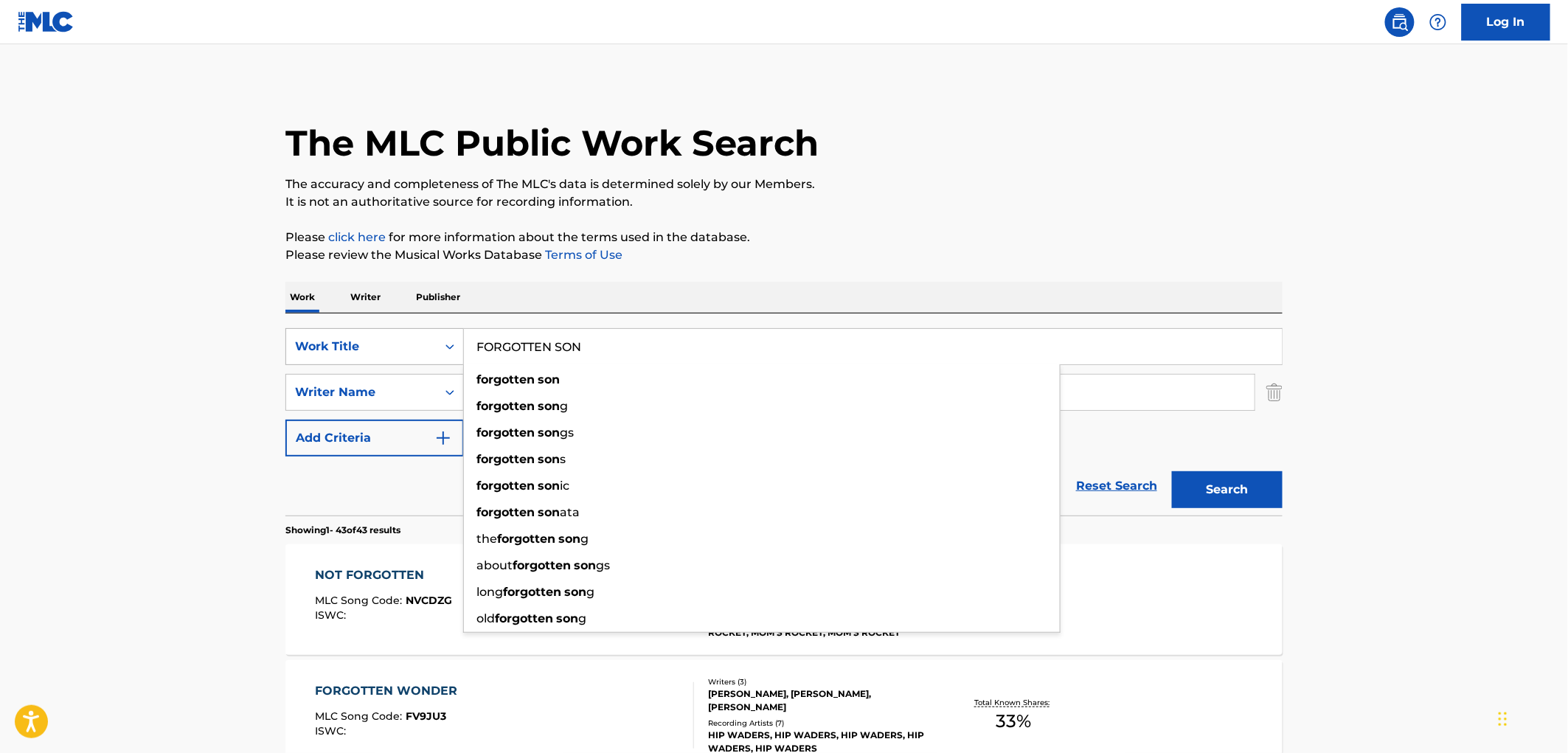
drag, startPoint x: 473, startPoint y: 355, endPoint x: 400, endPoint y: 360, distance: 73.2
click at [394, 360] on div "SearchWithCriteria4eca8ca4-fa60-4a59-a897-860f152f00a8 Work Title FORGOTTEN SON…" at bounding box center [784, 346] width 997 height 37
paste input "WHEN I'M SOBER 1"
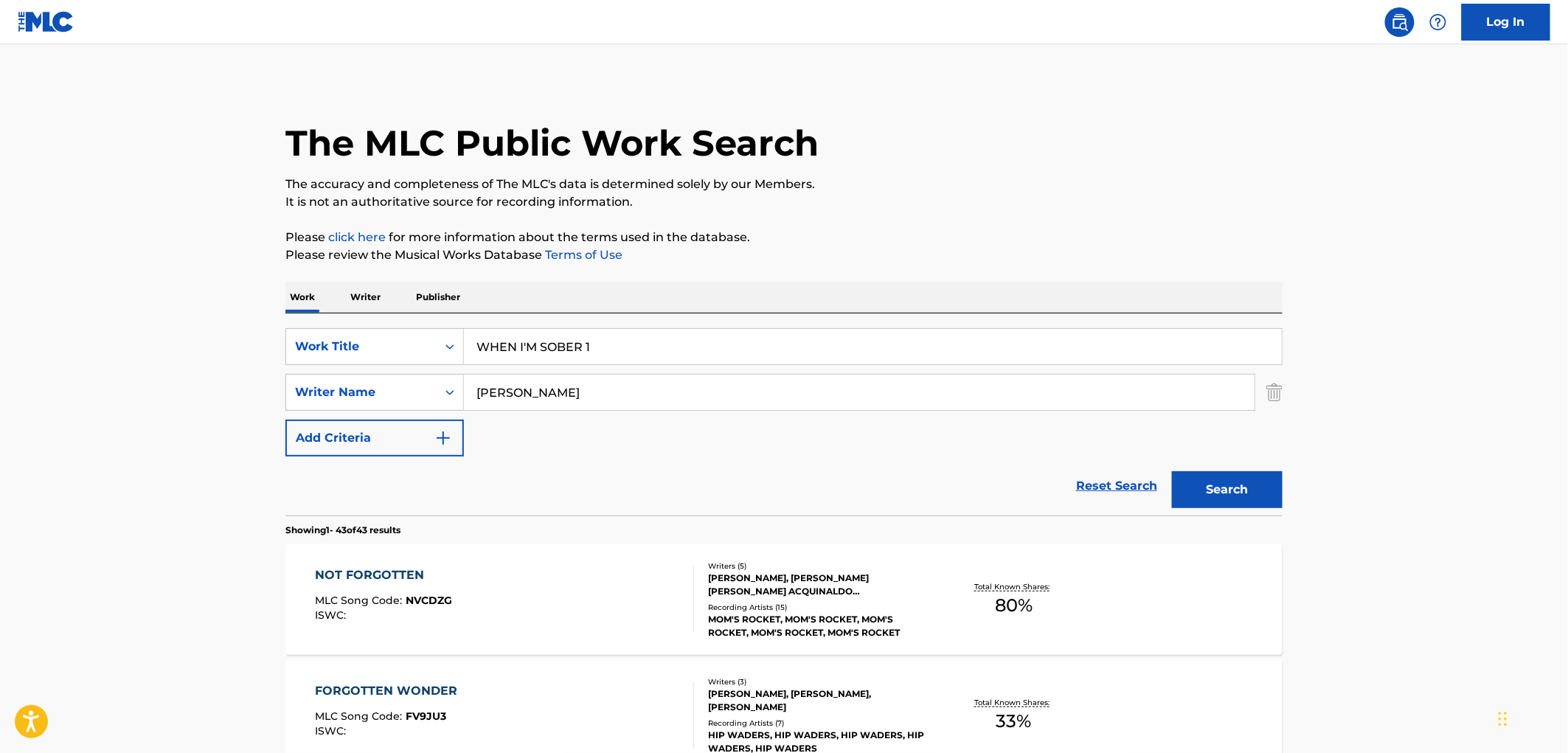
click at [854, 151] on div "The MLC Public Work Search" at bounding box center [784, 135] width 997 height 108
click at [1179, 481] on button "Search" at bounding box center [1228, 489] width 111 height 37
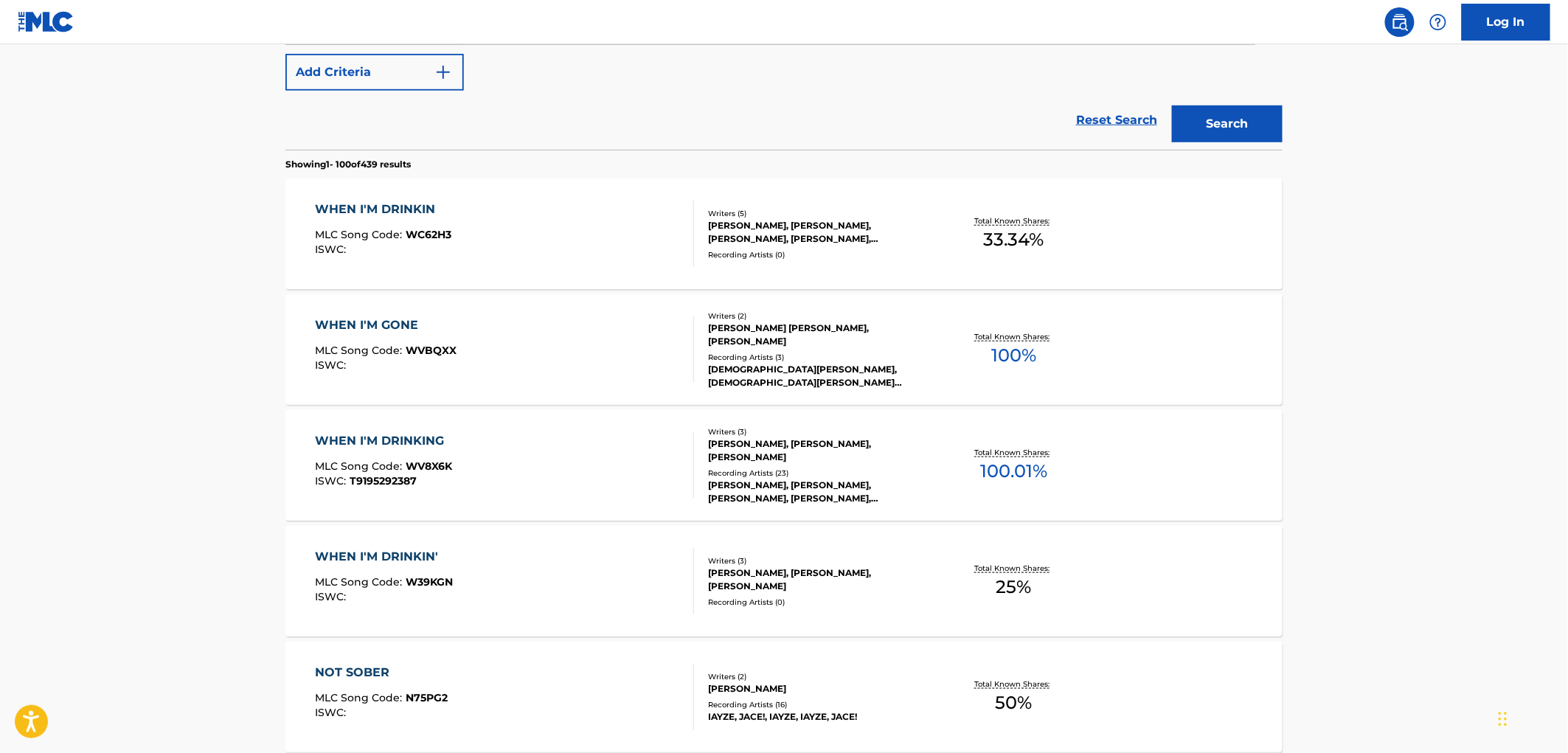
scroll to position [82, 0]
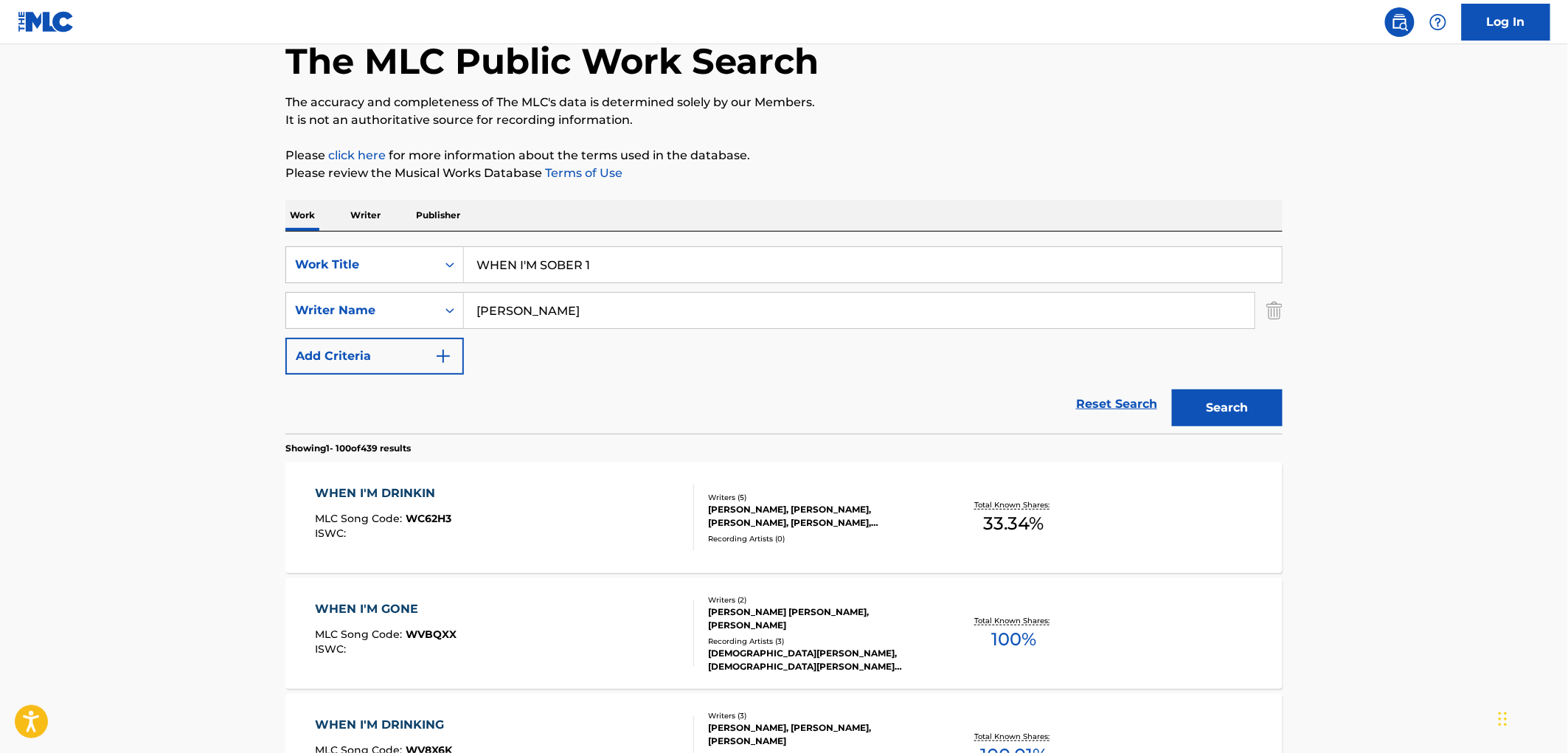
drag, startPoint x: 581, startPoint y: 261, endPoint x: 672, endPoint y: 268, distance: 91.3
click at [672, 268] on input "WHEN I'M SOBER 1" at bounding box center [873, 265] width 818 height 35
type input "WHEN I'M SOBER"
click at [1172, 389] on button "Search" at bounding box center [1228, 407] width 111 height 37
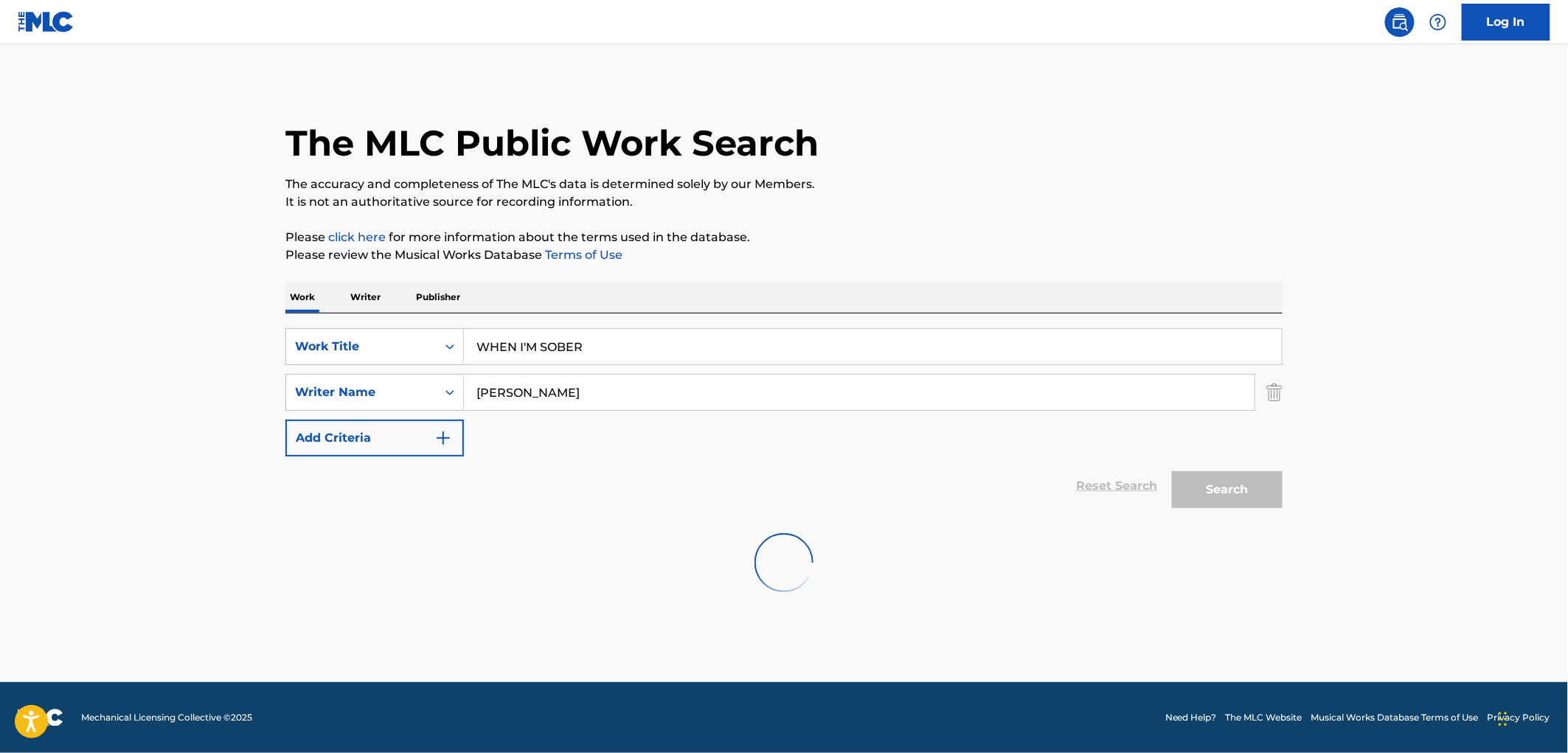
scroll to position [0, 0]
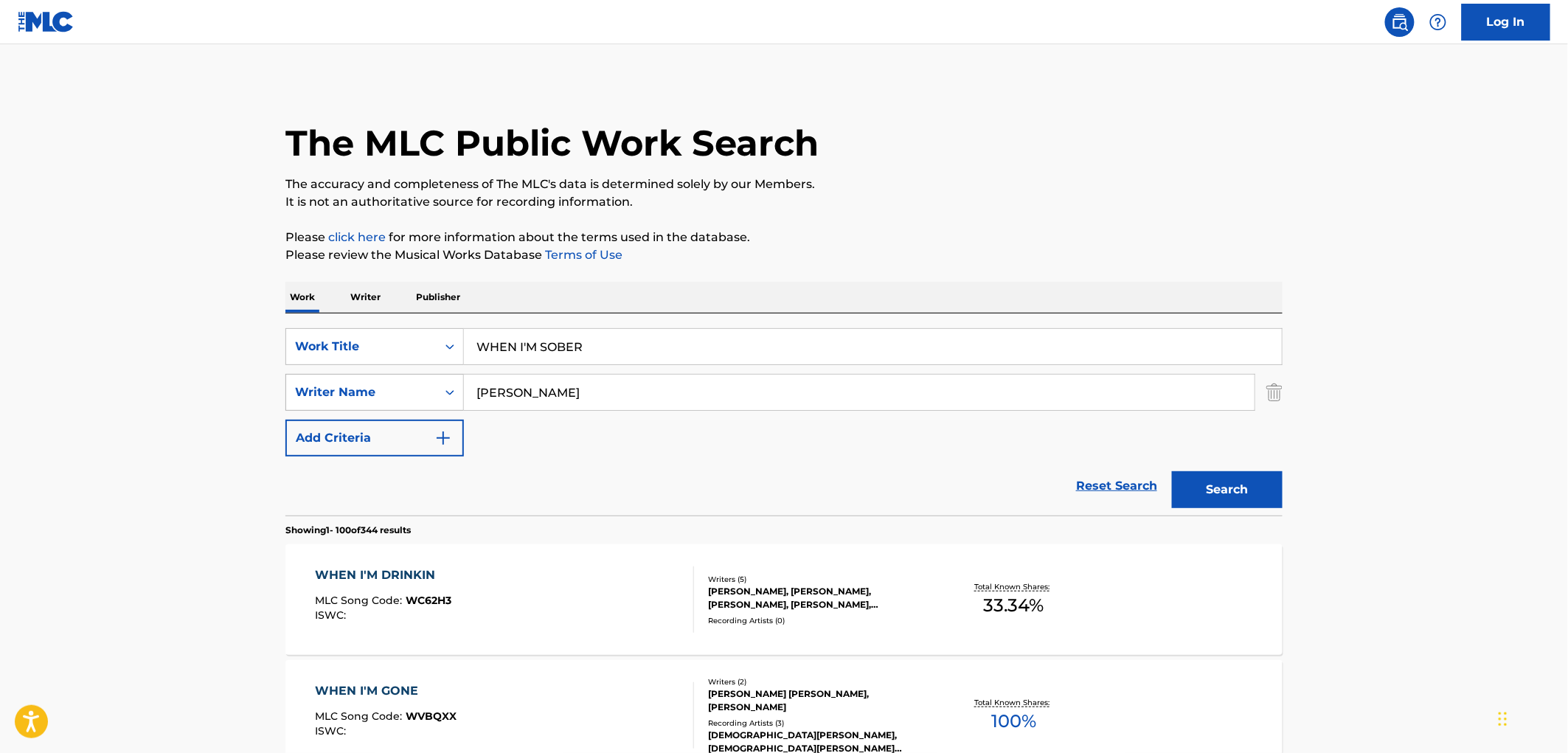
drag, startPoint x: 551, startPoint y: 392, endPoint x: 380, endPoint y: 393, distance: 171.0
click at [400, 392] on div "SearchWithCriteria5ef3ace1-6e12-4074-96ba-8f5f49973348 Writer Name [PERSON_NAME]" at bounding box center [784, 392] width 997 height 37
click at [1172, 471] on button "Search" at bounding box center [1228, 489] width 111 height 37
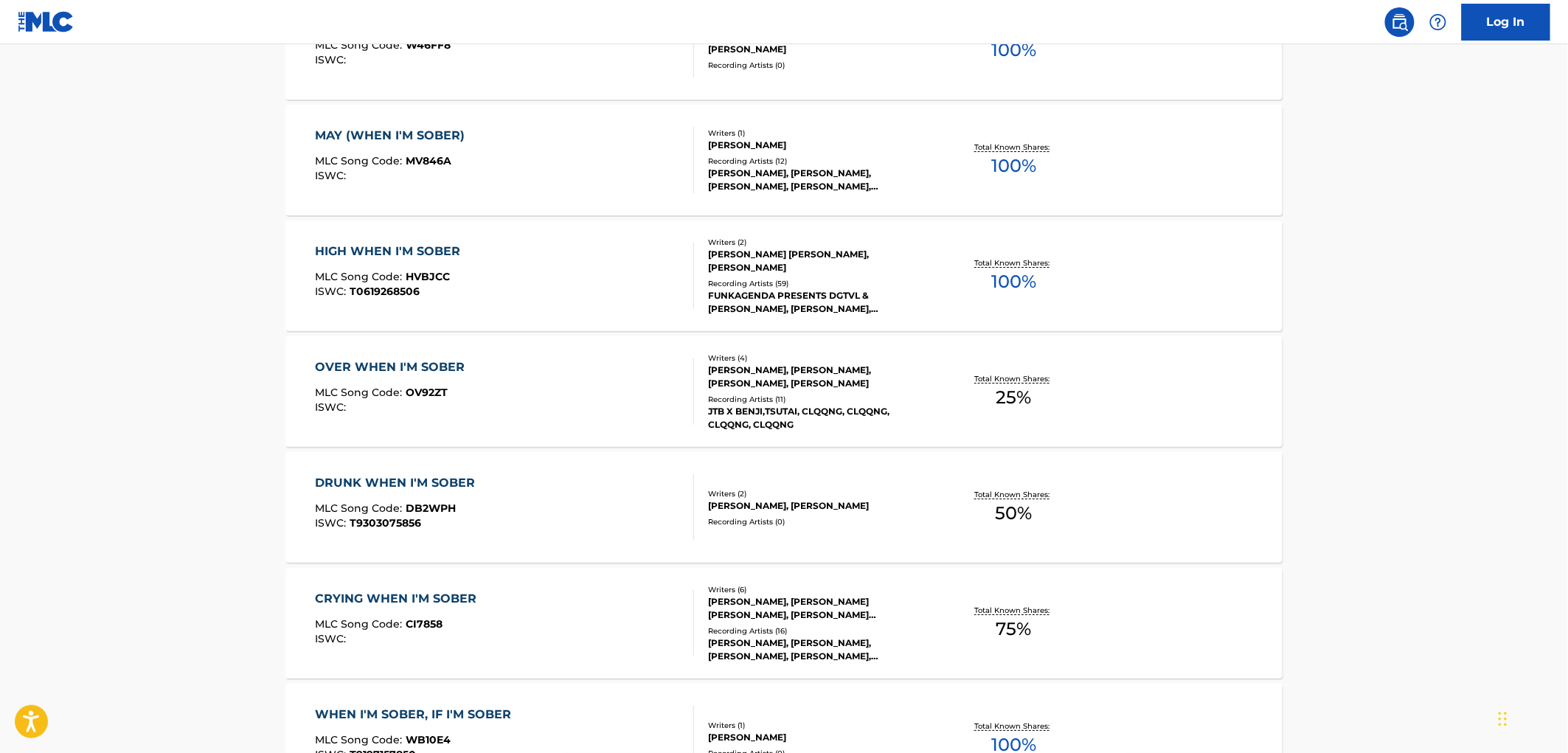
scroll to position [2048, 0]
